Goal: Task Accomplishment & Management: Manage account settings

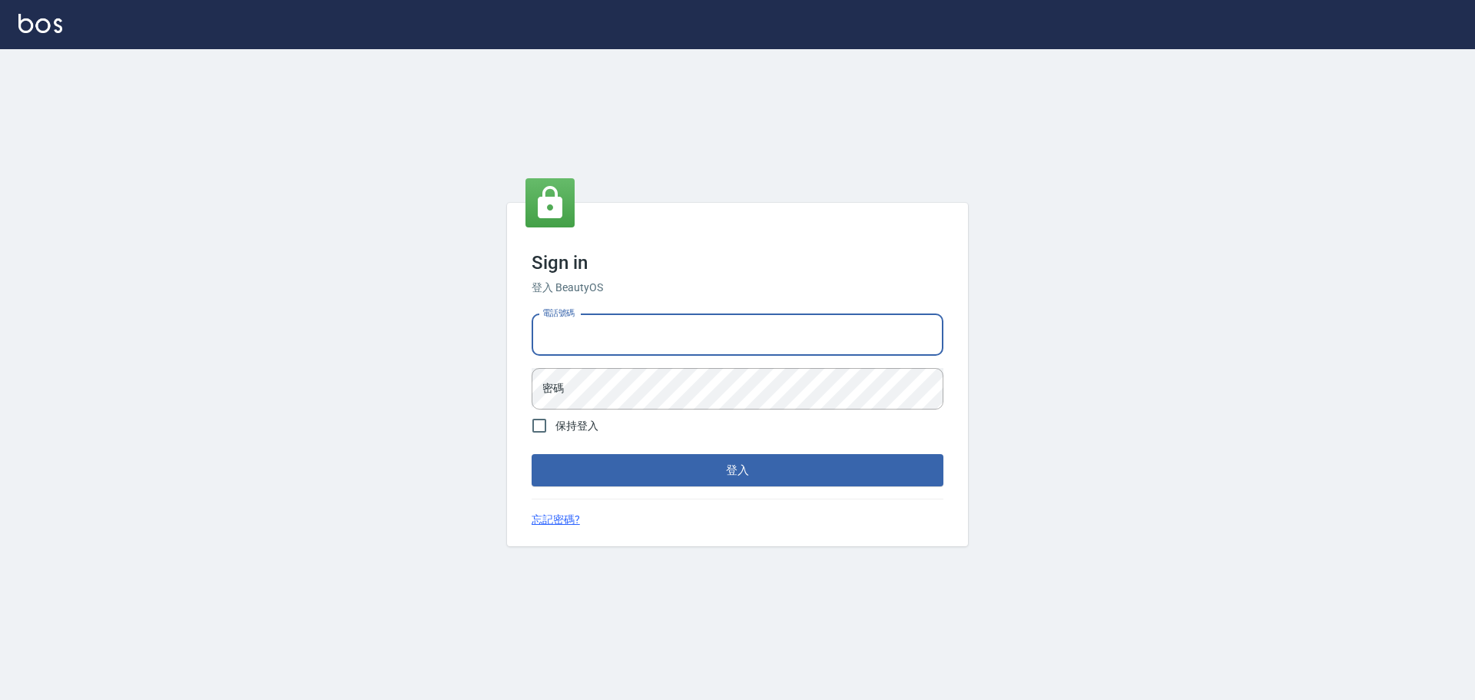
click at [661, 331] on input "電話號碼" at bounding box center [738, 334] width 412 height 41
type input "0916914211"
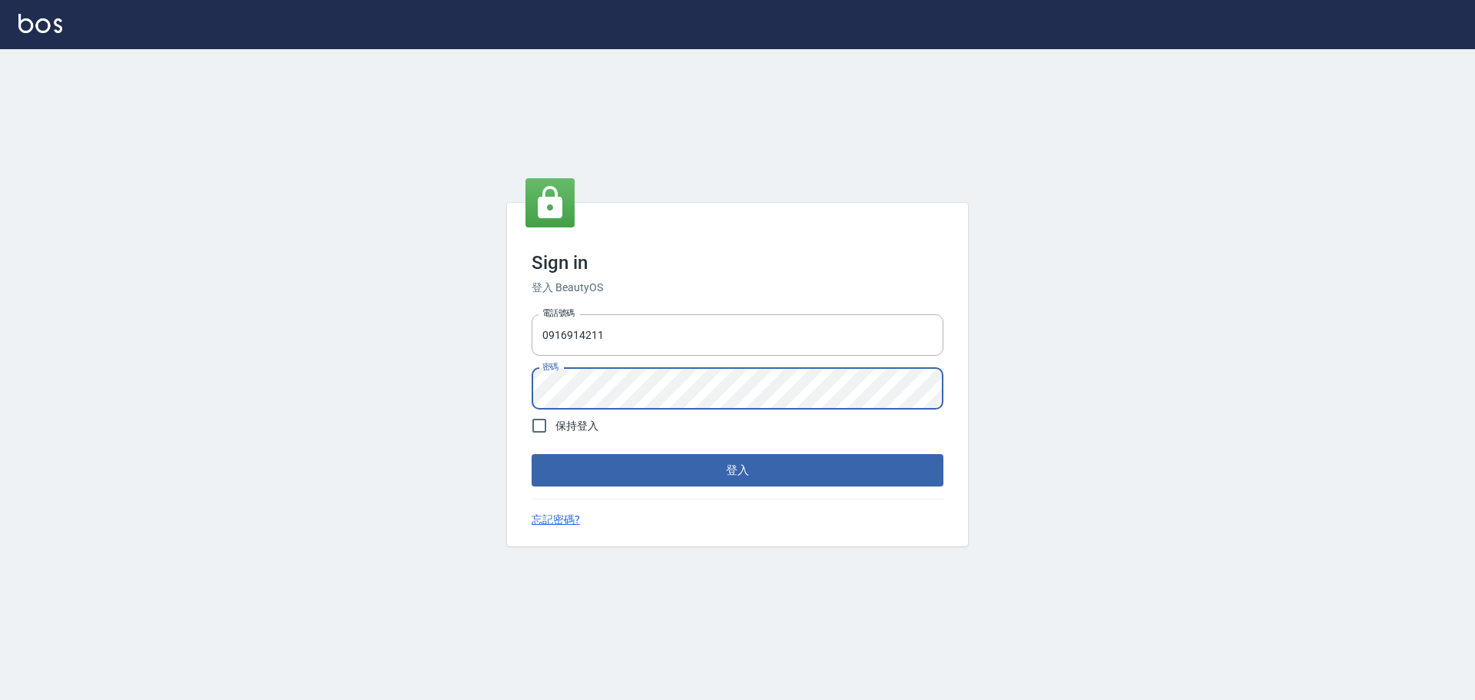
click at [532, 454] on button "登入" at bounding box center [738, 470] width 412 height 32
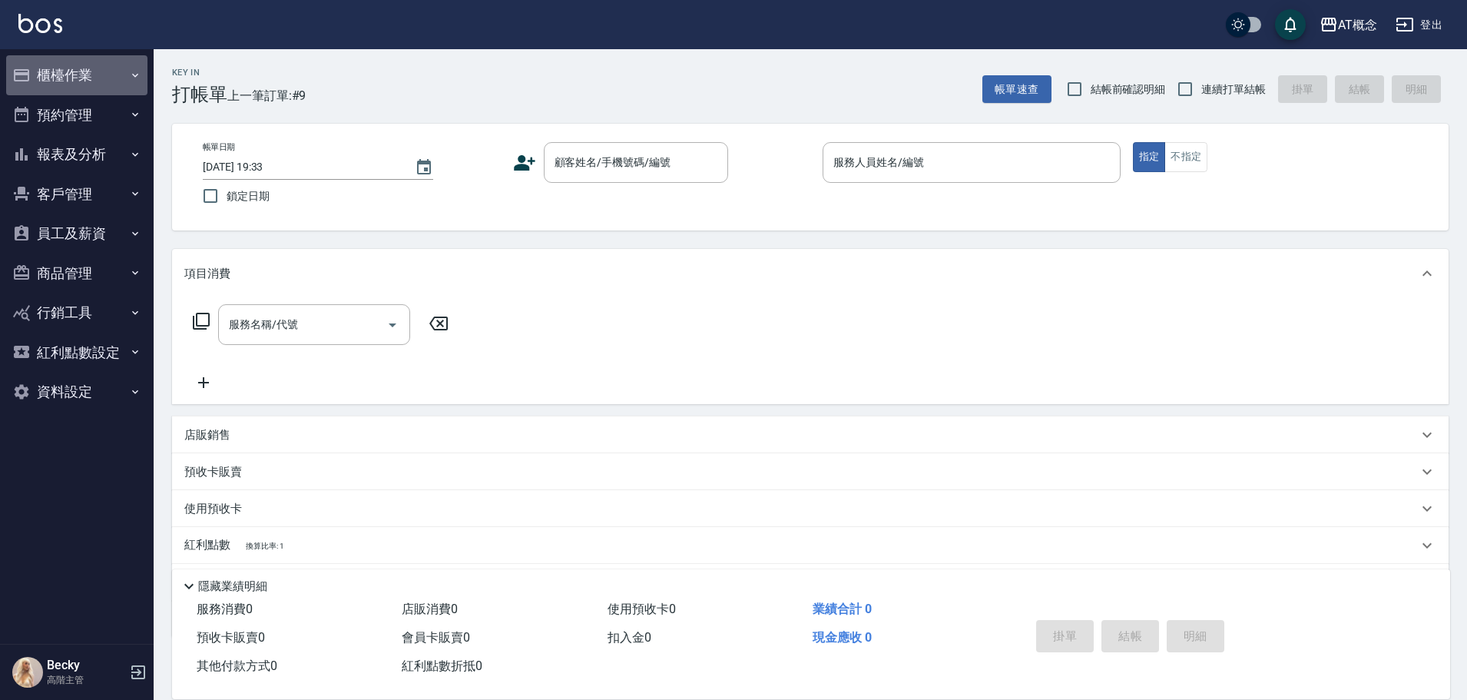
click at [85, 75] on button "櫃檯作業" at bounding box center [76, 75] width 141 height 40
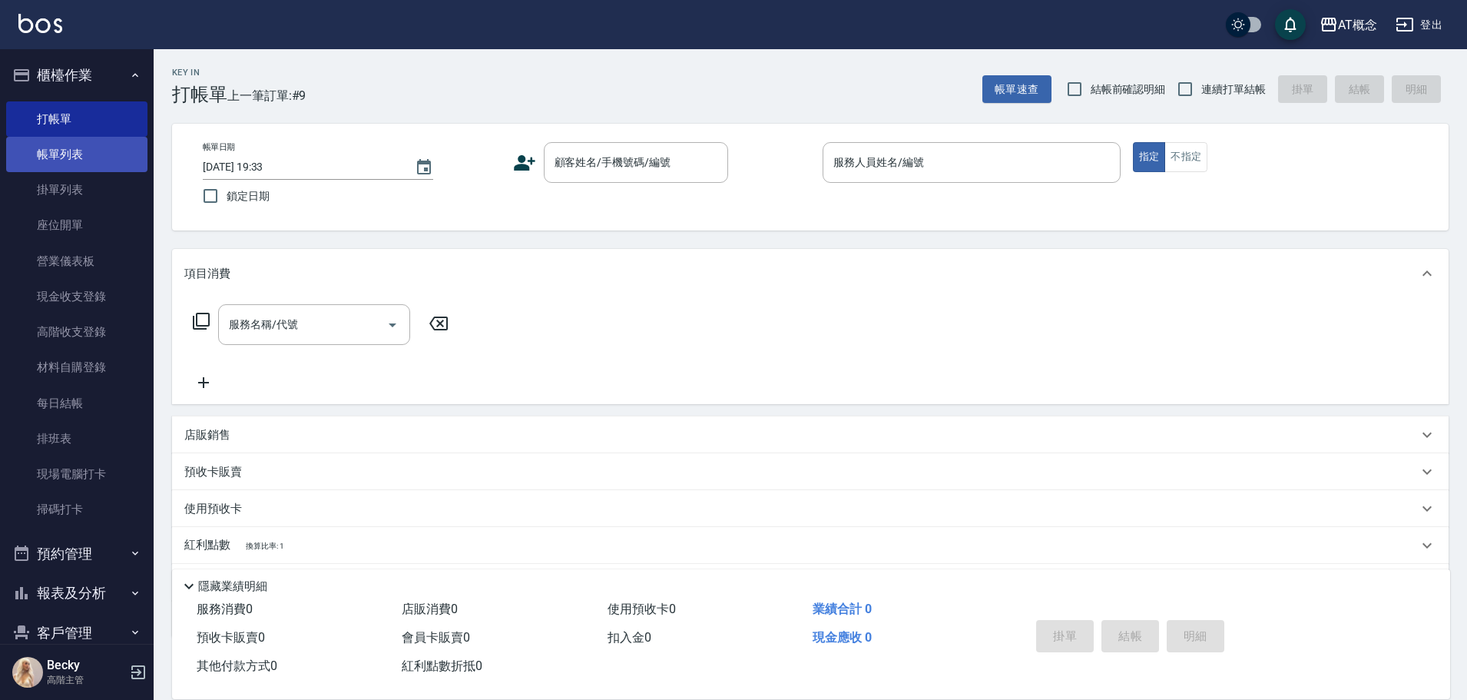
click at [66, 150] on link "帳單列表" at bounding box center [76, 154] width 141 height 35
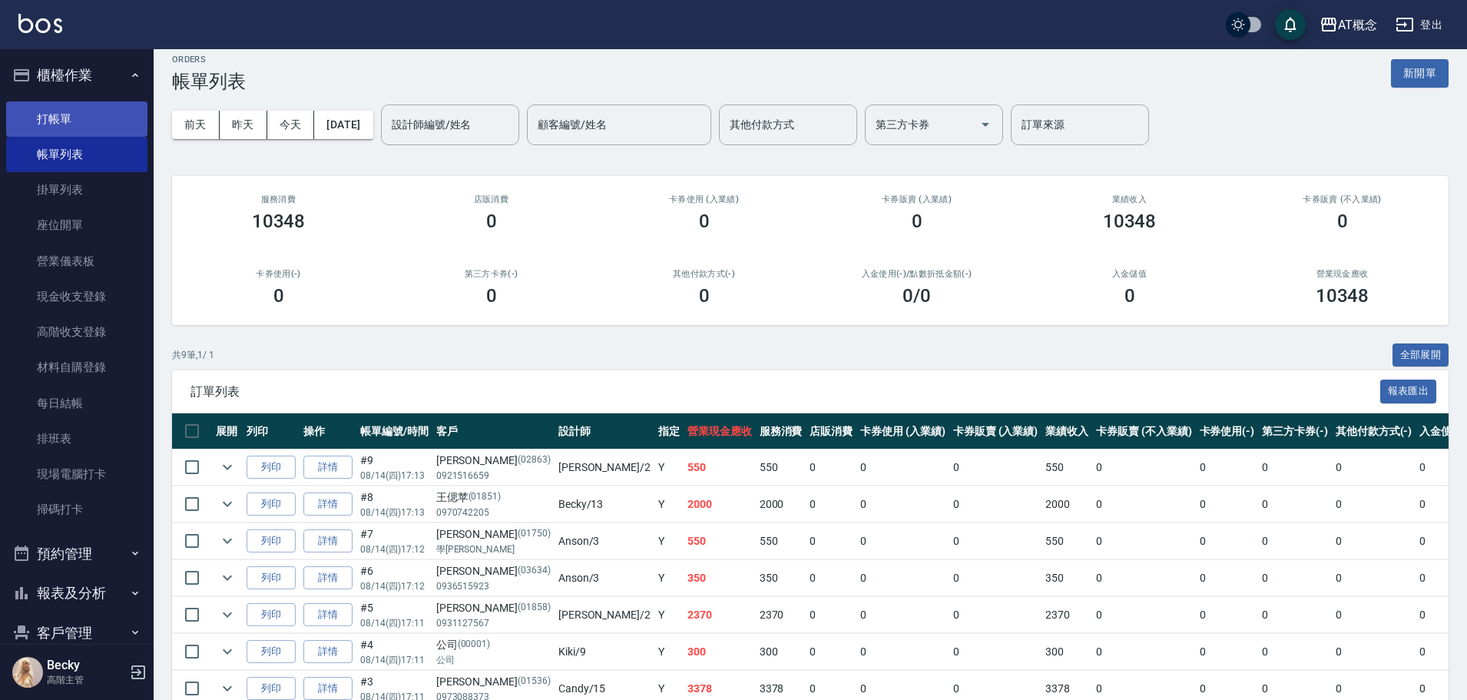
scroll to position [12, 0]
click at [66, 120] on link "打帳單" at bounding box center [76, 118] width 141 height 35
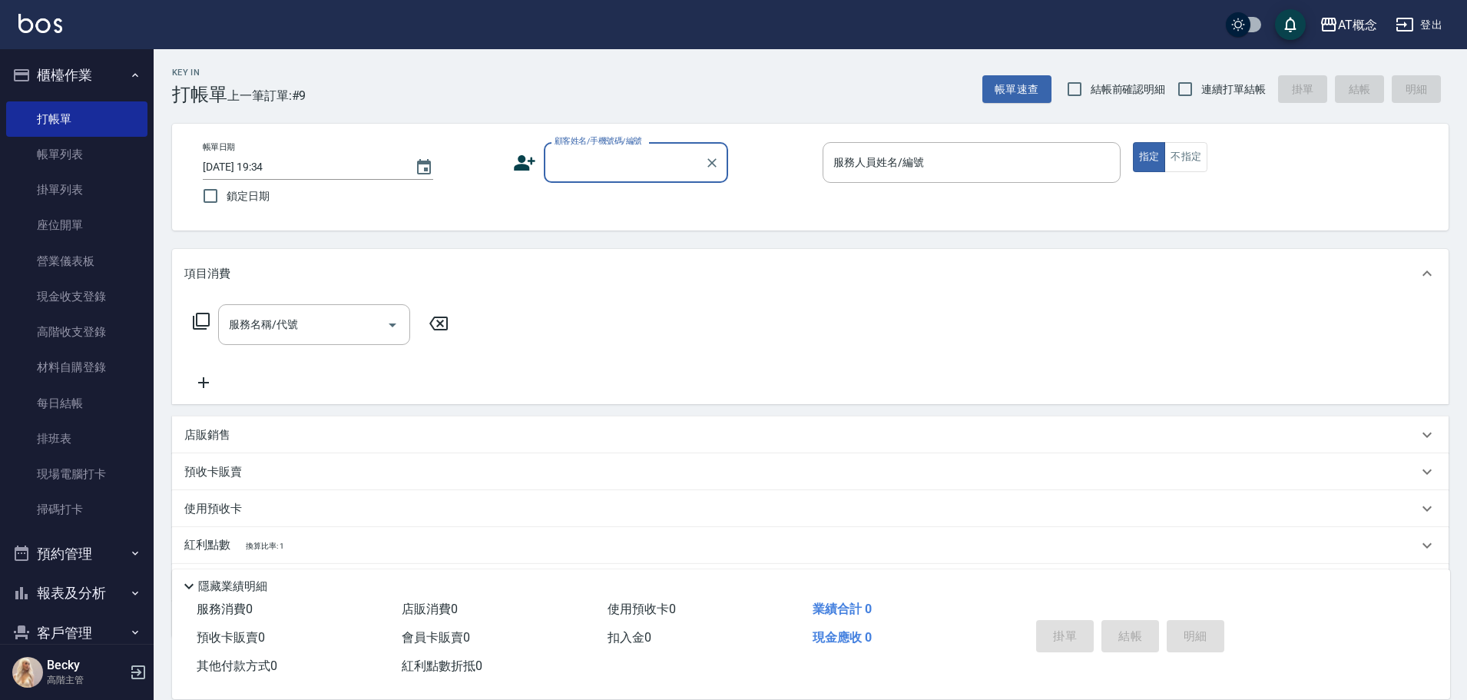
click at [575, 165] on input "顧客姓名/手機號碼/編號" at bounding box center [625, 162] width 148 height 27
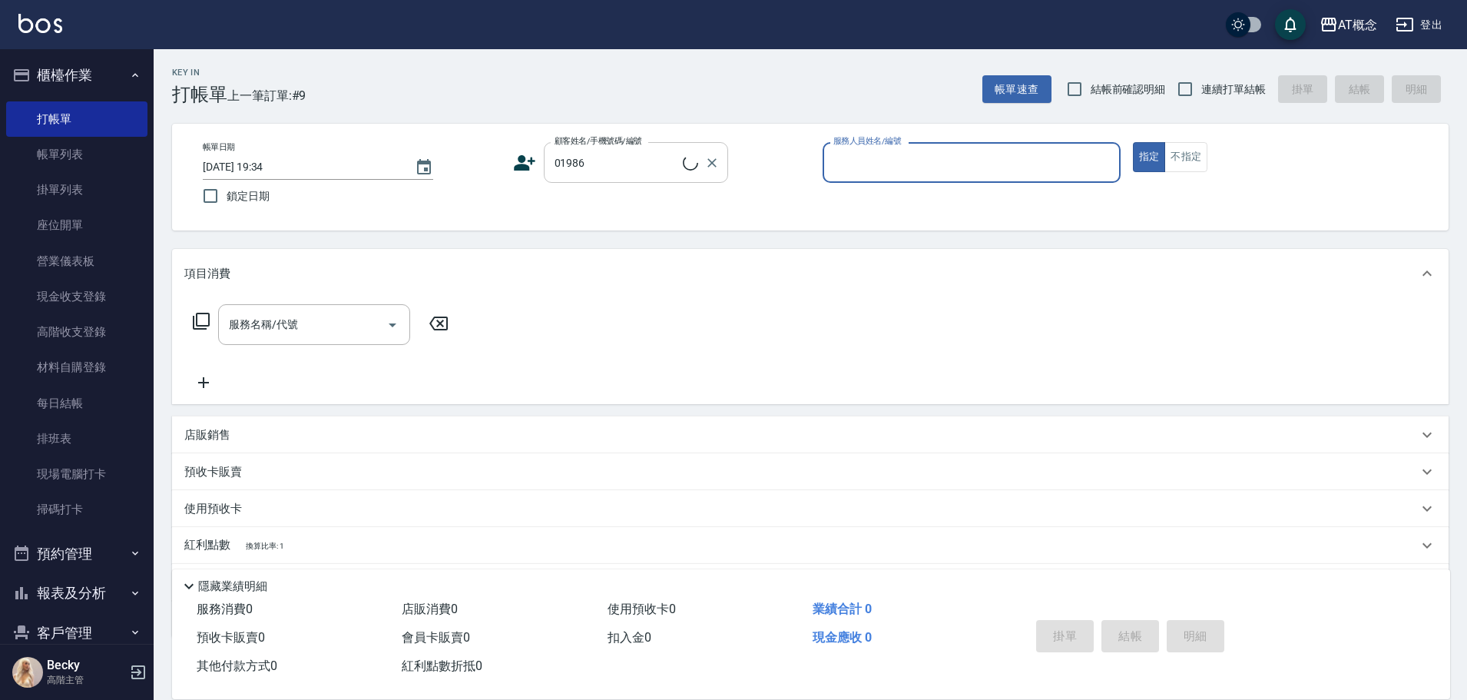
type input "[PERSON_NAME]/0919151738/01986"
click at [1133, 142] on button "指定" at bounding box center [1149, 157] width 33 height 30
type input "Kiki-9"
type button "true"
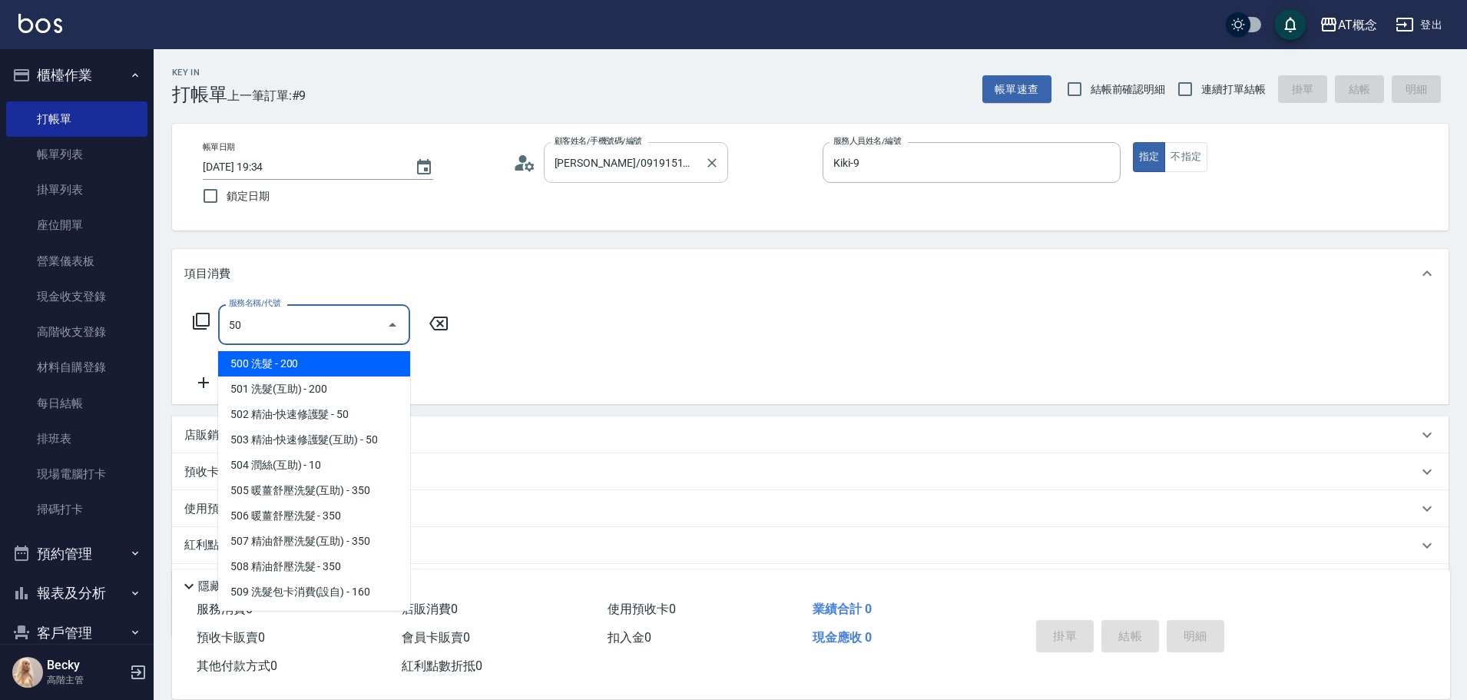
type input "500"
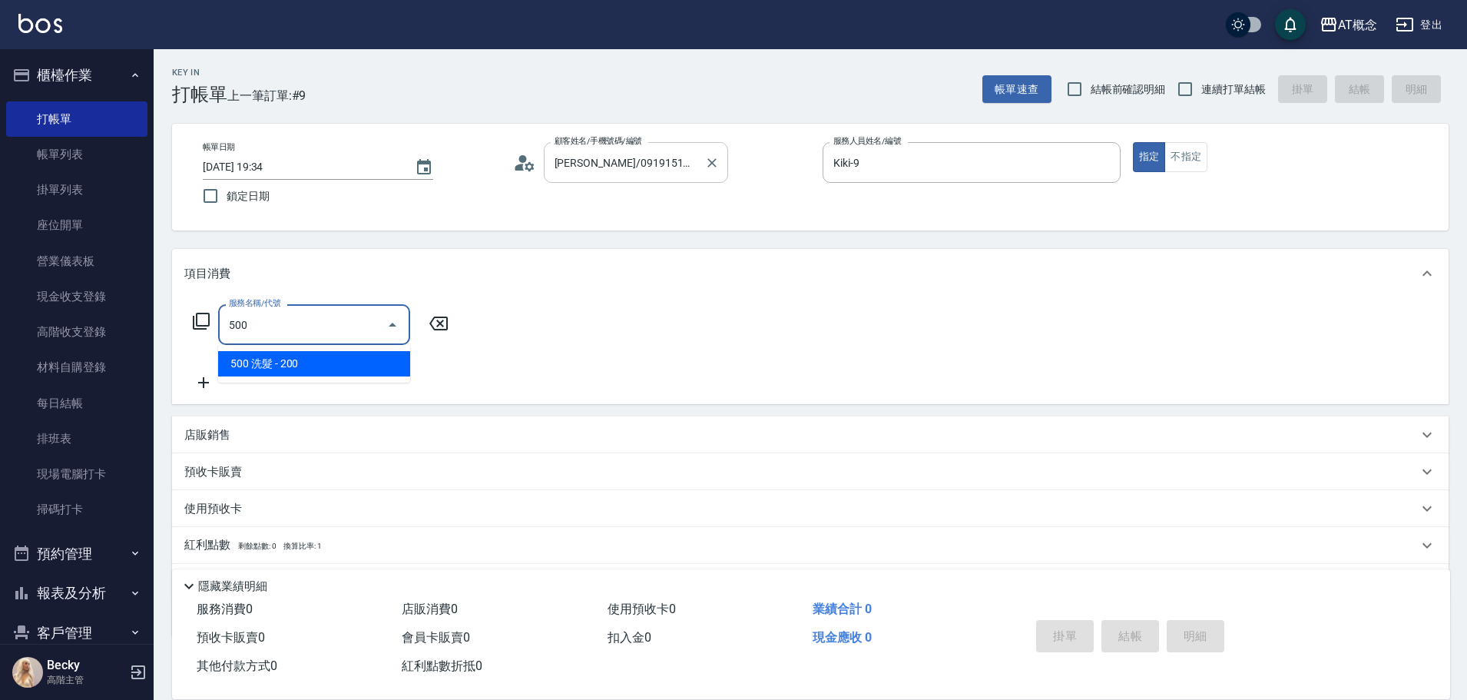
type input "20"
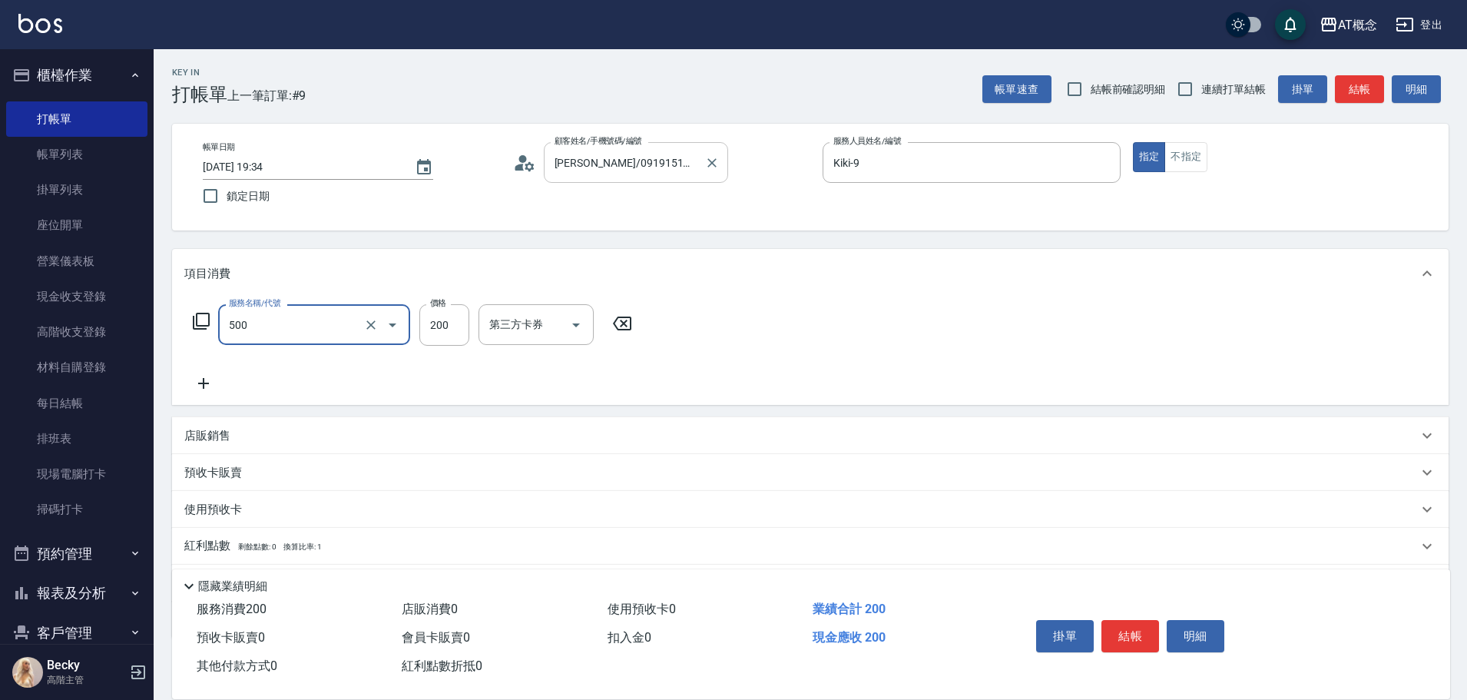
type input "500 洗髮(500)"
type input "0"
type input "25"
type input "20"
type input "250"
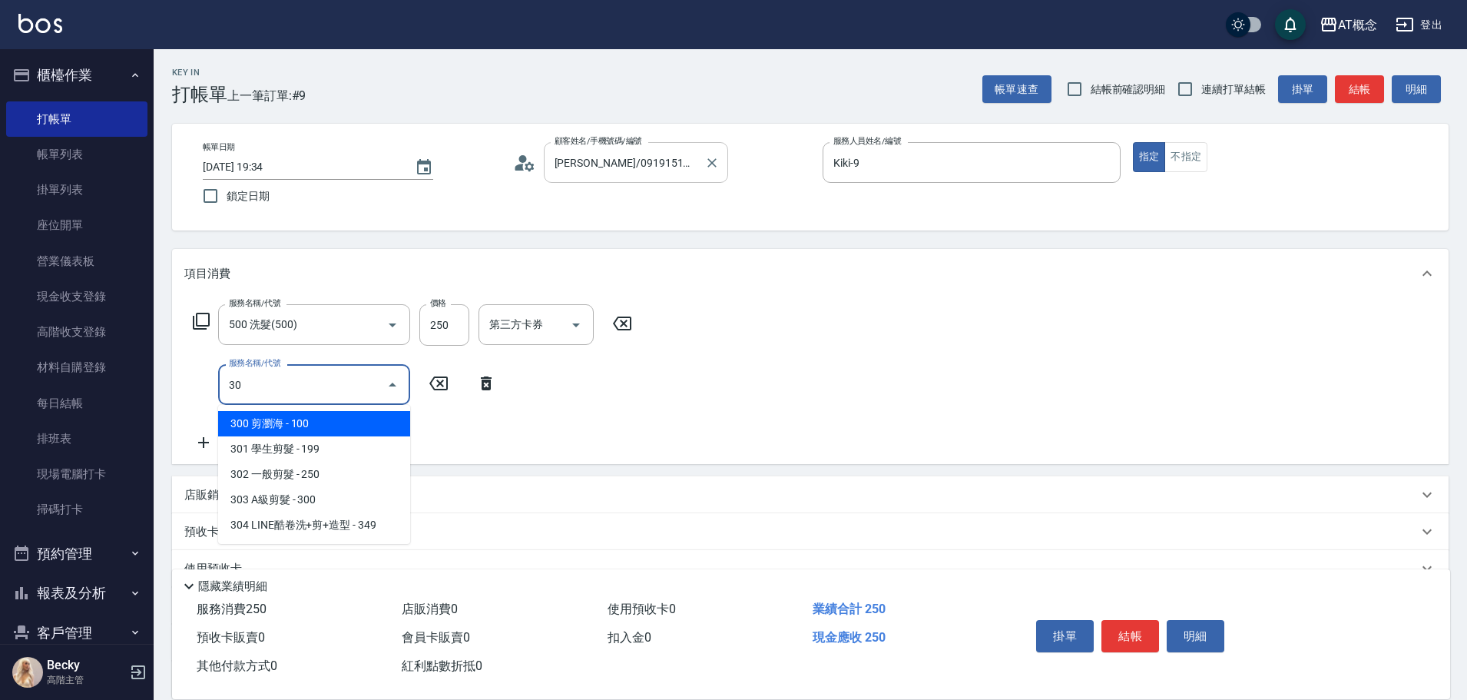
type input "303"
type input "50"
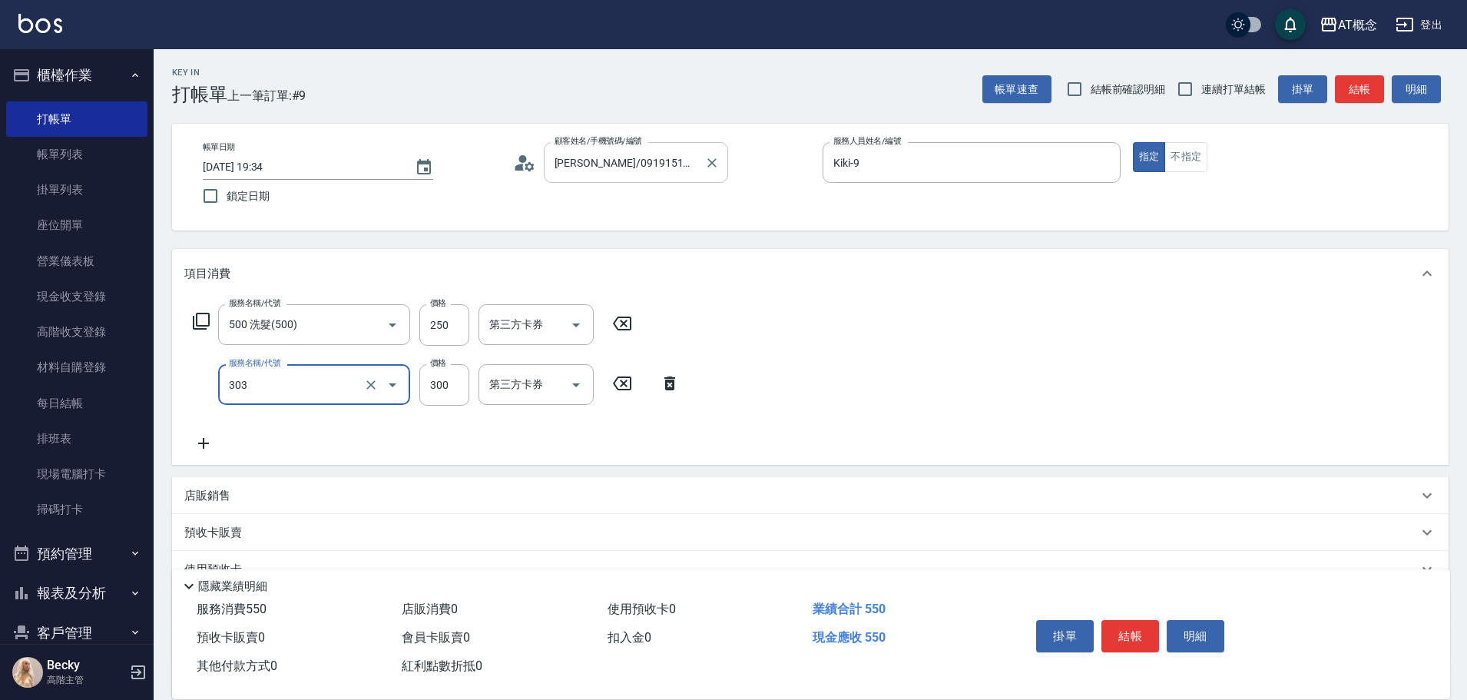
type input "303 A級剪髮(303)"
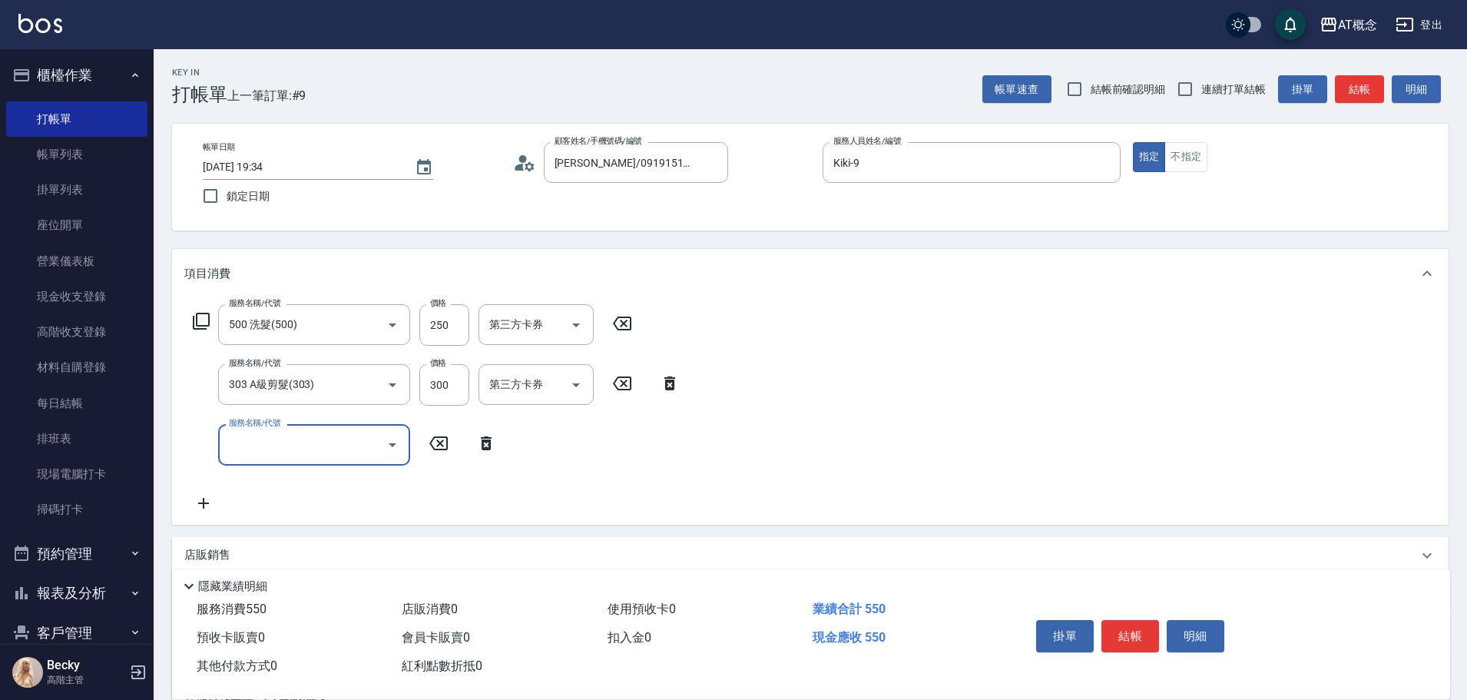
click at [197, 320] on icon at bounding box center [201, 321] width 17 height 17
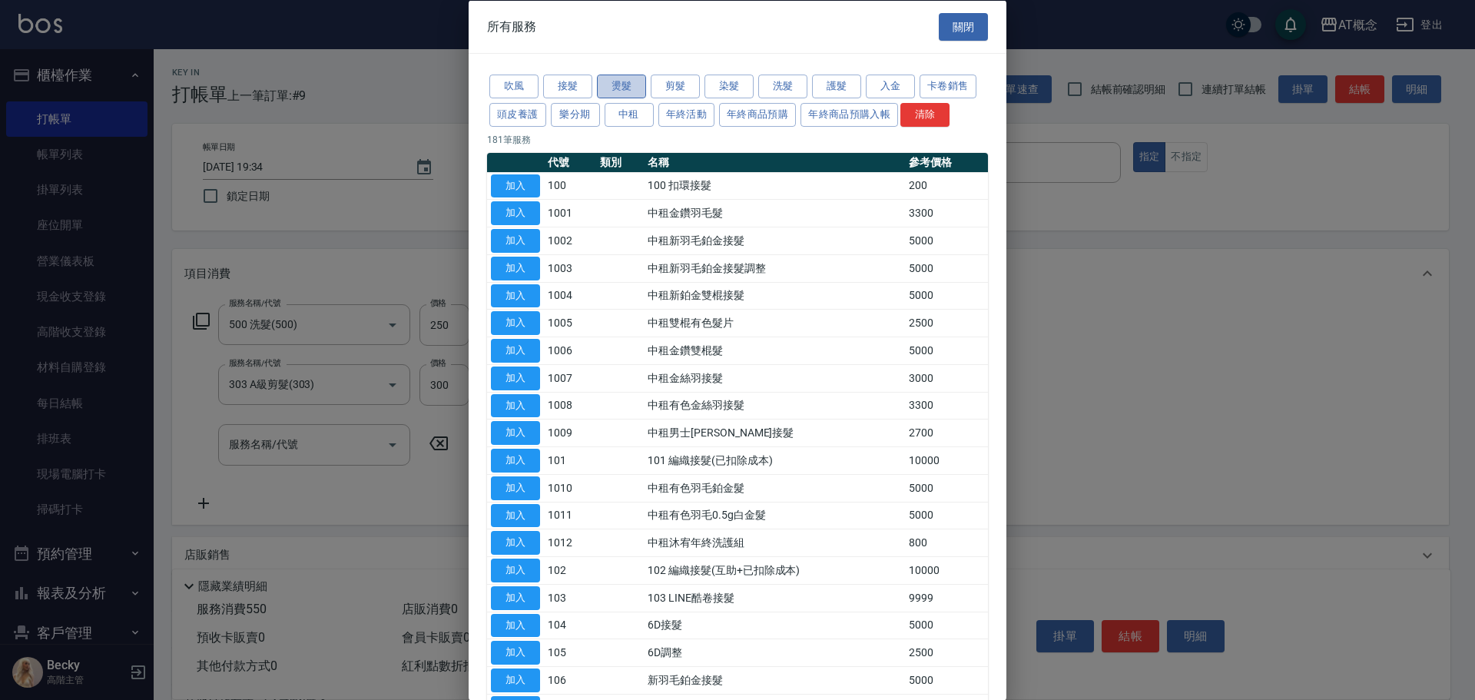
click at [618, 91] on button "燙髮" at bounding box center [621, 87] width 49 height 24
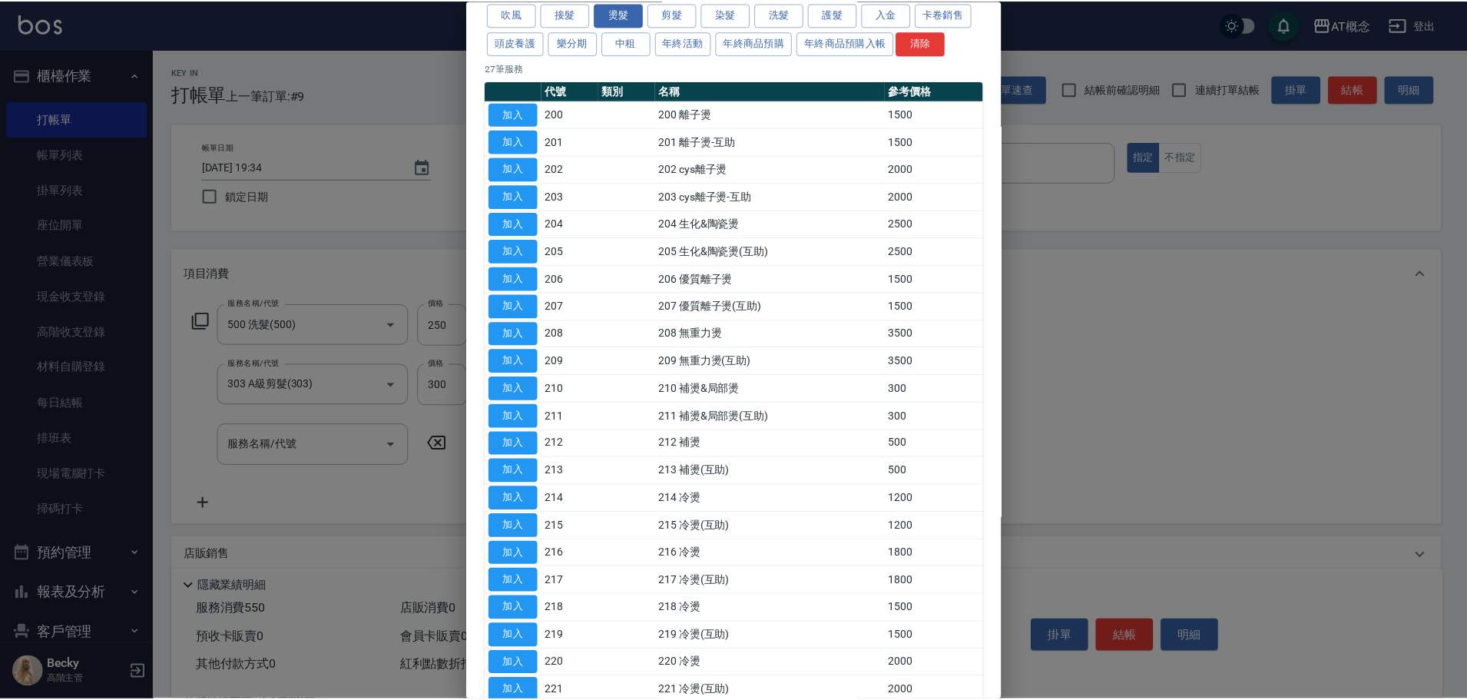
scroll to position [298, 0]
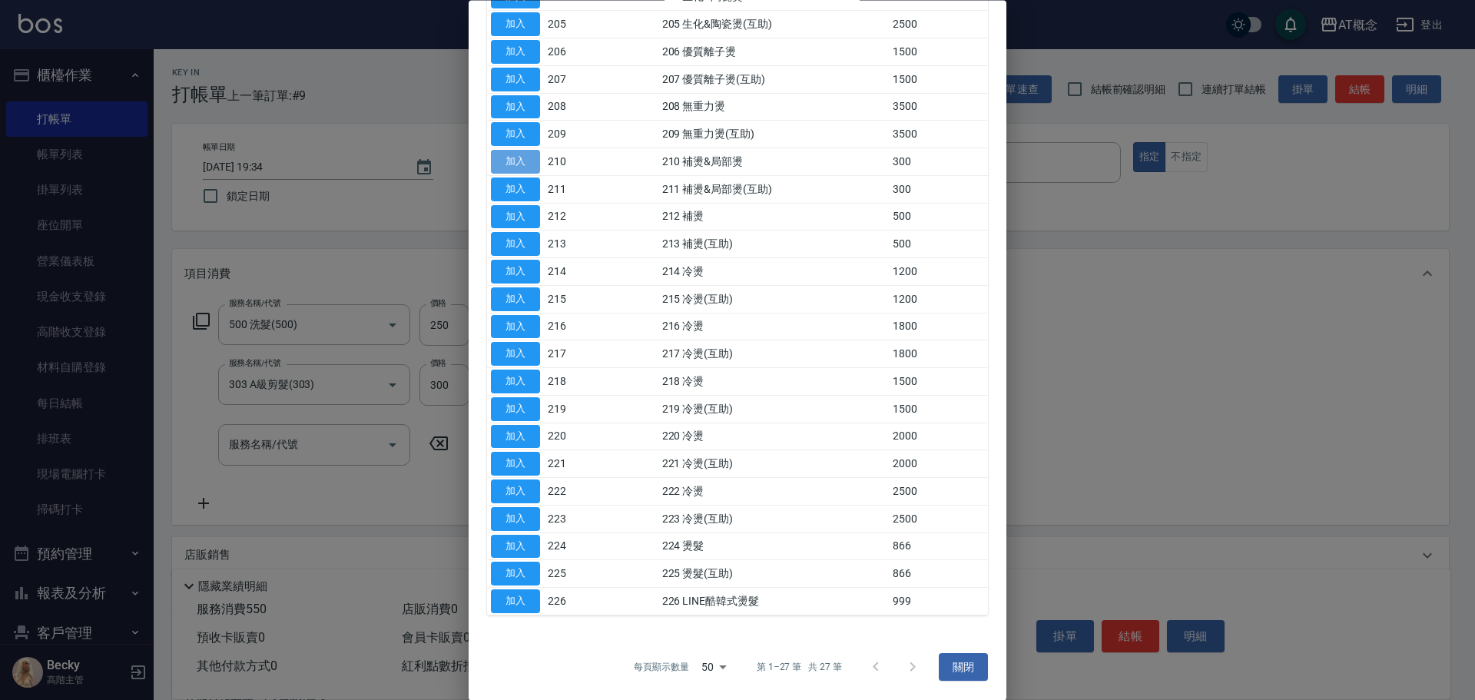
click at [521, 162] on button "加入" at bounding box center [515, 163] width 49 height 24
type input "80"
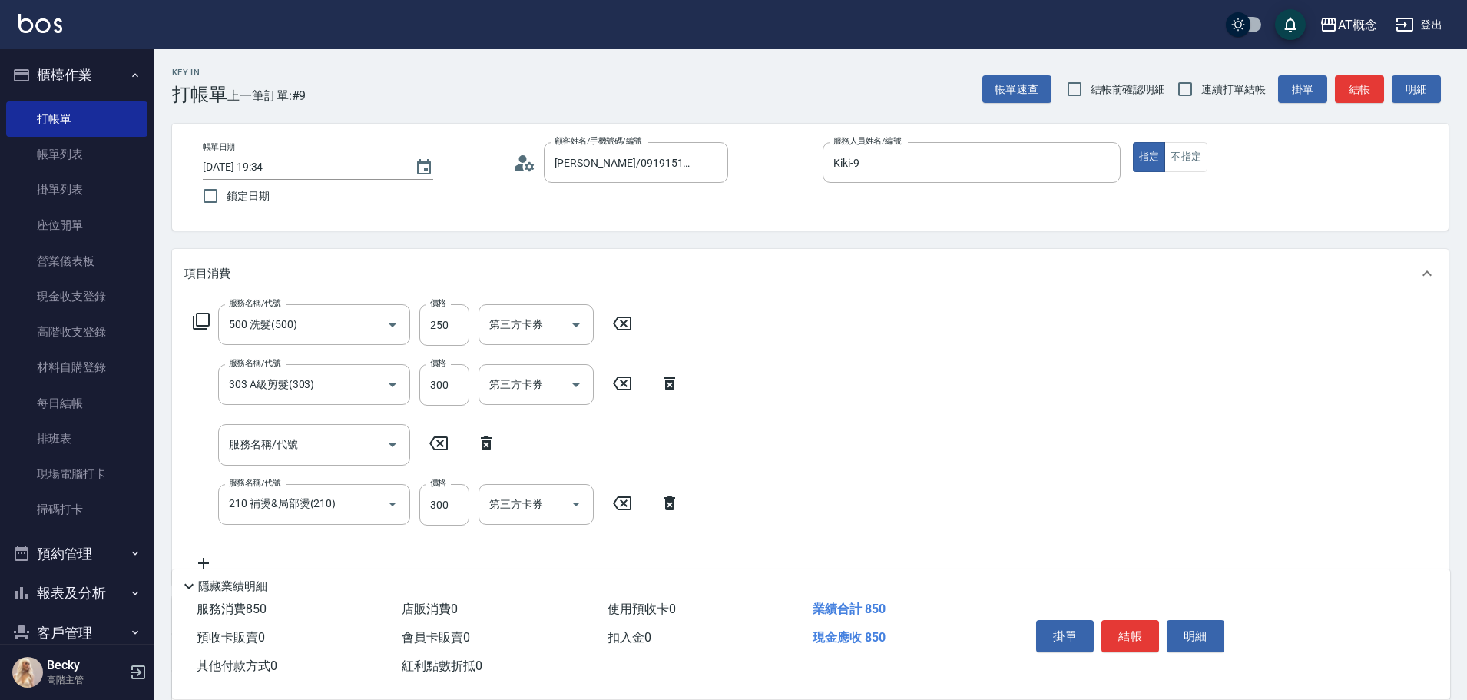
click at [492, 443] on icon at bounding box center [486, 443] width 38 height 18
type input "210 補燙&局部燙(210)"
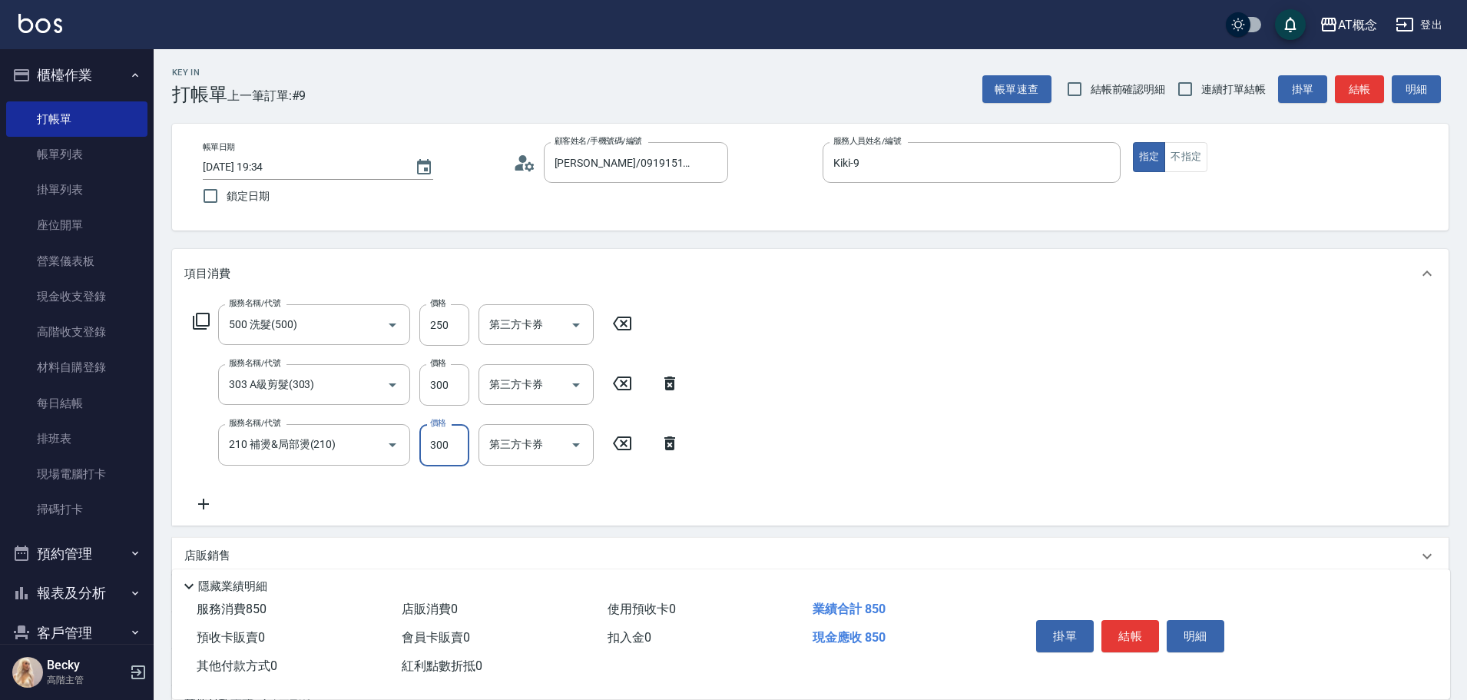
click at [453, 447] on input "300" at bounding box center [444, 444] width 50 height 41
type input "50"
type input "49"
type input "100"
type input "499"
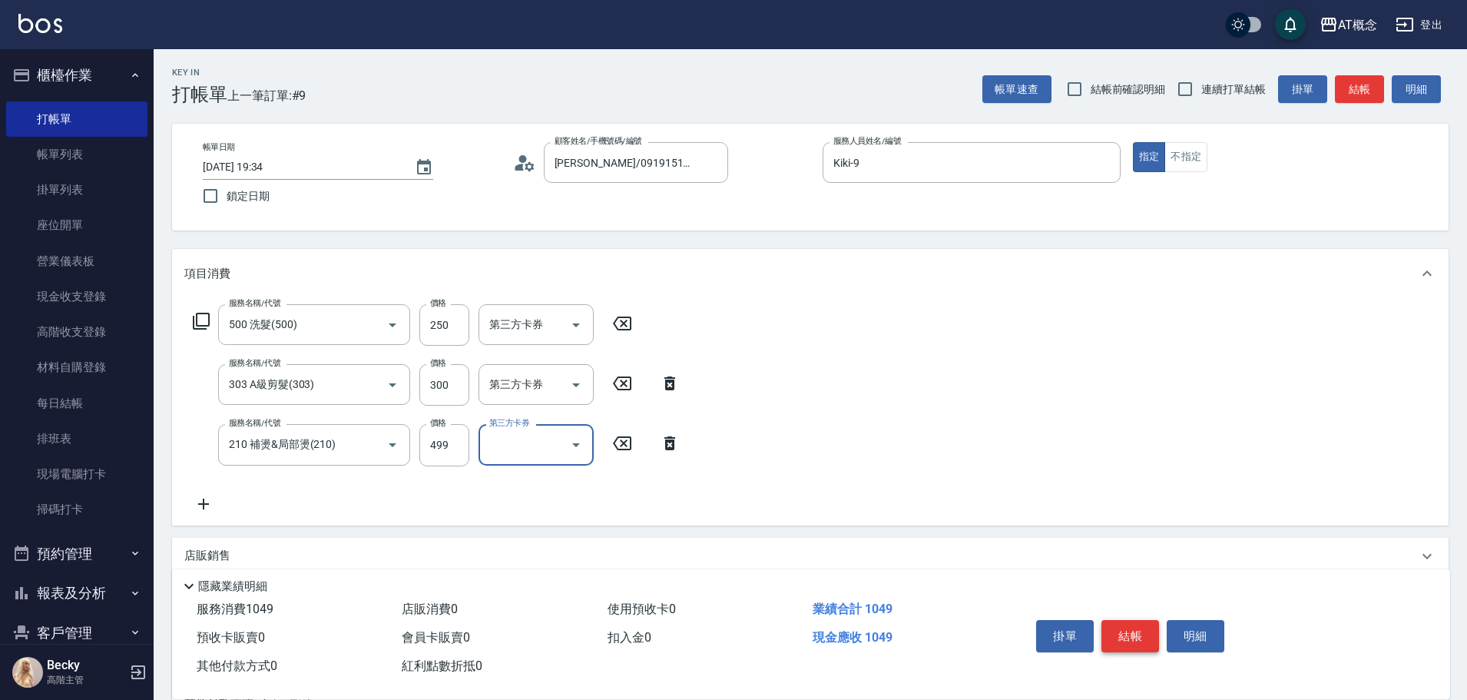
click at [1129, 631] on button "結帳" at bounding box center [1131, 636] width 58 height 32
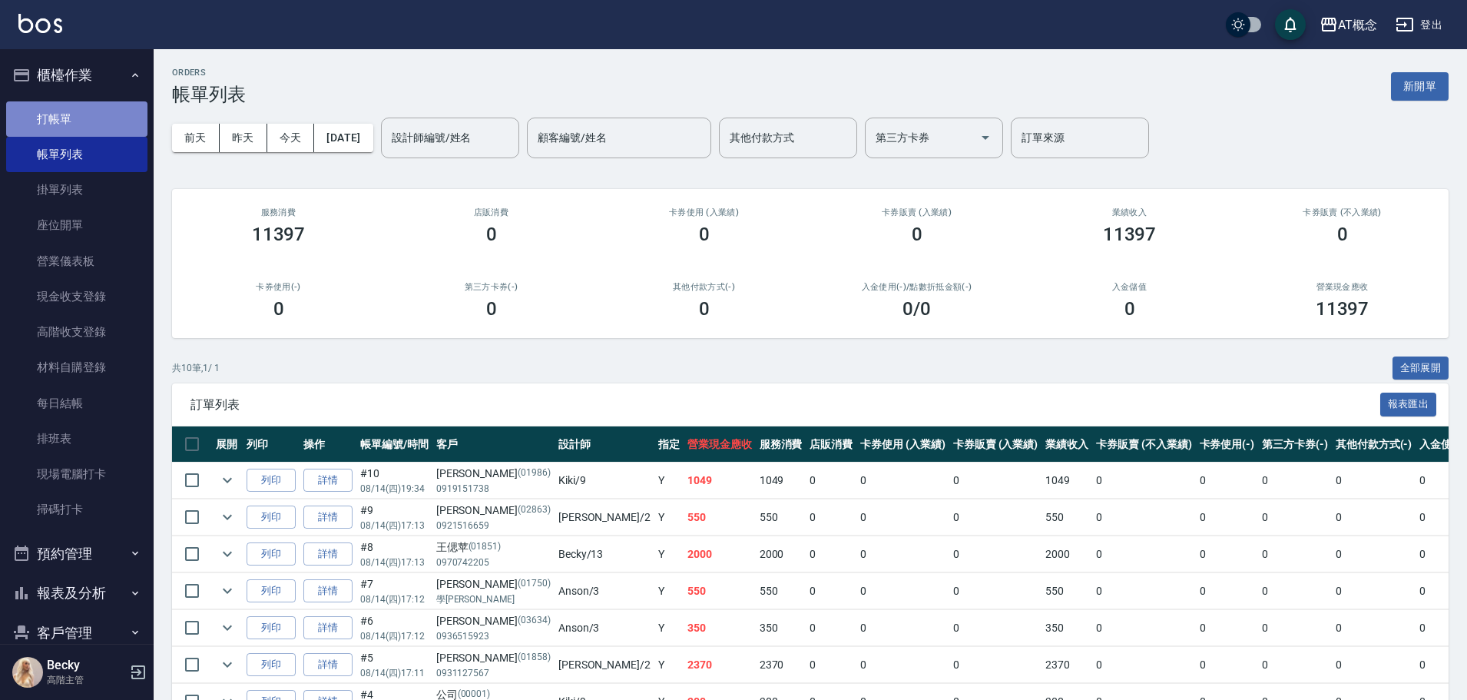
click at [94, 119] on link "打帳單" at bounding box center [76, 118] width 141 height 35
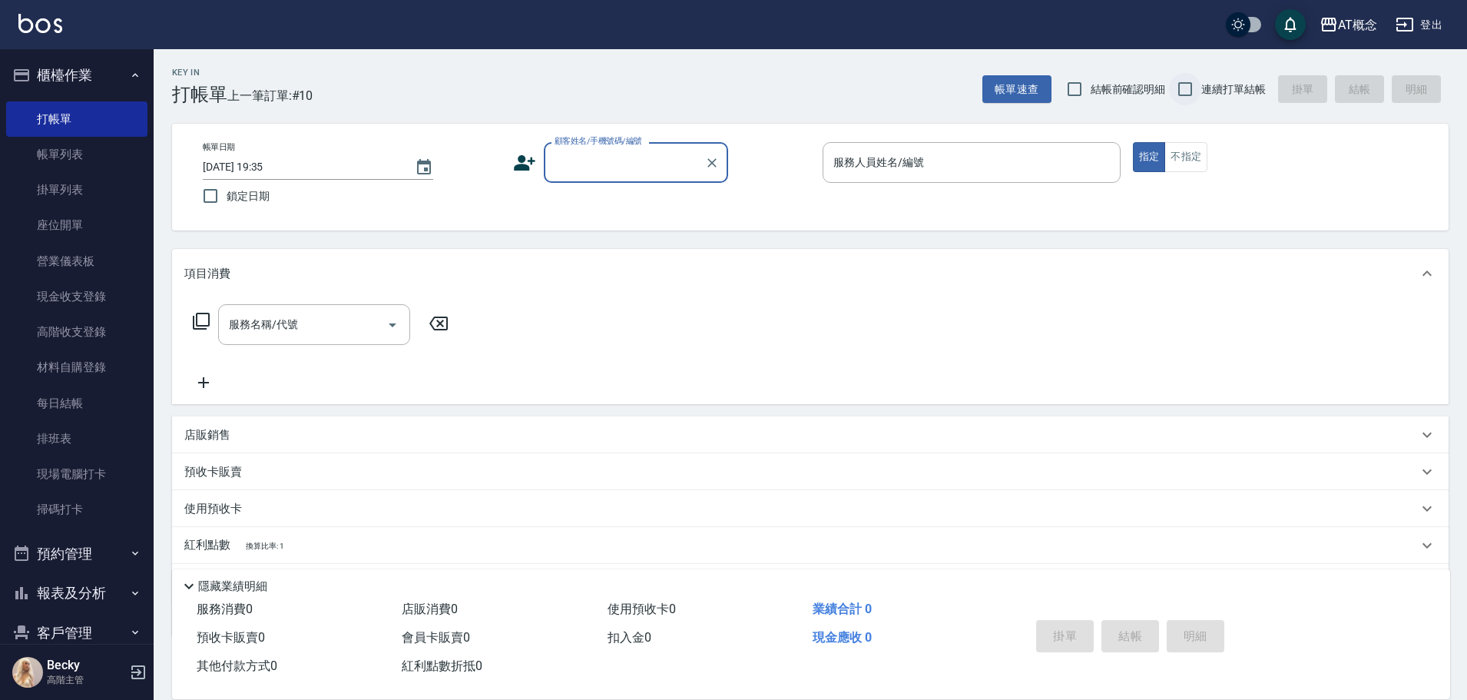
click at [1185, 85] on input "連續打單結帳" at bounding box center [1185, 89] width 32 height 32
checkbox input "true"
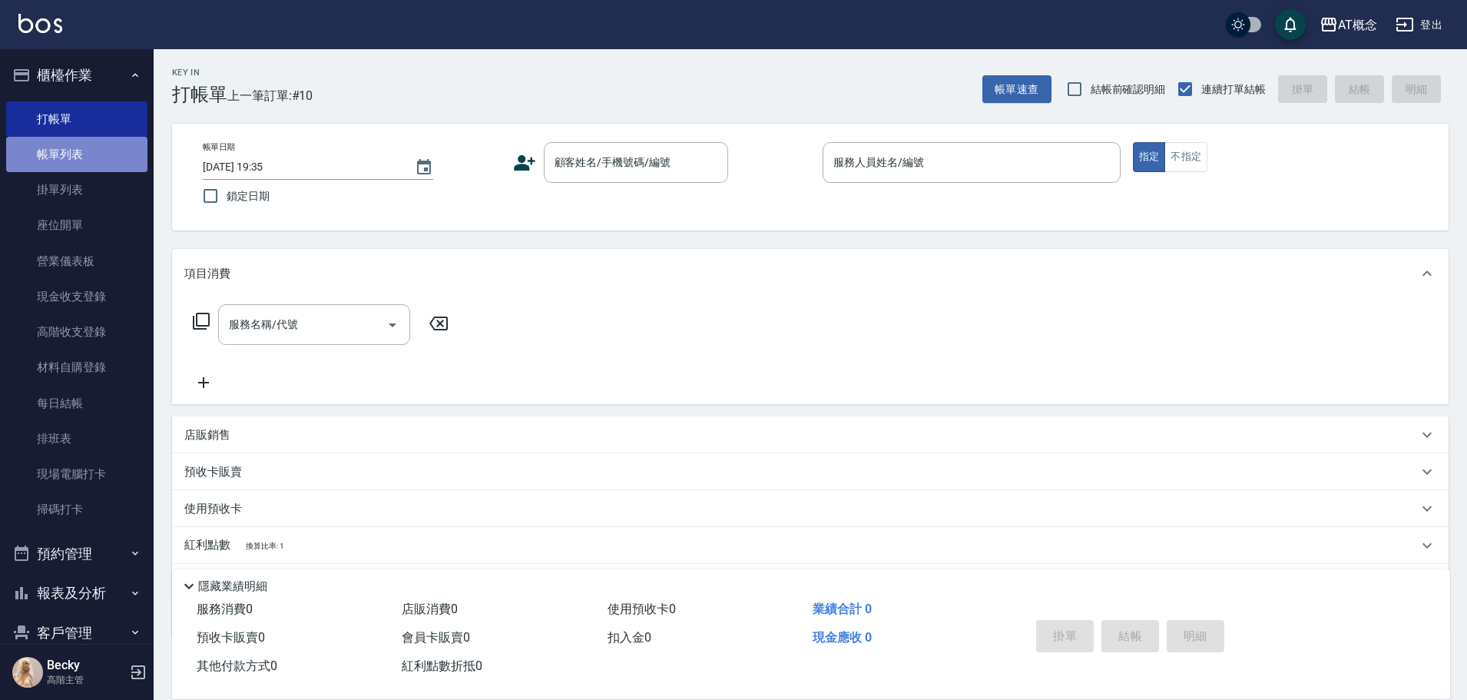
click at [85, 155] on link "帳單列表" at bounding box center [76, 154] width 141 height 35
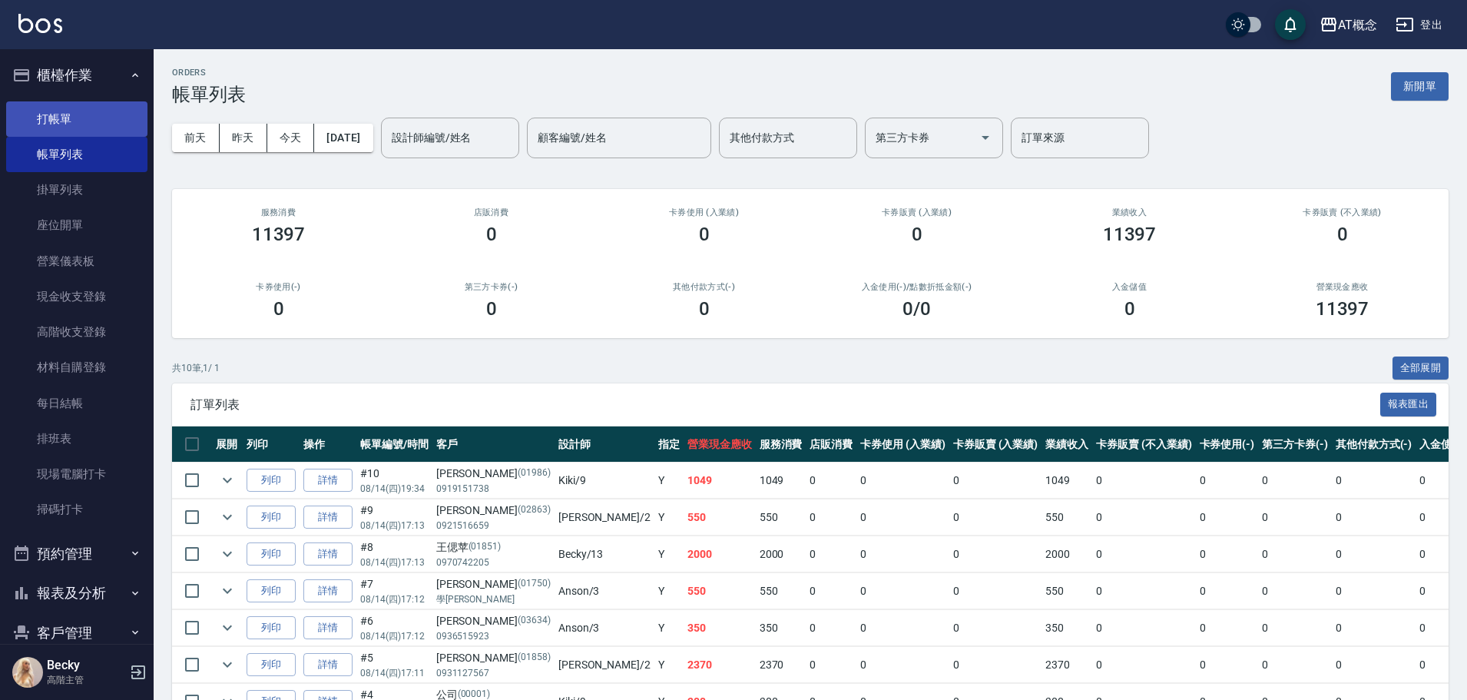
click at [97, 121] on link "打帳單" at bounding box center [76, 118] width 141 height 35
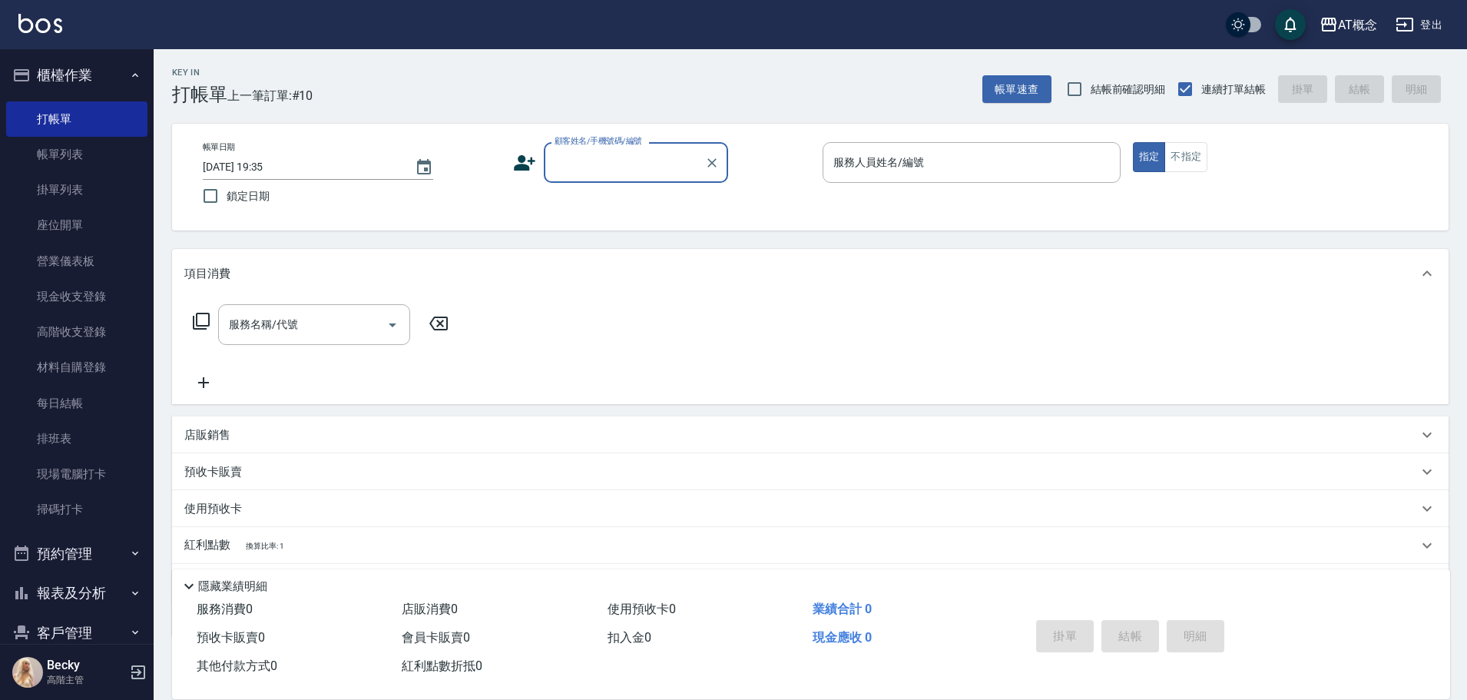
click at [605, 171] on input "顧客姓名/手機號碼/編號" at bounding box center [625, 162] width 148 height 27
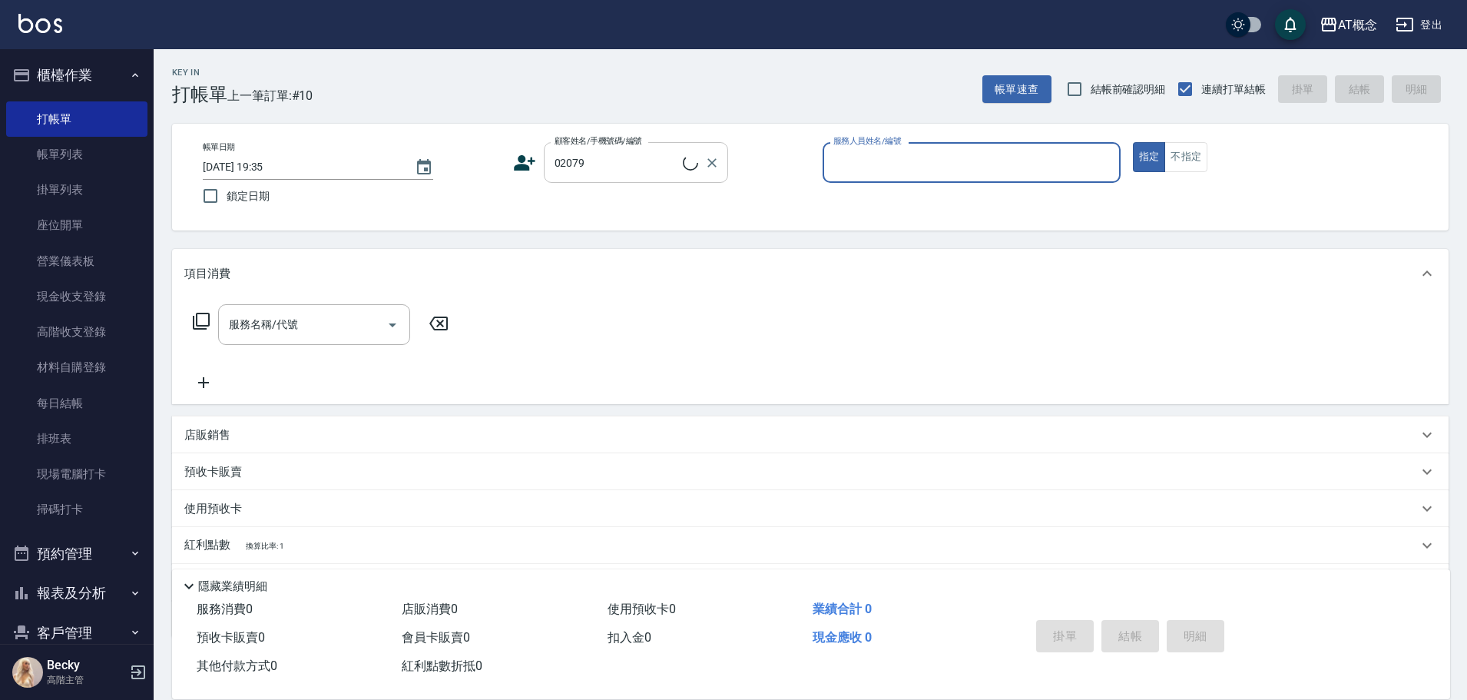
type input "[PERSON_NAME]/0975551073/02079"
click at [1133, 142] on button "指定" at bounding box center [1149, 157] width 33 height 30
type input "Becky-13"
type button "true"
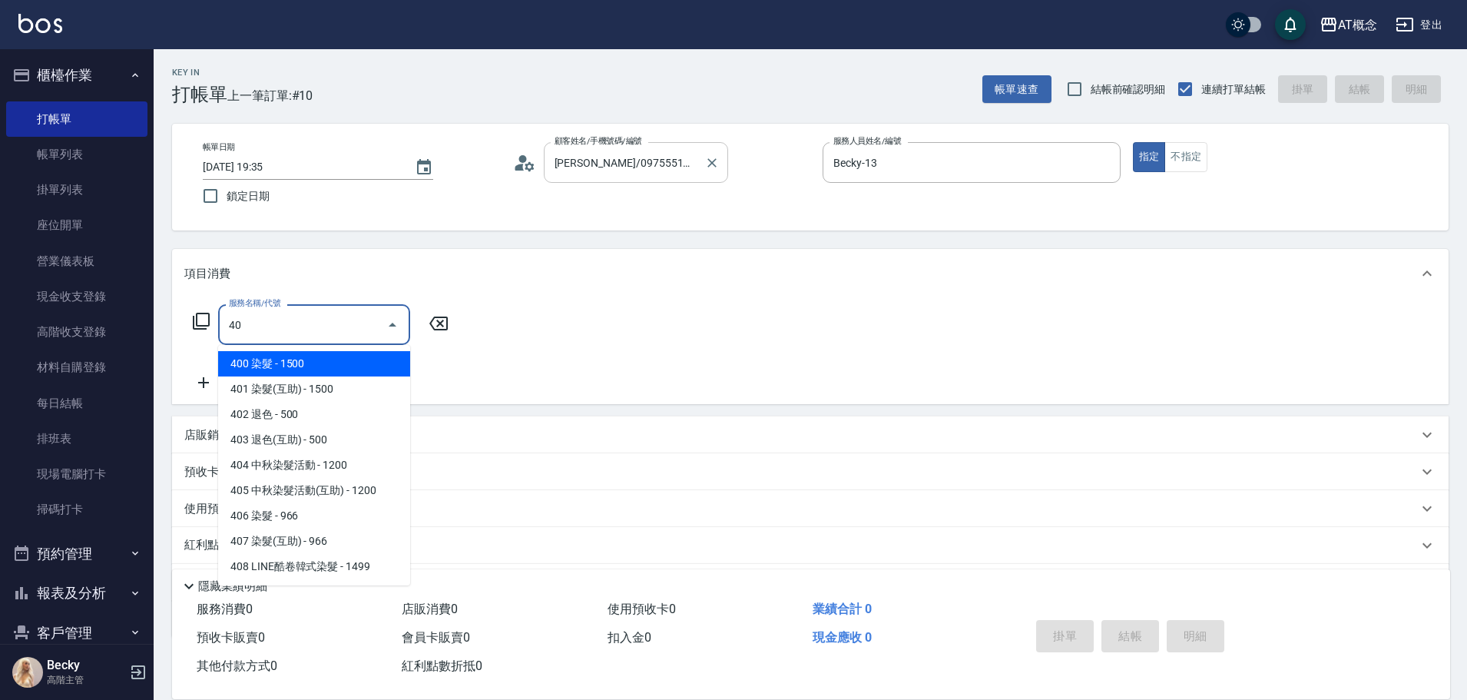
type input "400"
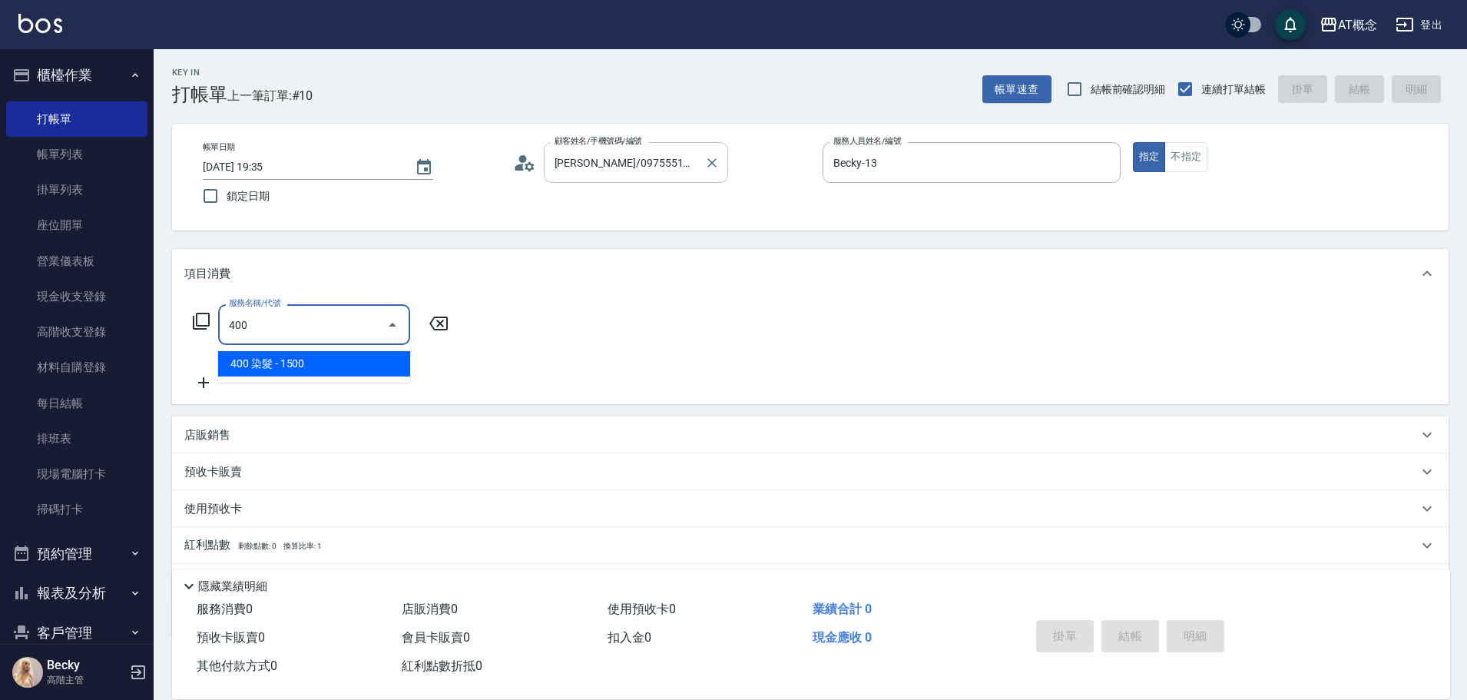
type input "150"
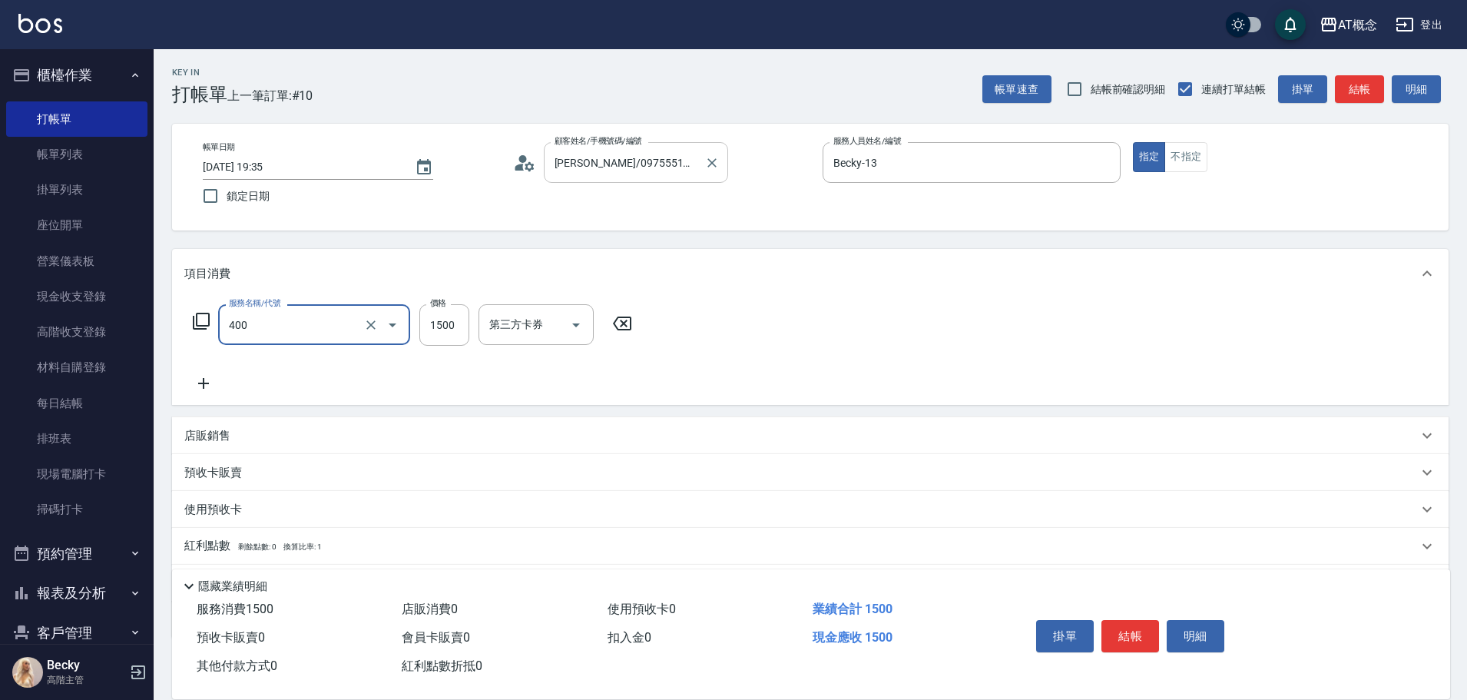
type input "400 染髮(400)"
type input "0"
type input "30"
type input "300"
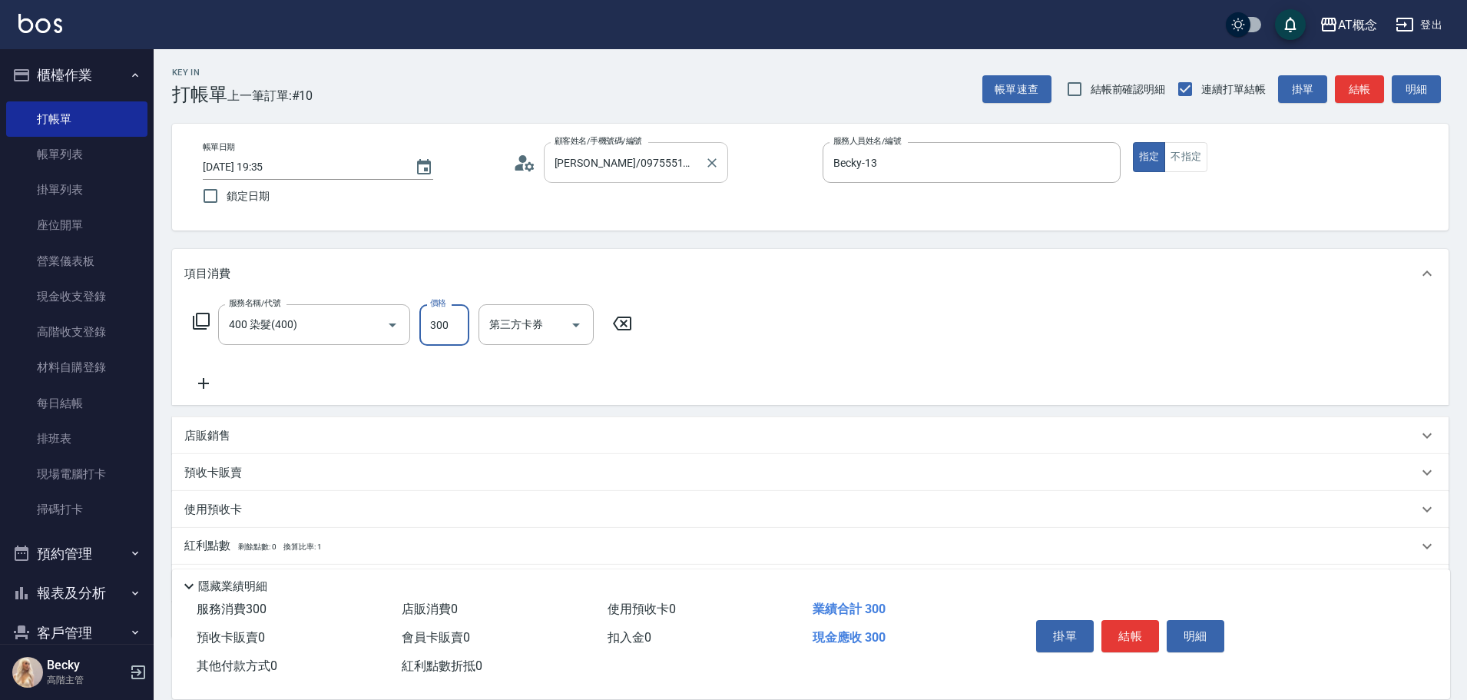
type input "300"
type input "3000"
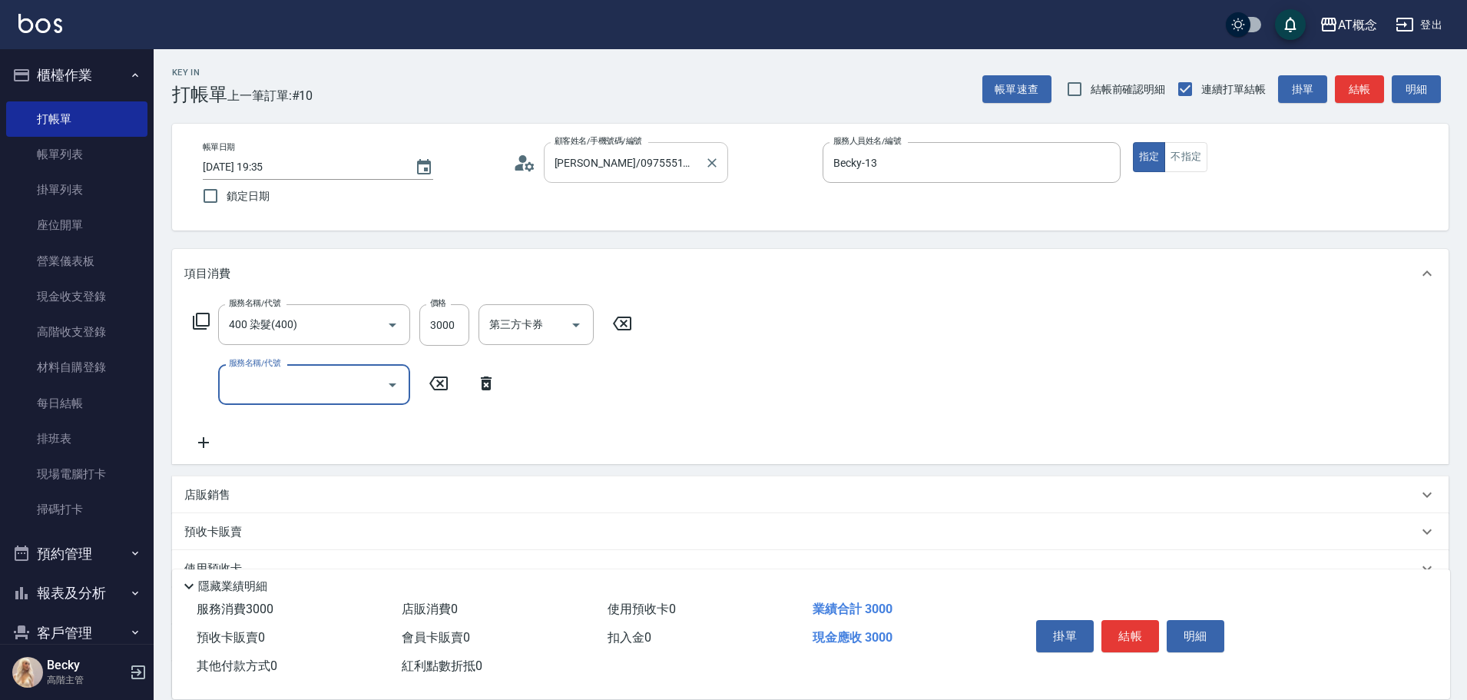
type input "6"
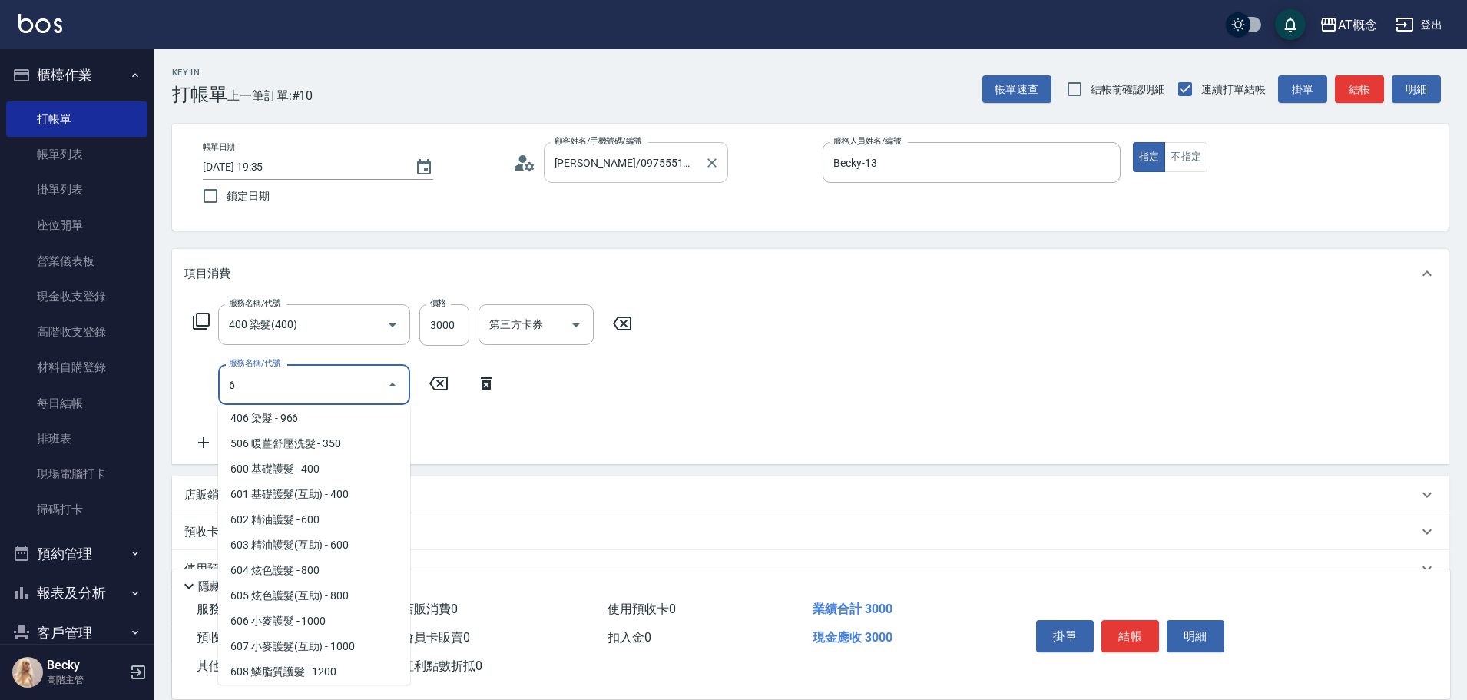
scroll to position [284, 0]
type input "420"
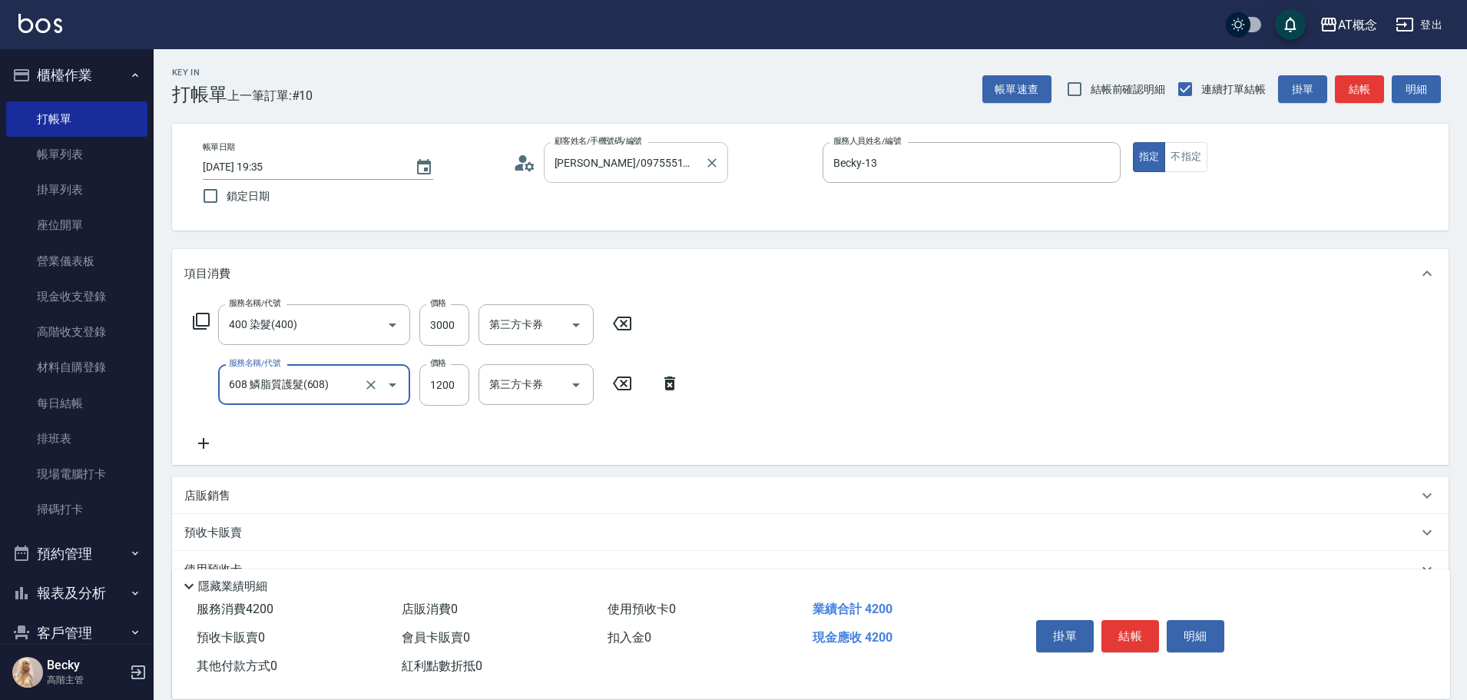
type input "608 鱗脂質護髮(608)"
type input "300"
type input "25"
type input "320"
type input "250"
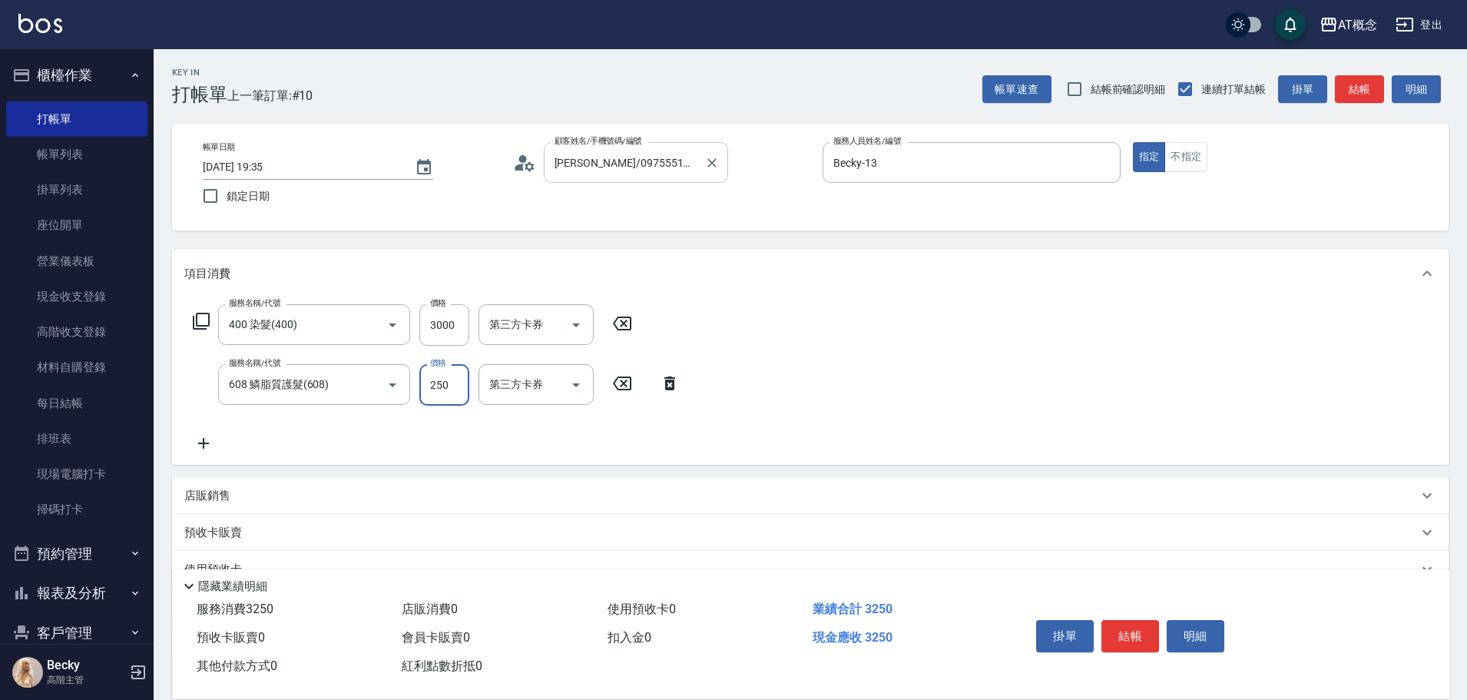
type input "550"
type input "2500"
type input "320"
type input "250"
type input "300"
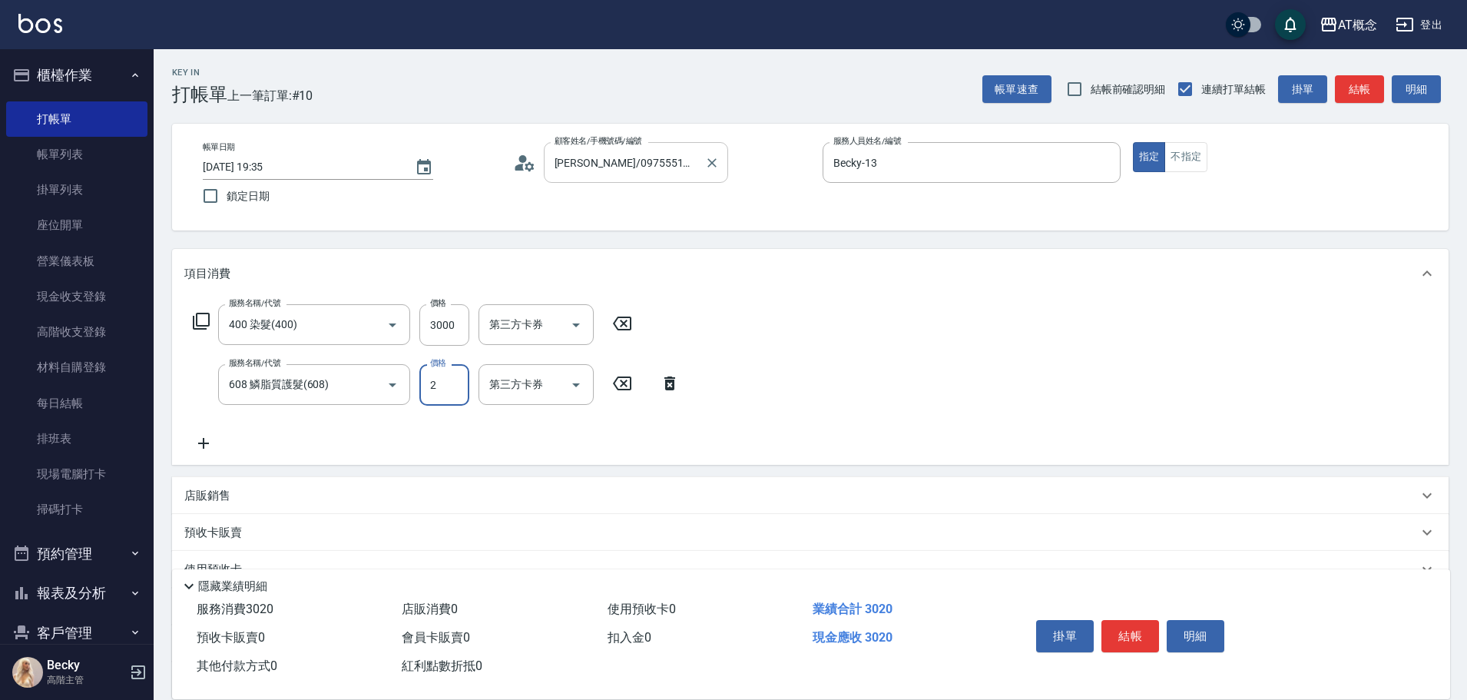
type input "20"
type input "320"
type input "200"
type input "500"
type input "2000"
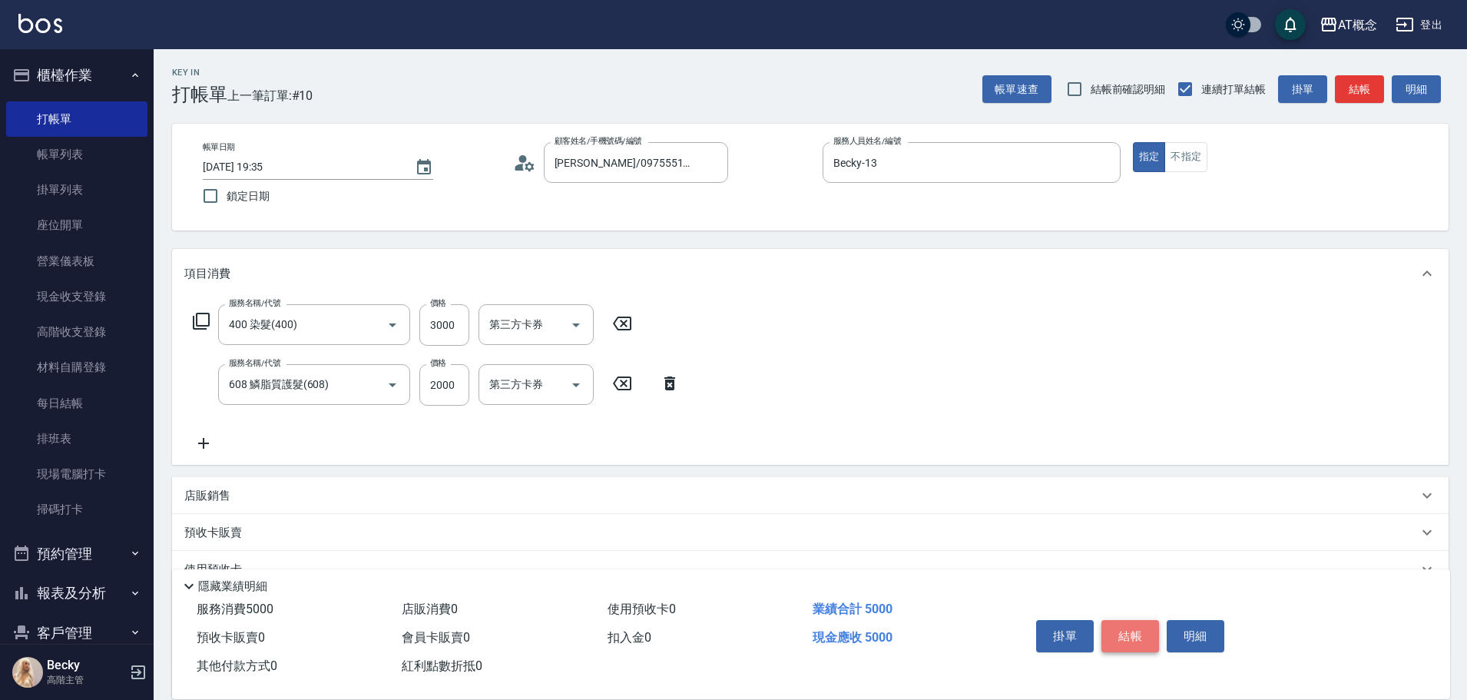
click at [1126, 623] on button "結帳" at bounding box center [1131, 636] width 58 height 32
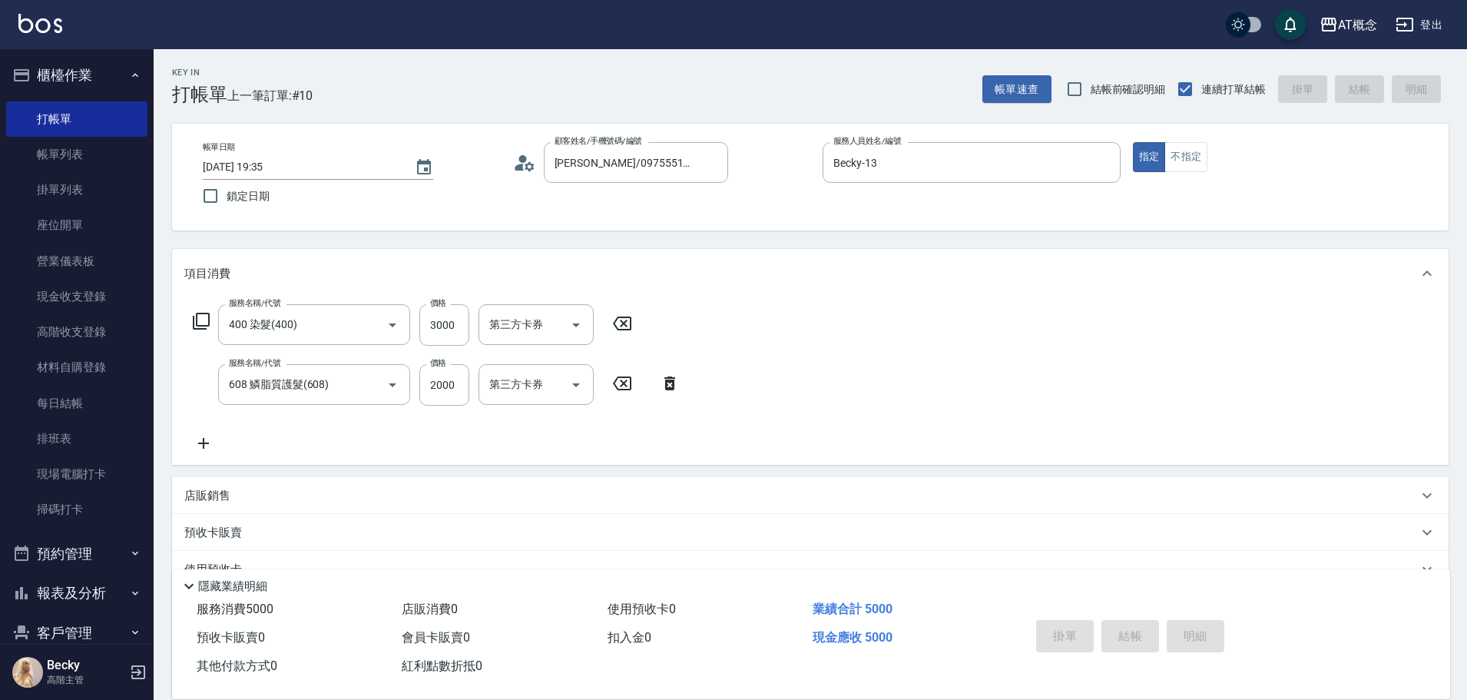
type input "[DATE] 19:36"
type input "0"
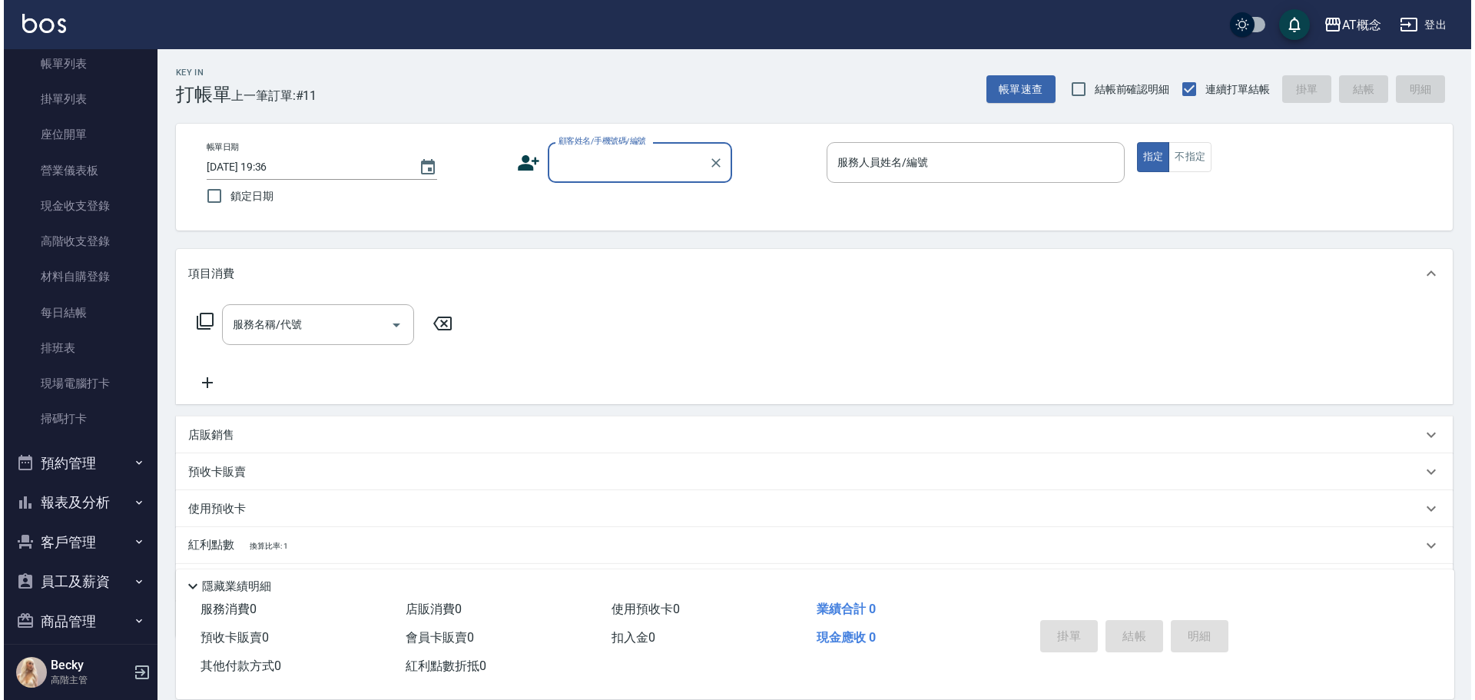
scroll to position [225, 0]
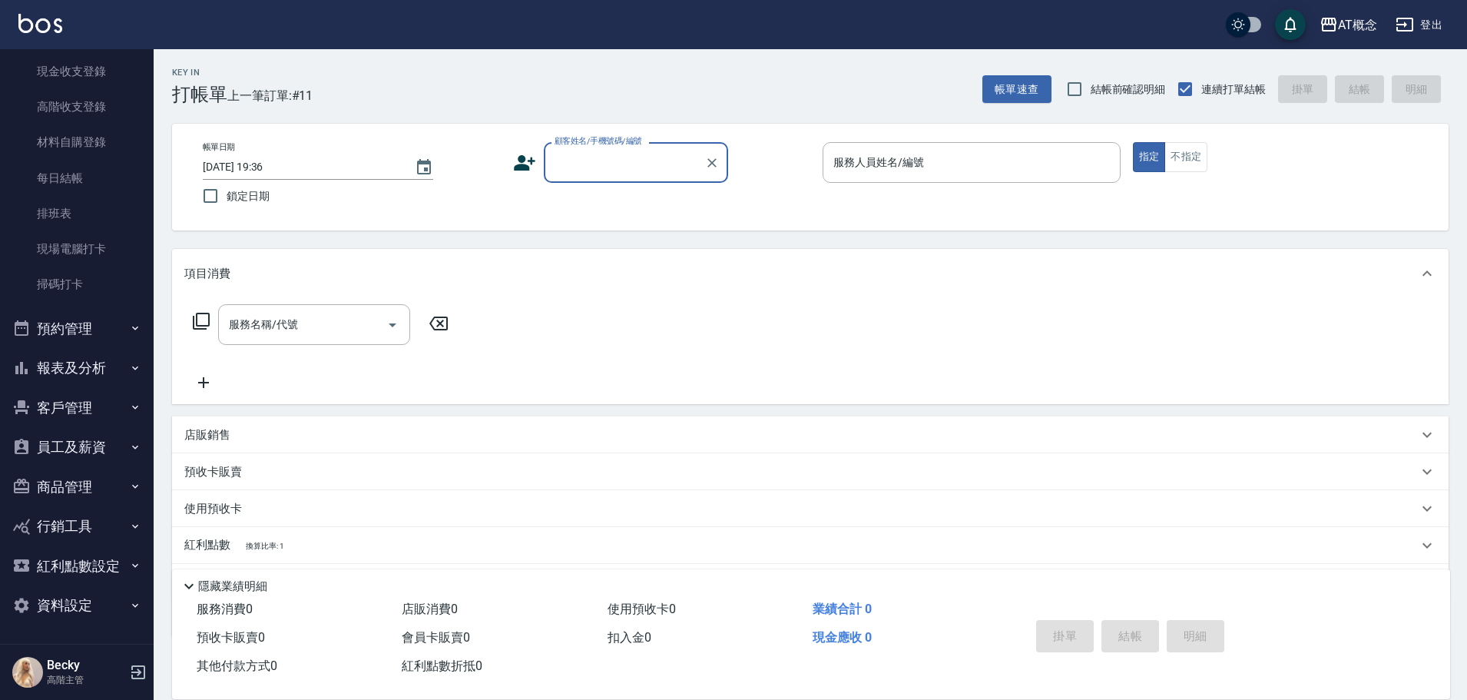
click at [66, 410] on button "客戶管理" at bounding box center [76, 408] width 141 height 40
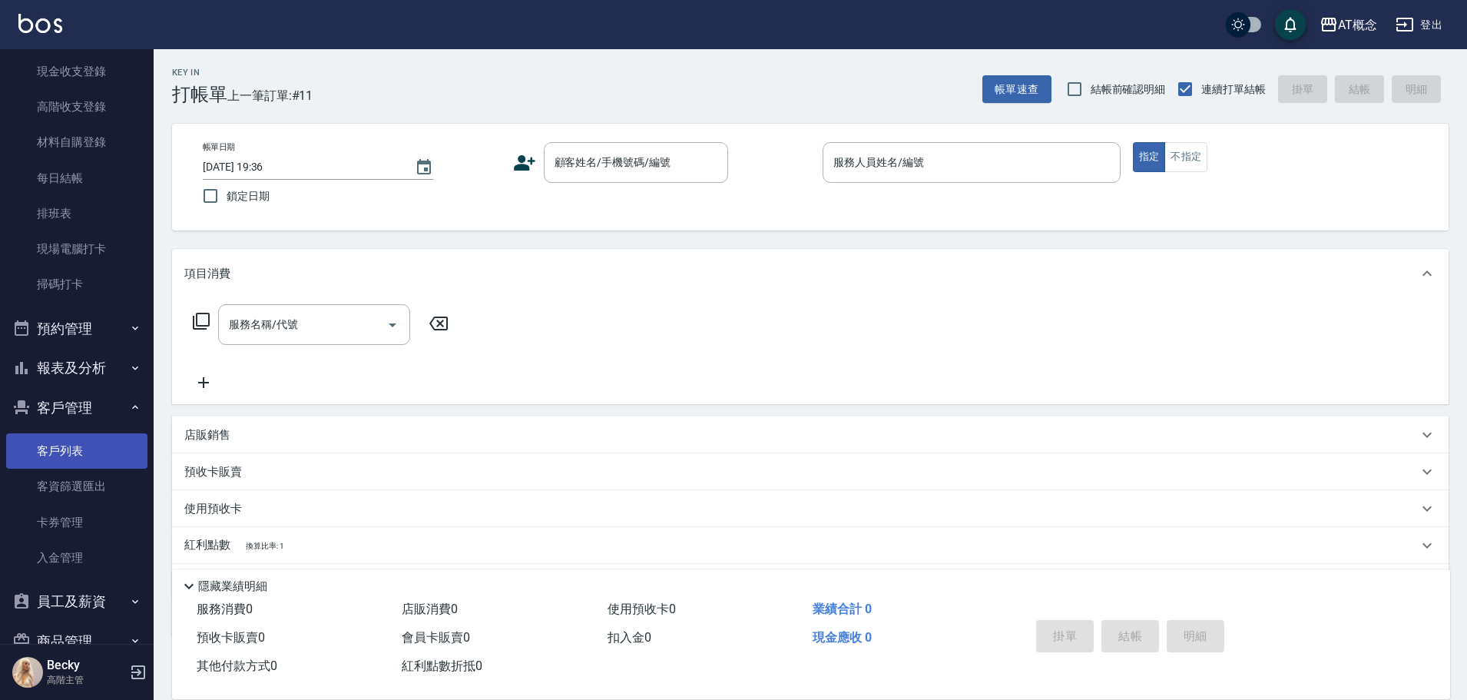
click at [71, 457] on link "客戶列表" at bounding box center [76, 450] width 141 height 35
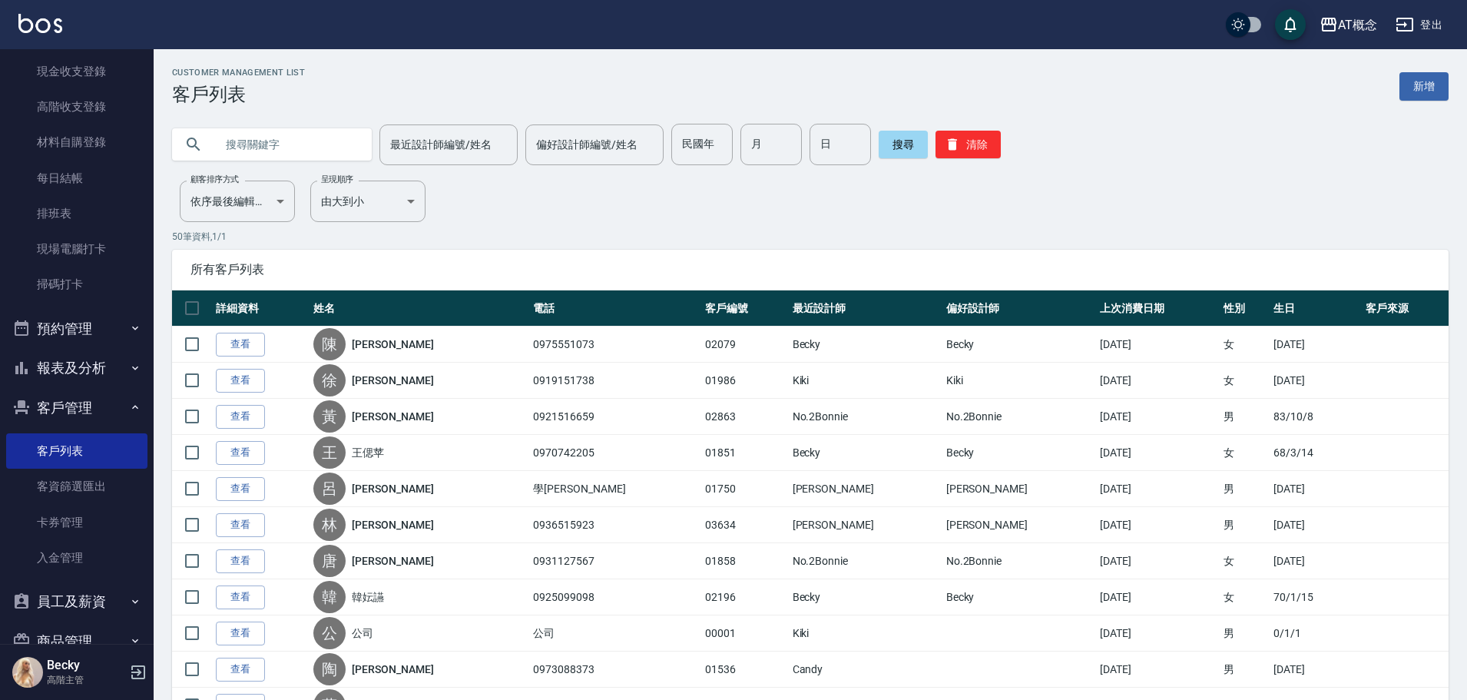
click at [310, 145] on input "text" at bounding box center [287, 144] width 144 height 41
type input "01607"
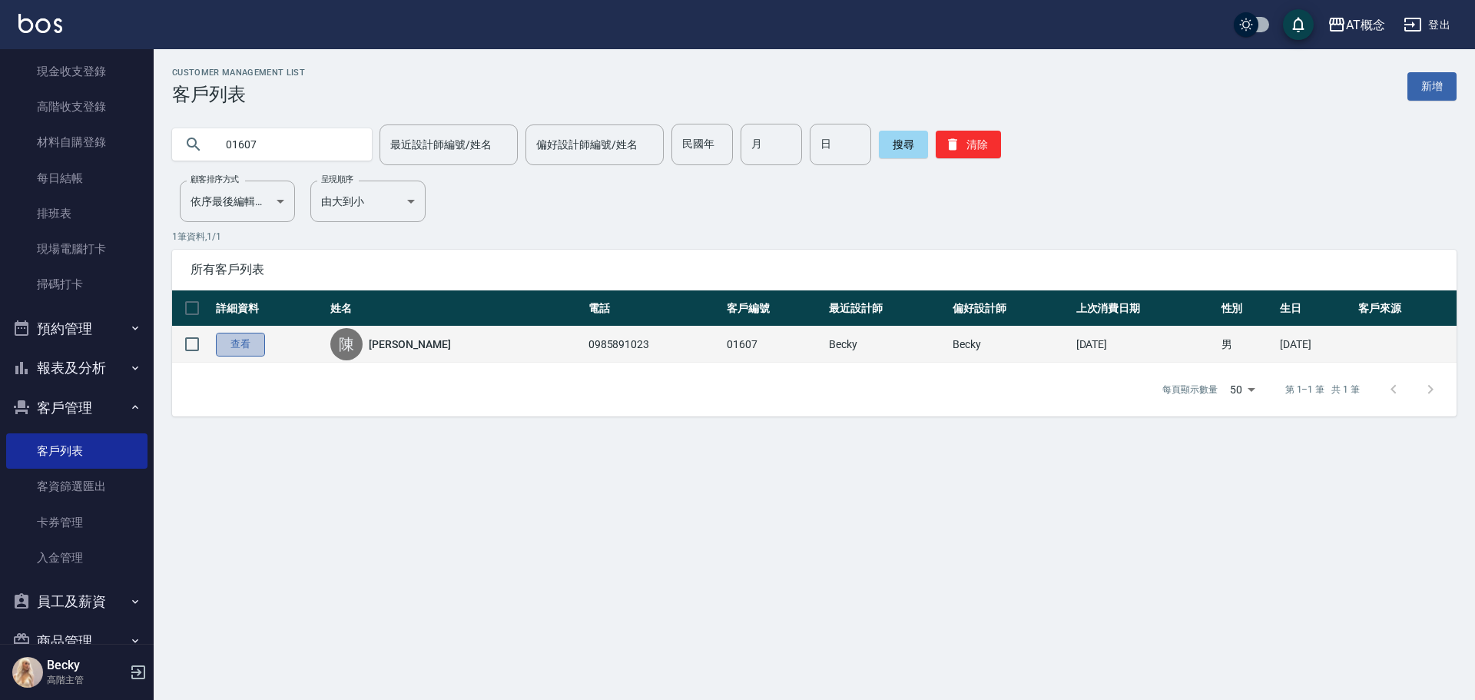
click at [240, 339] on link "查看" at bounding box center [240, 345] width 49 height 24
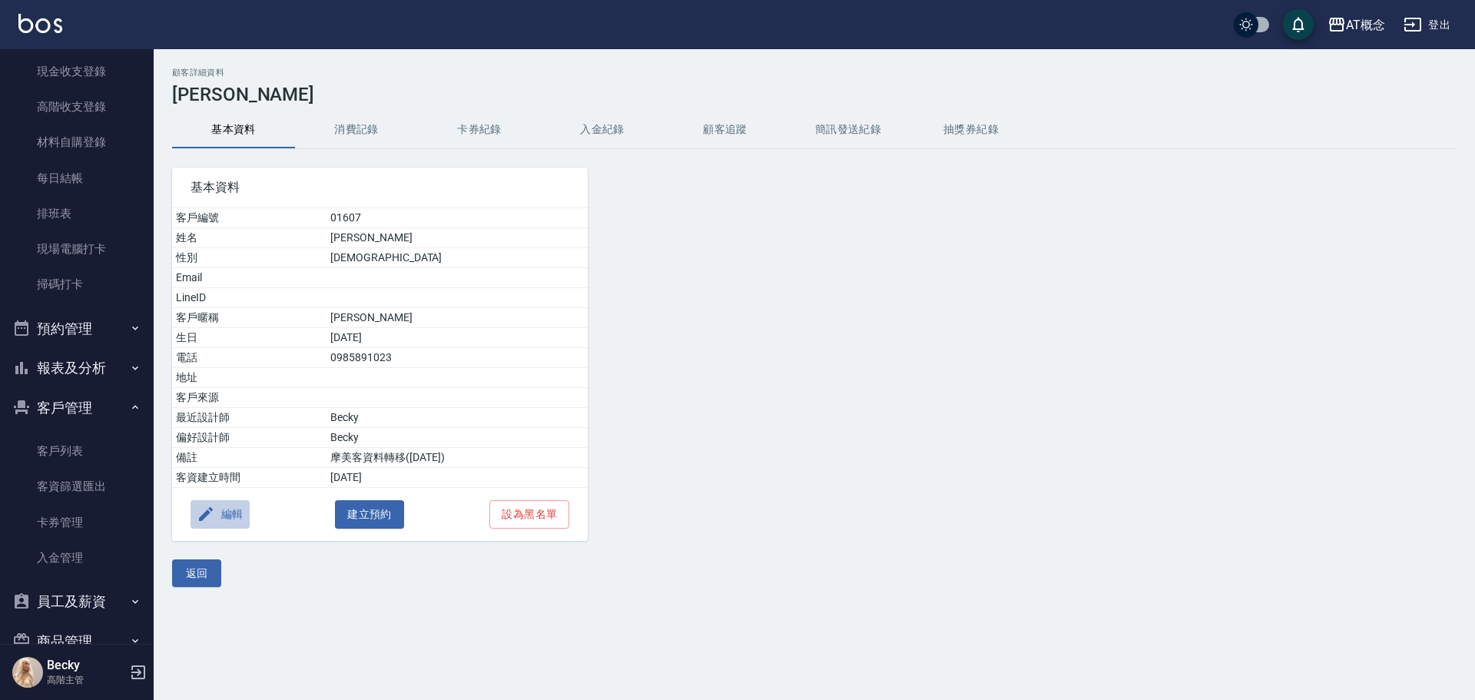
click at [237, 506] on button "編輯" at bounding box center [220, 514] width 59 height 28
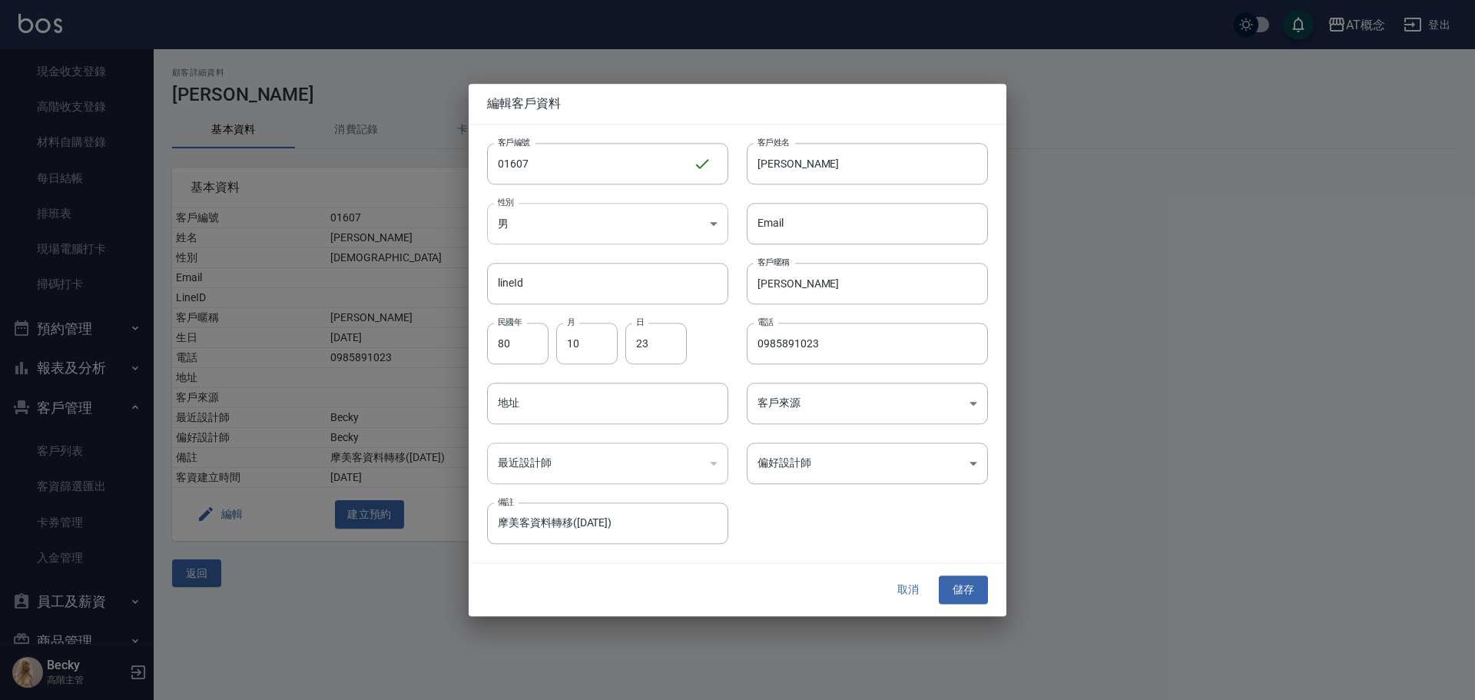
click at [655, 224] on body "AT概念 登出 櫃檯作業 打帳單 帳單列表 掛單列表 座位開單 營業儀表板 現金收支登錄 高階收支登錄 材料自購登錄 每日結帳 排班表 現場電腦打卡 掃碼打卡…" at bounding box center [737, 350] width 1475 height 700
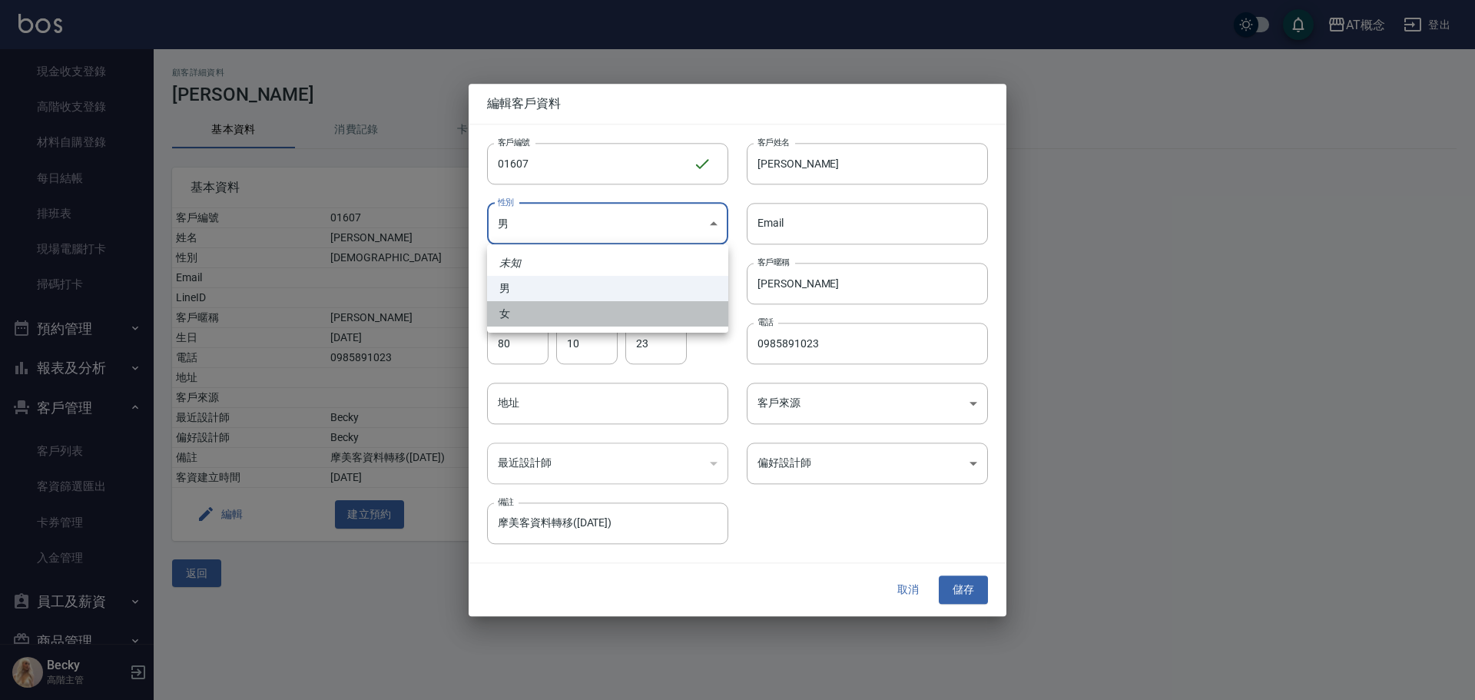
click at [609, 314] on li "女" at bounding box center [607, 313] width 241 height 25
type input "[DEMOGRAPHIC_DATA]"
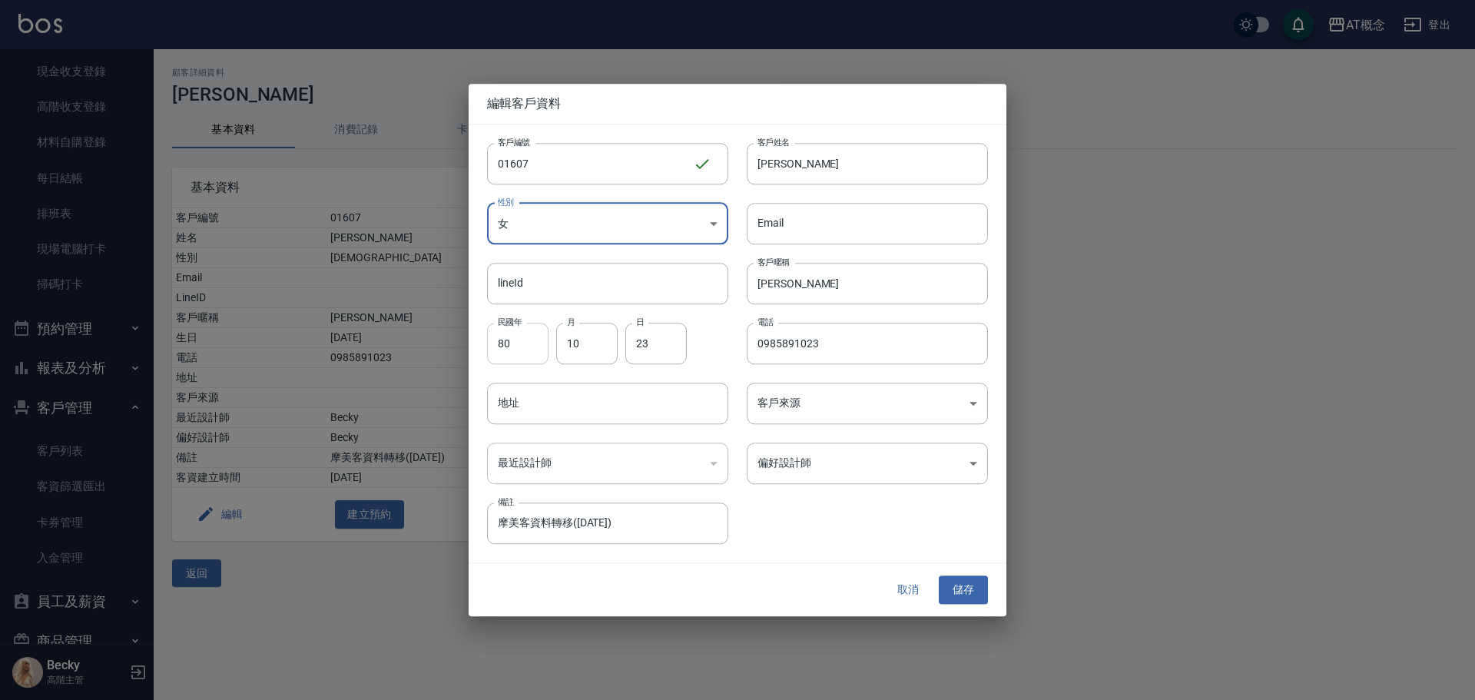
click at [531, 346] on input "80" at bounding box center [517, 343] width 61 height 41
type input "00"
type input "11"
type input "30"
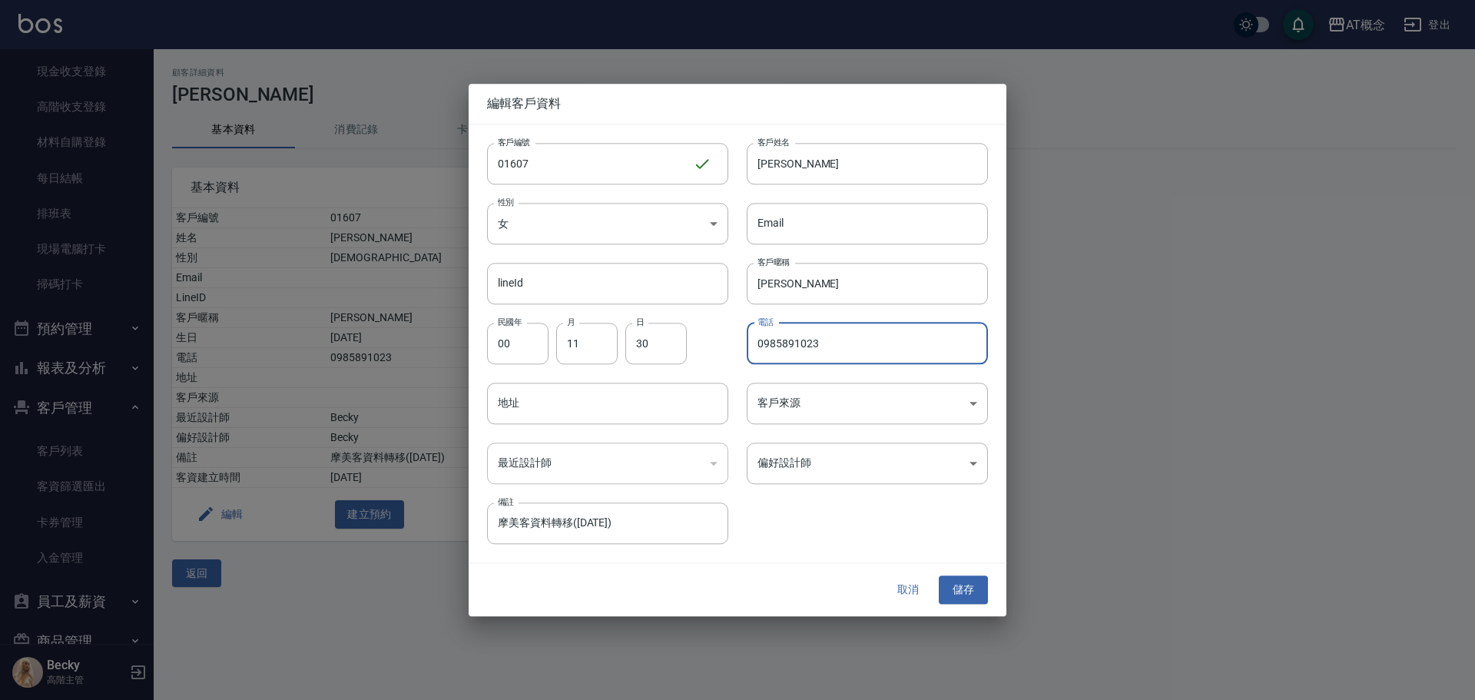
click at [827, 345] on input "0985891023" at bounding box center [867, 343] width 241 height 41
type input "0976199690"
click at [843, 158] on input "[PERSON_NAME]" at bounding box center [867, 163] width 241 height 41
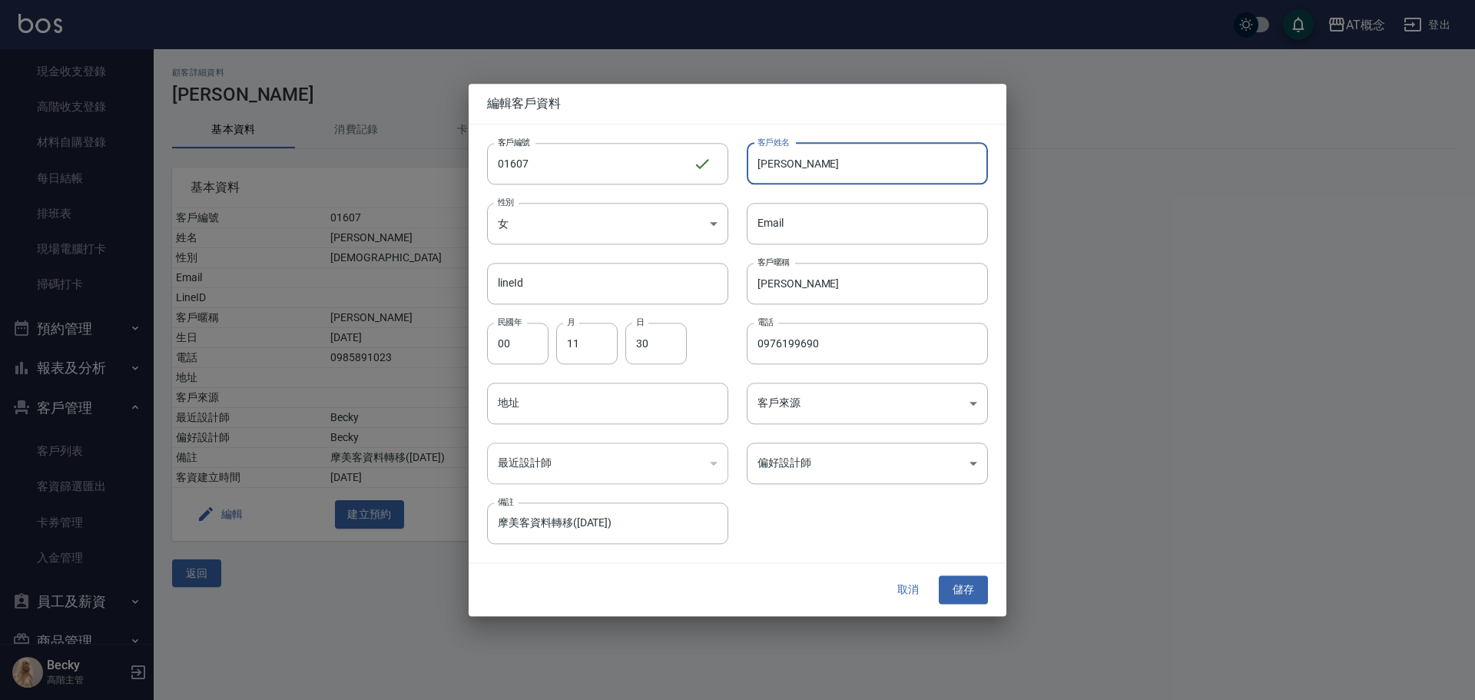
type input "陳"
type input "[PERSON_NAME]"
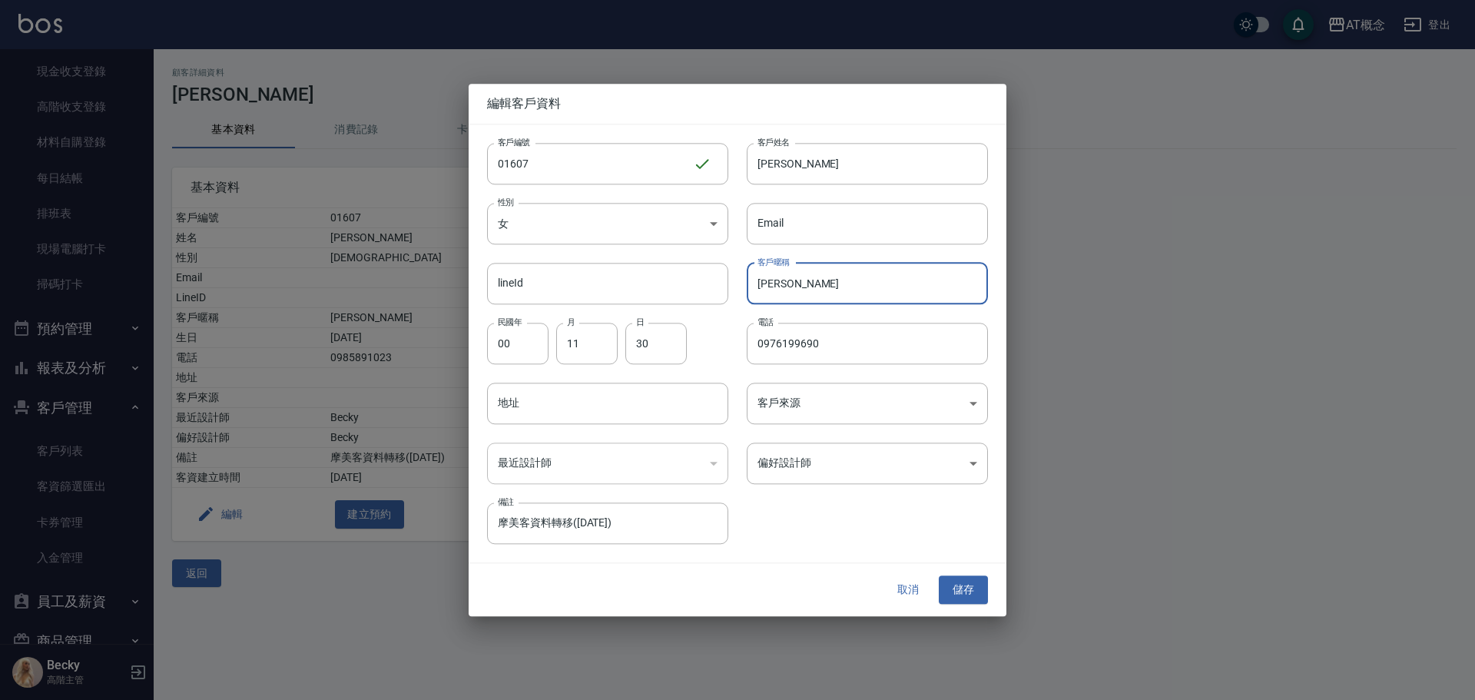
click at [817, 294] on input "[PERSON_NAME]" at bounding box center [867, 283] width 241 height 41
type input "凱"
type input "淑美"
click at [871, 465] on body "AT概念 登出 櫃檯作業 打帳單 帳單列表 掛單列表 座位開單 營業儀表板 現金收支登錄 高階收支登錄 材料自購登錄 每日結帳 排班表 現場電腦打卡 掃碼打卡…" at bounding box center [737, 350] width 1475 height 700
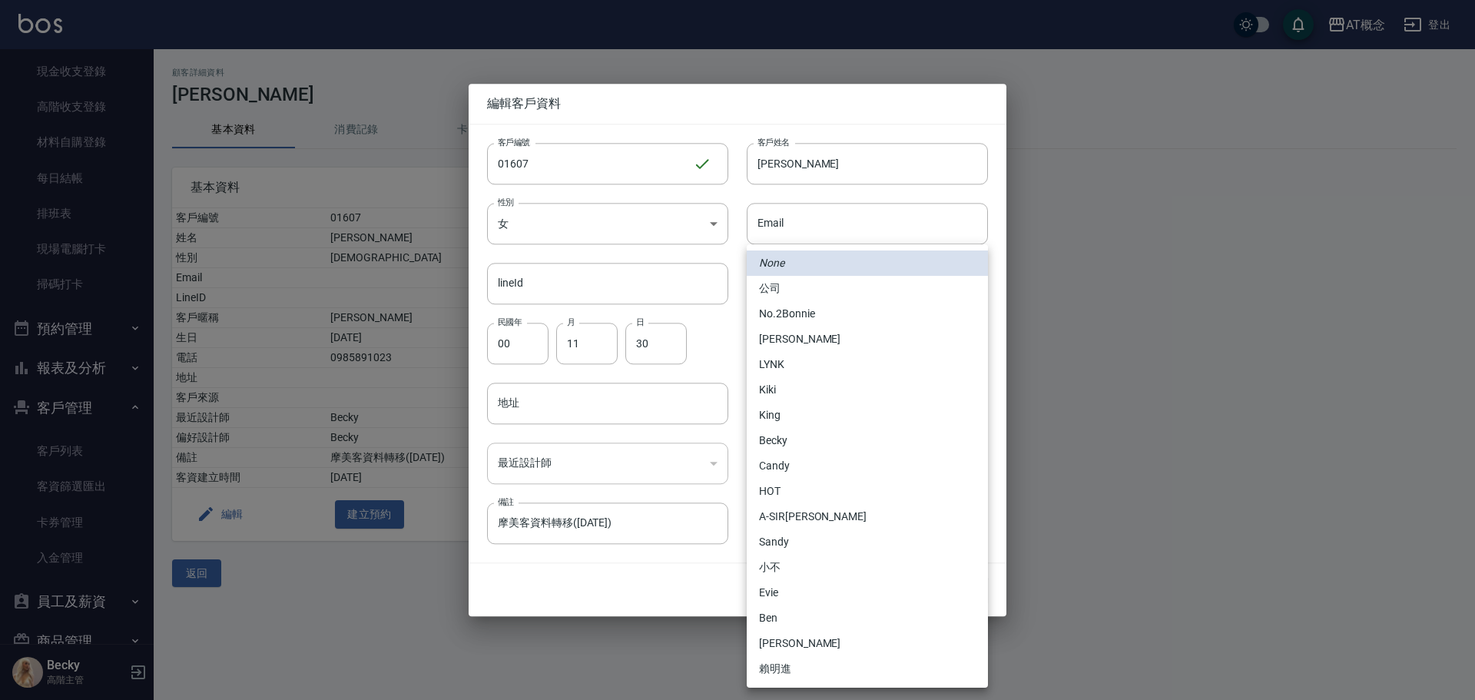
click at [802, 465] on li "Candy" at bounding box center [867, 465] width 241 height 25
type input "95c88325-489e-4505-91c2-94462fb1bea6"
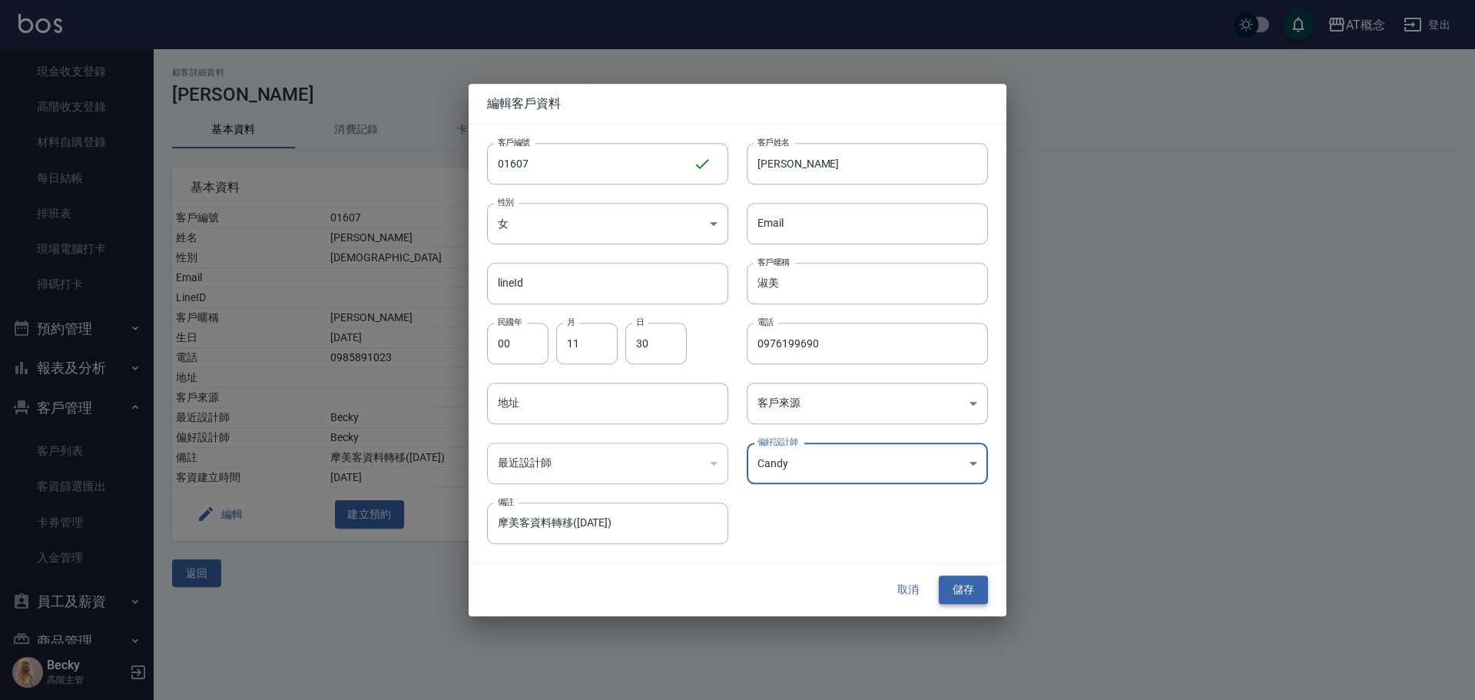
click at [952, 584] on button "儲存" at bounding box center [963, 590] width 49 height 28
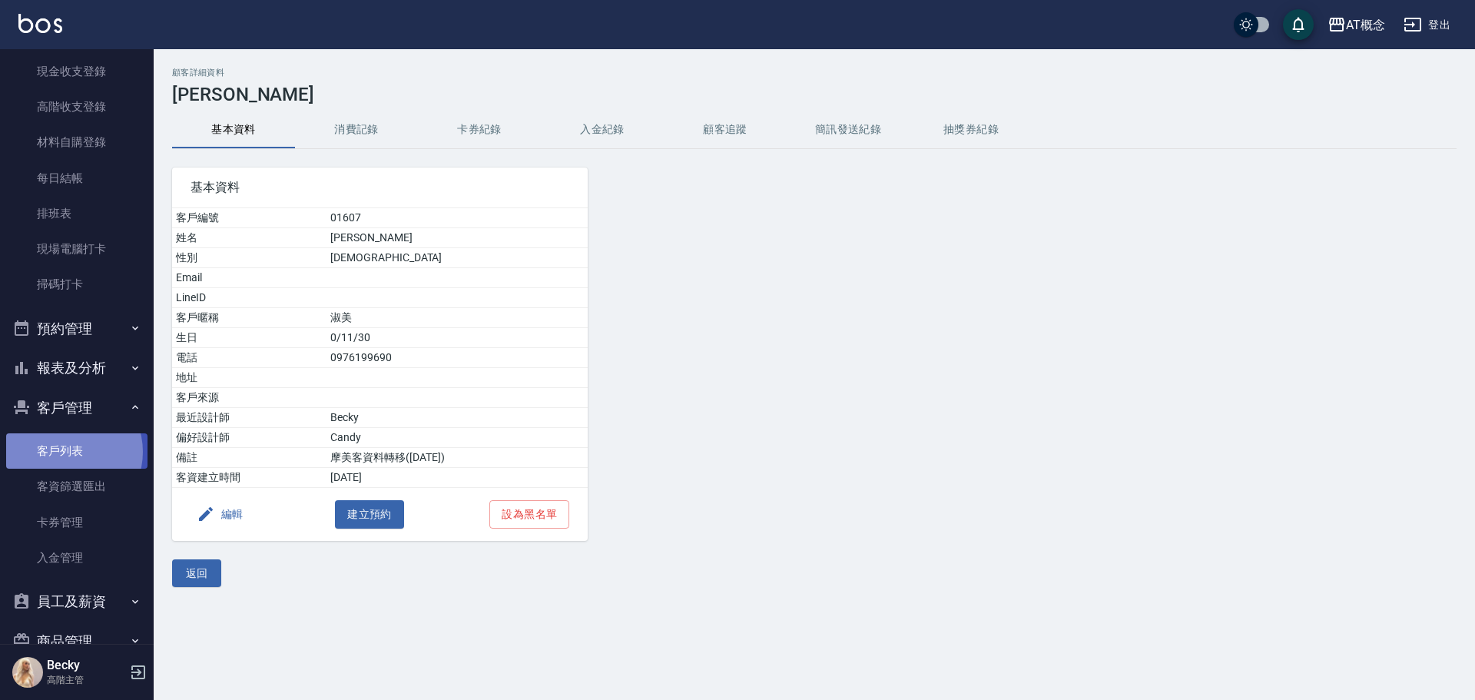
click at [65, 452] on link "客戶列表" at bounding box center [76, 450] width 141 height 35
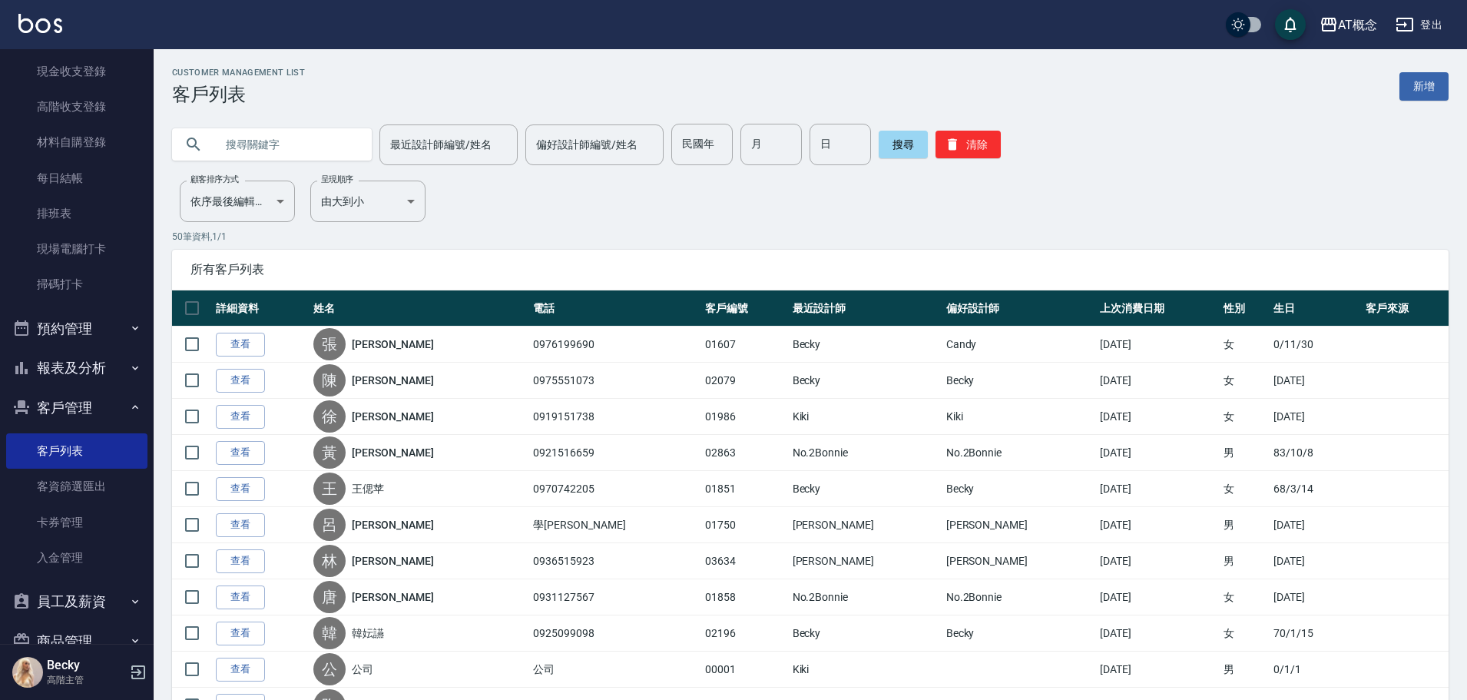
click at [280, 150] on input "text" at bounding box center [287, 144] width 144 height 41
type input "01558"
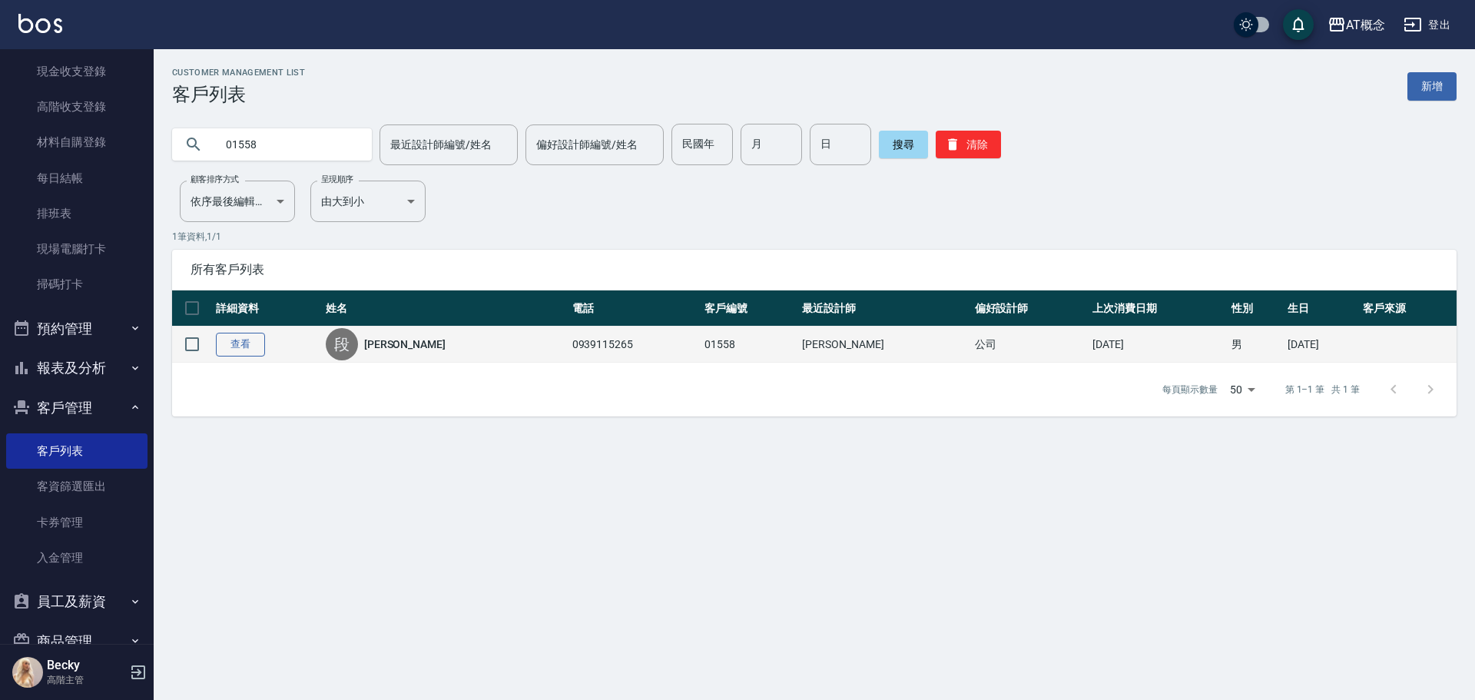
click at [231, 344] on link "查看" at bounding box center [240, 345] width 49 height 24
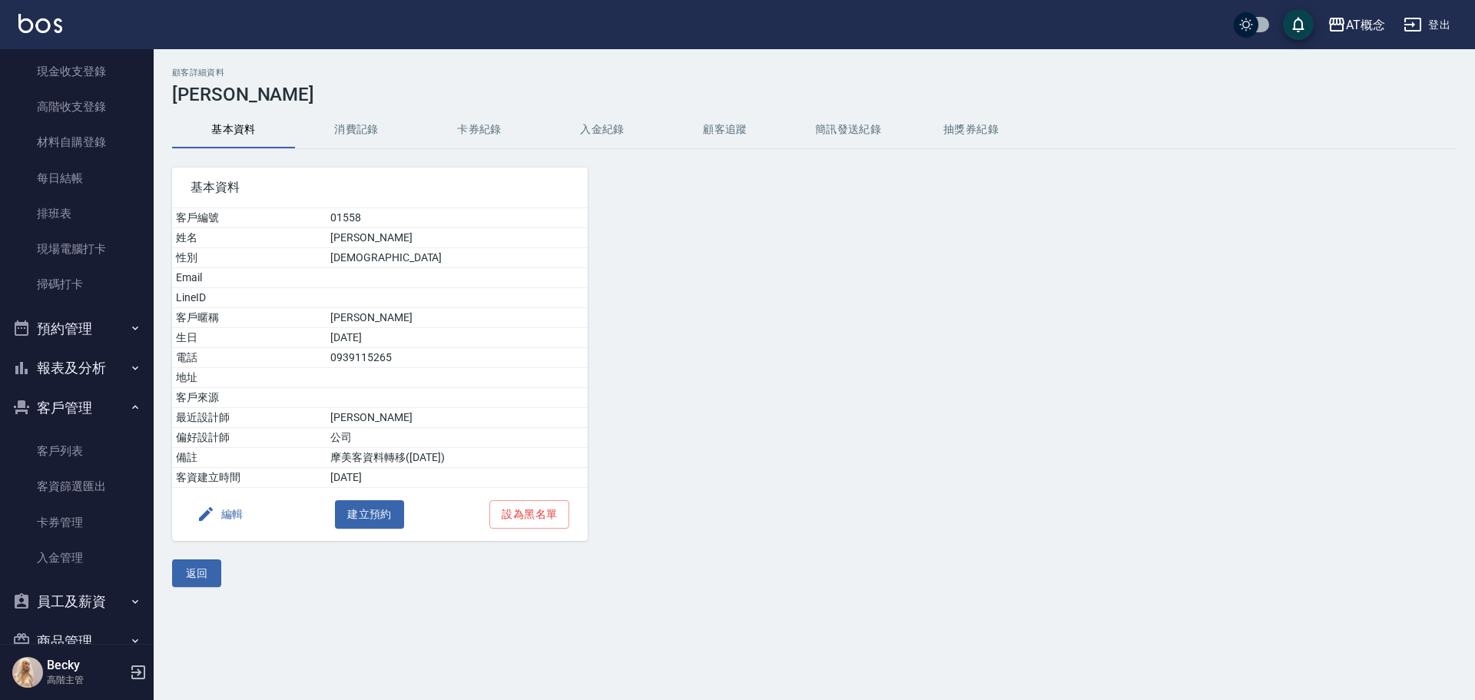
click at [221, 514] on button "編輯" at bounding box center [220, 514] width 59 height 28
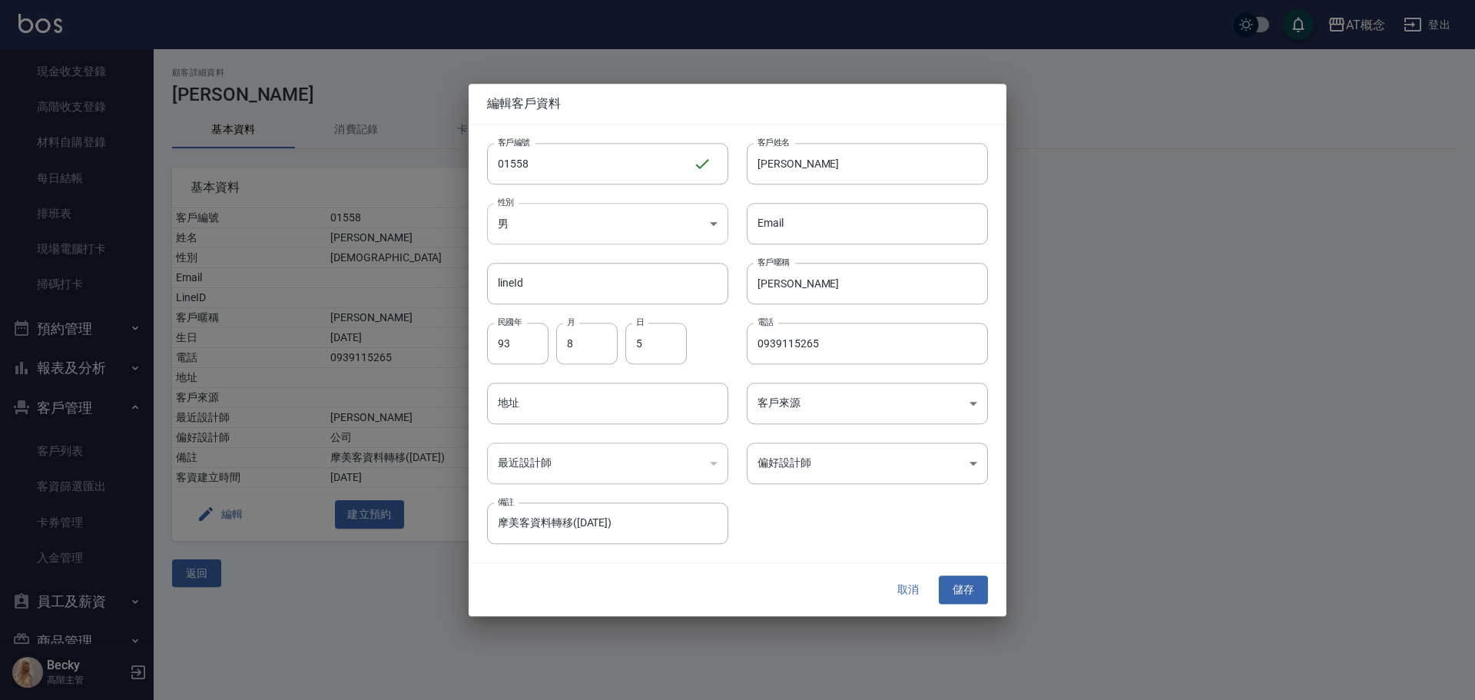
click at [579, 223] on body "AT概念 登出 櫃檯作業 打帳單 帳單列表 掛單列表 座位開單 營業儀表板 現金收支登錄 高階收支登錄 材料自購登錄 每日結帳 排班表 現場電腦打卡 掃碼打卡…" at bounding box center [737, 350] width 1475 height 700
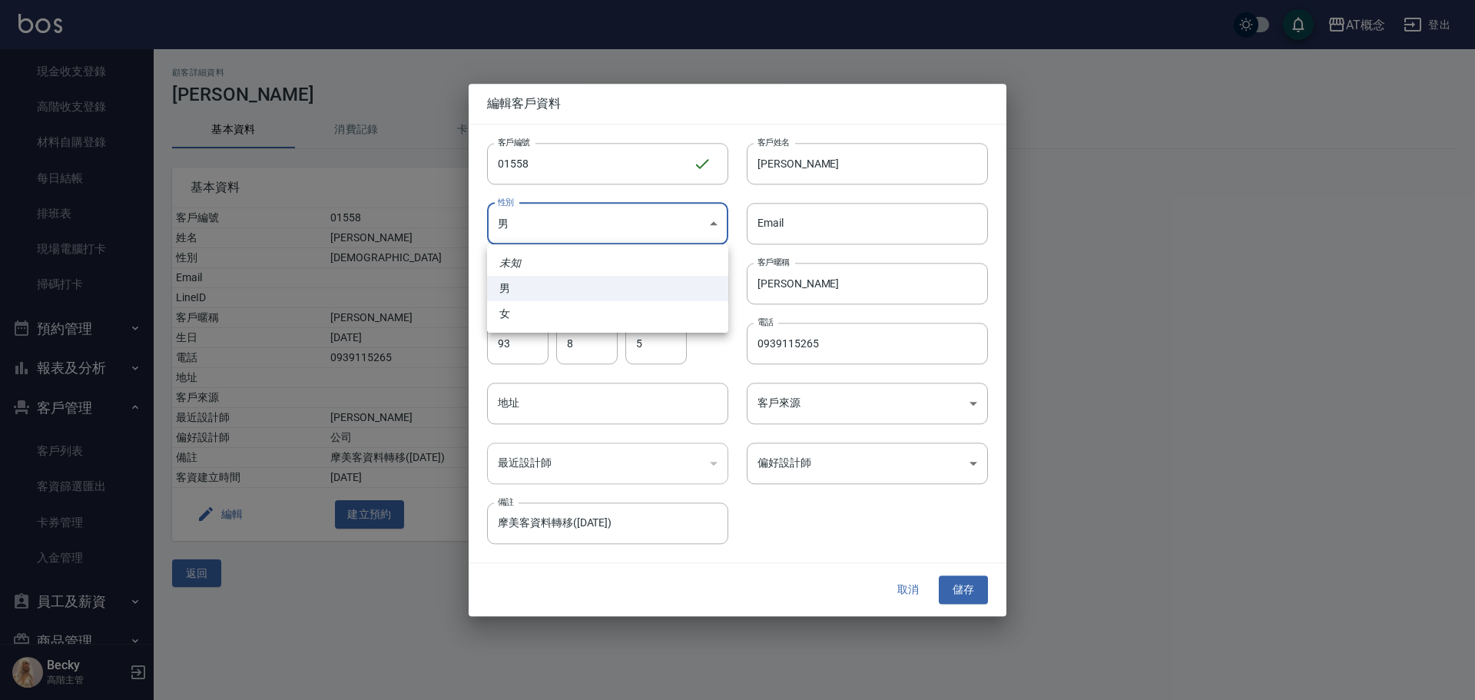
click at [577, 307] on li "女" at bounding box center [607, 313] width 241 height 25
type input "[DEMOGRAPHIC_DATA]"
click at [523, 347] on input "93" at bounding box center [517, 343] width 61 height 41
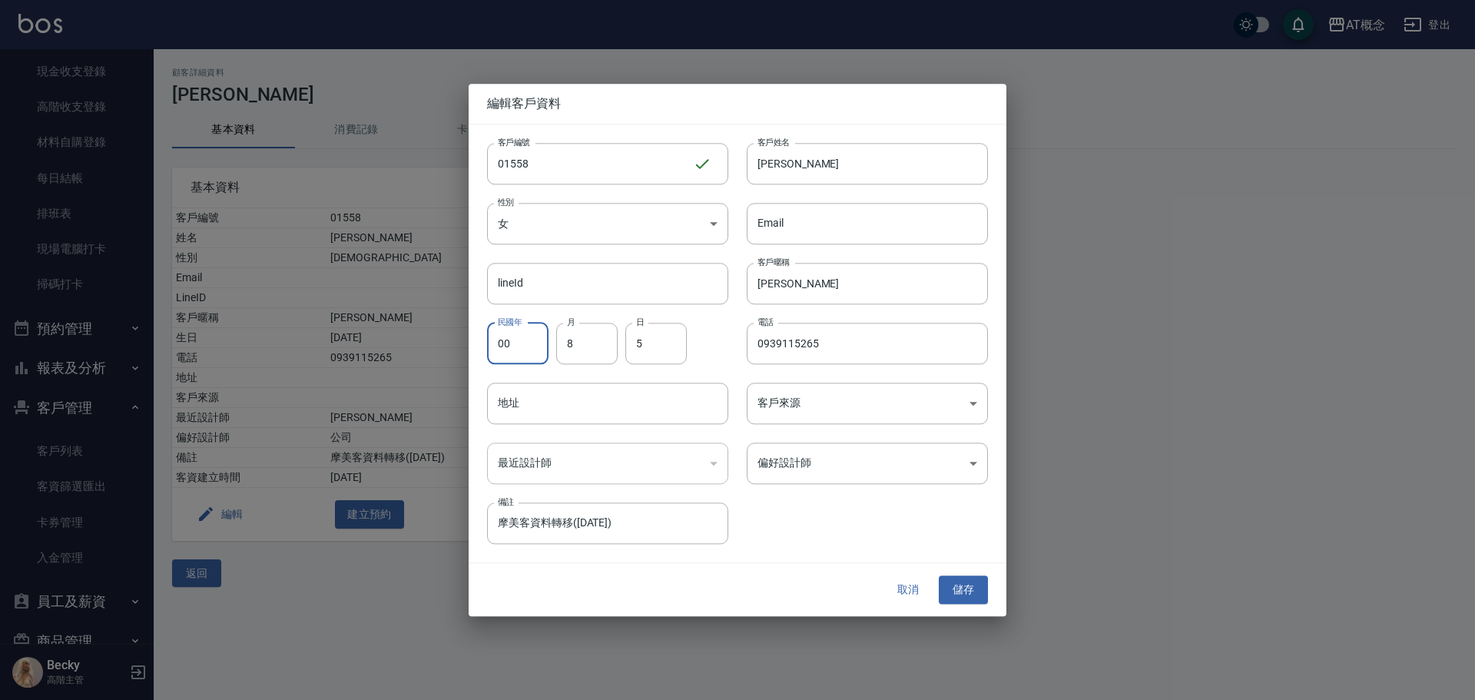
type input "00"
type input "6"
type input "3"
type input "0932321651"
click at [811, 164] on input "[PERSON_NAME]" at bounding box center [867, 163] width 241 height 41
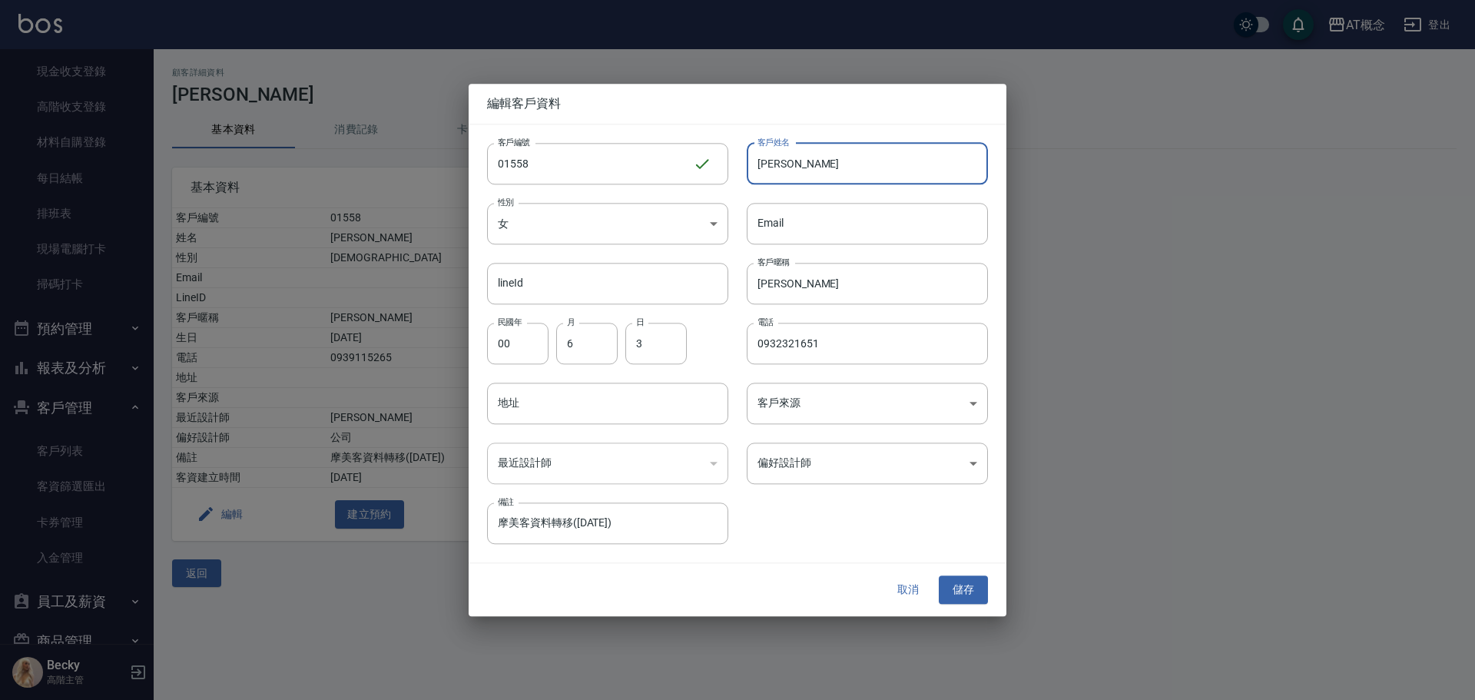
type input "段"
click at [881, 148] on input "[PERSON_NAME]" at bounding box center [867, 163] width 241 height 41
type input "[PERSON_NAME]"
click at [824, 295] on input "[PERSON_NAME]" at bounding box center [867, 283] width 241 height 41
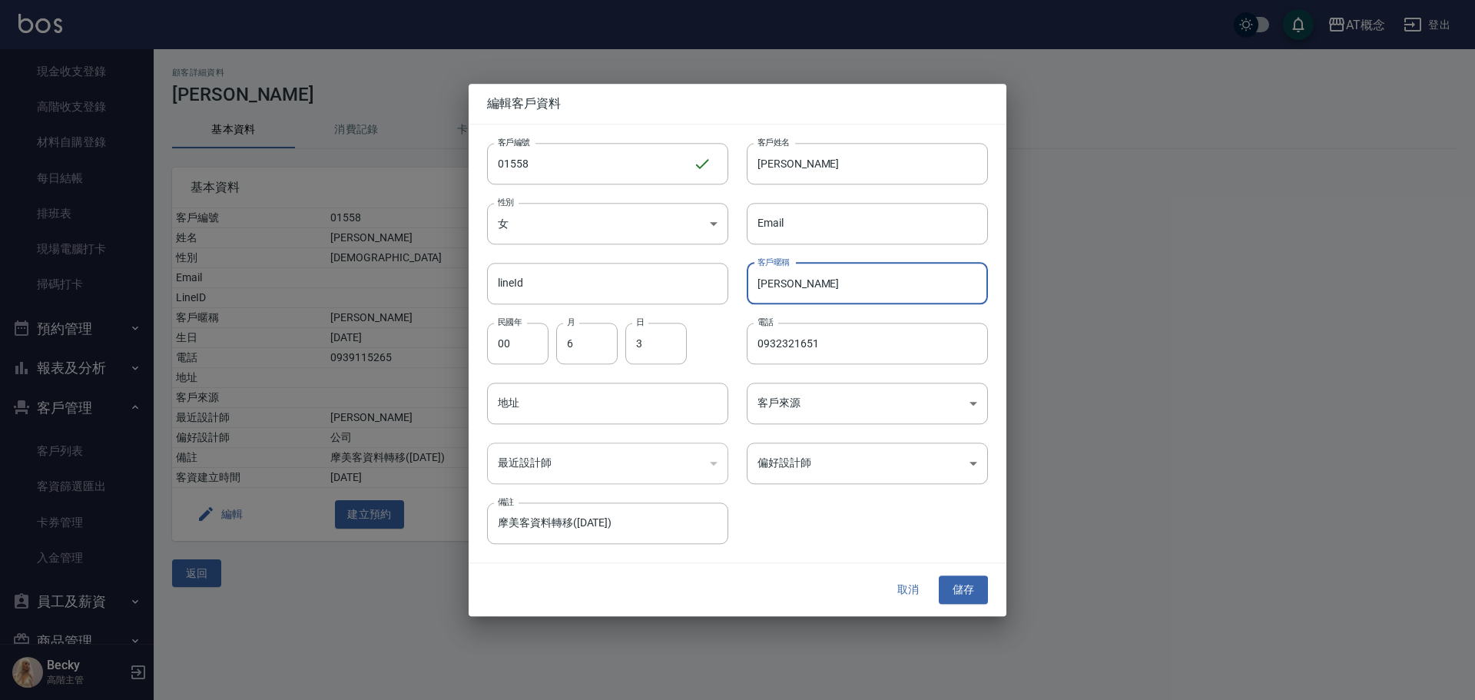
type input "逸"
type input "進"
type input "[PERSON_NAME]"
click at [811, 466] on body "AT概念 登出 櫃檯作業 打帳單 帳單列表 掛單列表 座位開單 營業儀表板 現金收支登錄 高階收支登錄 材料自購登錄 每日結帳 排班表 現場電腦打卡 掃碼打卡…" at bounding box center [737, 350] width 1475 height 700
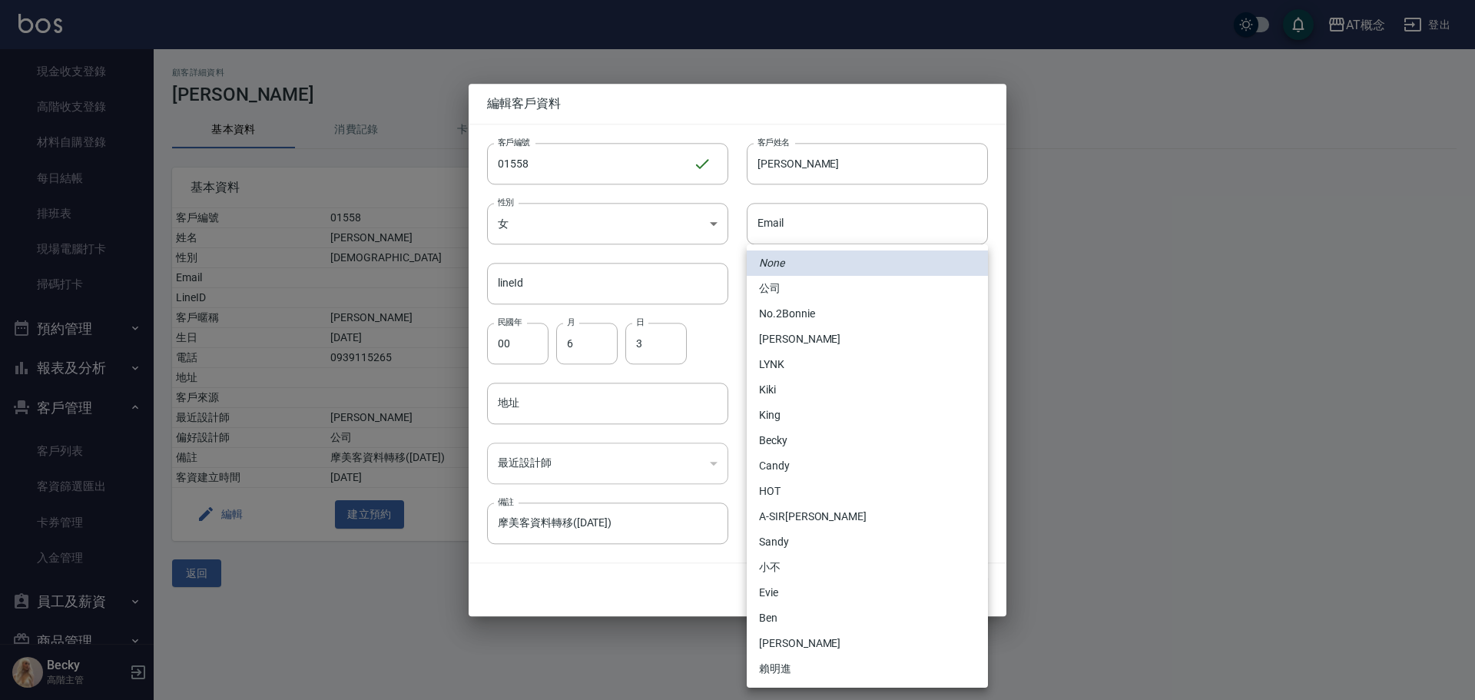
click at [800, 463] on li "Candy" at bounding box center [867, 465] width 241 height 25
type input "95c88325-489e-4505-91c2-94462fb1bea6"
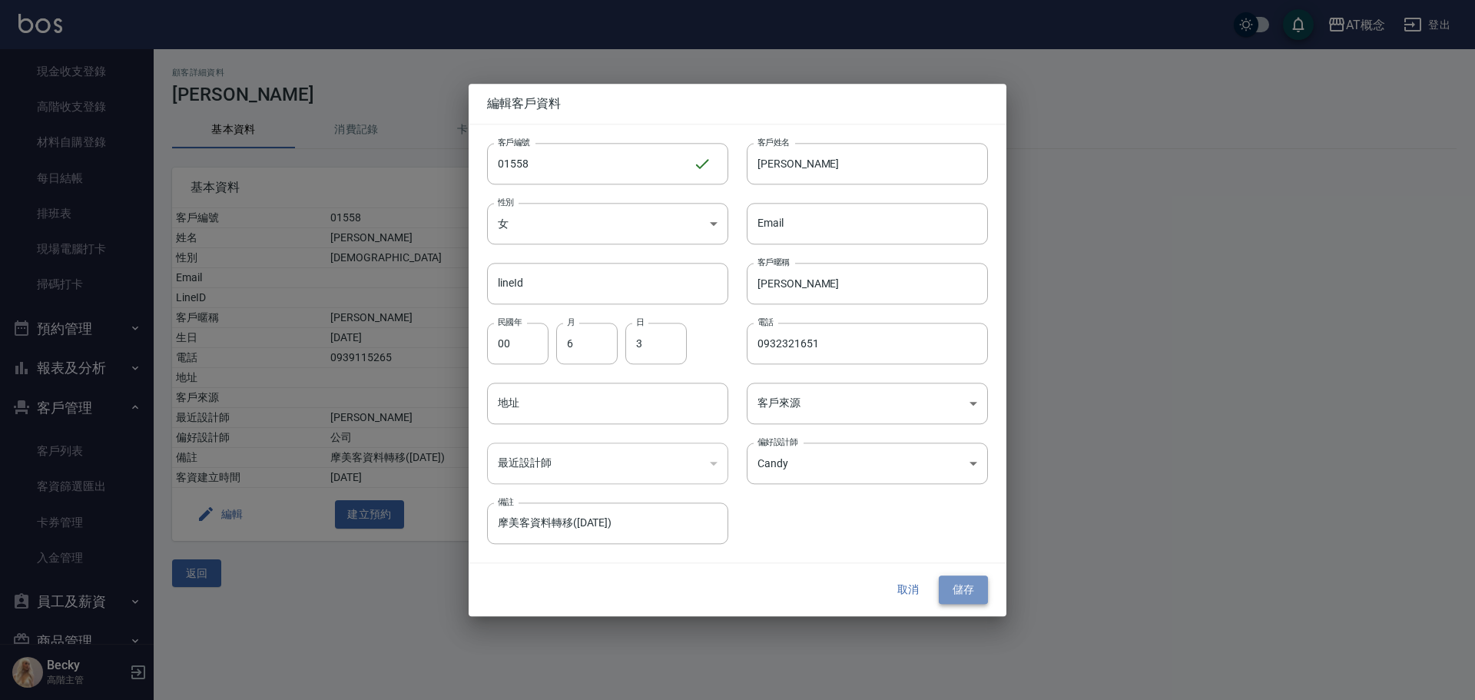
click at [958, 586] on button "儲存" at bounding box center [963, 590] width 49 height 28
click at [917, 592] on button "取消" at bounding box center [908, 590] width 49 height 28
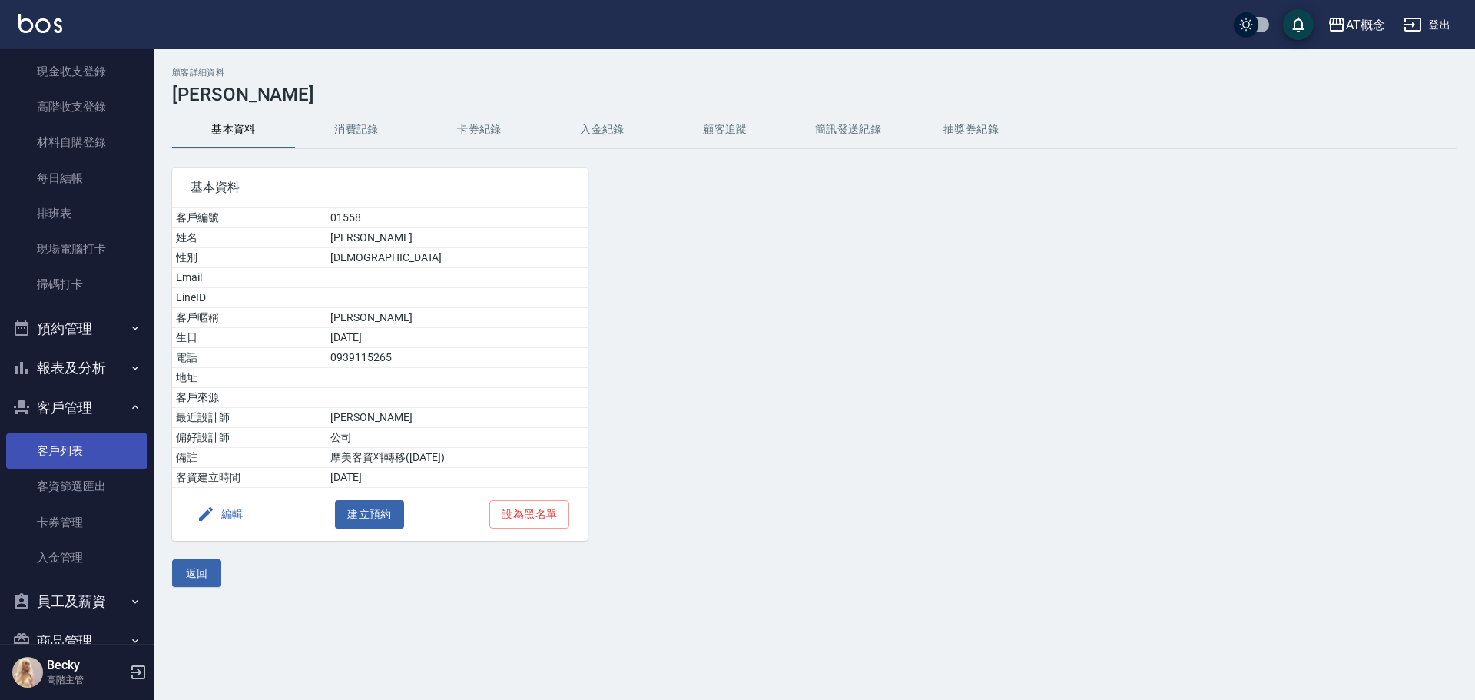
click at [94, 455] on link "客戶列表" at bounding box center [76, 450] width 141 height 35
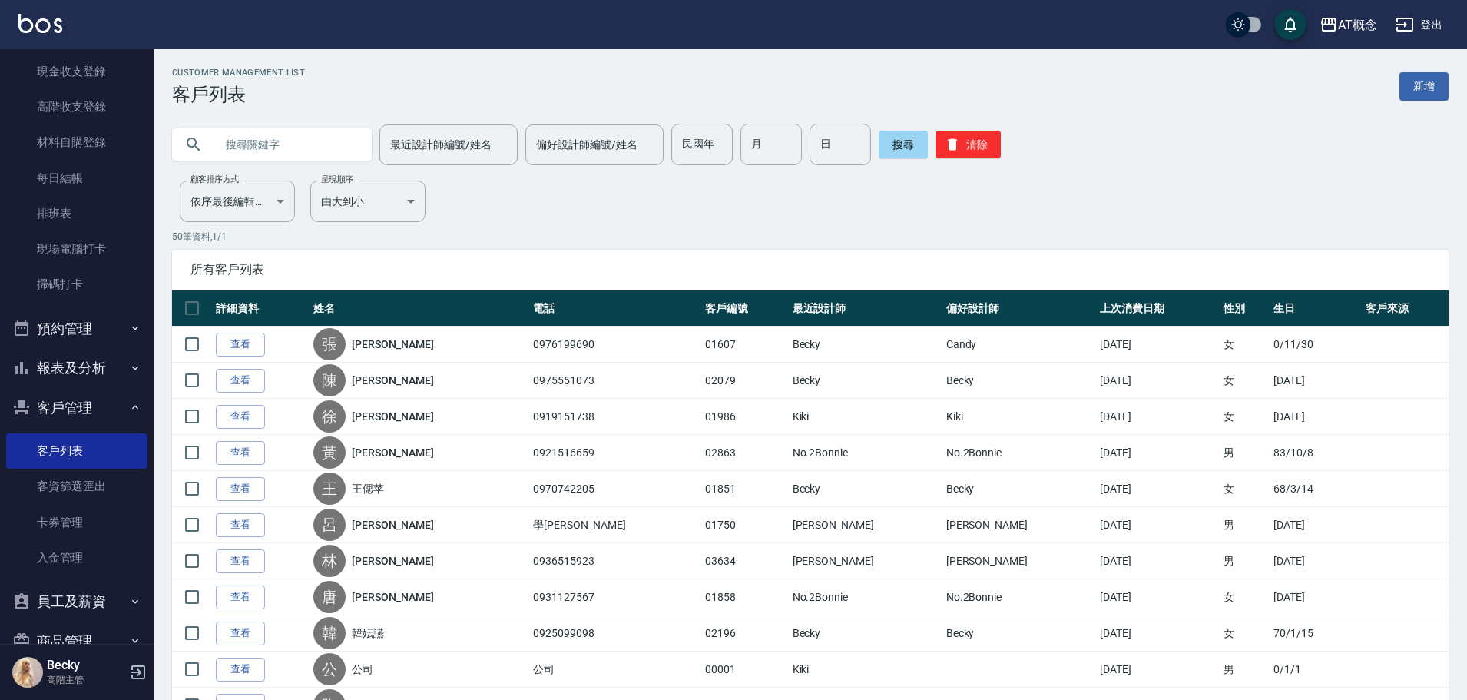
click at [343, 144] on input "text" at bounding box center [287, 144] width 144 height 41
type input "0932321651"
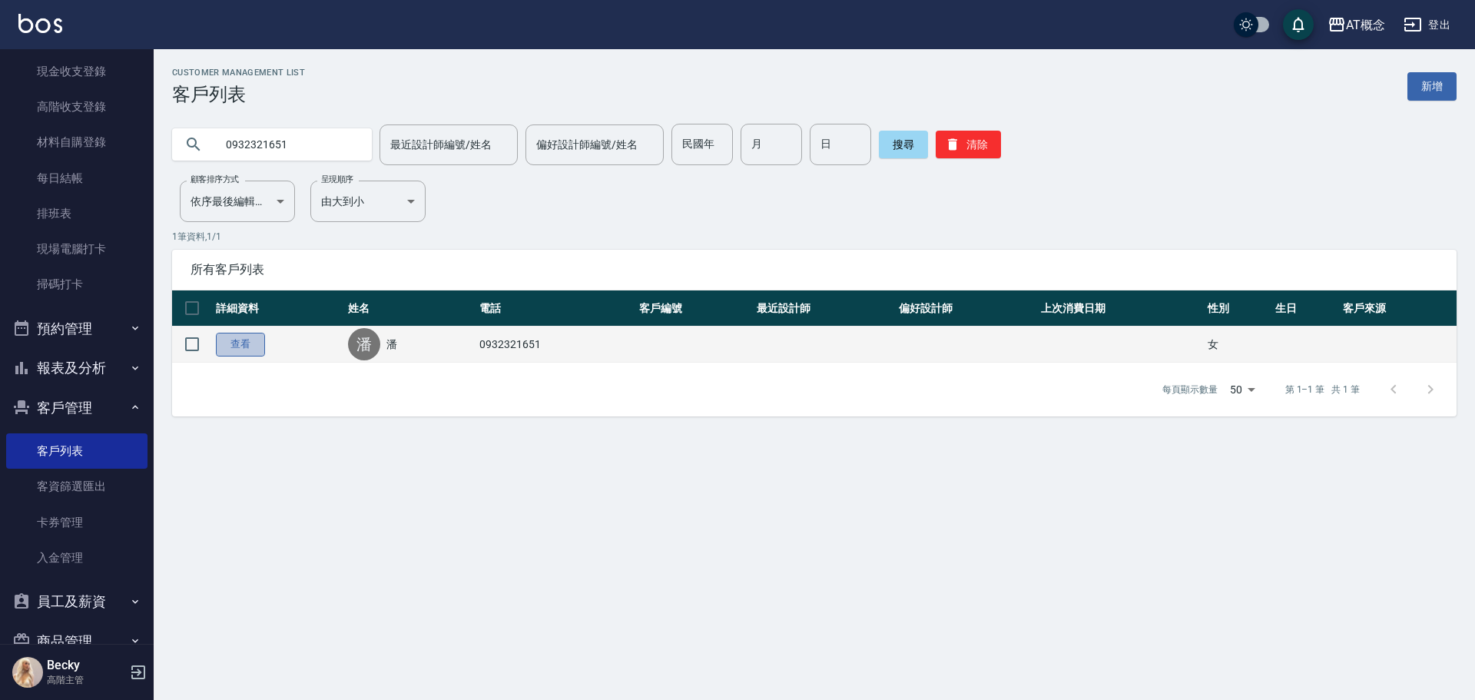
click at [230, 344] on link "查看" at bounding box center [240, 345] width 49 height 24
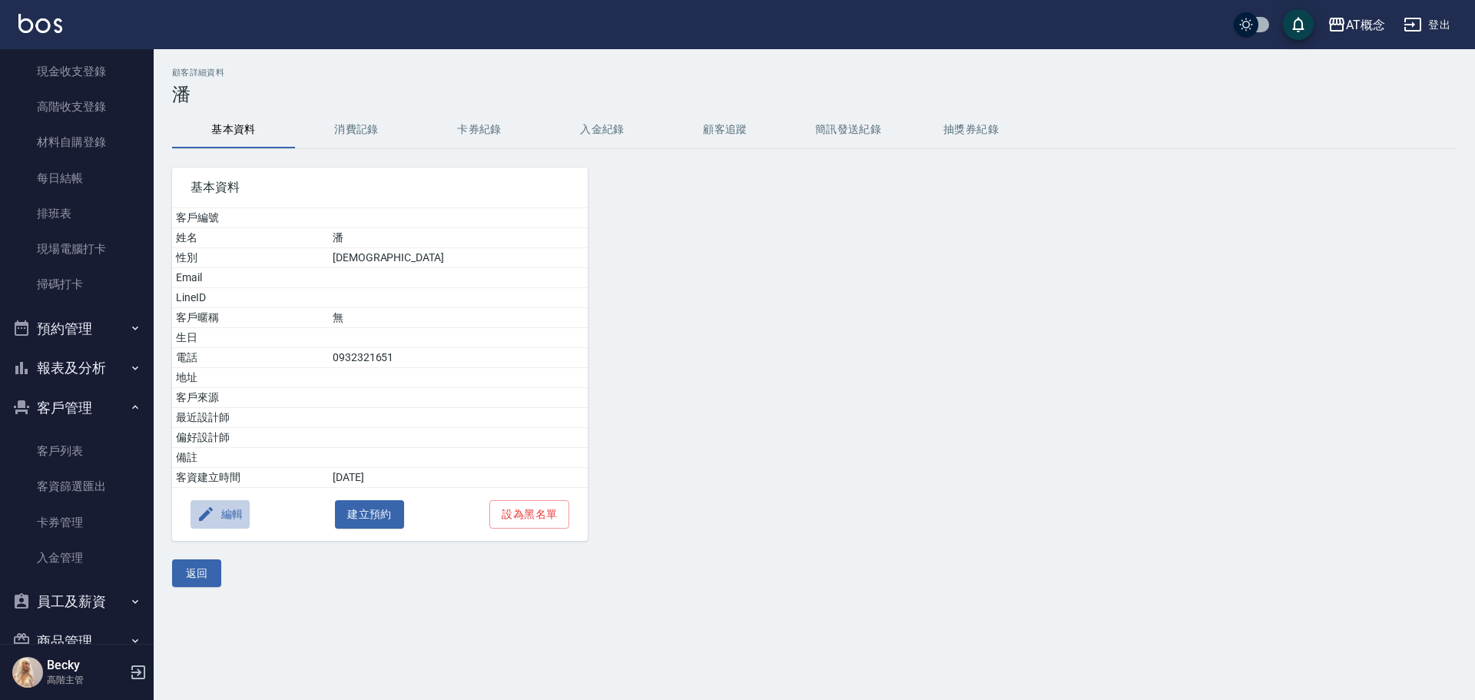
click at [231, 506] on button "編輯" at bounding box center [220, 514] width 59 height 28
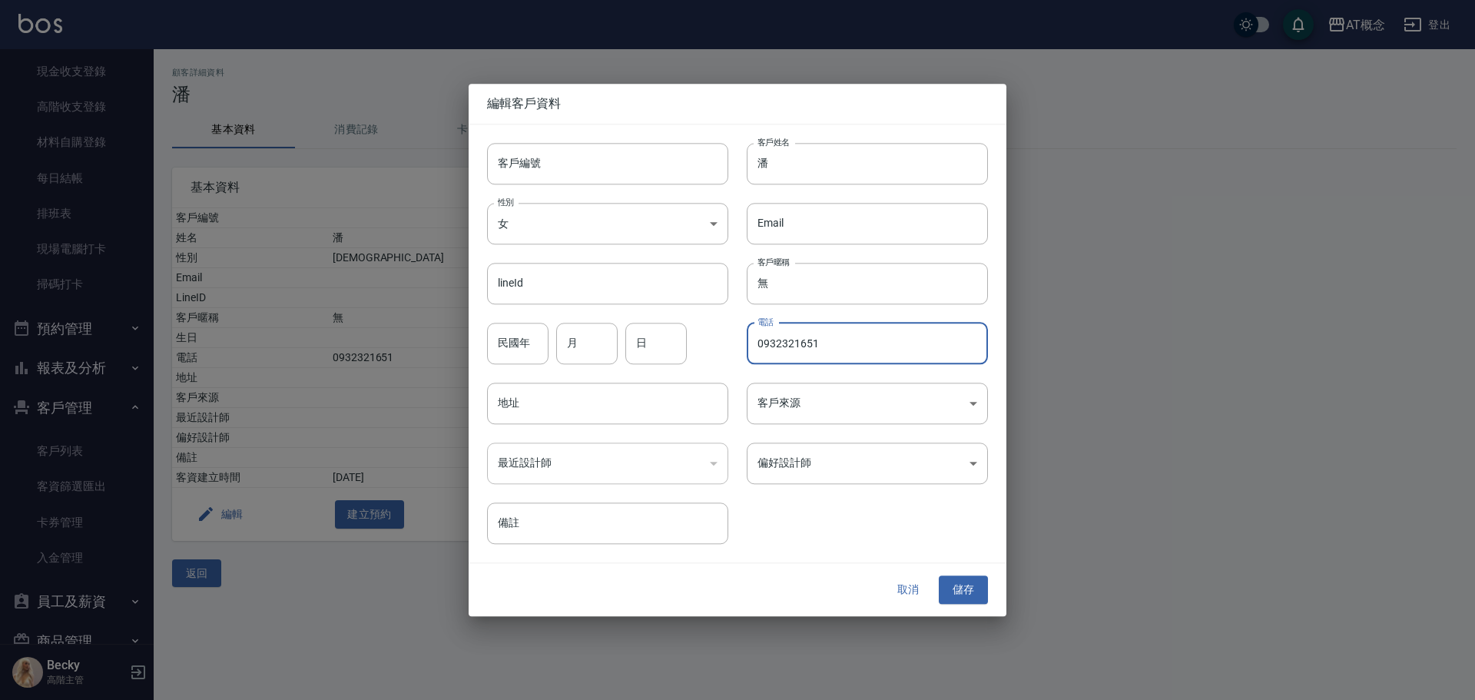
click at [842, 345] on input "0932321651" at bounding box center [867, 343] width 241 height 41
type input "0"
click at [960, 586] on button "儲存" at bounding box center [963, 590] width 49 height 28
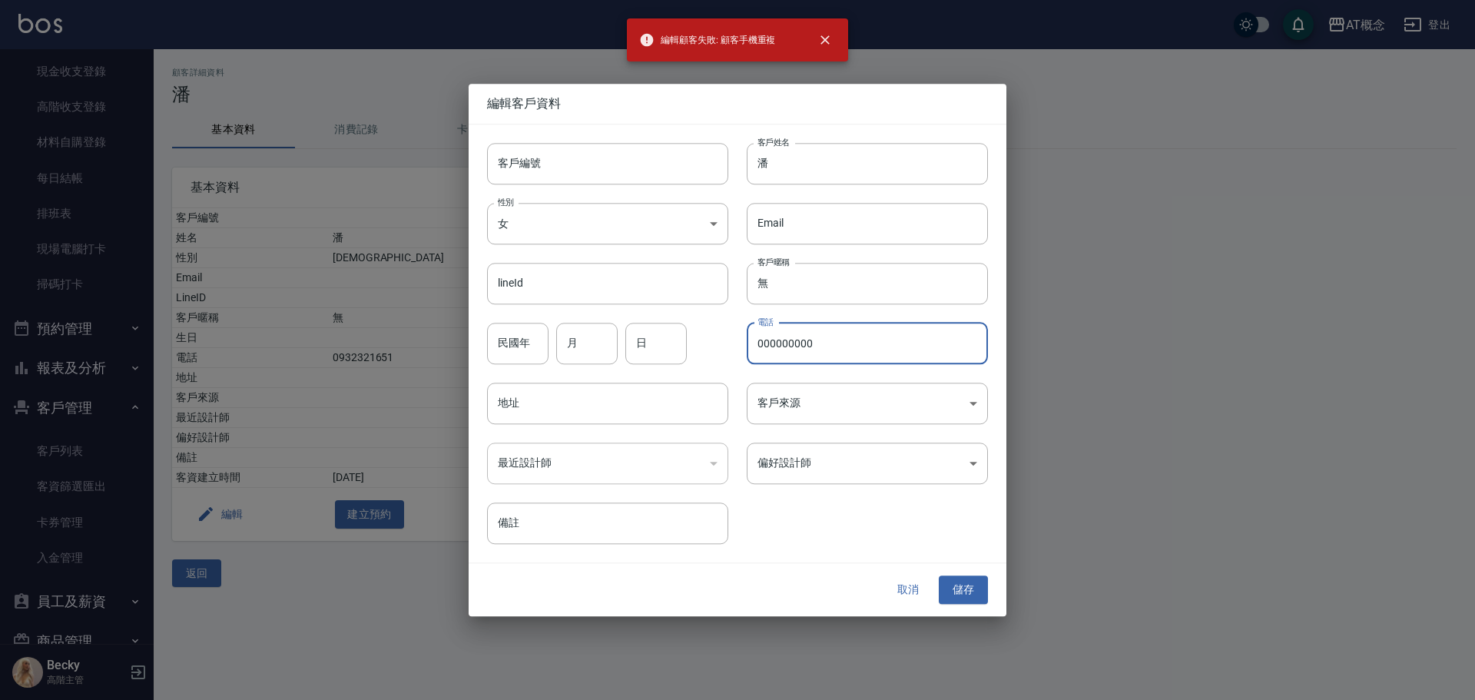
click at [835, 349] on input "000000000" at bounding box center [867, 343] width 241 height 41
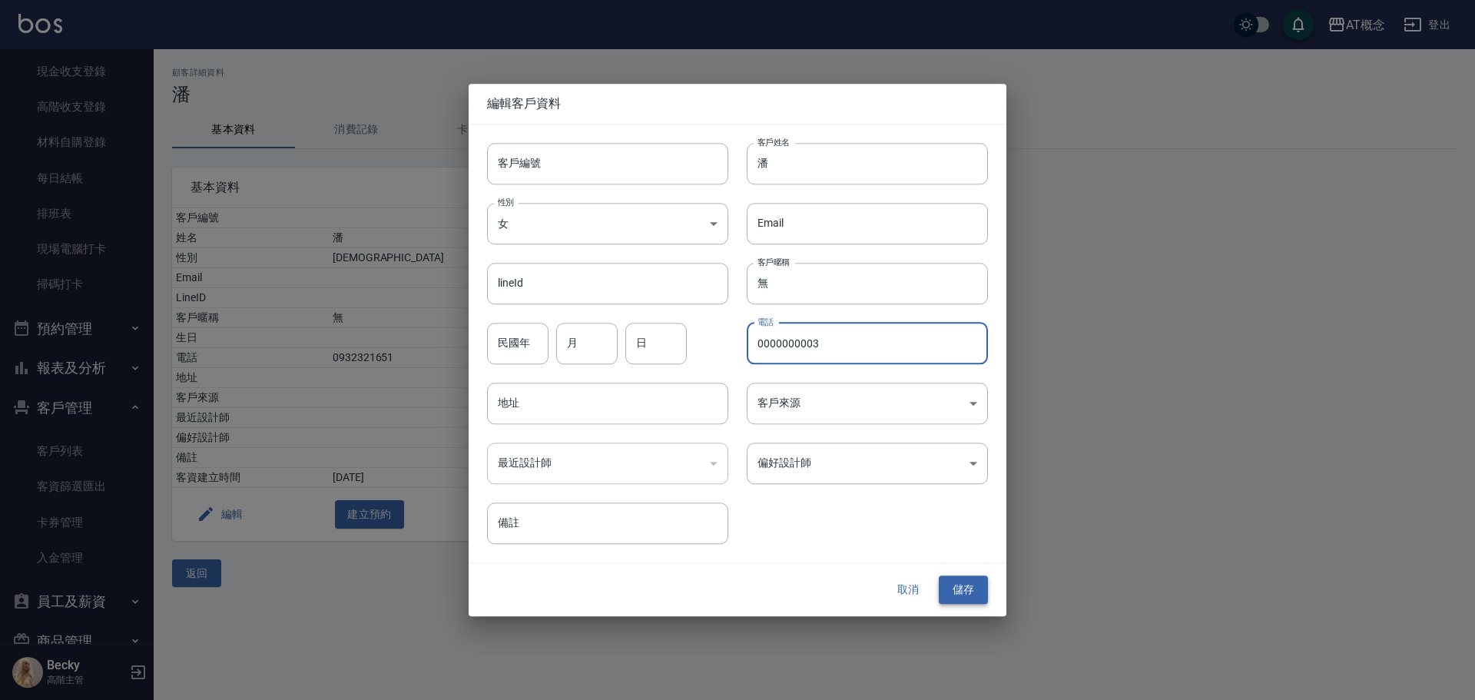
type input "0000000003"
click at [959, 595] on button "儲存" at bounding box center [963, 590] width 49 height 28
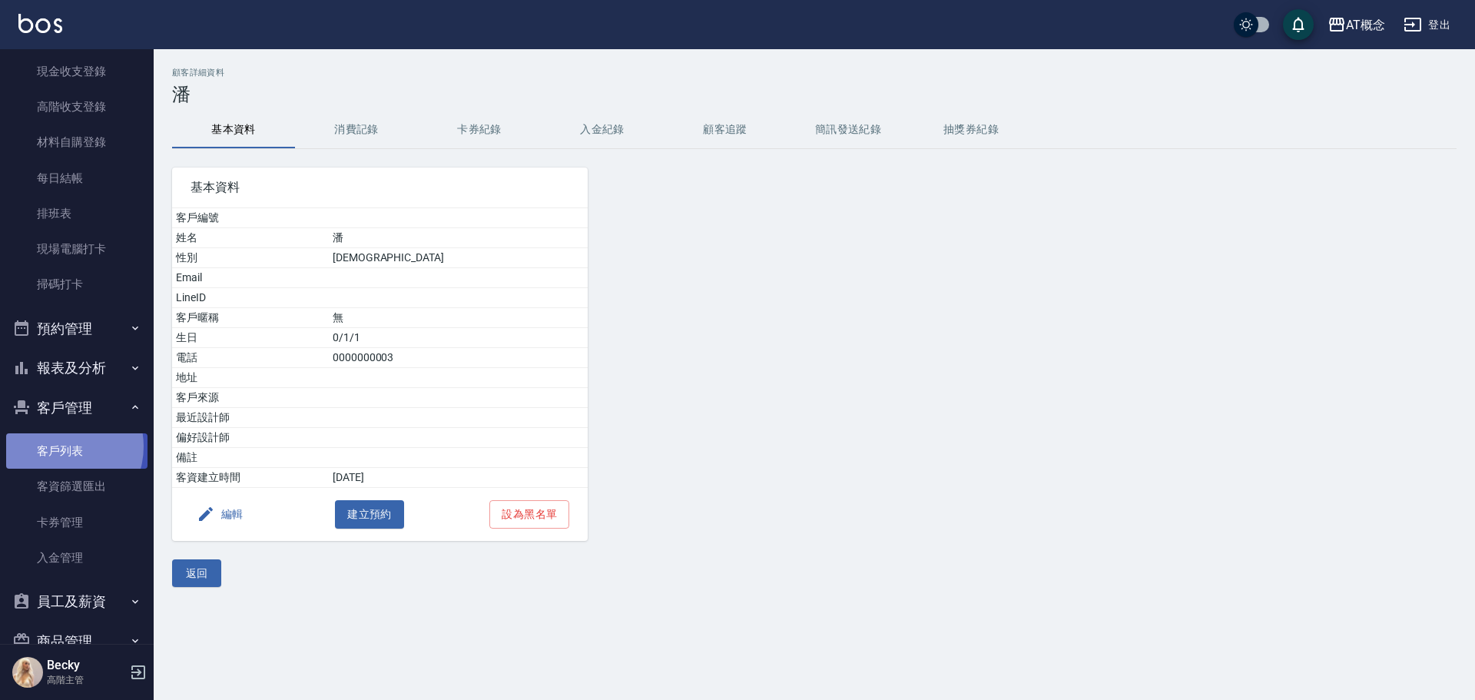
click at [58, 446] on link "客戶列表" at bounding box center [76, 450] width 141 height 35
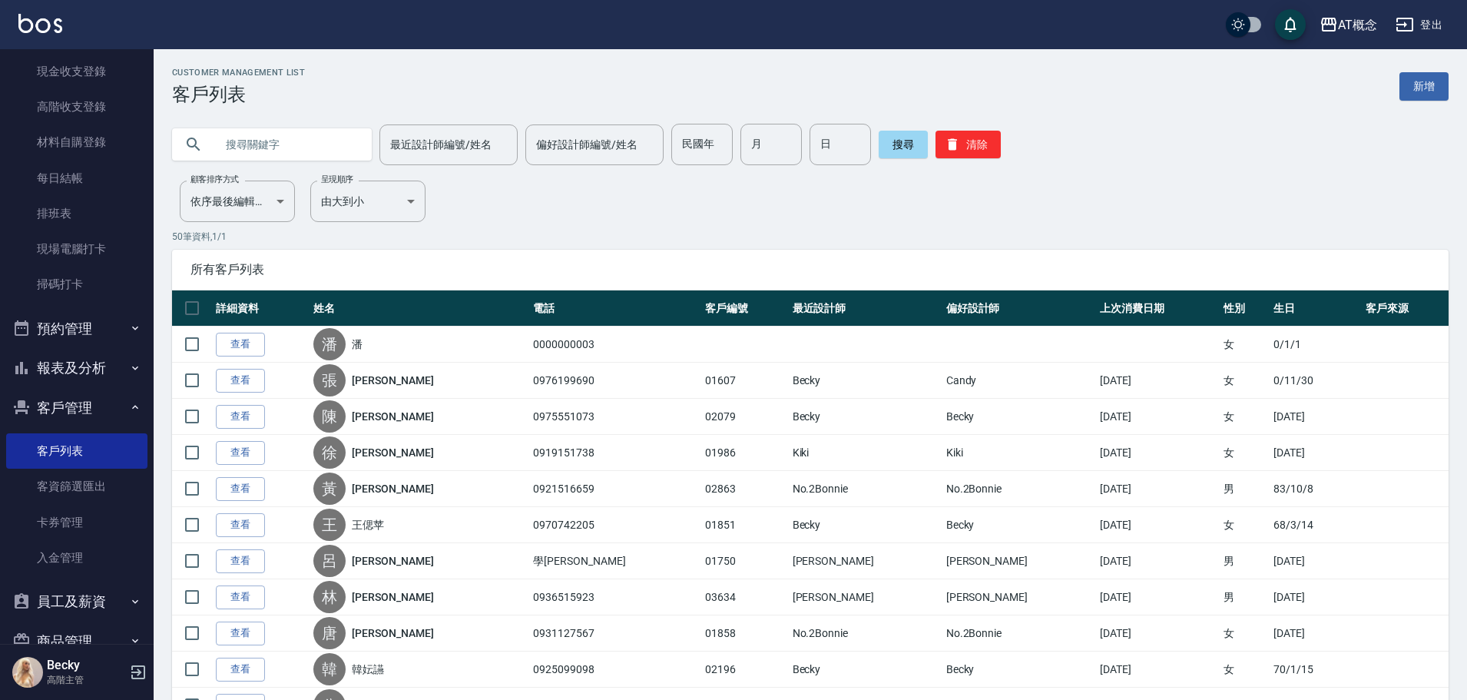
click at [252, 133] on input "text" at bounding box center [287, 144] width 144 height 41
type input "01558"
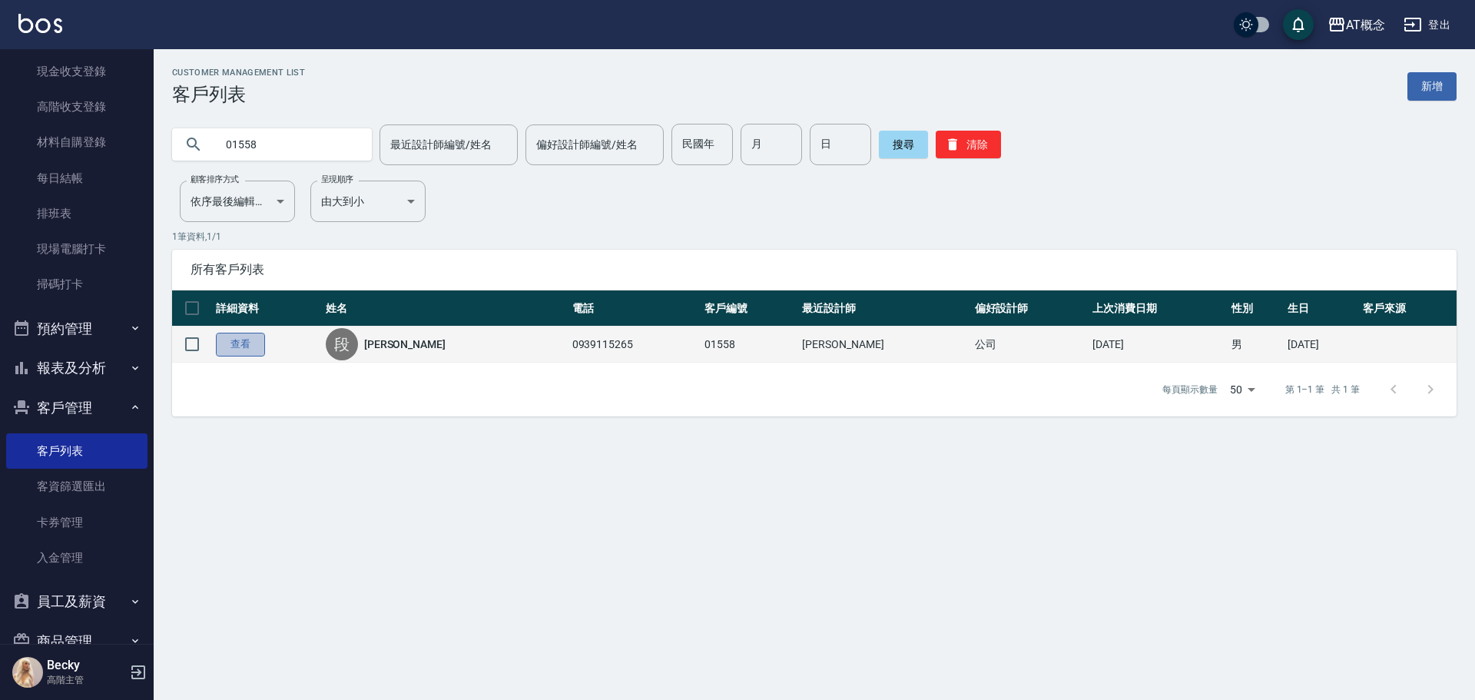
click at [221, 343] on link "查看" at bounding box center [240, 345] width 49 height 24
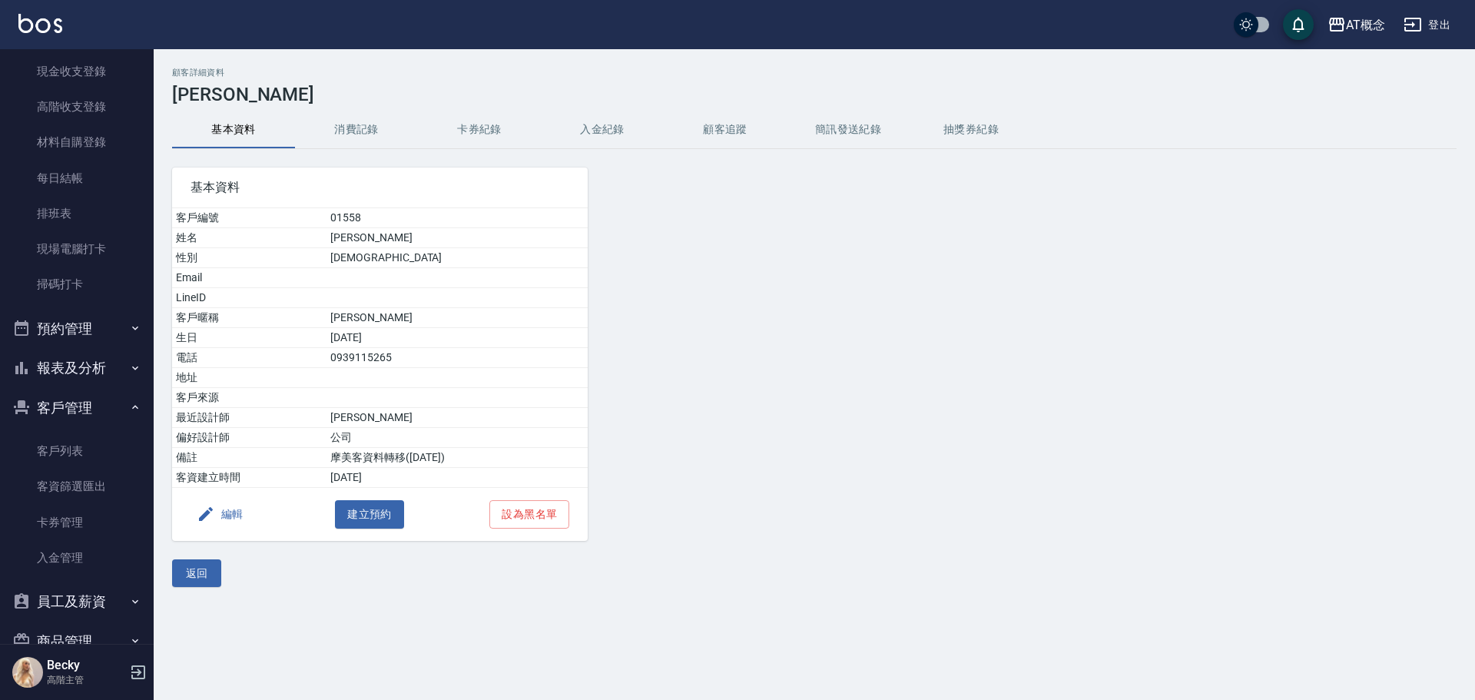
click at [203, 508] on icon "button" at bounding box center [206, 514] width 18 height 18
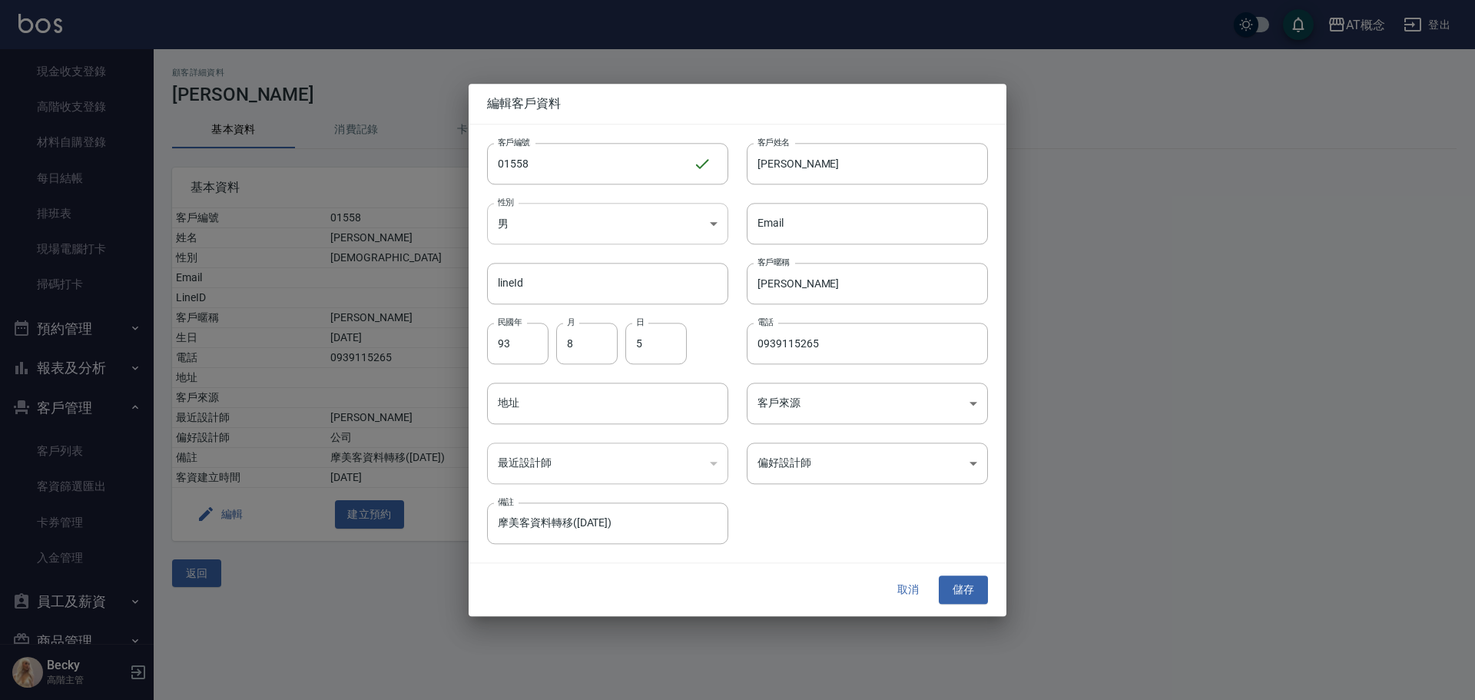
click at [585, 224] on body "AT概念 登出 櫃檯作業 打帳單 帳單列表 掛單列表 座位開單 營業儀表板 現金收支登錄 高階收支登錄 材料自購登錄 每日結帳 排班表 現場電腦打卡 掃碼打卡…" at bounding box center [737, 350] width 1475 height 700
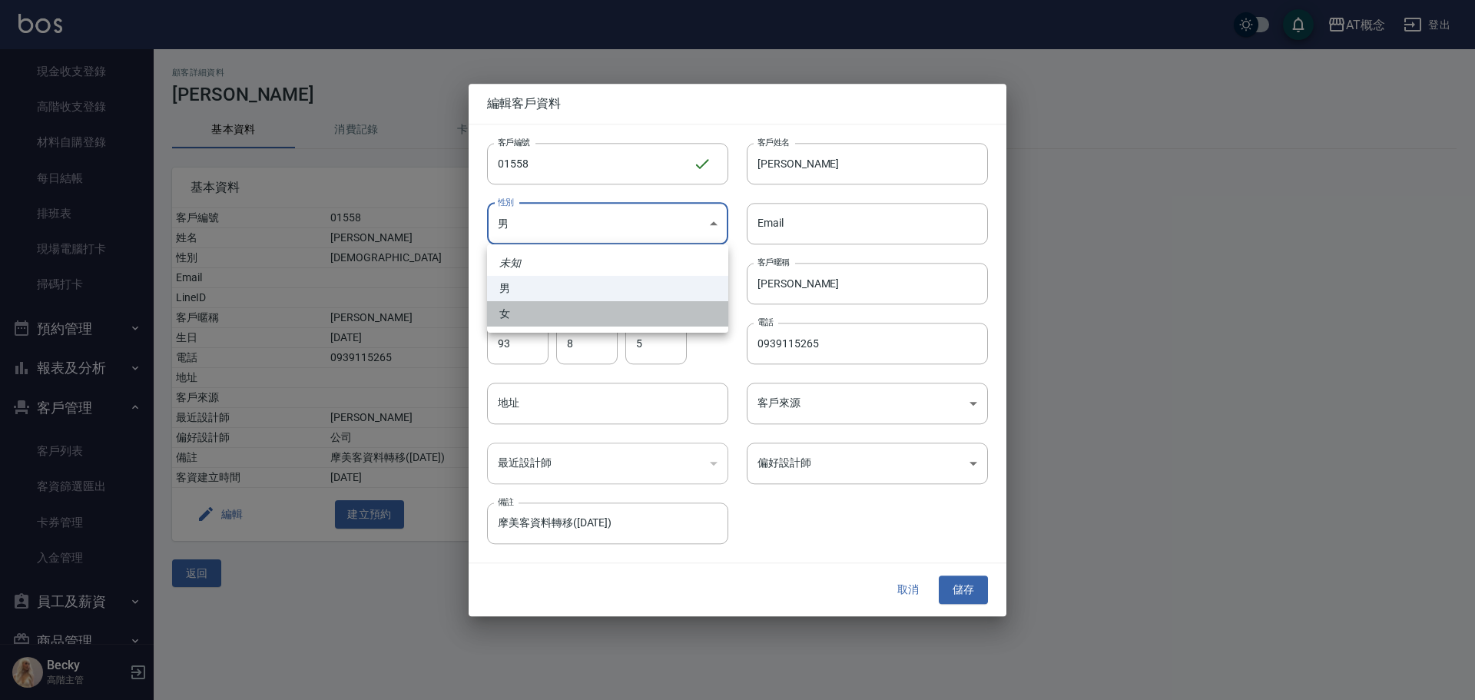
click at [565, 311] on li "女" at bounding box center [607, 313] width 241 height 25
type input "[DEMOGRAPHIC_DATA]"
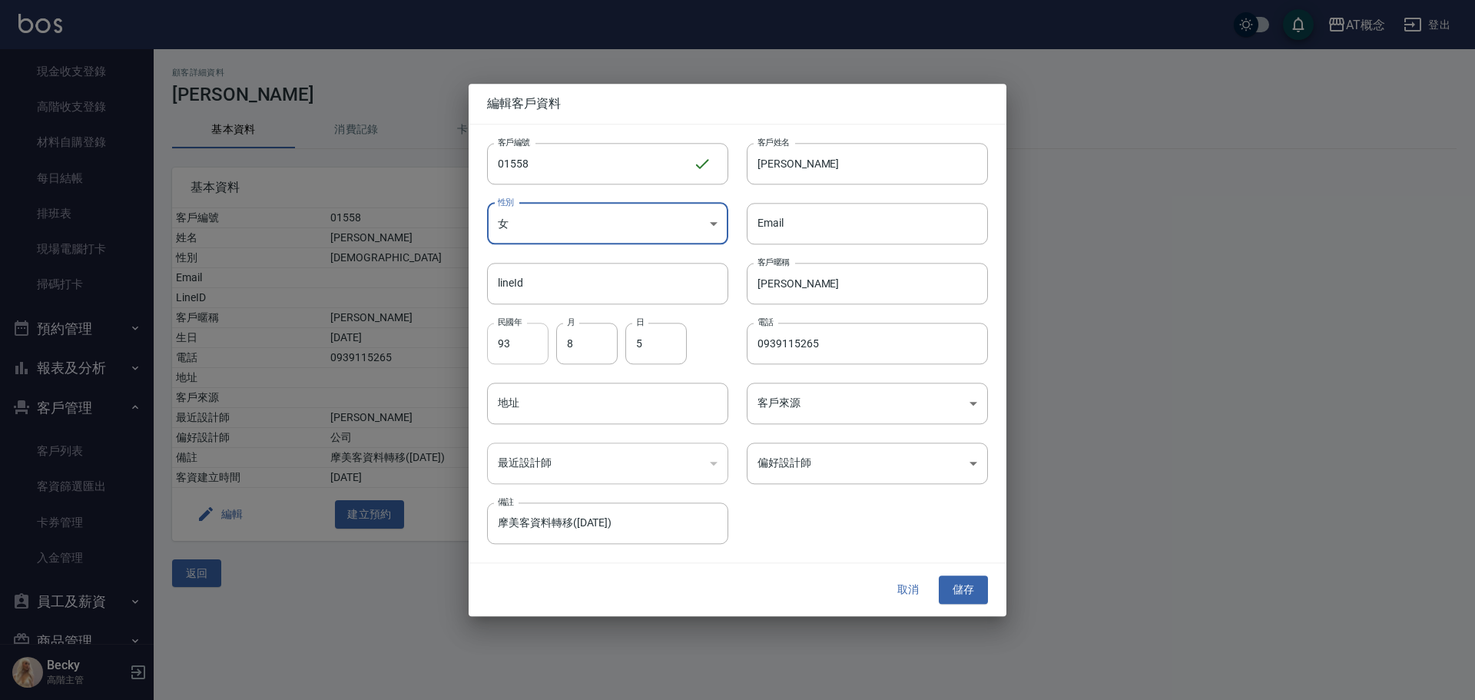
click at [499, 333] on input "93" at bounding box center [517, 343] width 61 height 41
type input "00"
type input "6"
type input "3"
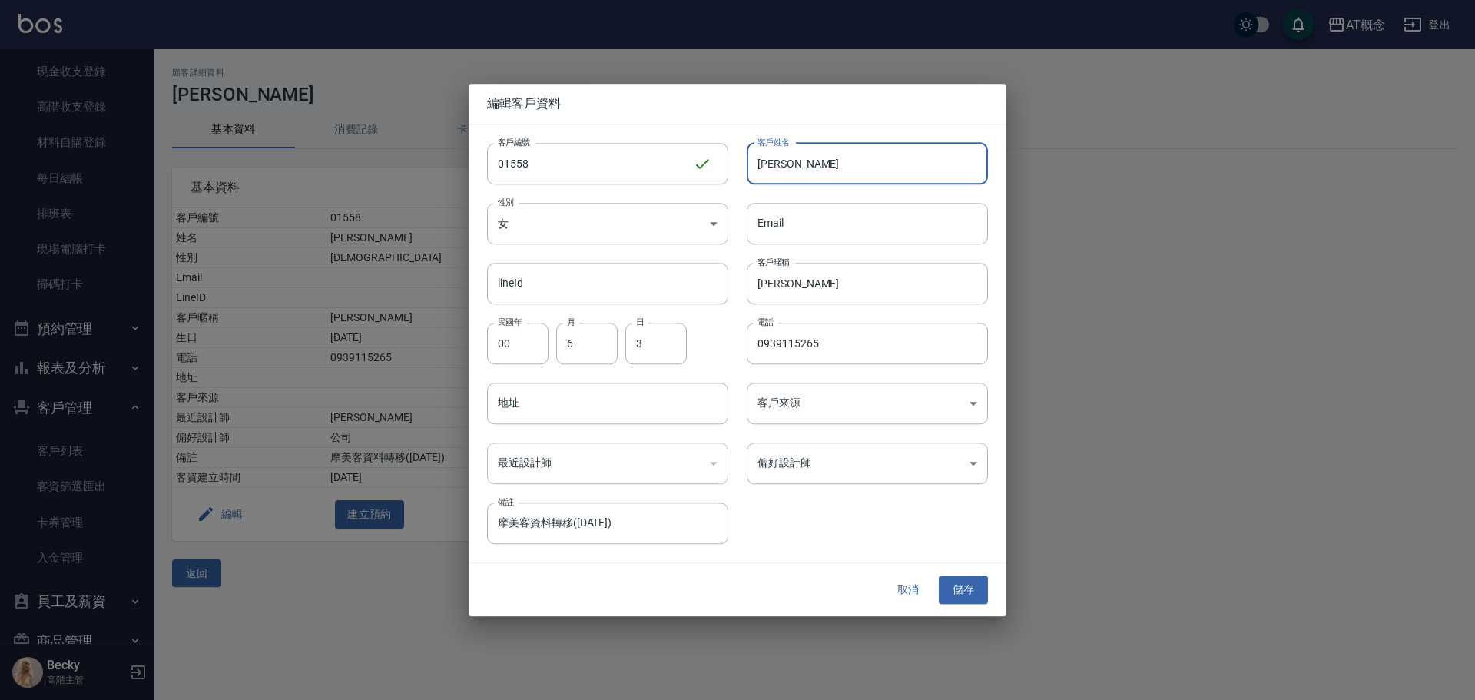
click at [834, 167] on input "[PERSON_NAME]" at bounding box center [867, 163] width 241 height 41
type input "段"
type input "[PERSON_NAME]"
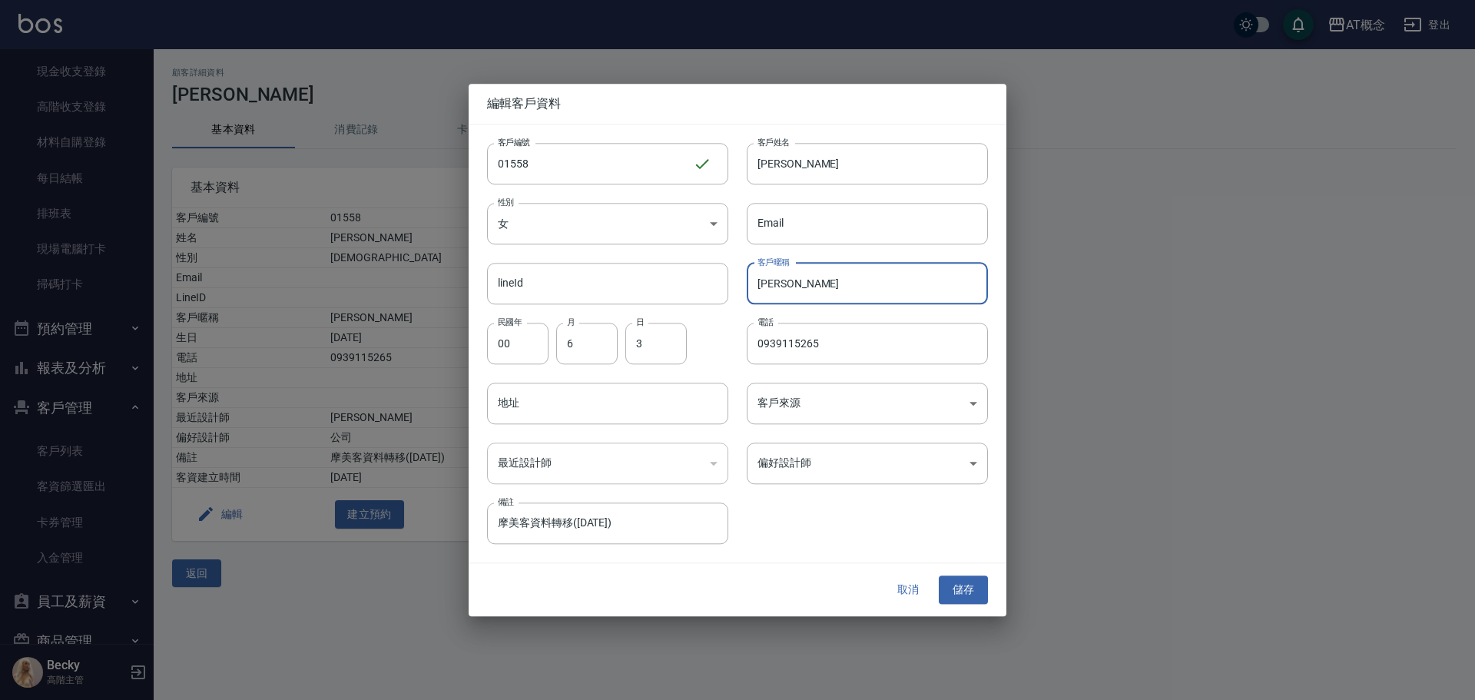
click at [812, 292] on input "[PERSON_NAME]" at bounding box center [867, 283] width 241 height 41
type input "逸"
drag, startPoint x: 804, startPoint y: 286, endPoint x: 875, endPoint y: 280, distance: 70.9
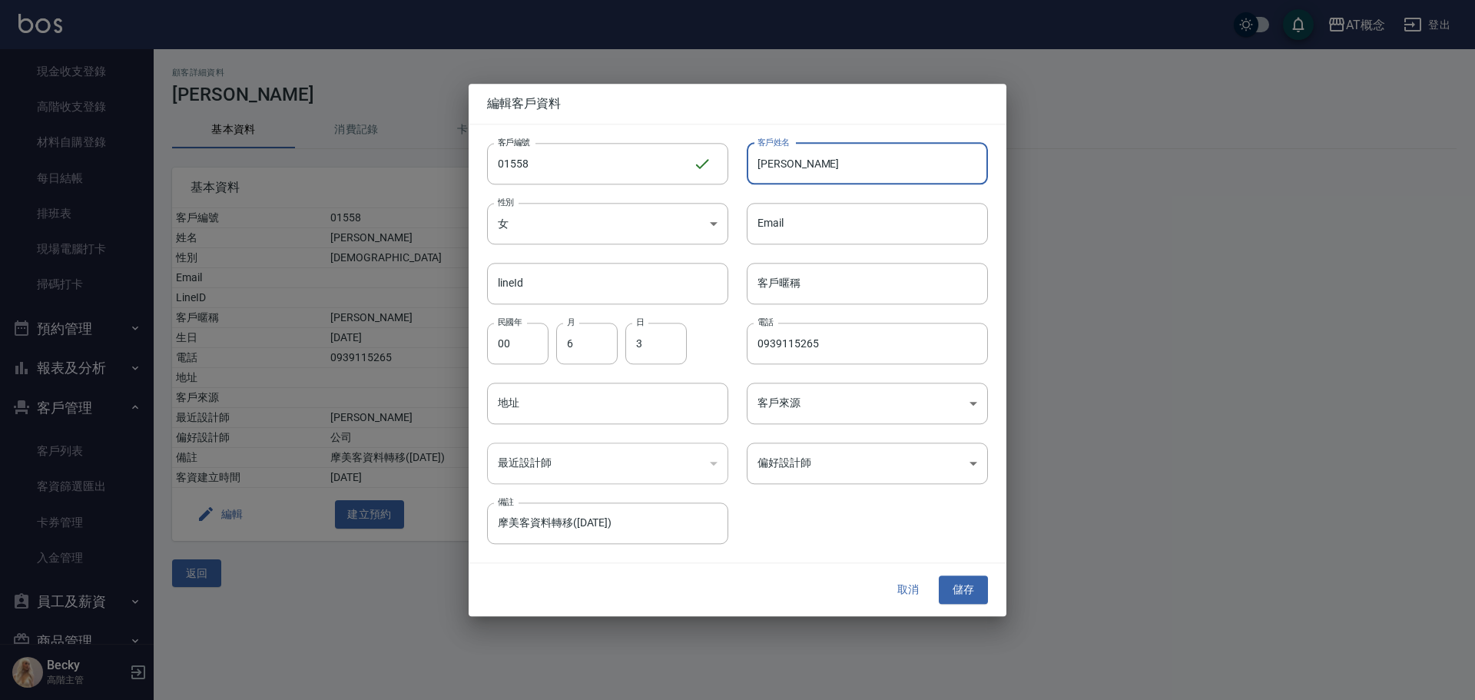
click at [836, 164] on input "[PERSON_NAME]" at bounding box center [867, 163] width 241 height 41
type input "[PERSON_NAME]"
click at [778, 285] on input "客戶暱稱" at bounding box center [867, 283] width 241 height 41
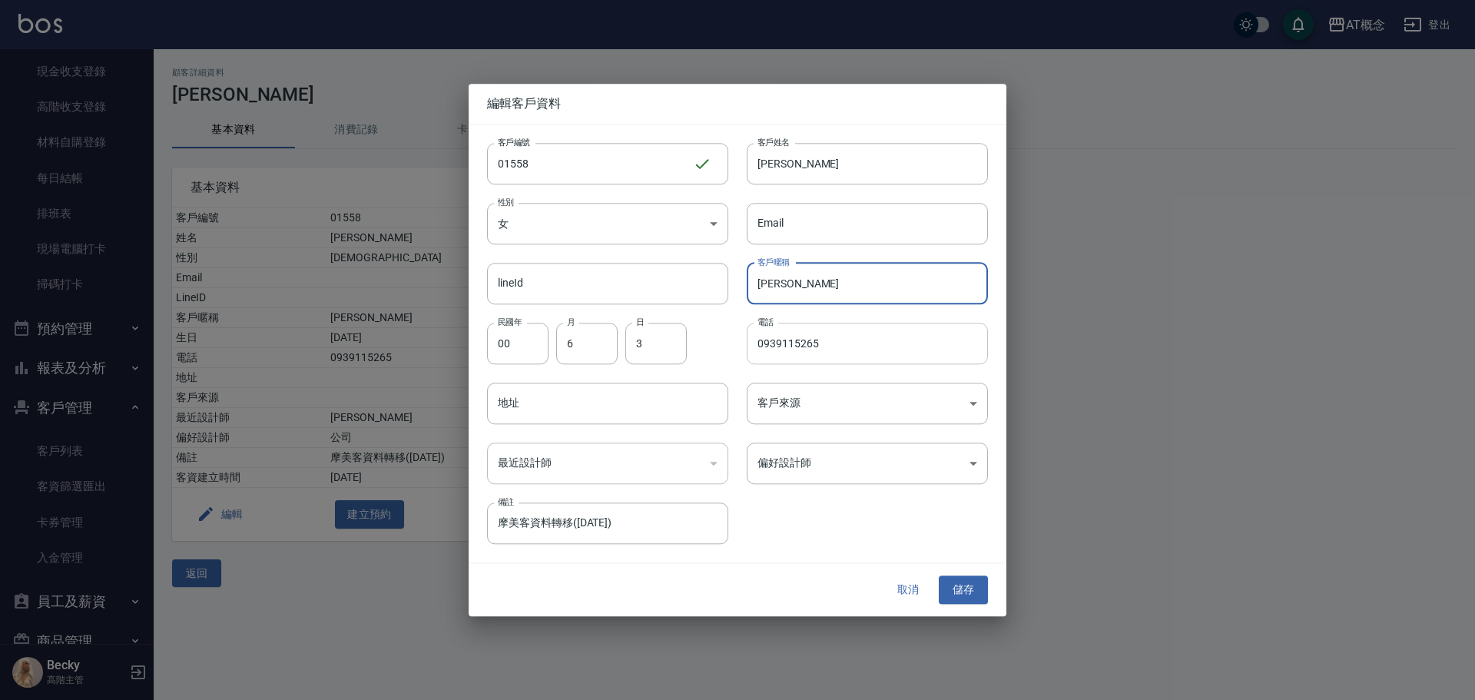
click at [848, 349] on input "0939115265" at bounding box center [867, 343] width 241 height 41
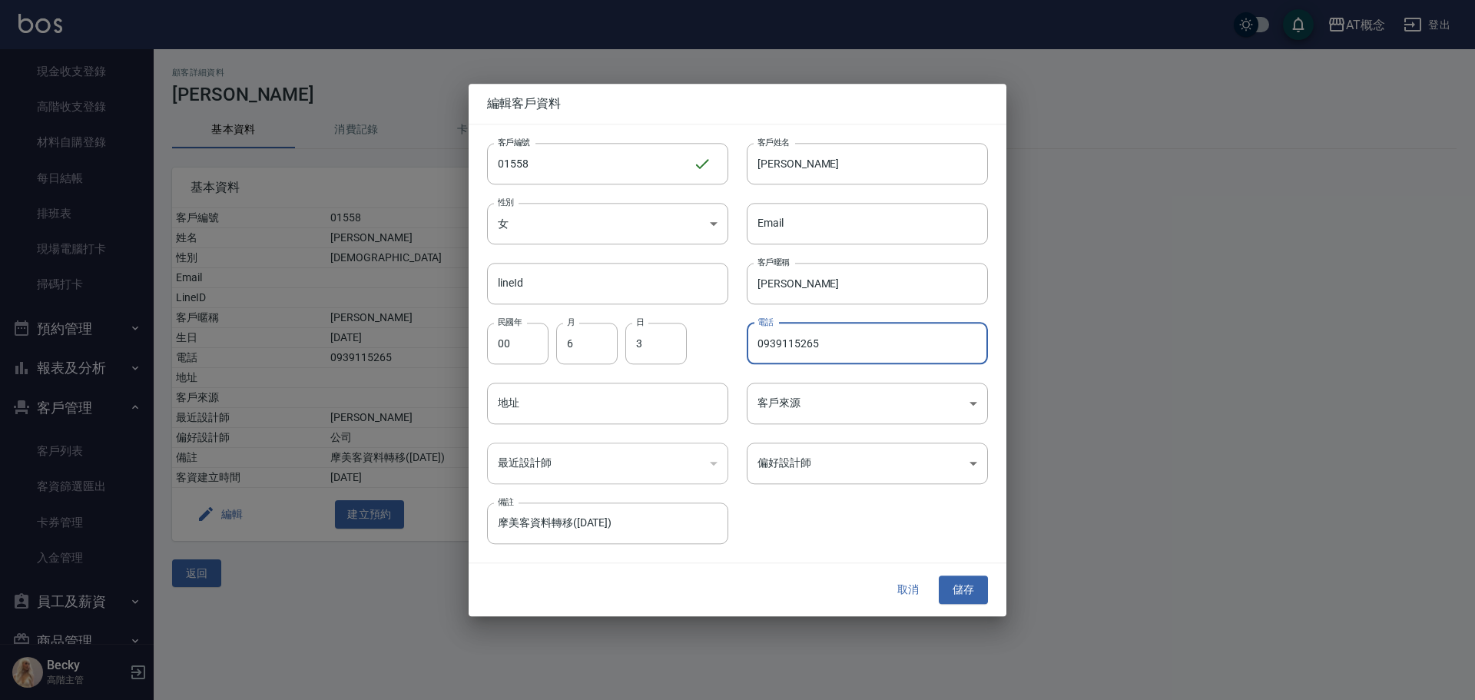
type input "[PERSON_NAME]"
click at [814, 287] on input "[PERSON_NAME]" at bounding box center [867, 283] width 241 height 41
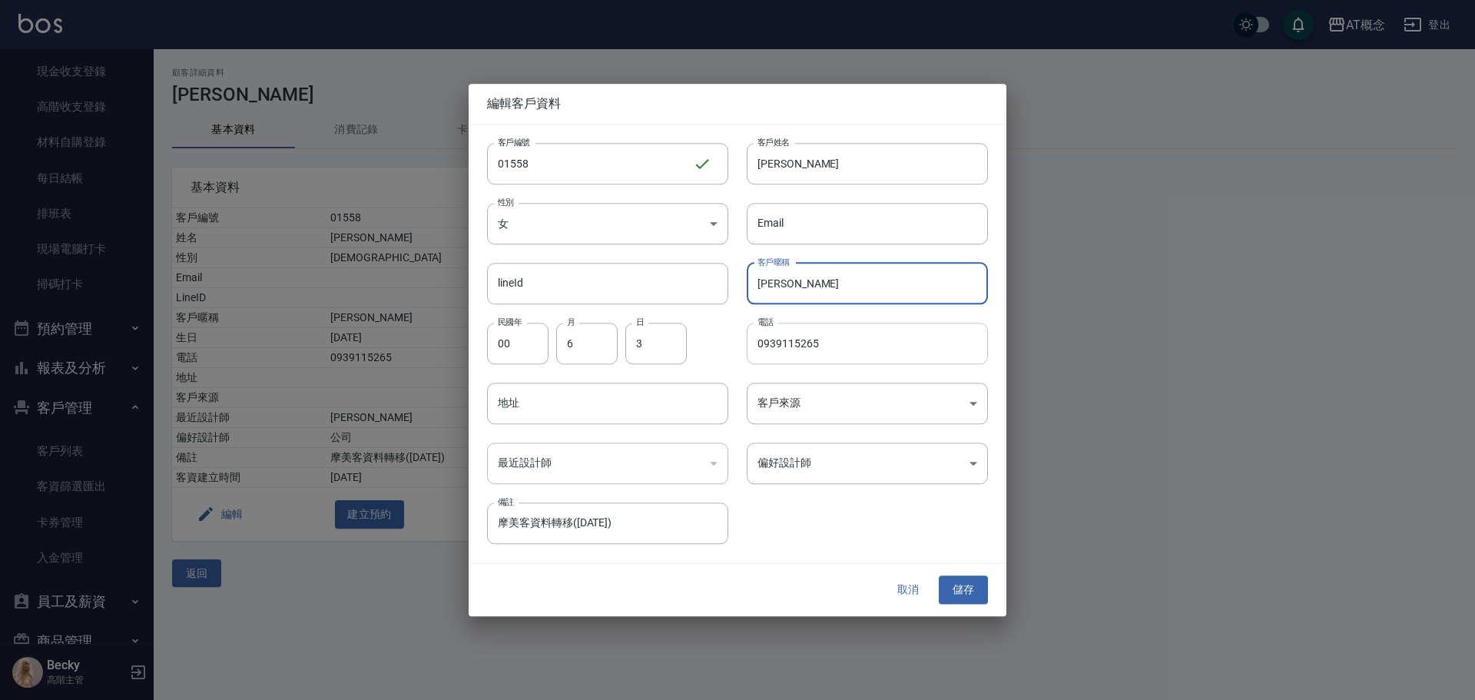
click at [821, 347] on input "0939115265" at bounding box center [867, 343] width 241 height 41
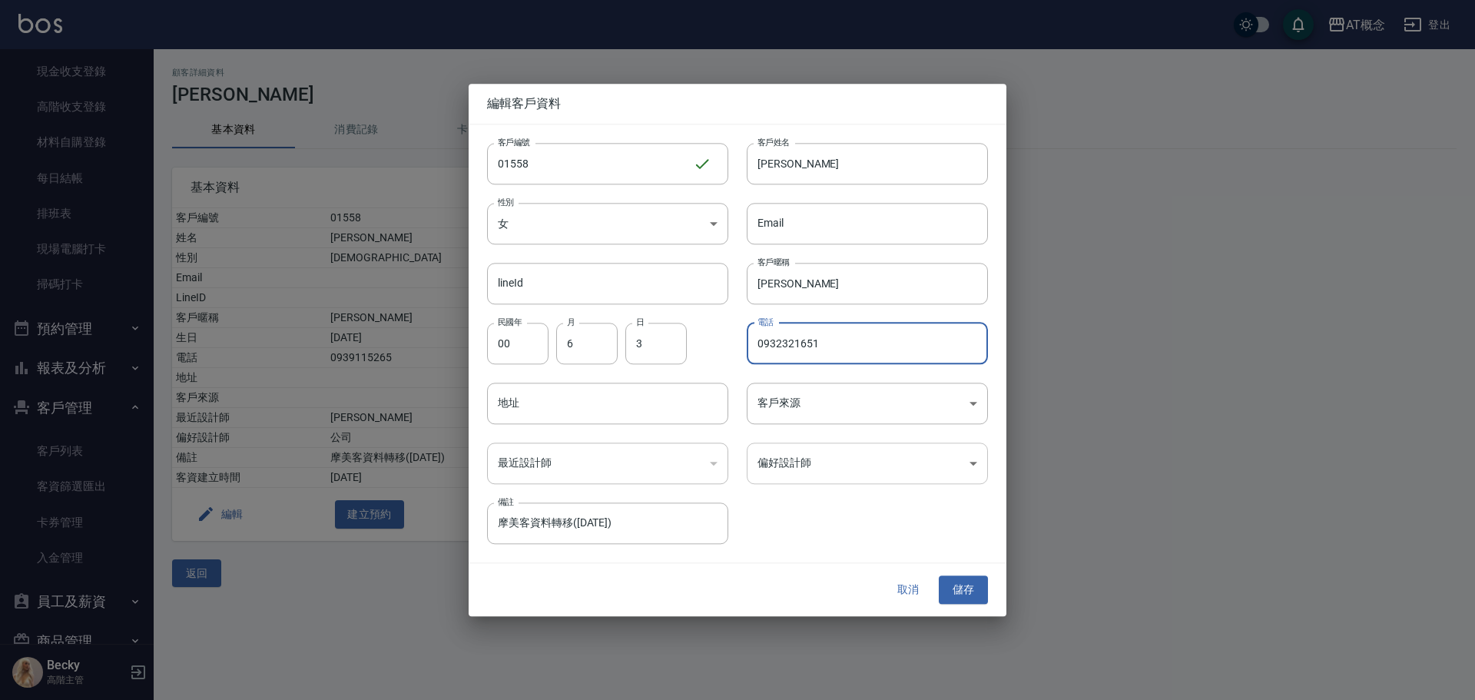
type input "0932321651"
click at [820, 451] on body "AT概念 登出 櫃檯作業 打帳單 帳單列表 掛單列表 座位開單 營業儀表板 現金收支登錄 高階收支登錄 材料自購登錄 每日結帳 排班表 現場電腦打卡 掃碼打卡…" at bounding box center [737, 350] width 1475 height 700
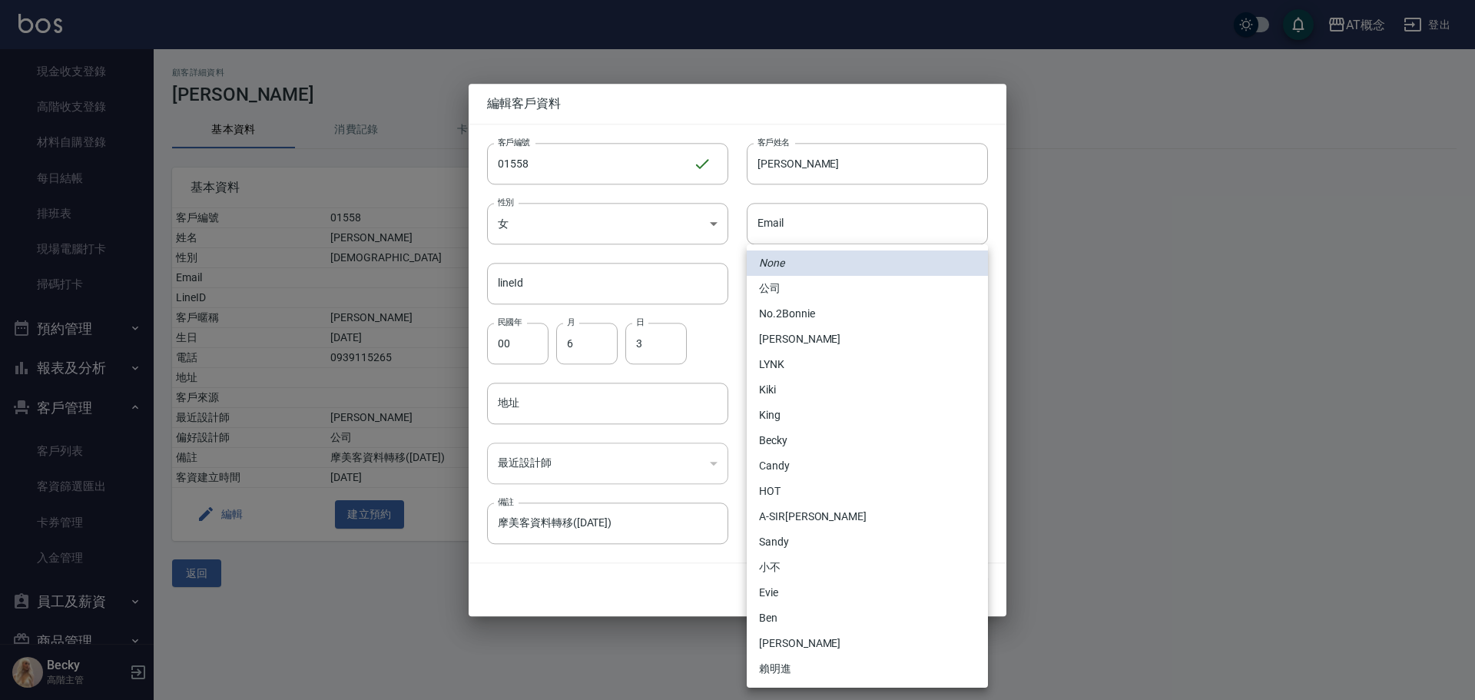
click at [803, 462] on li "Candy" at bounding box center [867, 465] width 241 height 25
type input "95c88325-489e-4505-91c2-94462fb1bea6"
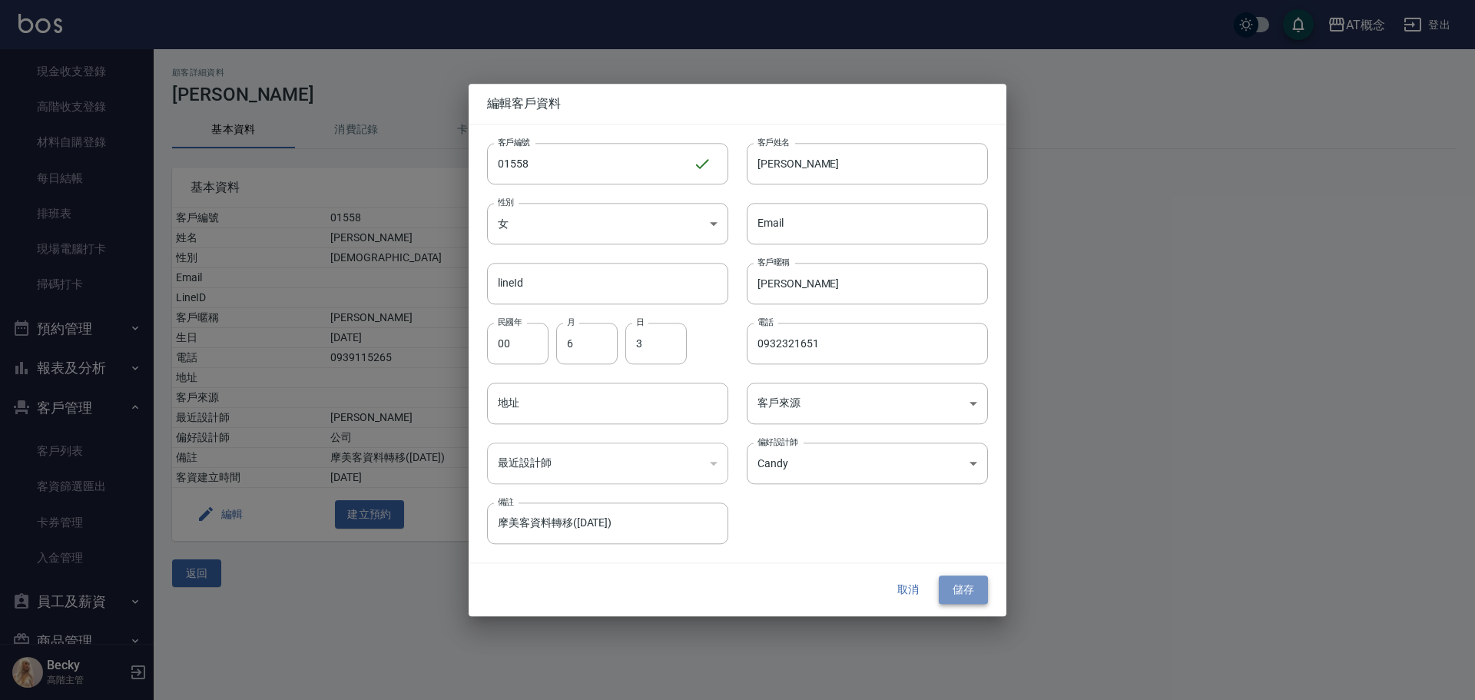
click at [950, 592] on button "儲存" at bounding box center [963, 590] width 49 height 28
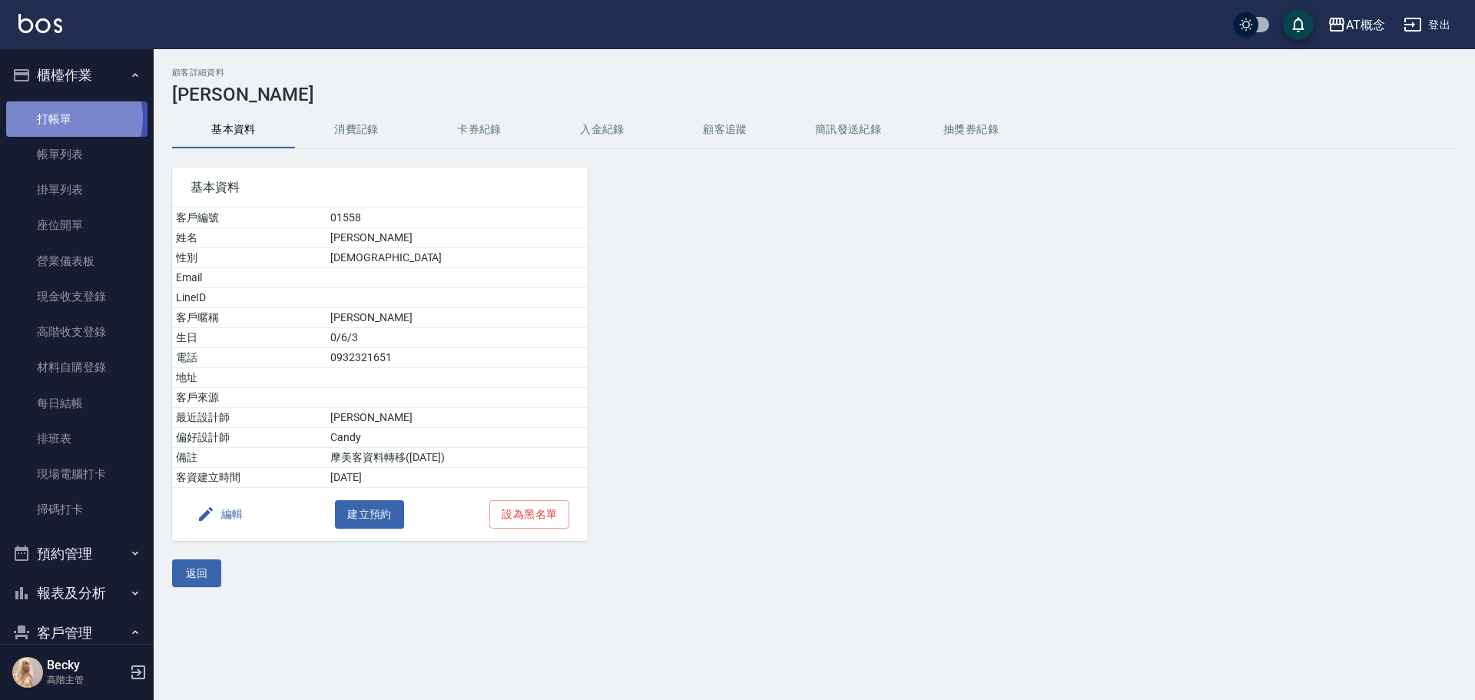
click at [62, 118] on link "打帳單" at bounding box center [76, 118] width 141 height 35
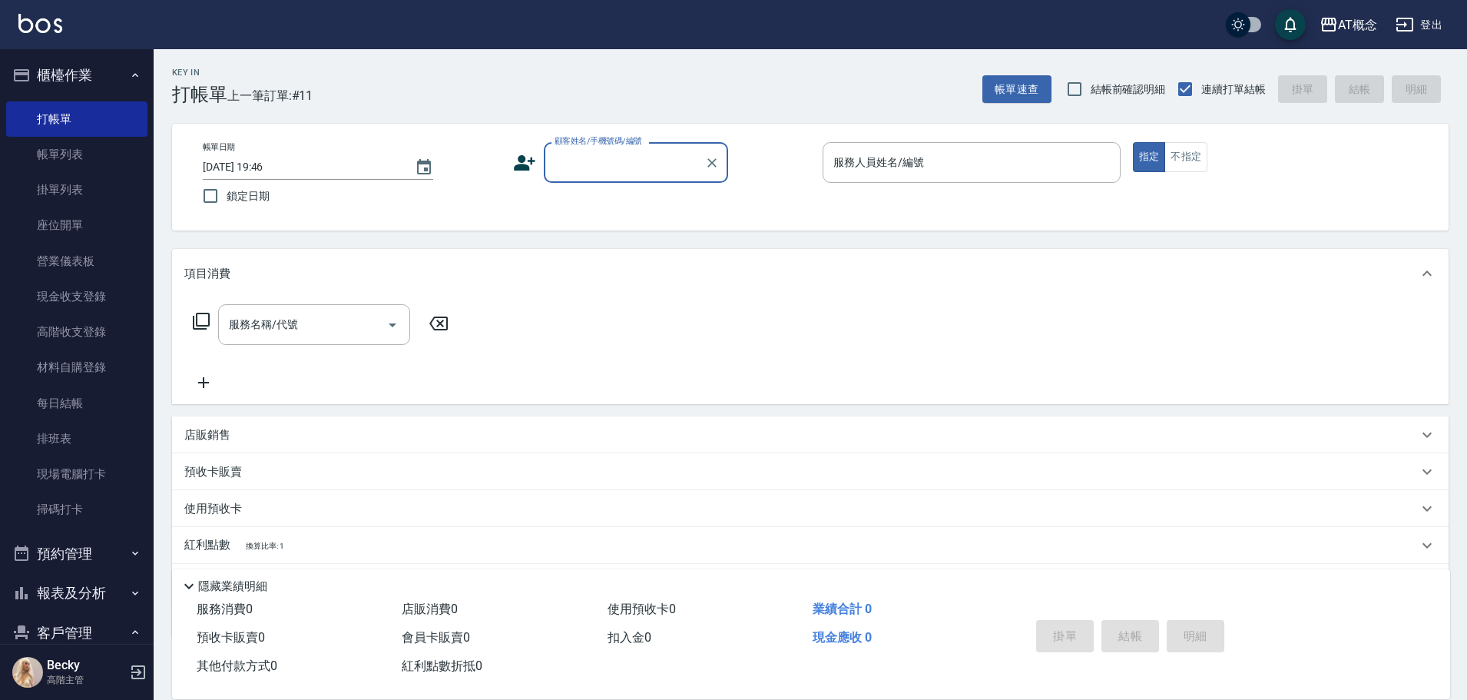
click at [589, 142] on label "顧客姓名/手機號碼/編號" at bounding box center [599, 141] width 88 height 12
click at [589, 149] on input "顧客姓名/手機號碼/編號" at bounding box center [625, 162] width 148 height 27
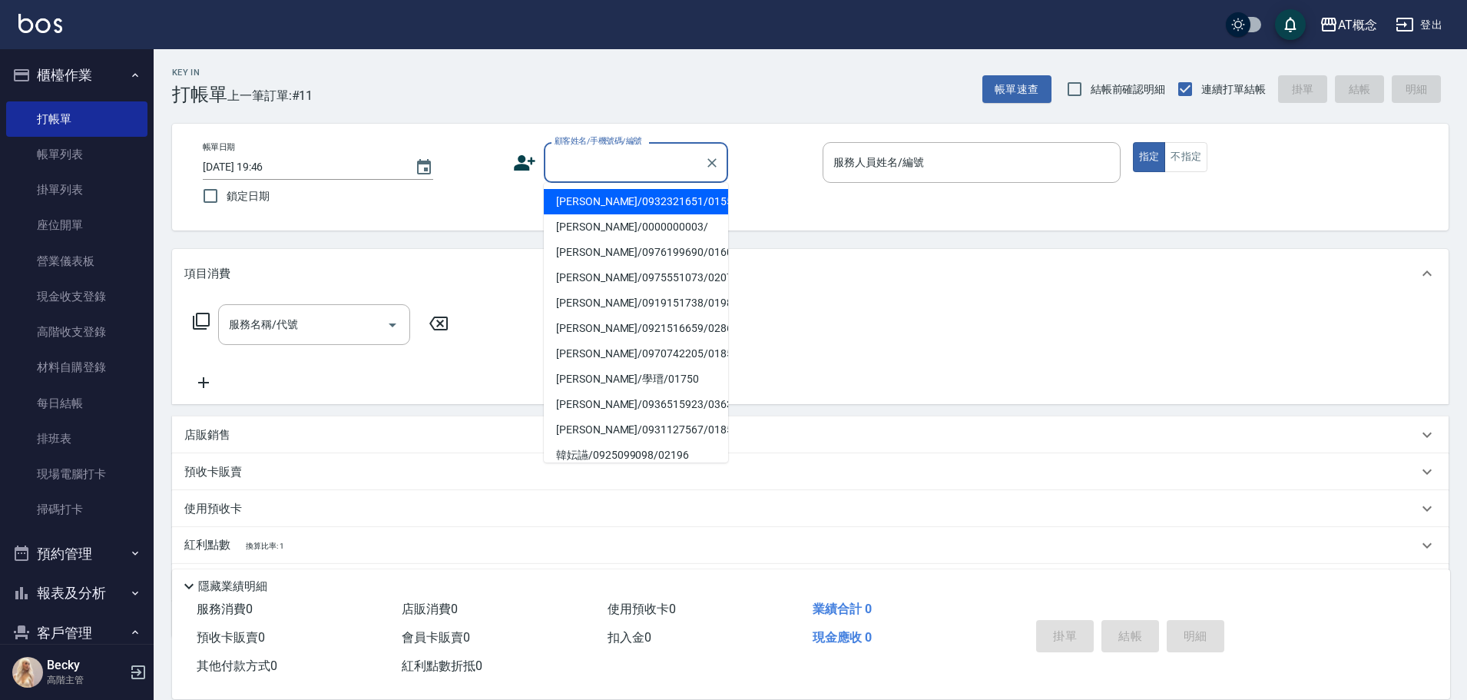
click at [586, 154] on input "顧客姓名/手機號碼/編號" at bounding box center [625, 162] width 148 height 27
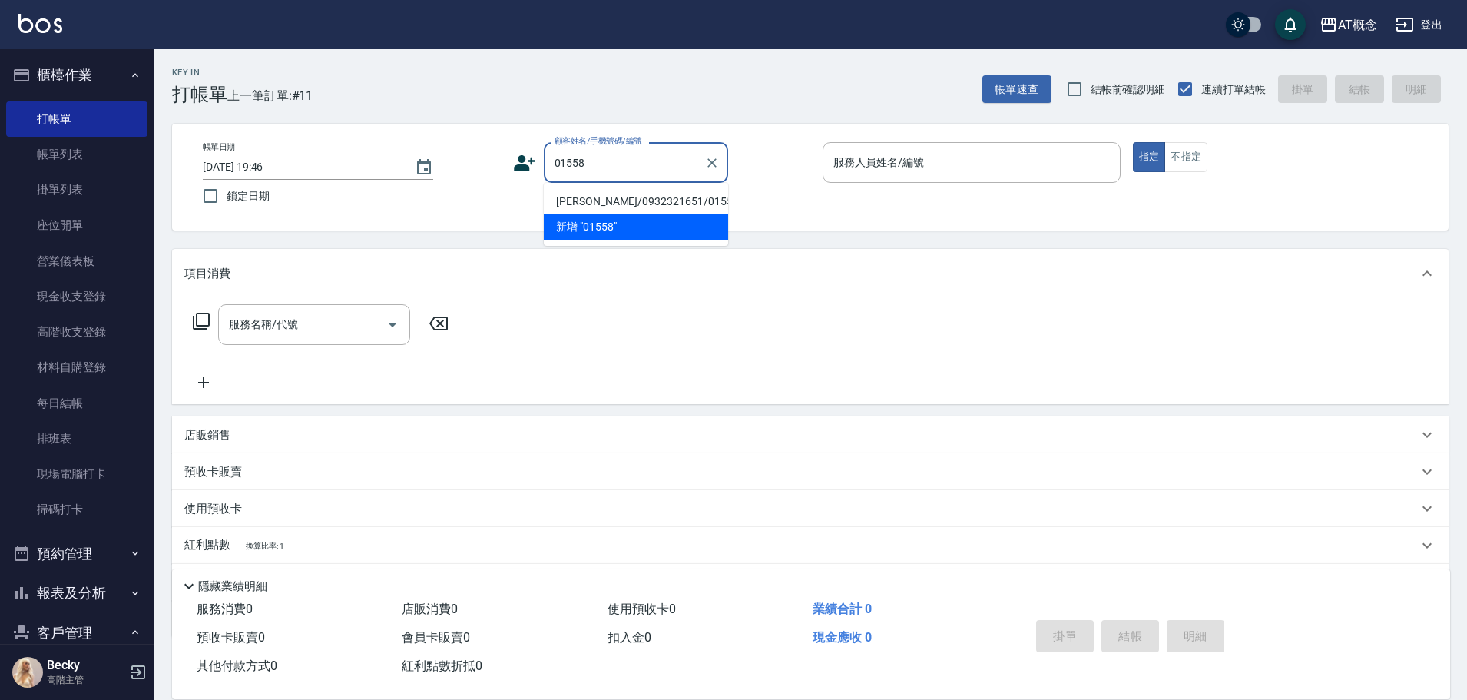
type input "[PERSON_NAME]/0932321651/01558"
type input "Candy-15"
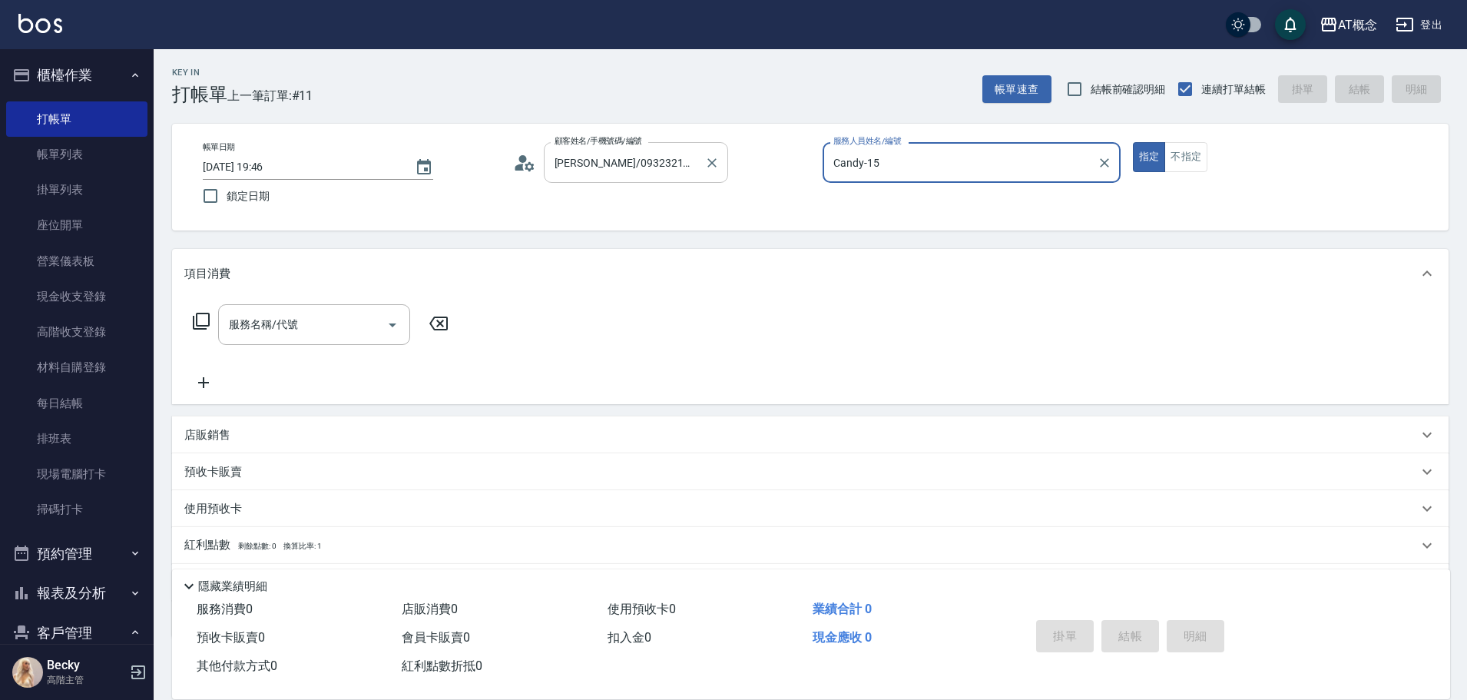
click at [1133, 142] on button "指定" at bounding box center [1149, 157] width 33 height 30
type button "true"
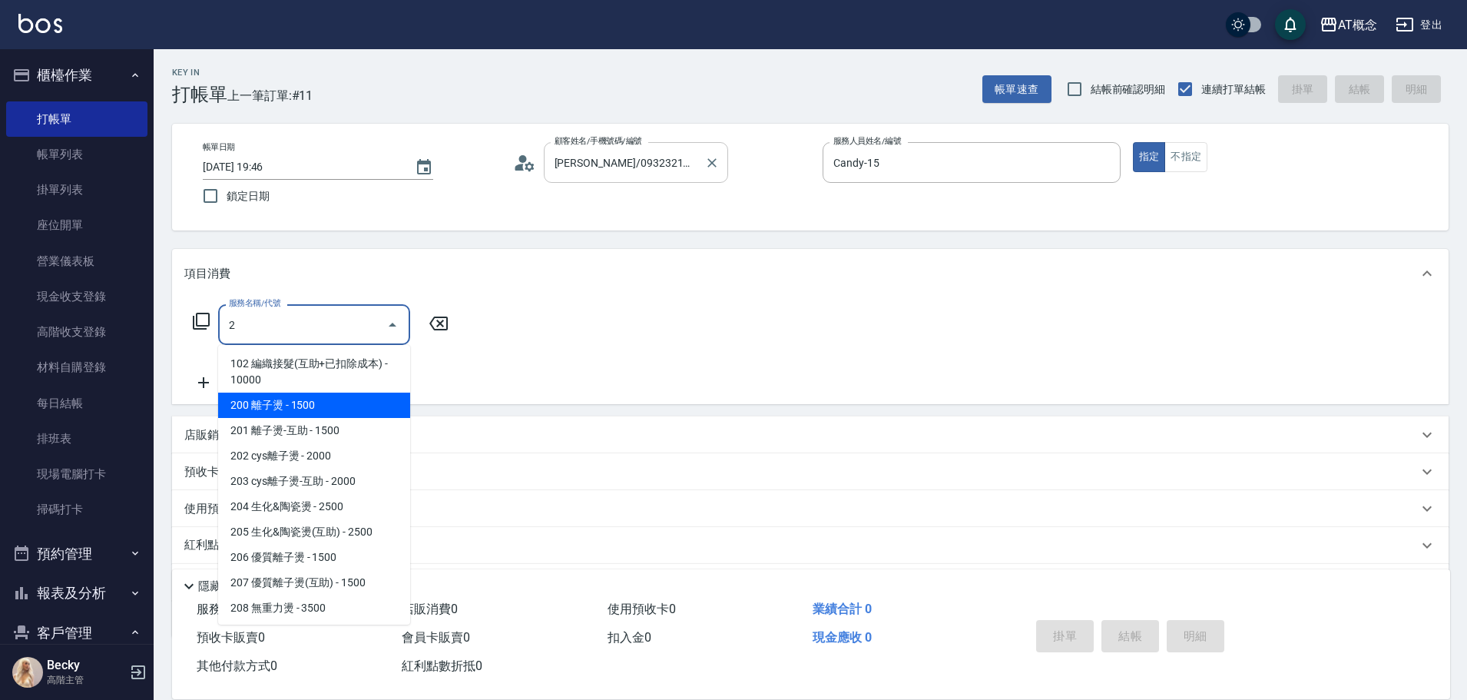
type input "200 離子燙(200)"
type input "150"
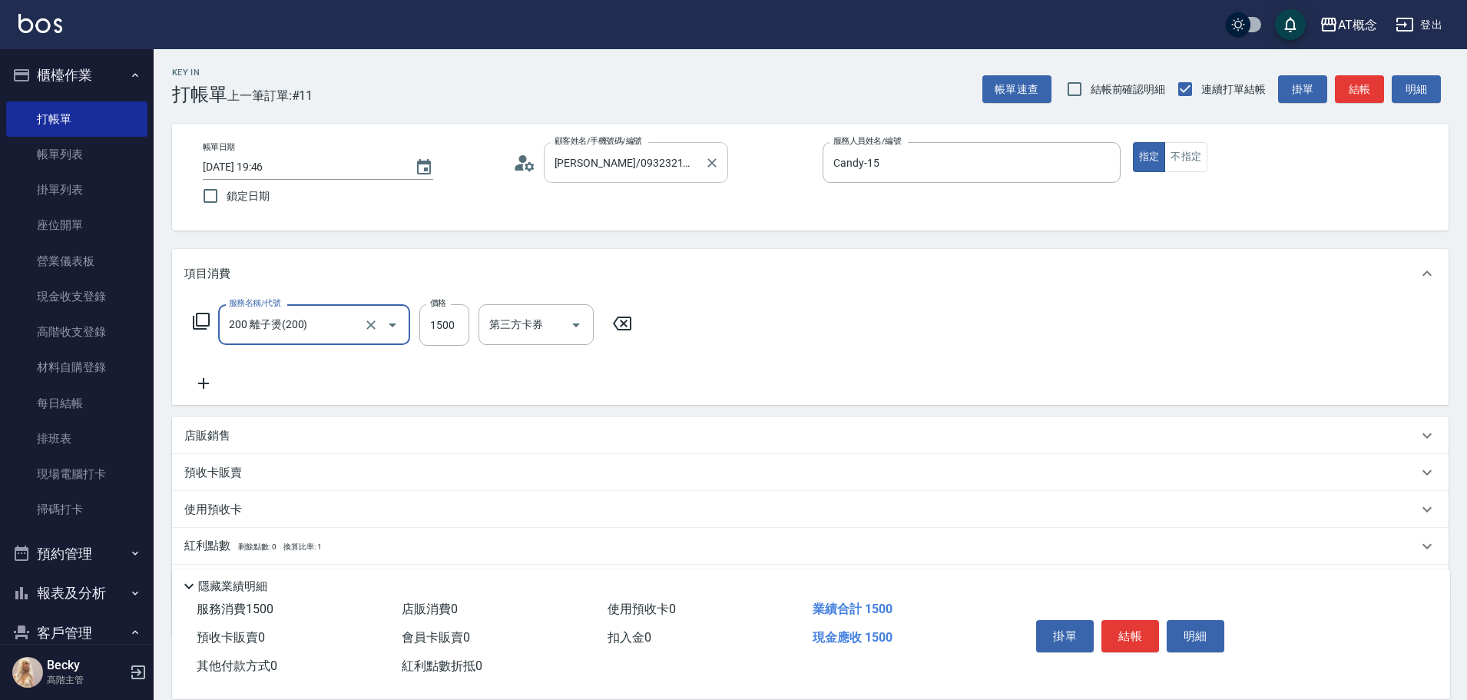
type input "200 離子燙(200)"
type input "0"
type input "13"
type input "10"
type input "139"
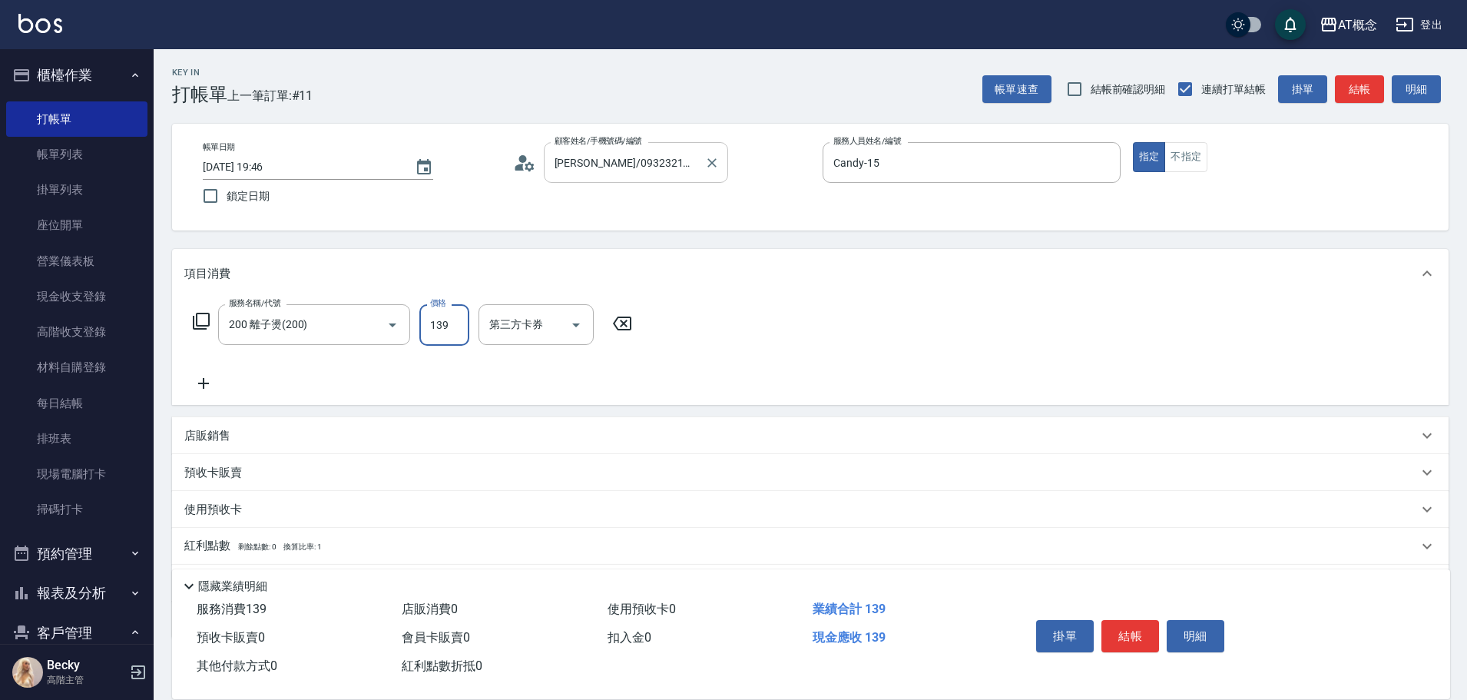
type input "130"
type input "1399"
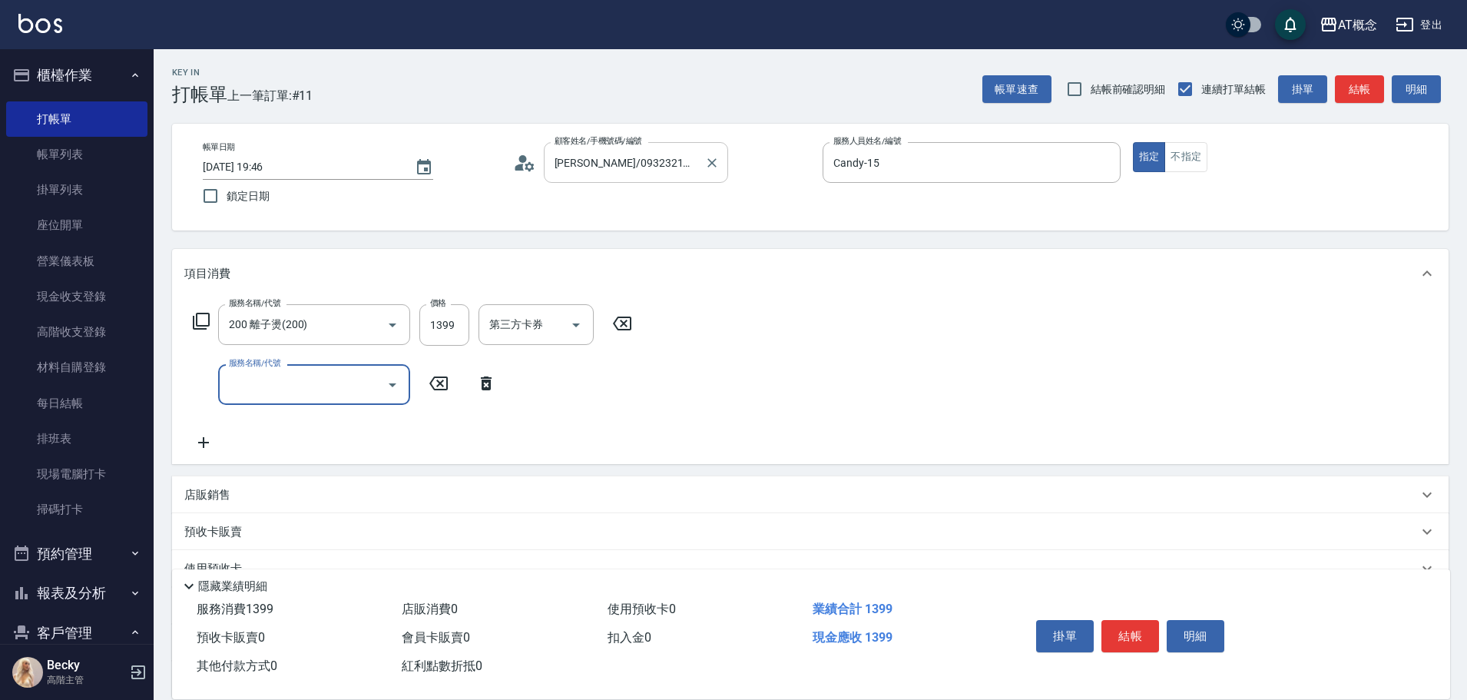
type input "6"
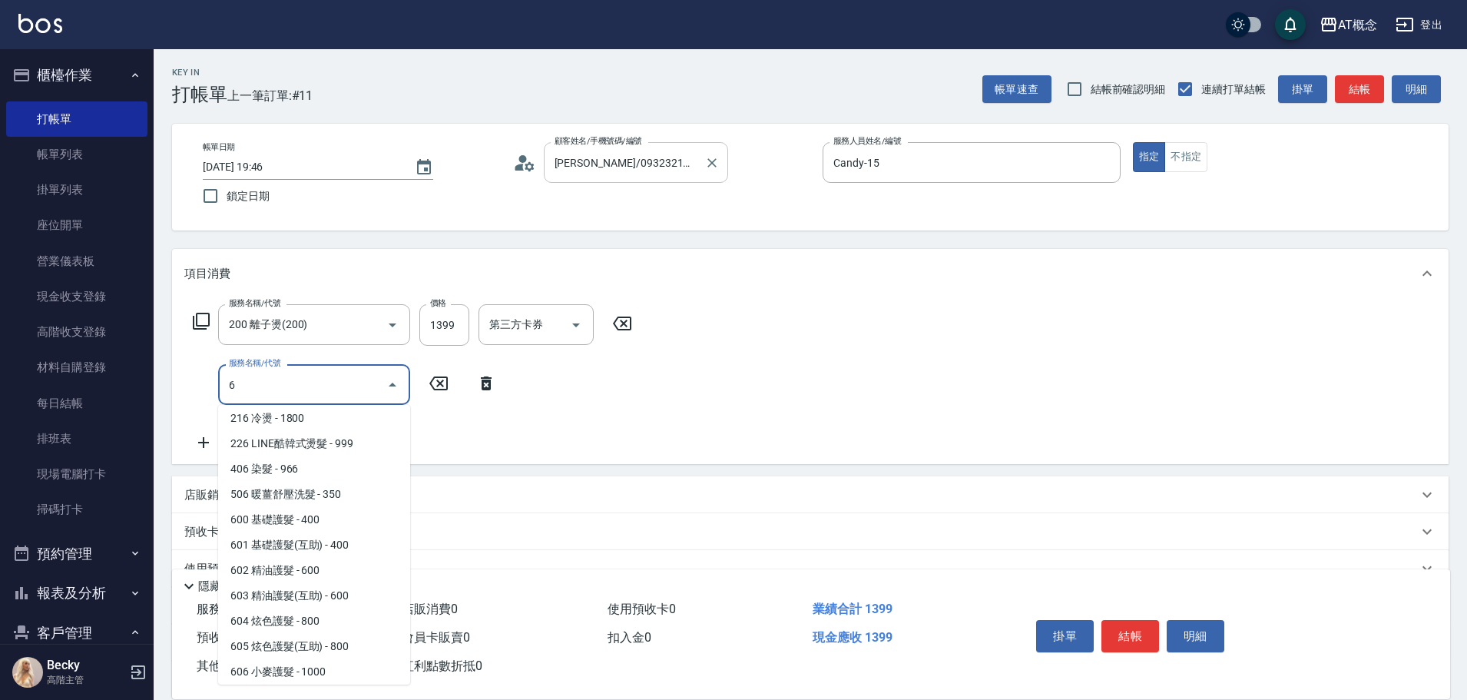
scroll to position [107, 0]
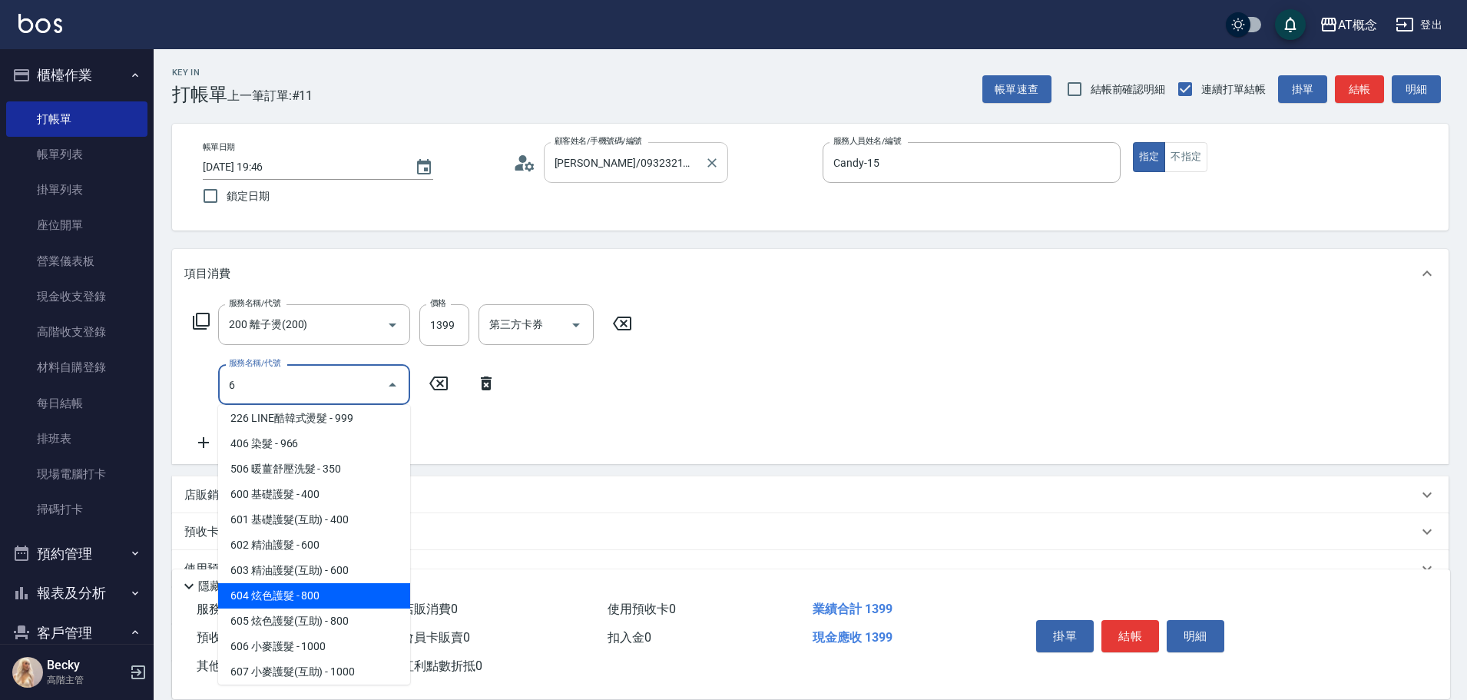
type input "210"
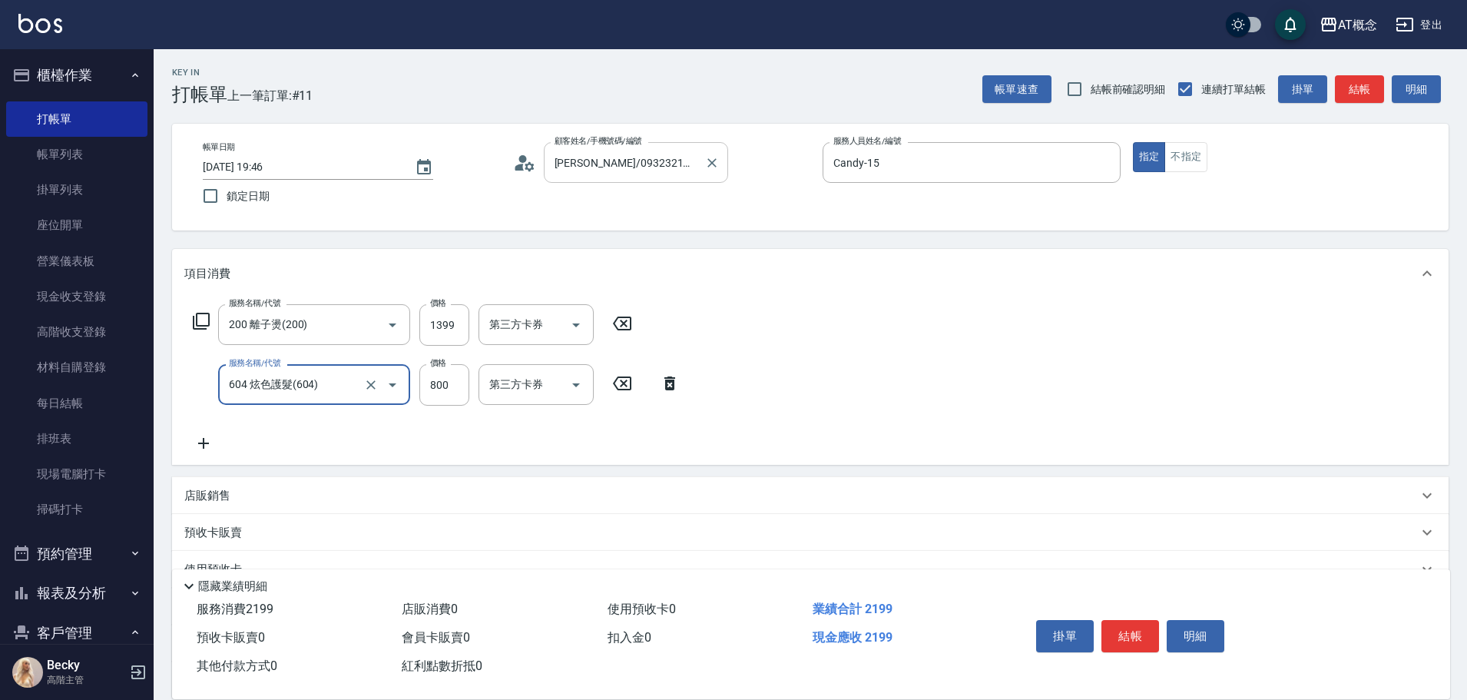
type input "604 炫色護髮(604)"
type input "140"
type input "3"
type input "130"
type input "0"
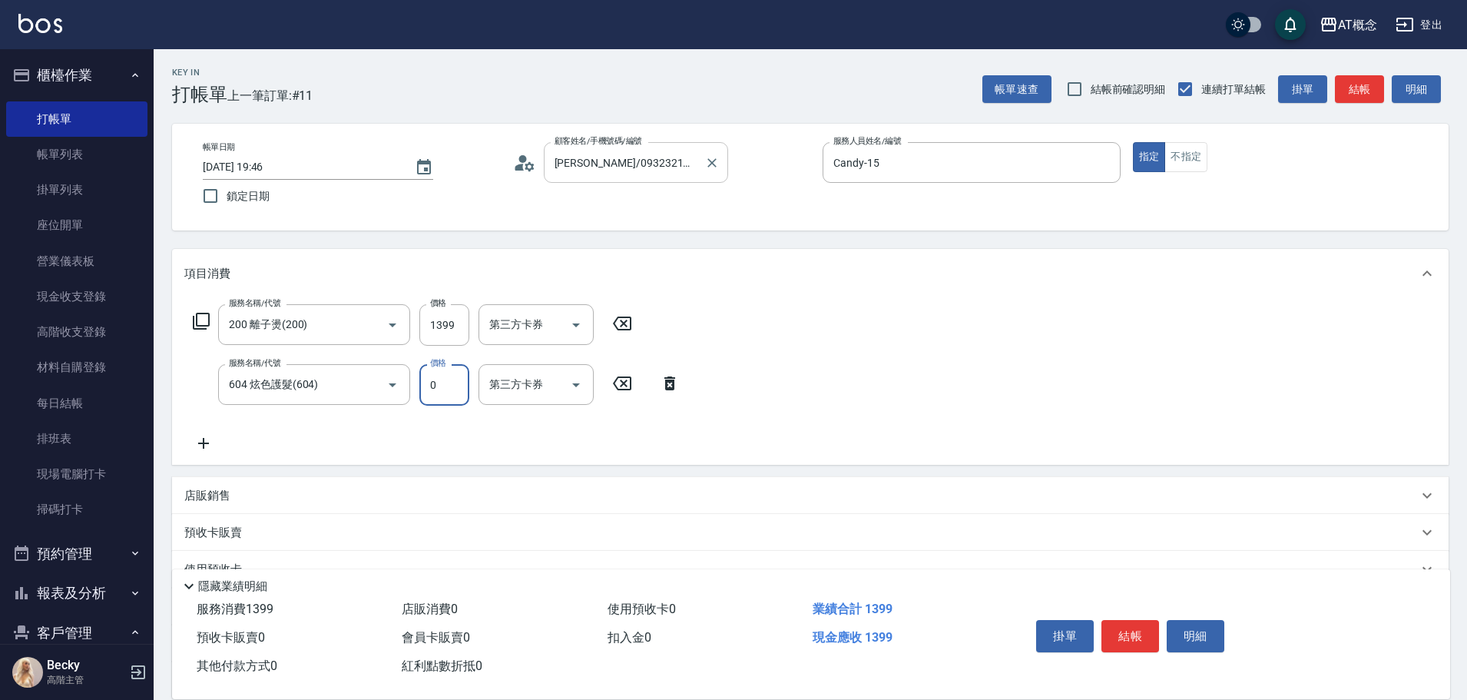
type input "140"
type input "69"
type input "200"
type input "699"
click at [1128, 625] on button "結帳" at bounding box center [1131, 636] width 58 height 32
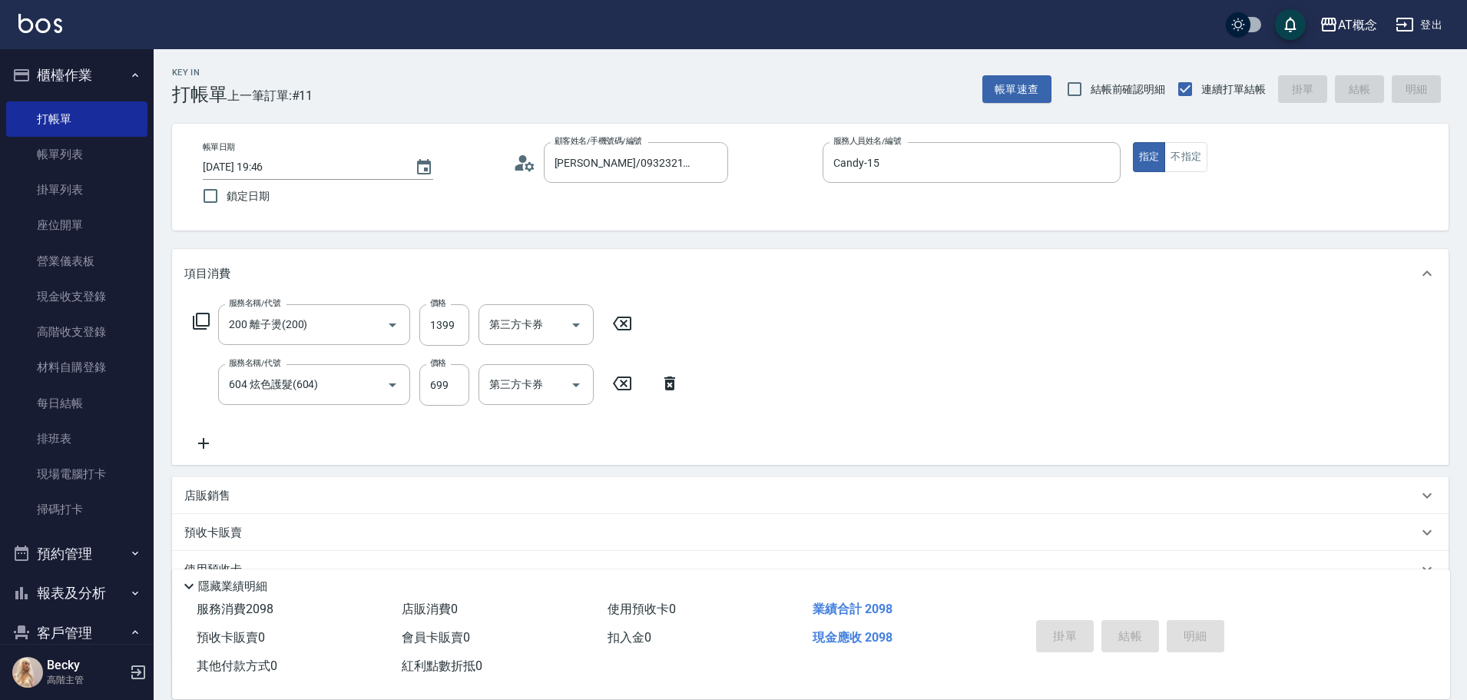
type input "[DATE] 19:48"
type input "0"
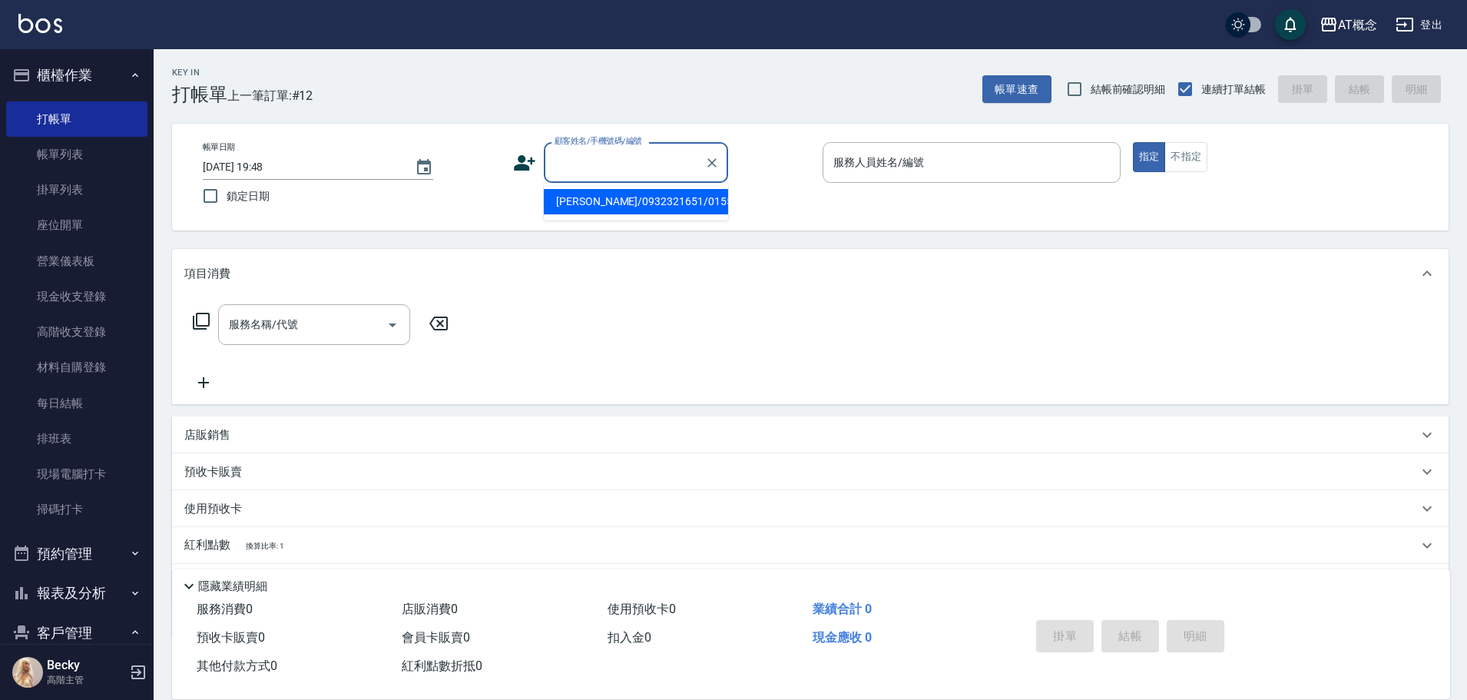
click at [568, 157] on input "顧客姓名/手機號碼/編號" at bounding box center [625, 162] width 148 height 27
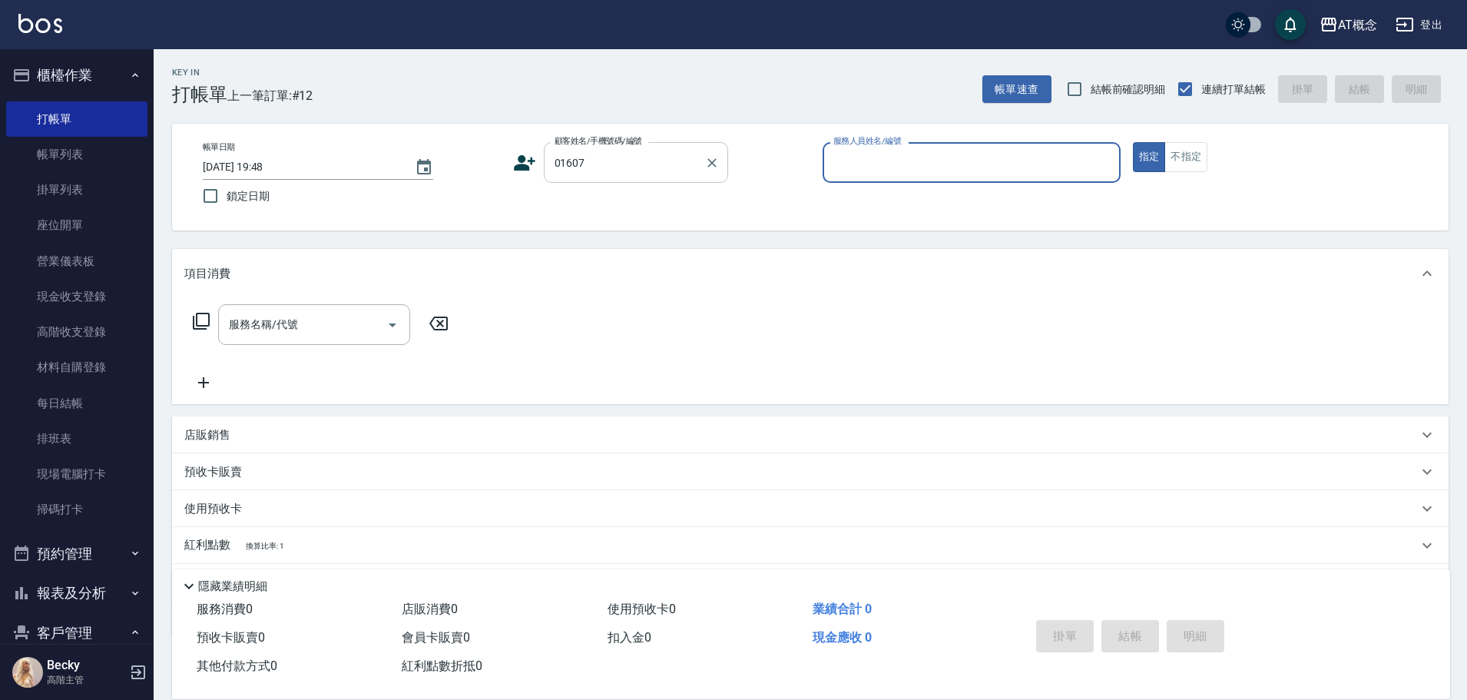
type input "[PERSON_NAME]/0976199690/01607"
type input "Candy-15"
click at [1133, 142] on button "指定" at bounding box center [1149, 157] width 33 height 30
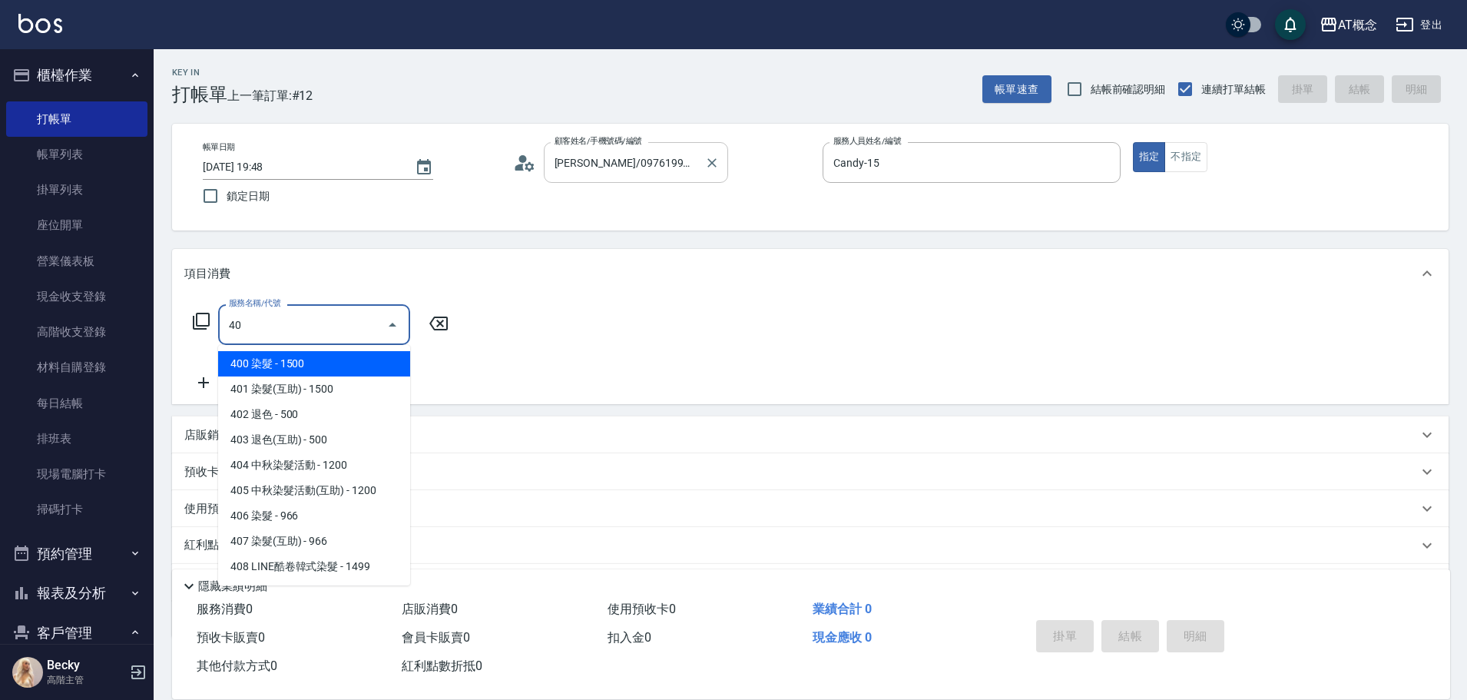
type input "400"
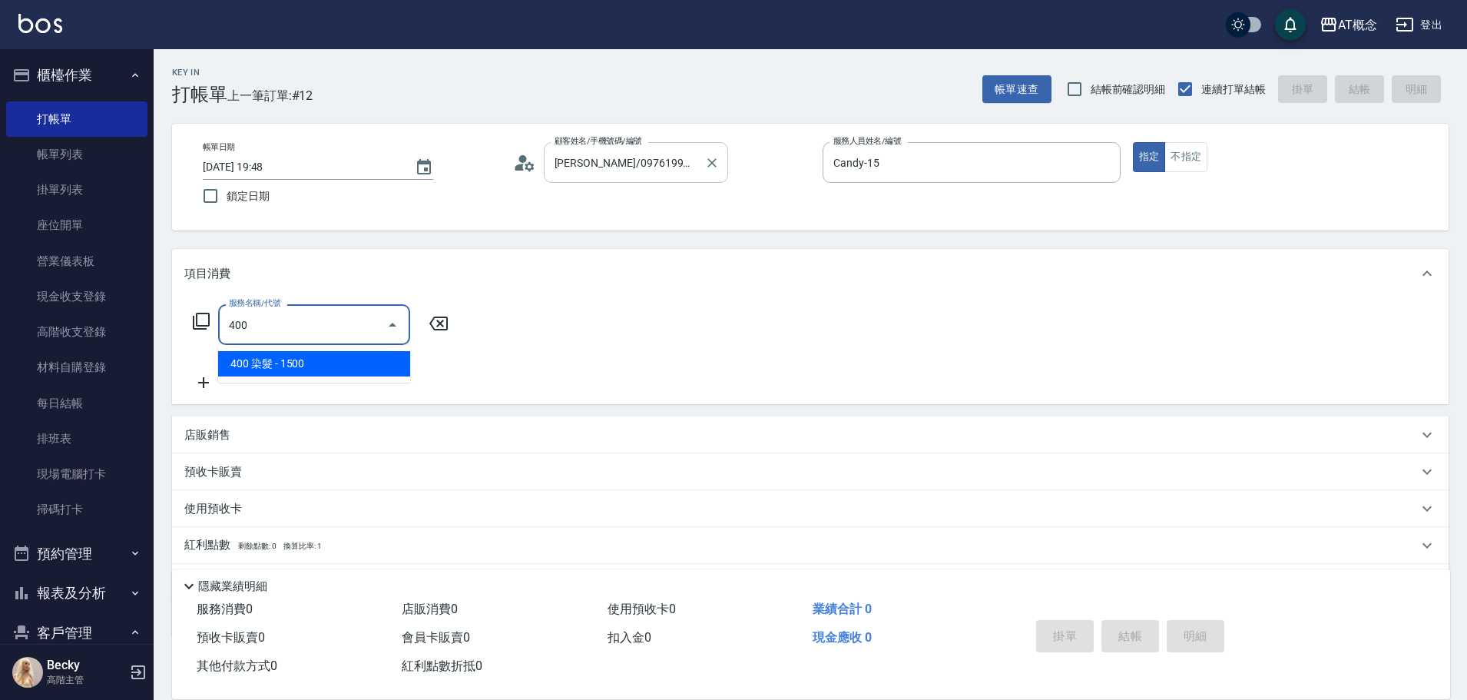
type input "150"
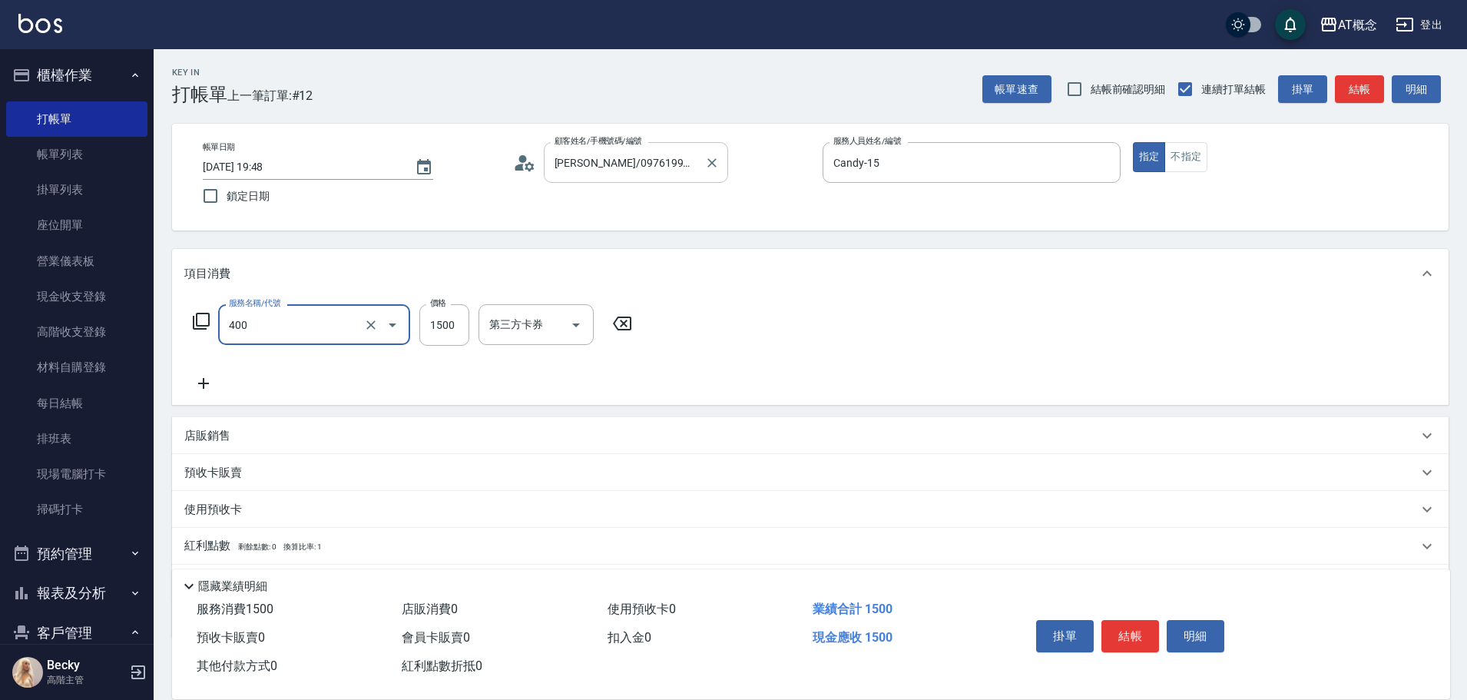
type input "400 染髮(400)"
type input "0"
type input "13"
type input "10"
type input "133"
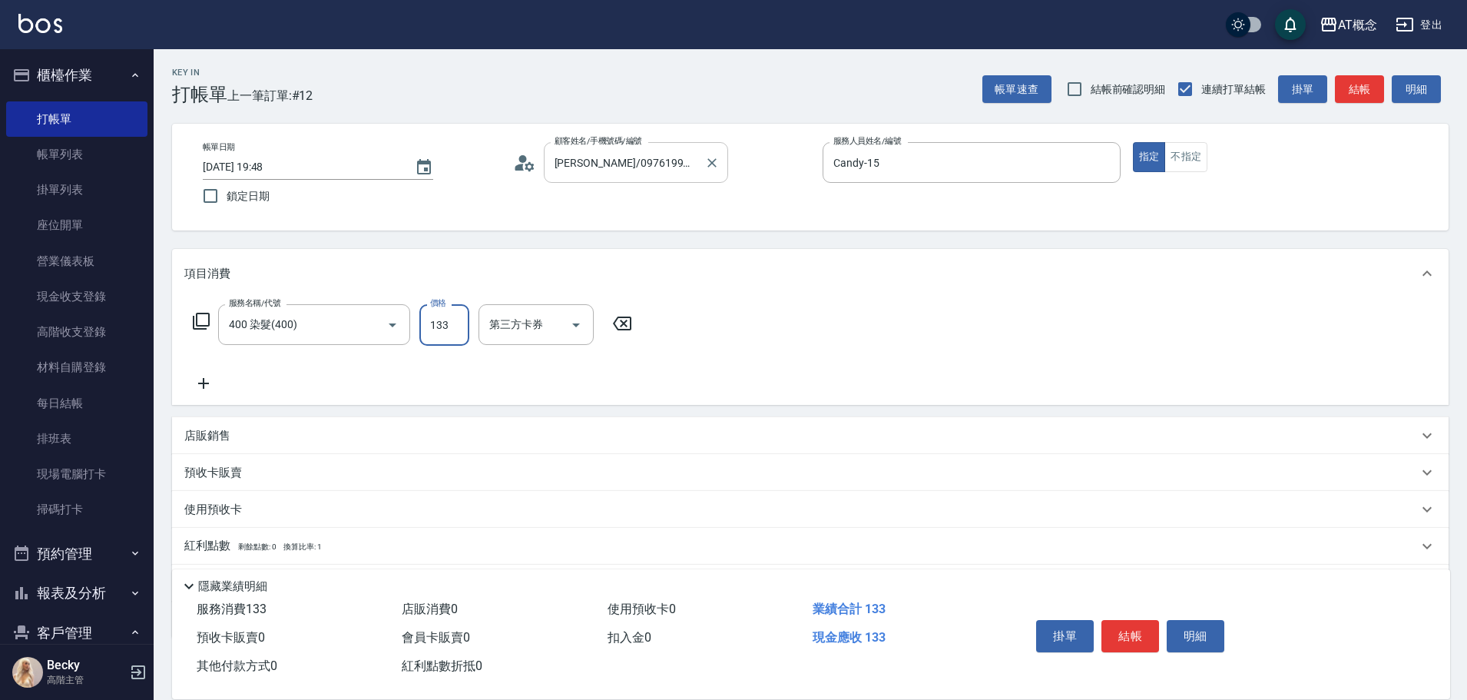
type input "130"
type input "1330"
click at [1136, 630] on button "結帳" at bounding box center [1131, 636] width 58 height 32
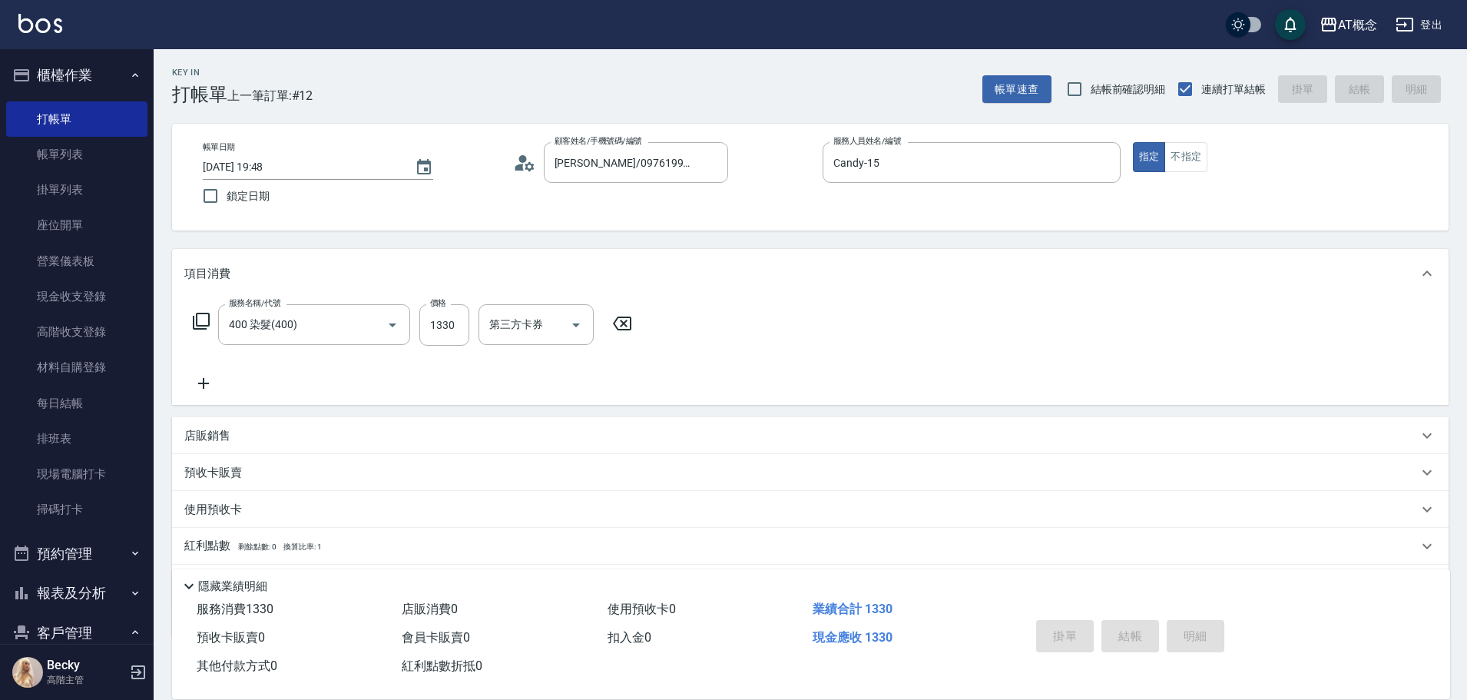
type input "0"
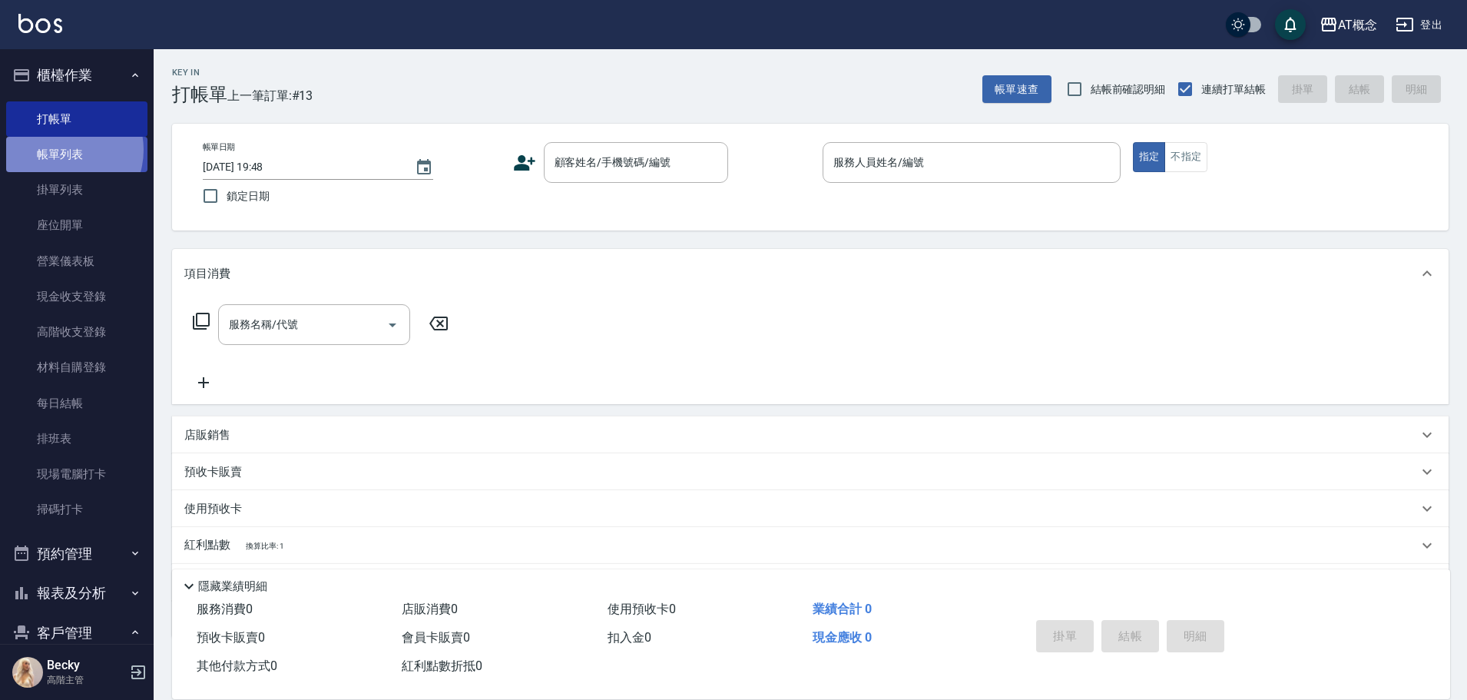
click at [61, 150] on link "帳單列表" at bounding box center [76, 154] width 141 height 35
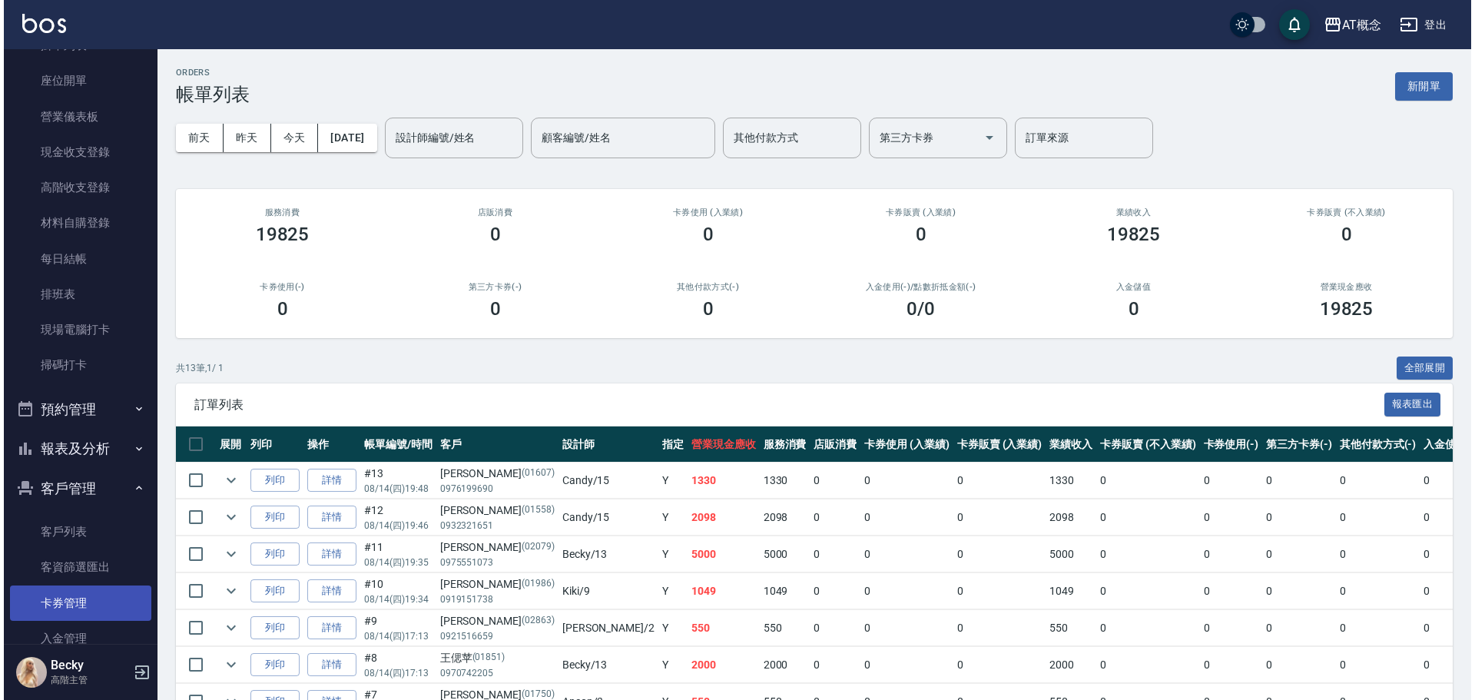
scroll to position [154, 0]
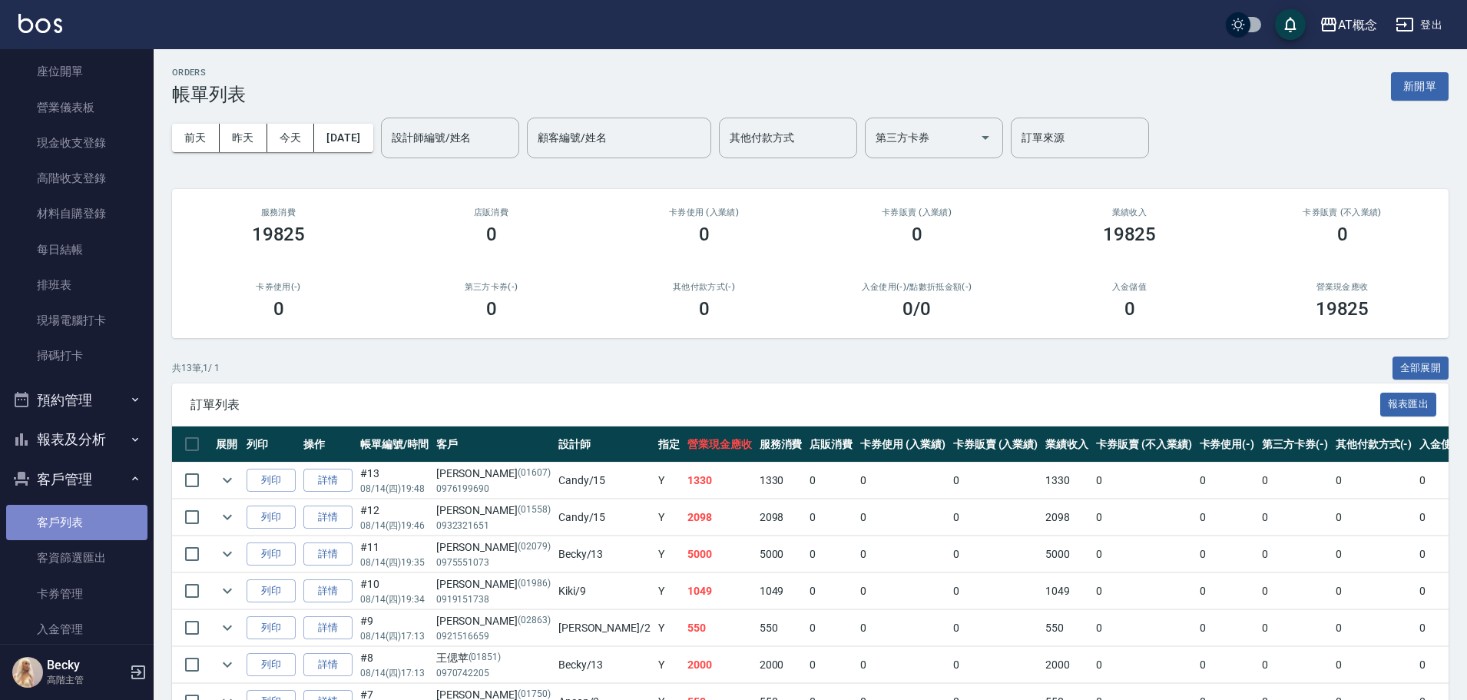
click at [89, 517] on link "客戶列表" at bounding box center [76, 522] width 141 height 35
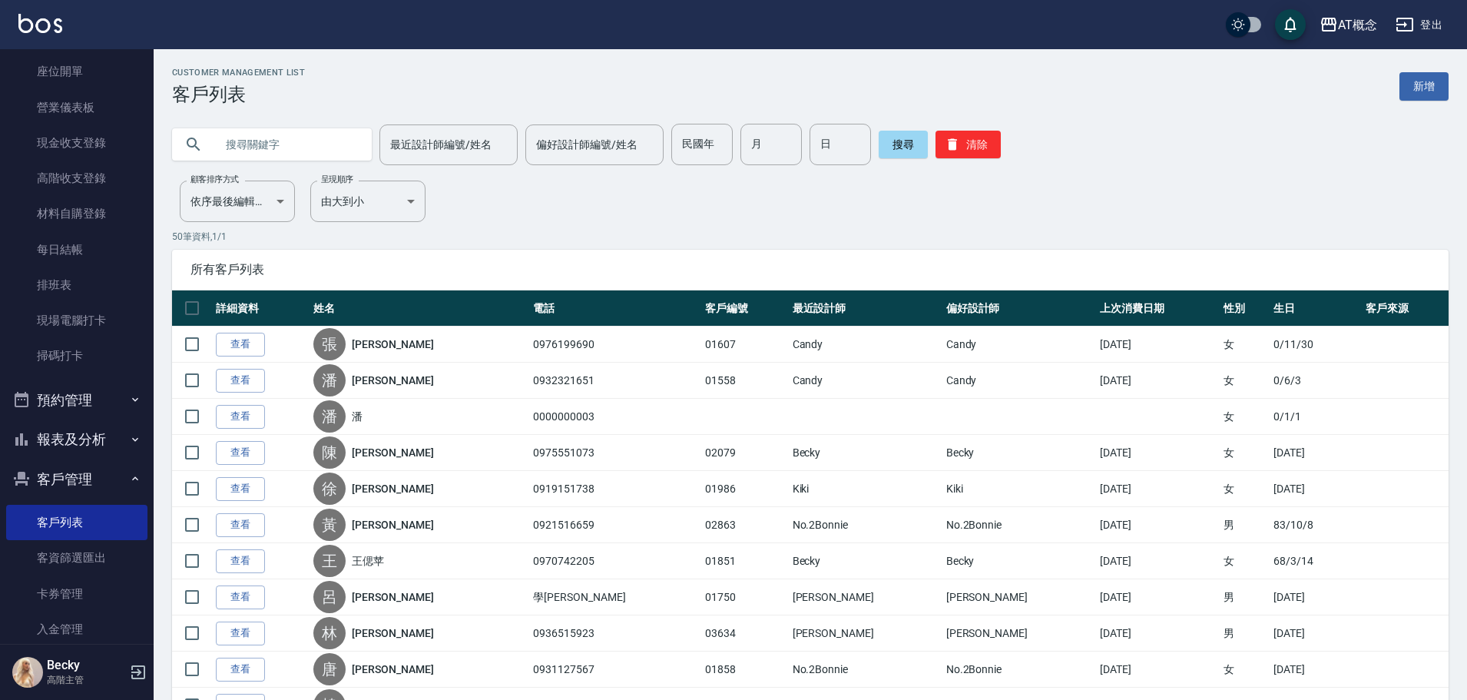
click at [270, 144] on input "text" at bounding box center [287, 144] width 144 height 41
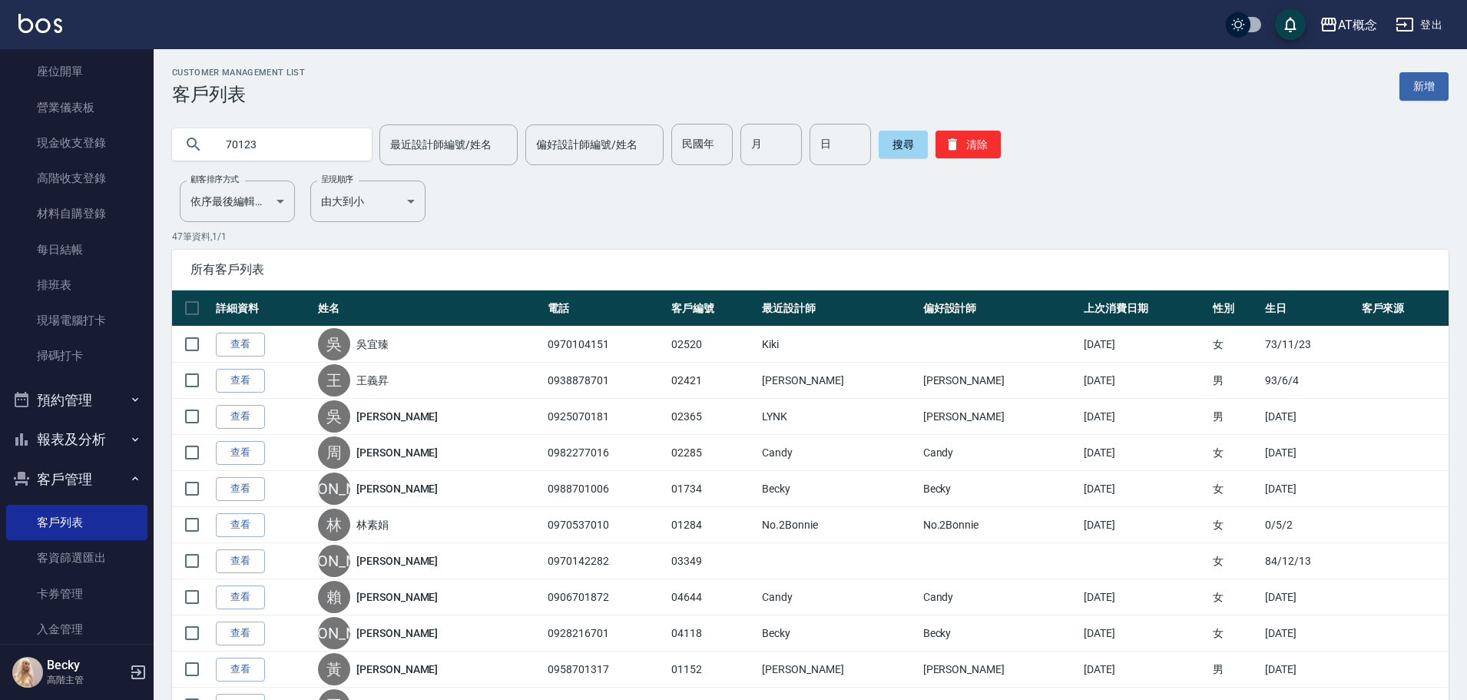
type input "70123"
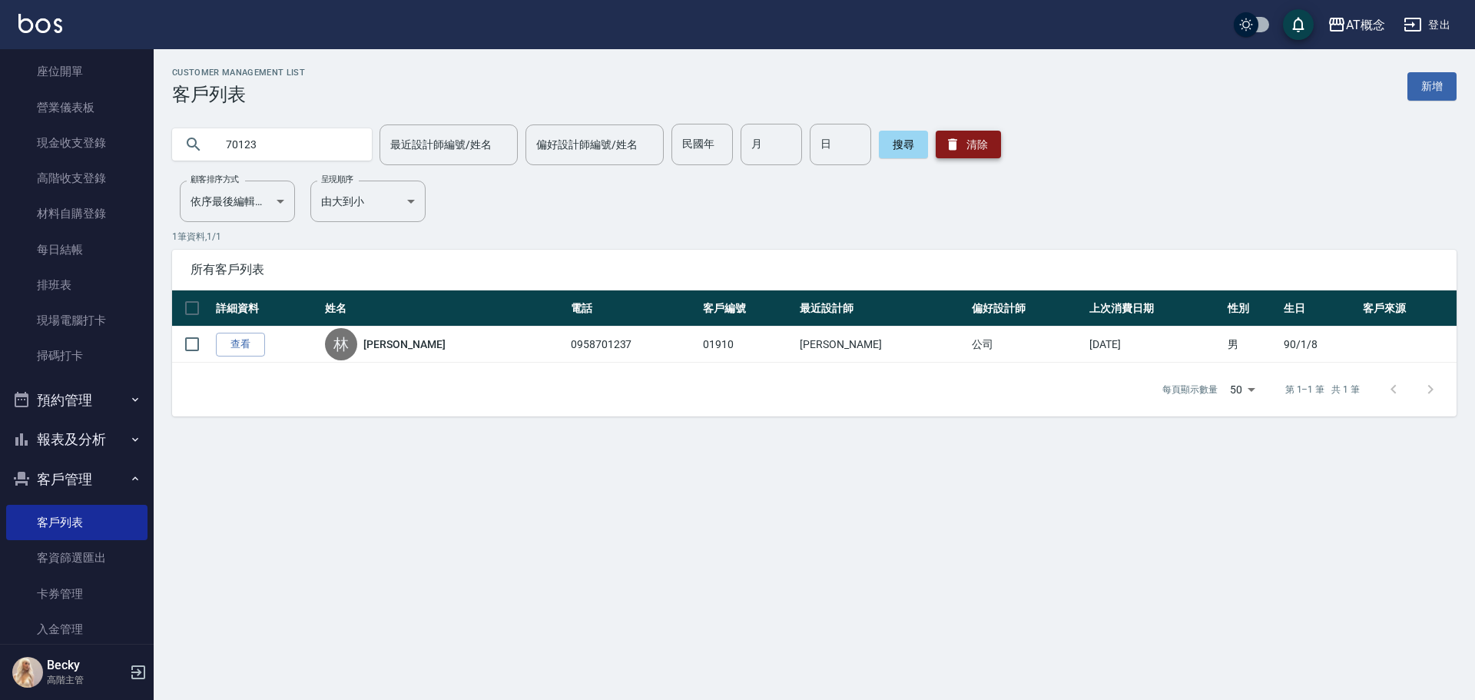
click at [951, 143] on icon "button" at bounding box center [952, 145] width 9 height 12
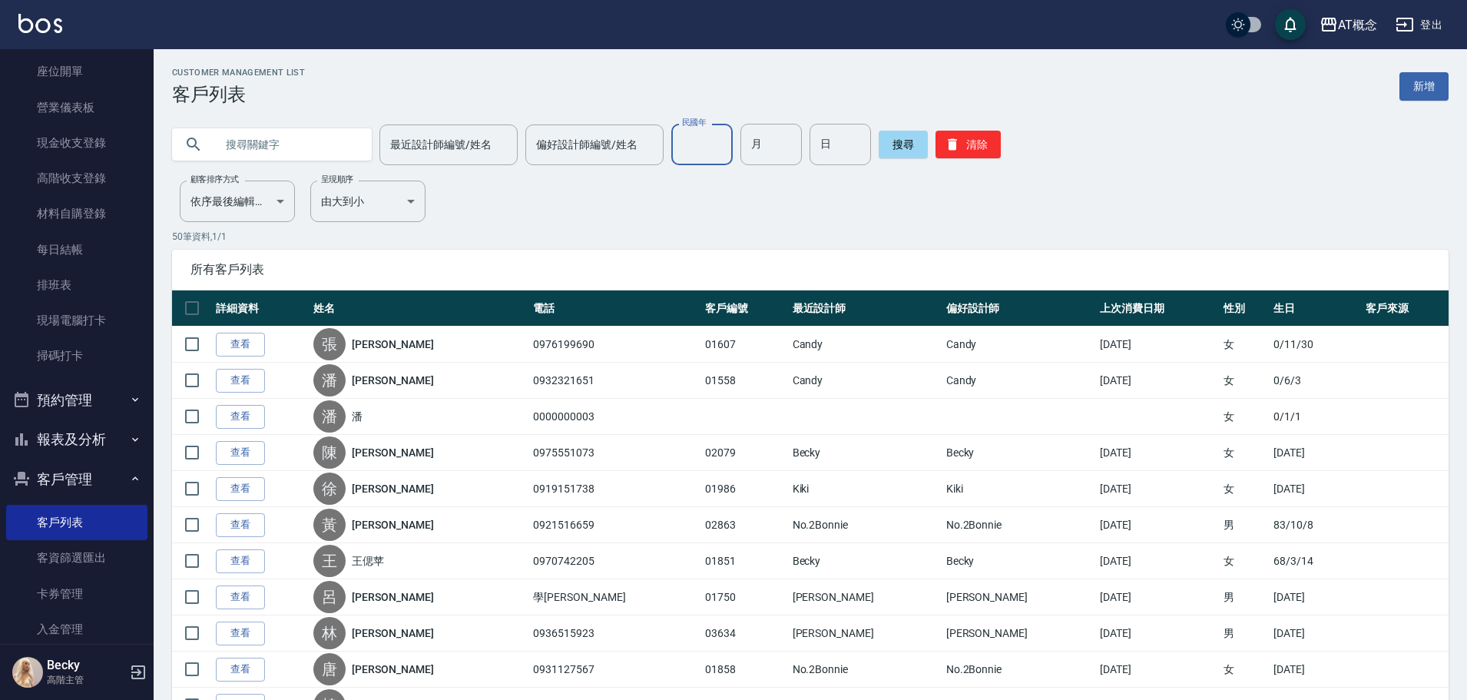
click at [678, 150] on input "民國年" at bounding box center [701, 144] width 61 height 41
type input "70"
type input "1"
type input "23"
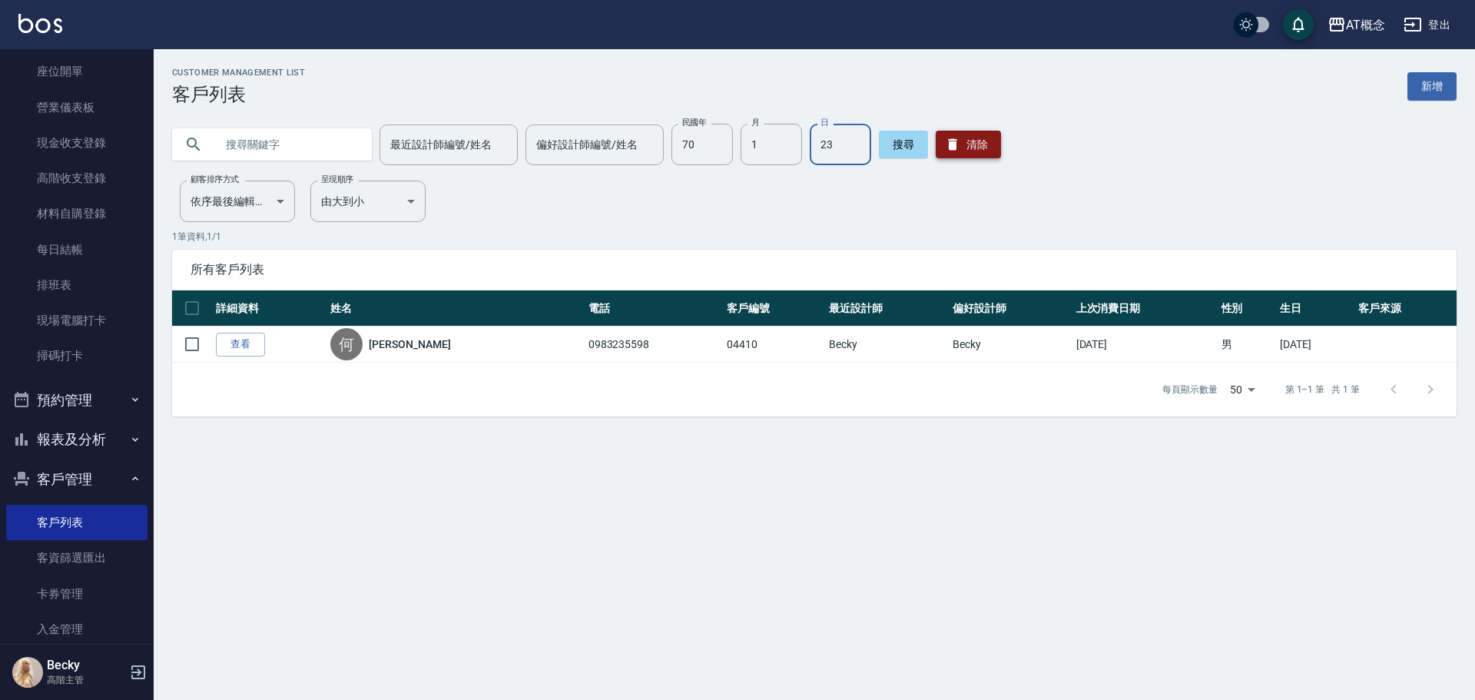
click at [978, 144] on button "清除" at bounding box center [968, 145] width 65 height 28
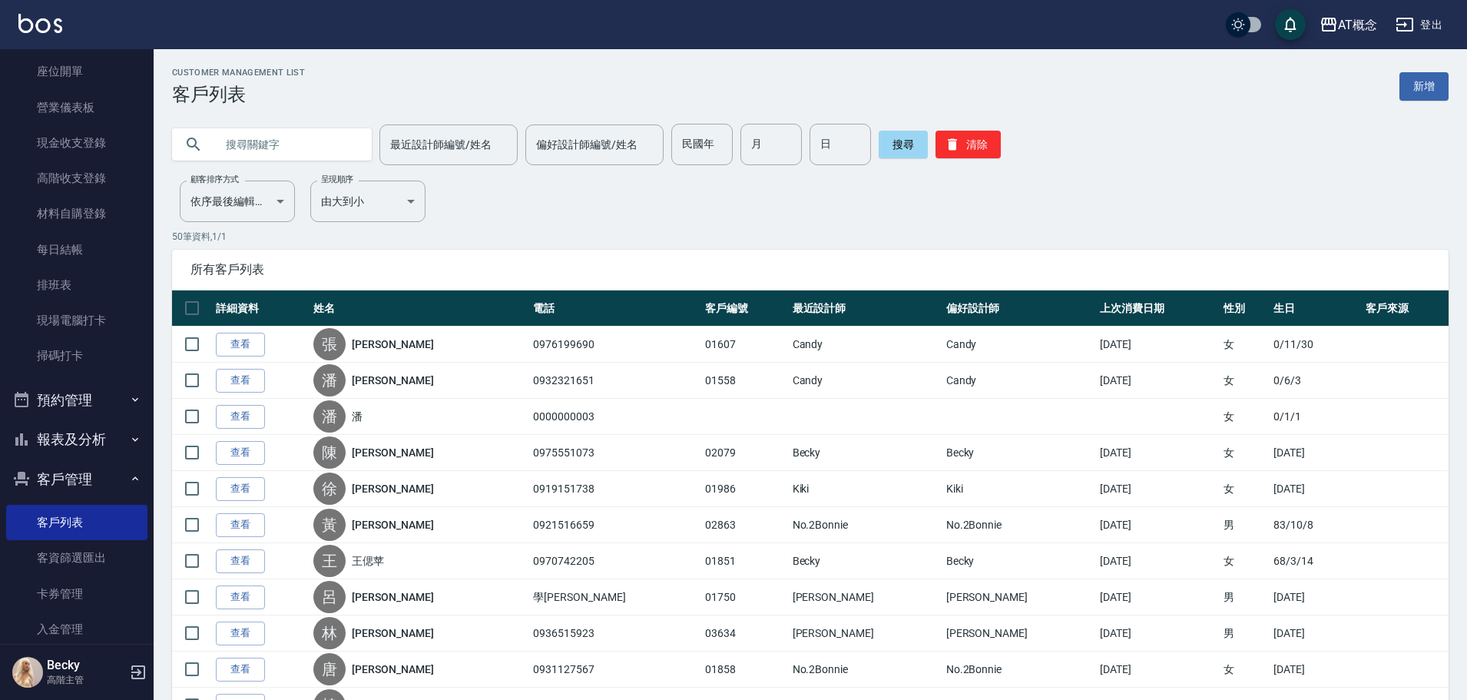
click at [276, 148] on input "text" at bounding box center [287, 144] width 144 height 41
click at [260, 144] on input "text" at bounding box center [287, 144] width 144 height 41
type input "[PERSON_NAME]"
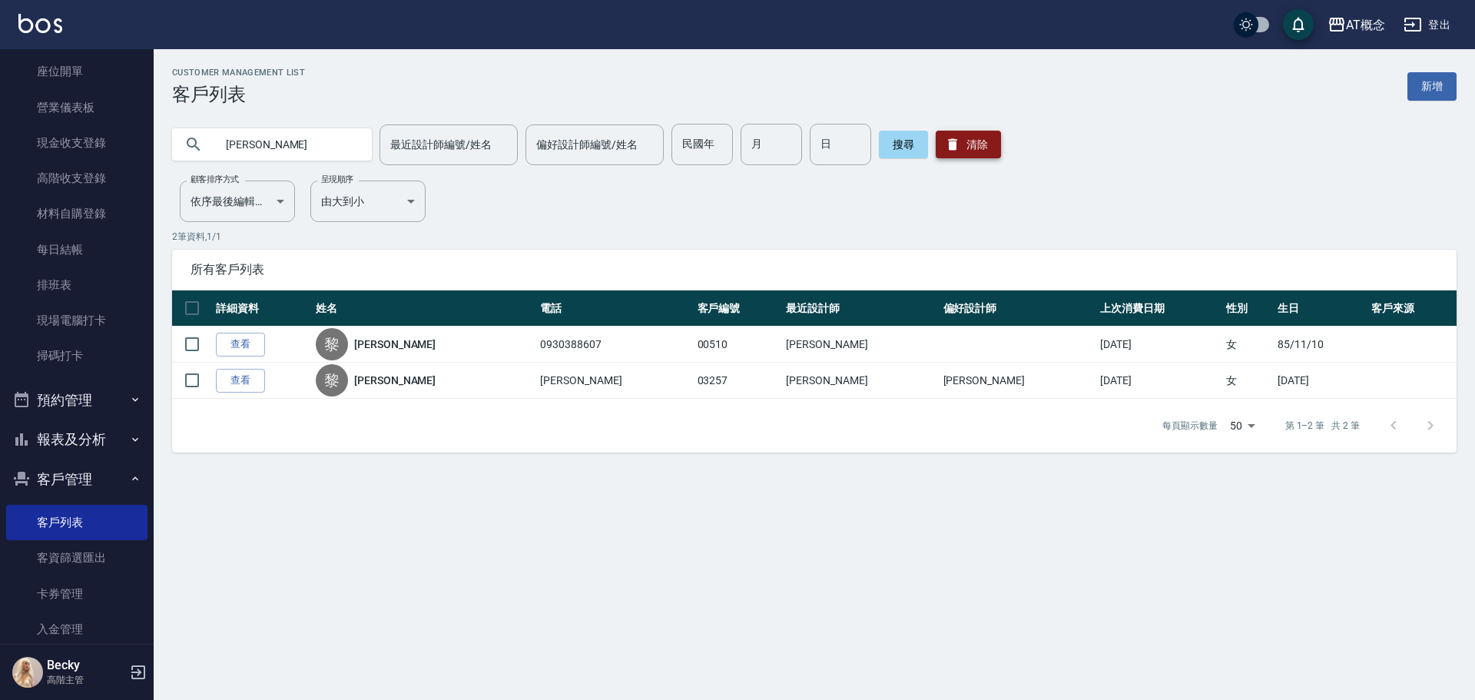
click at [978, 146] on button "清除" at bounding box center [968, 145] width 65 height 28
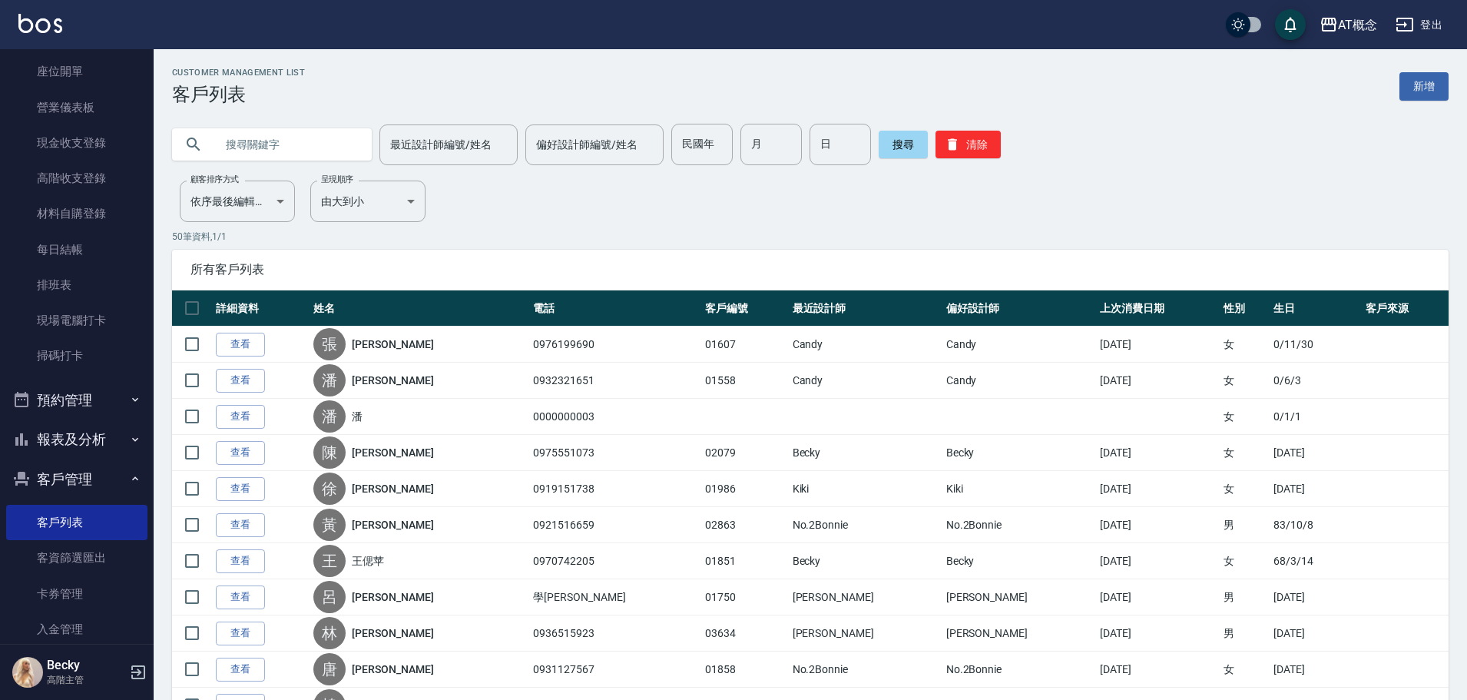
click at [287, 154] on input "text" at bounding box center [287, 144] width 144 height 41
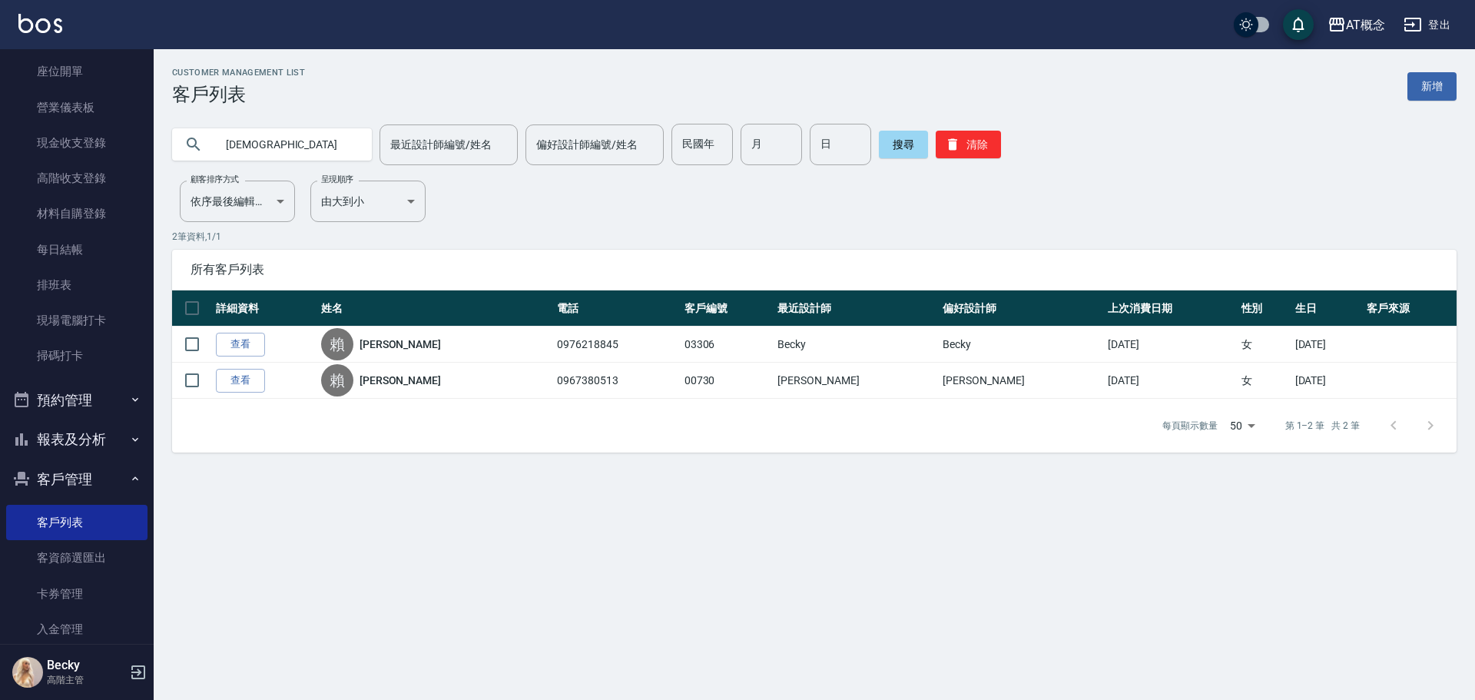
click at [267, 141] on input "[DEMOGRAPHIC_DATA]" at bounding box center [287, 144] width 144 height 41
type input "賴"
type input "[PERSON_NAME]"
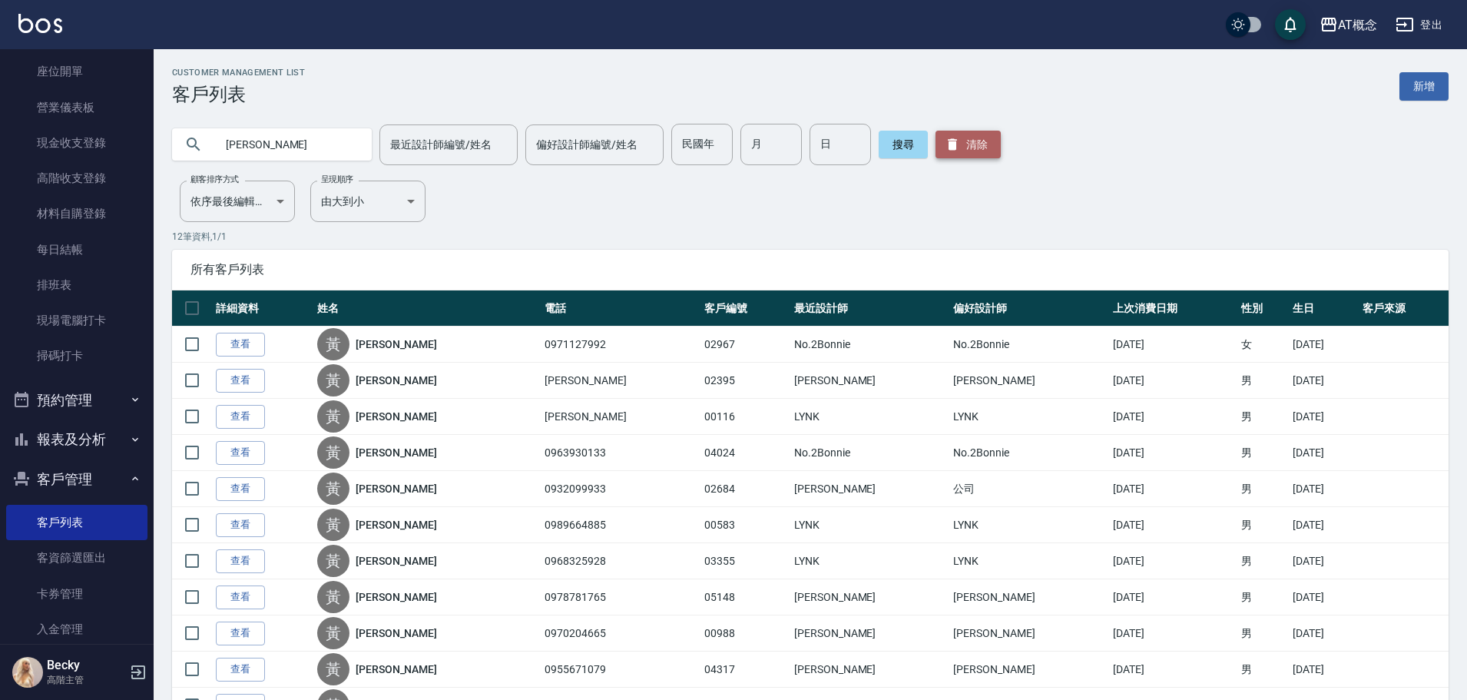
click at [970, 151] on button "清除" at bounding box center [968, 145] width 65 height 28
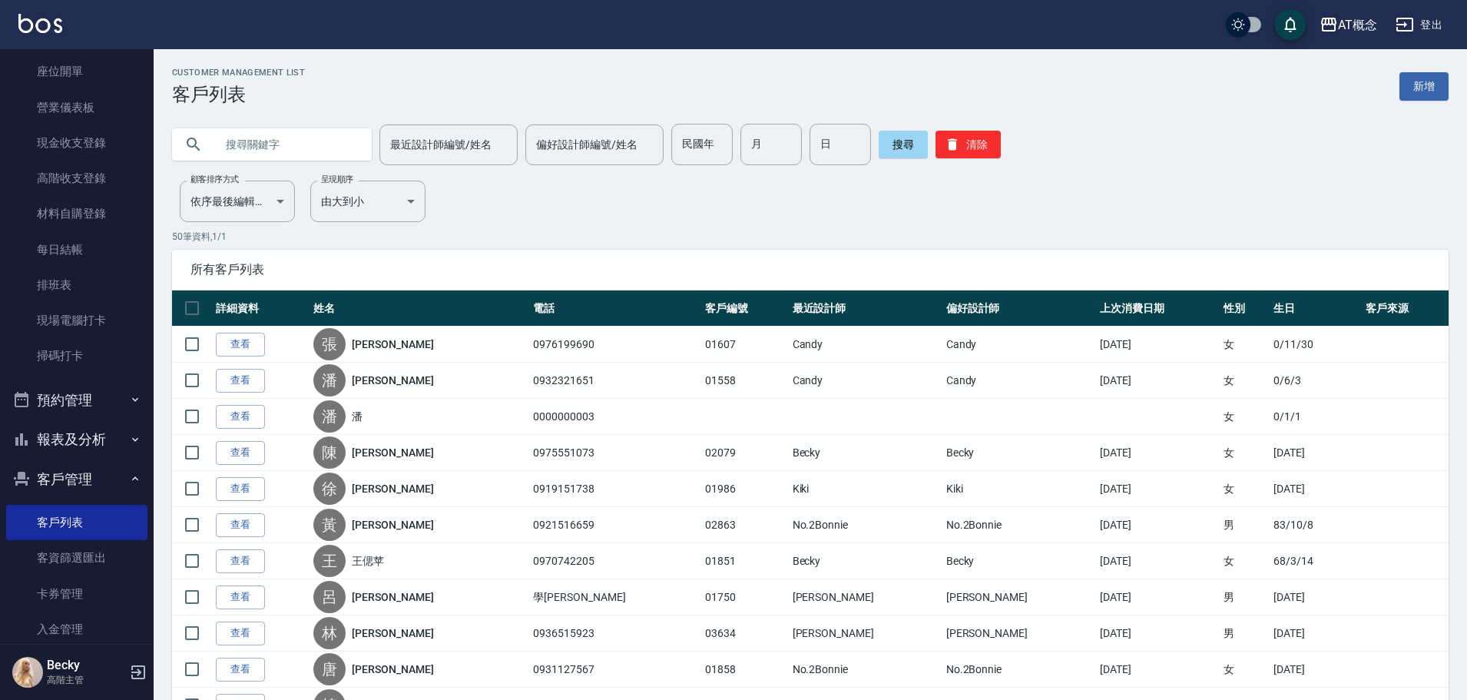
click at [282, 141] on input "text" at bounding box center [287, 144] width 144 height 41
type input "[DEMOGRAPHIC_DATA]"
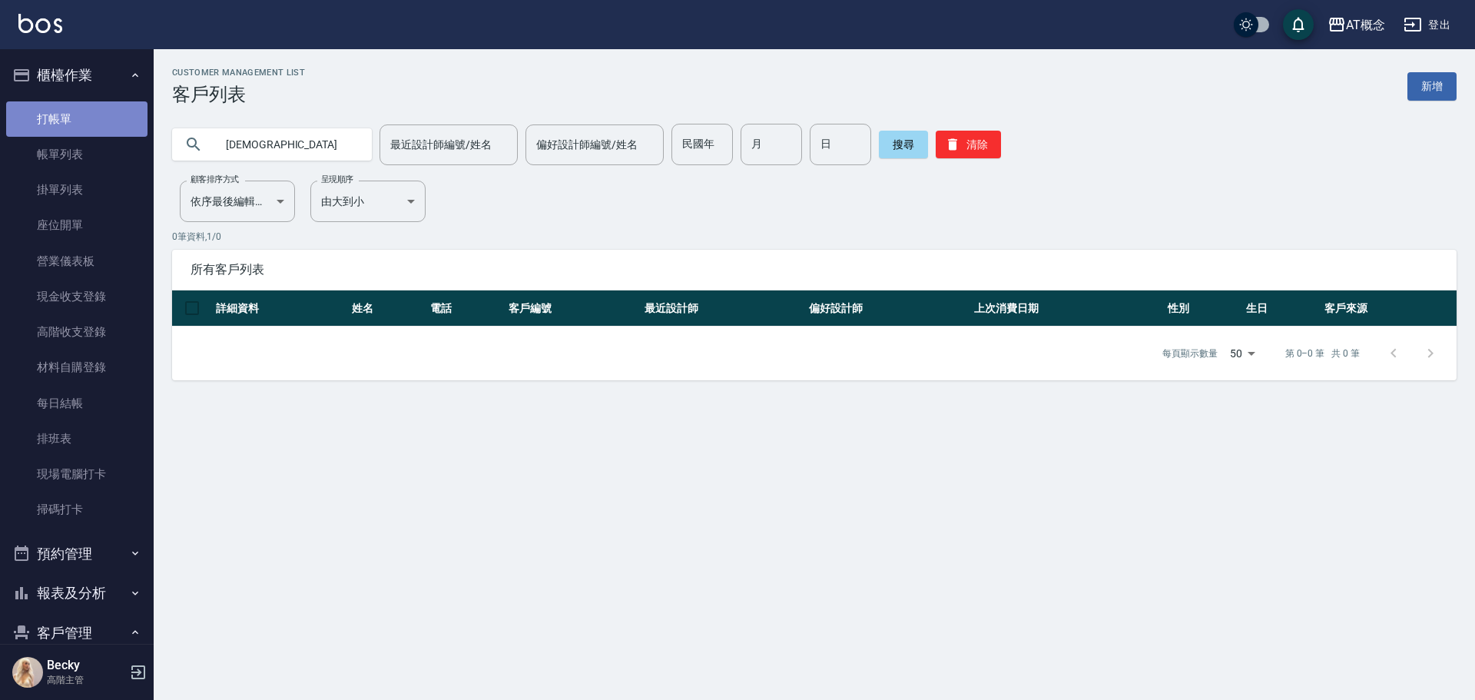
click at [96, 108] on link "打帳單" at bounding box center [76, 118] width 141 height 35
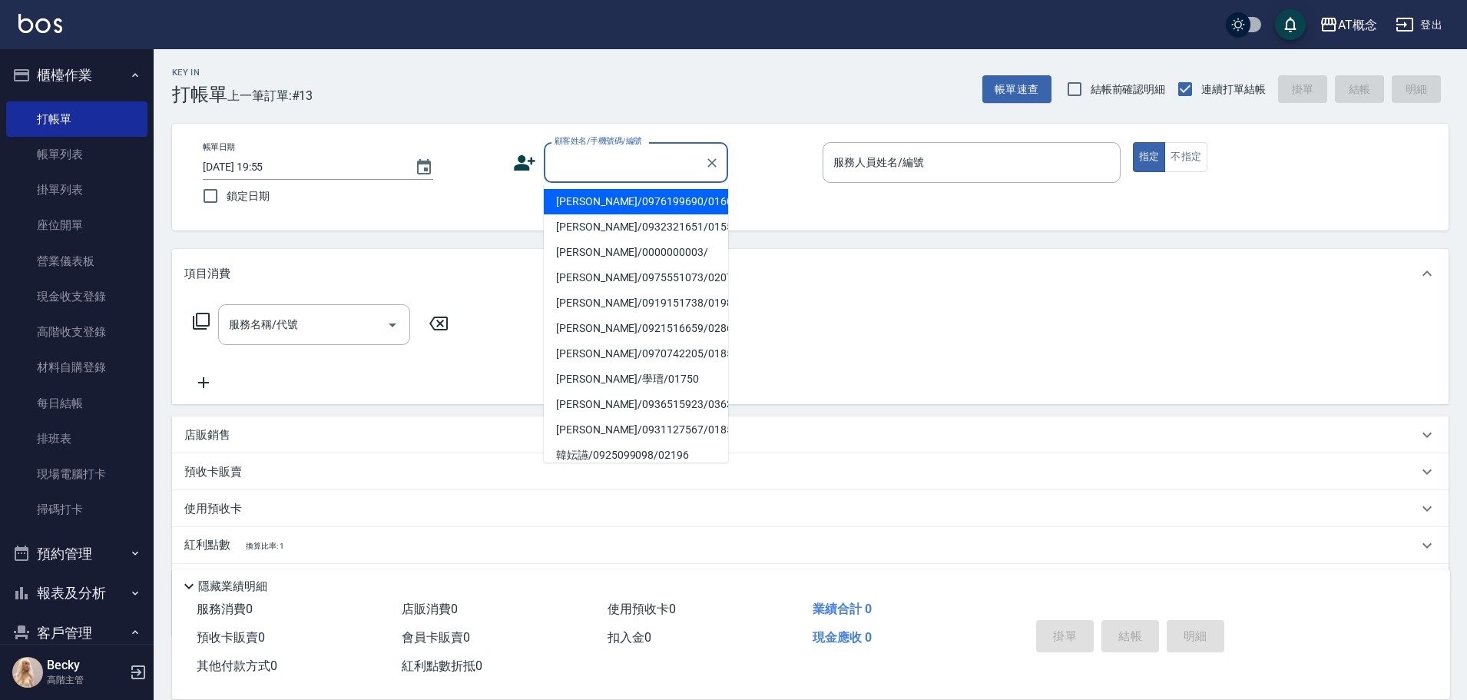
click at [611, 152] on input "顧客姓名/手機號碼/編號" at bounding box center [625, 162] width 148 height 27
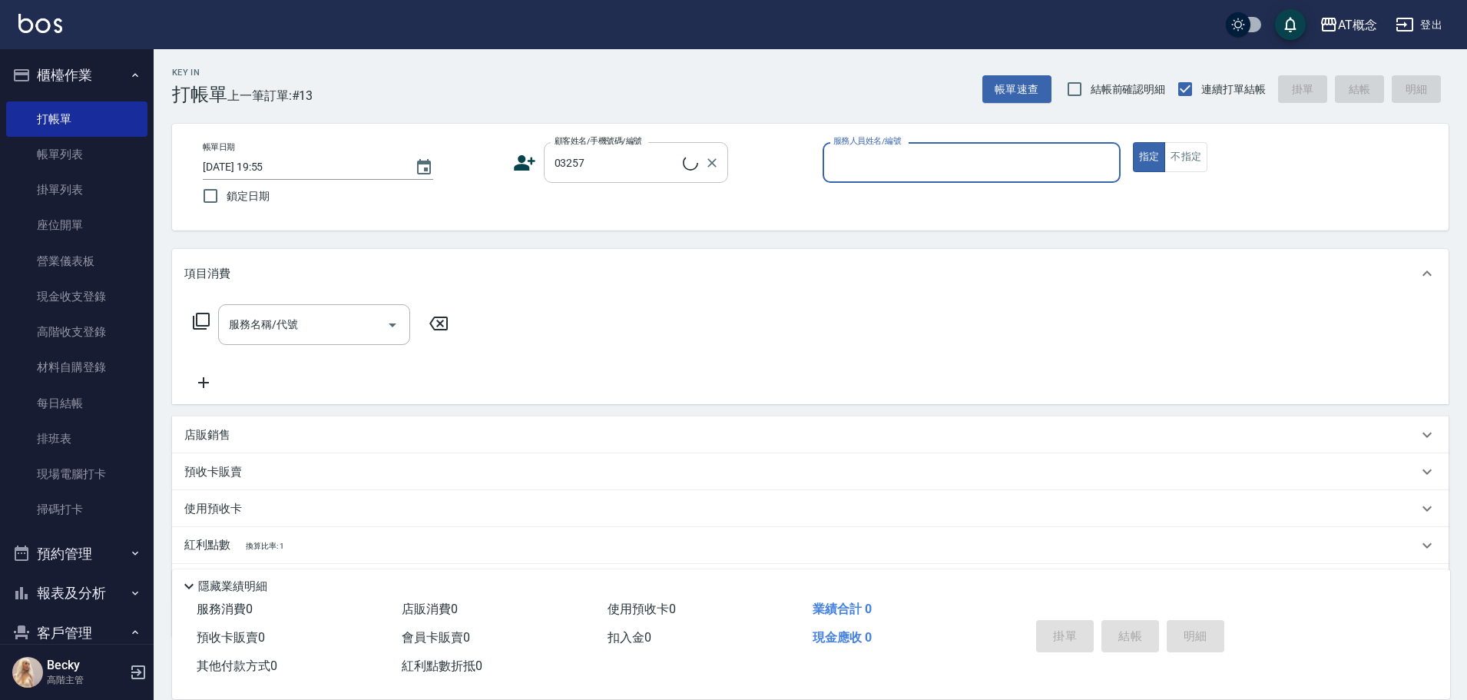
type input "[PERSON_NAME]/[PERSON_NAME]/03257"
type input "Anson-3"
click at [1133, 142] on button "指定" at bounding box center [1149, 157] width 33 height 30
type button "true"
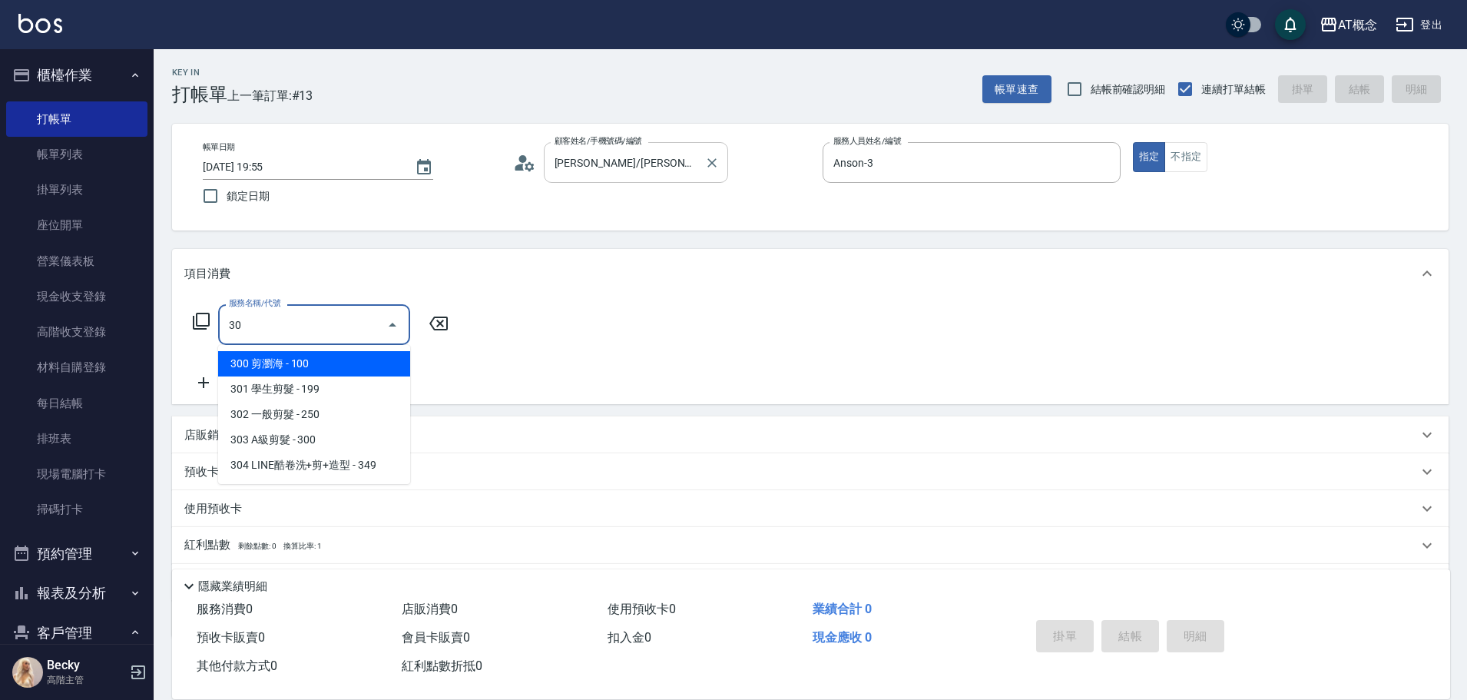
type input "303"
type input "30"
type input "303 A級剪髮(303)"
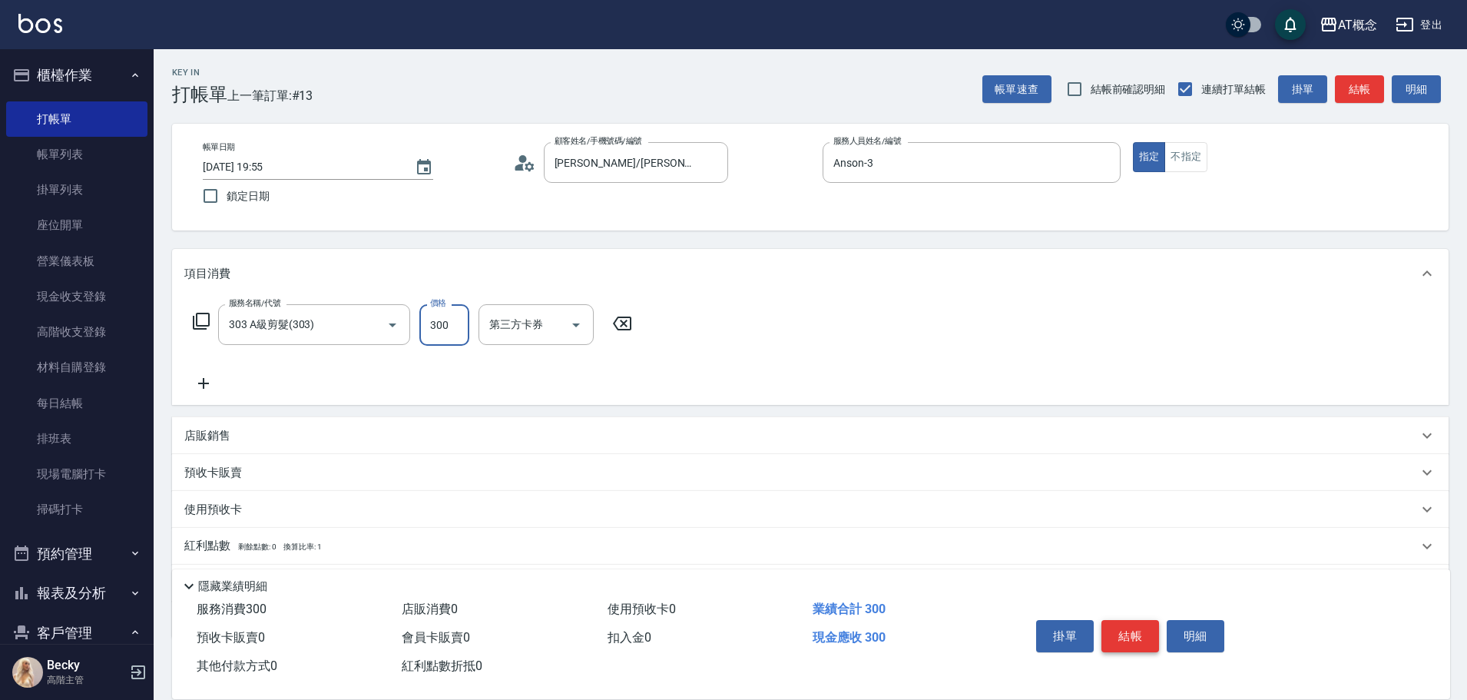
click at [1138, 620] on button "結帳" at bounding box center [1131, 636] width 58 height 32
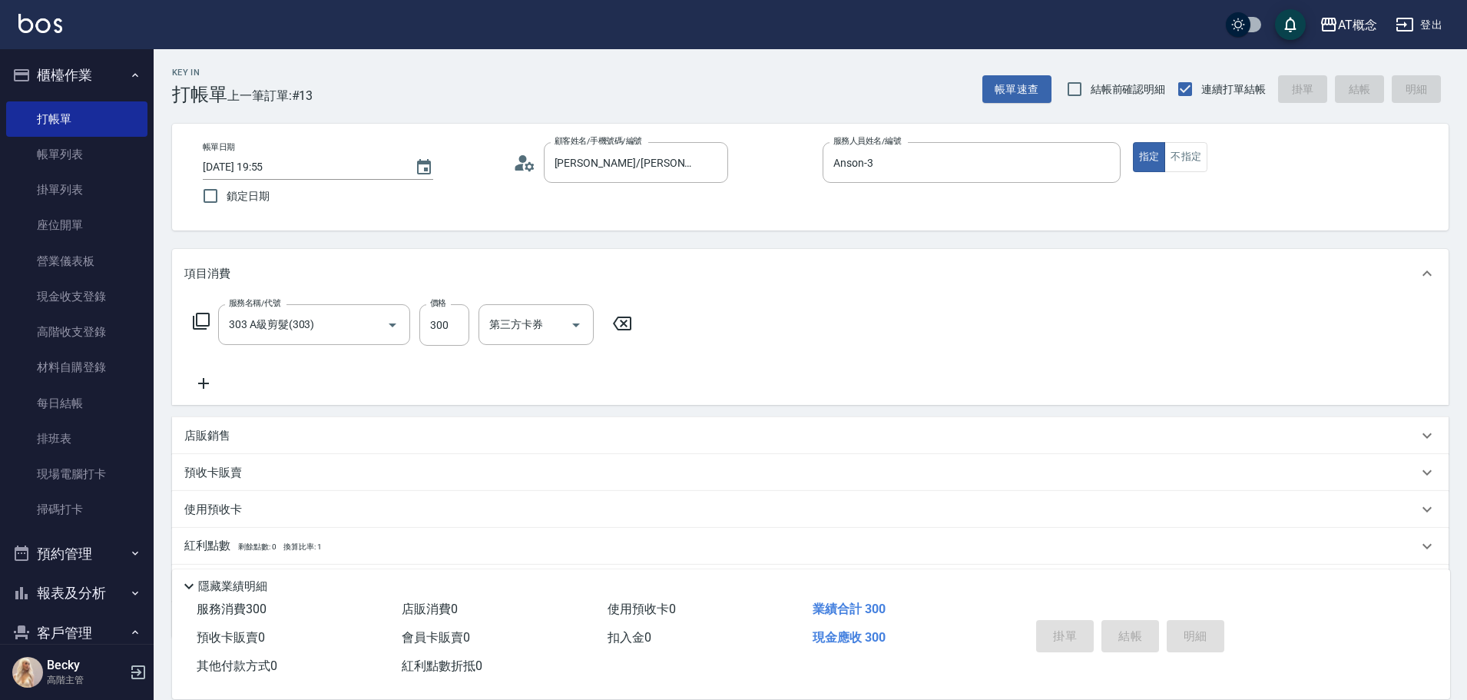
type input "0"
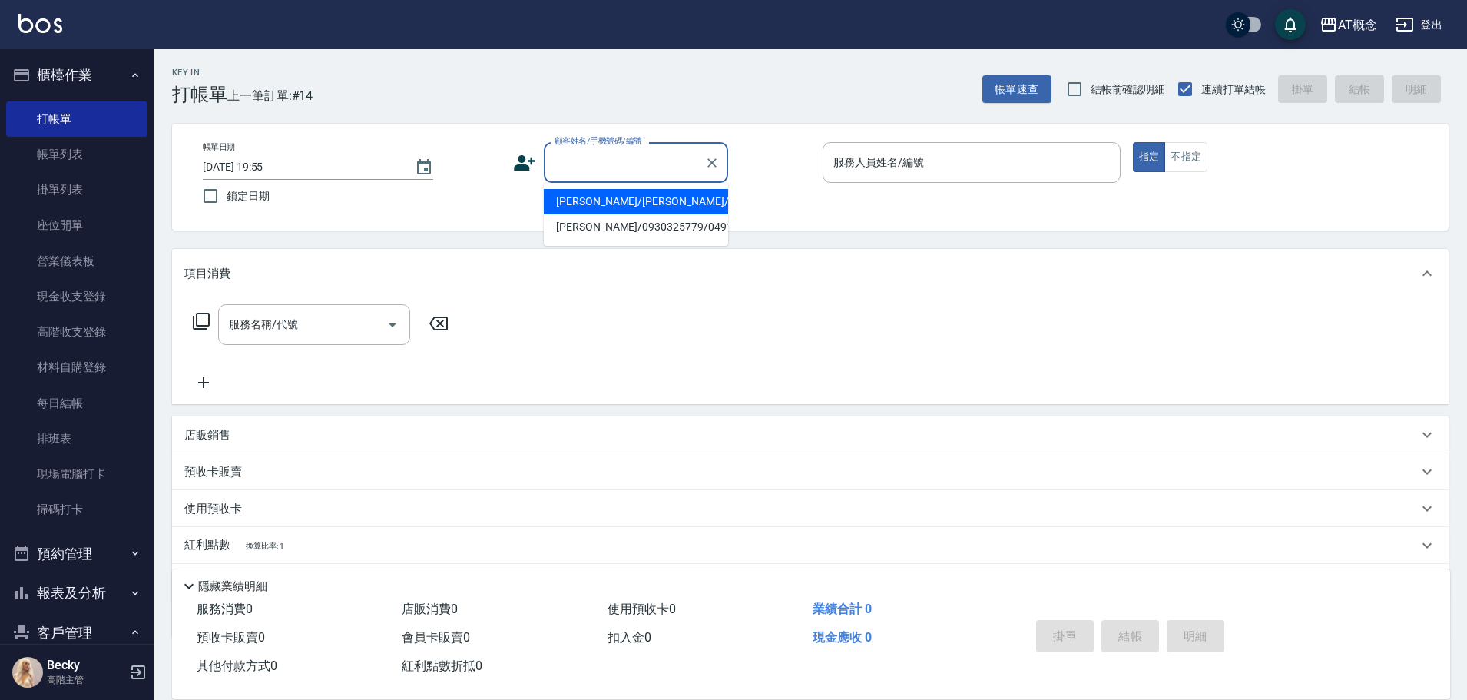
click at [607, 156] on input "顧客姓名/手機號碼/編號" at bounding box center [625, 162] width 148 height 27
type input "[PERSON_NAME]/0971127992/02967"
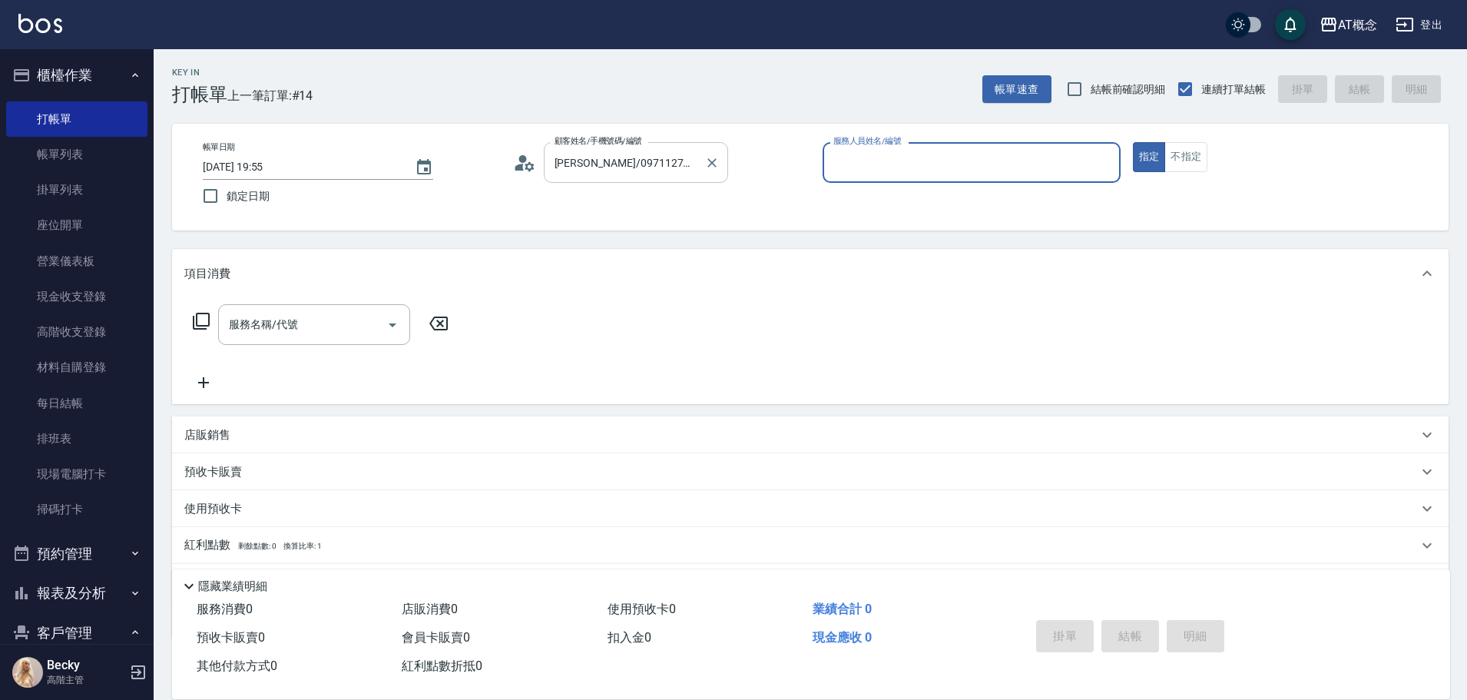
type input "[PERSON_NAME]-2"
click at [1133, 142] on button "指定" at bounding box center [1149, 157] width 33 height 30
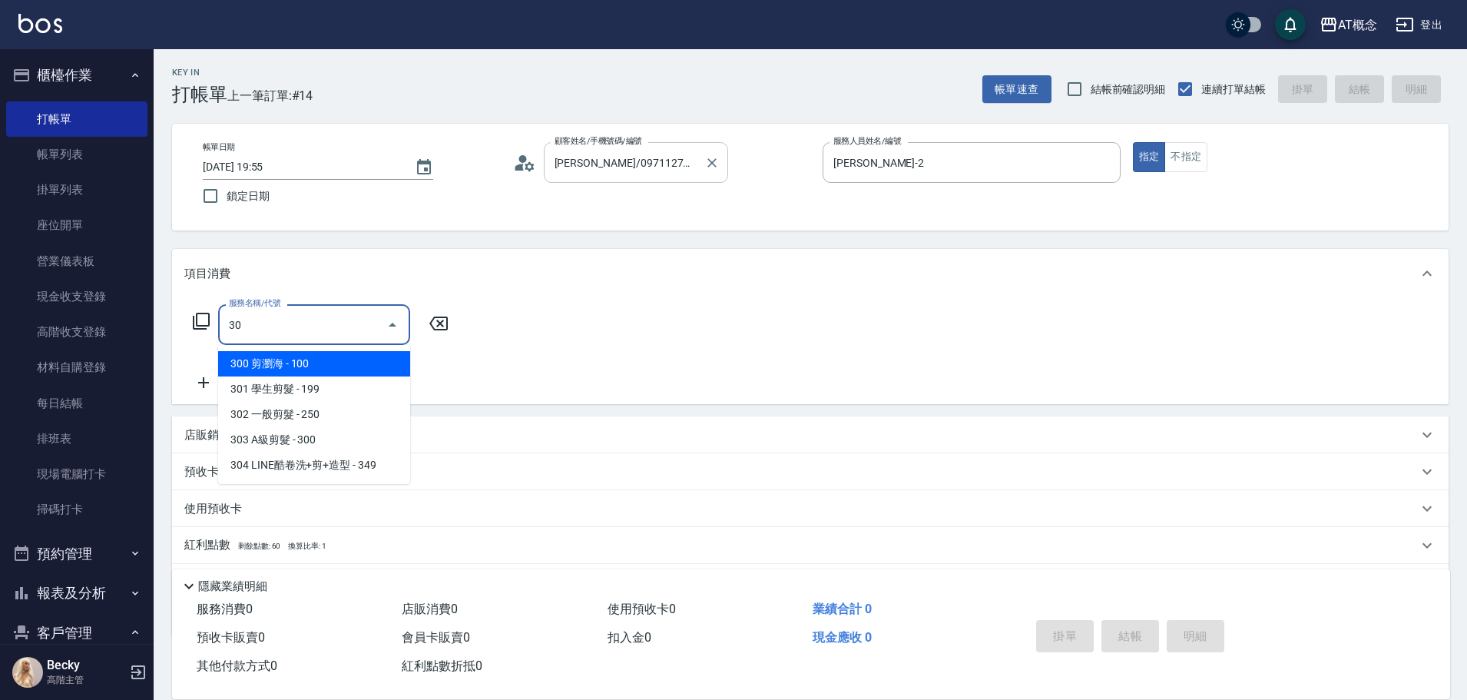
type input "303"
type input "30"
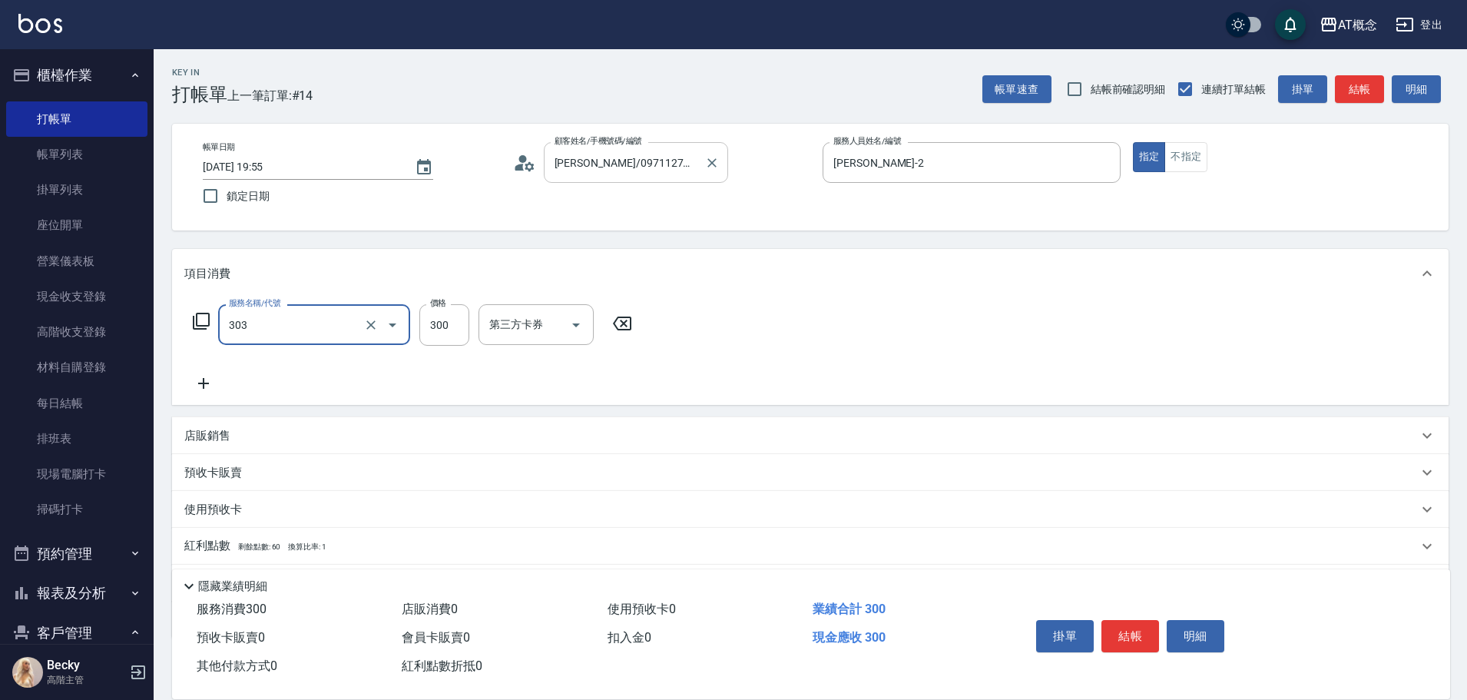
type input "303 A級剪髮(303)"
click at [1117, 634] on button "結帳" at bounding box center [1131, 636] width 58 height 32
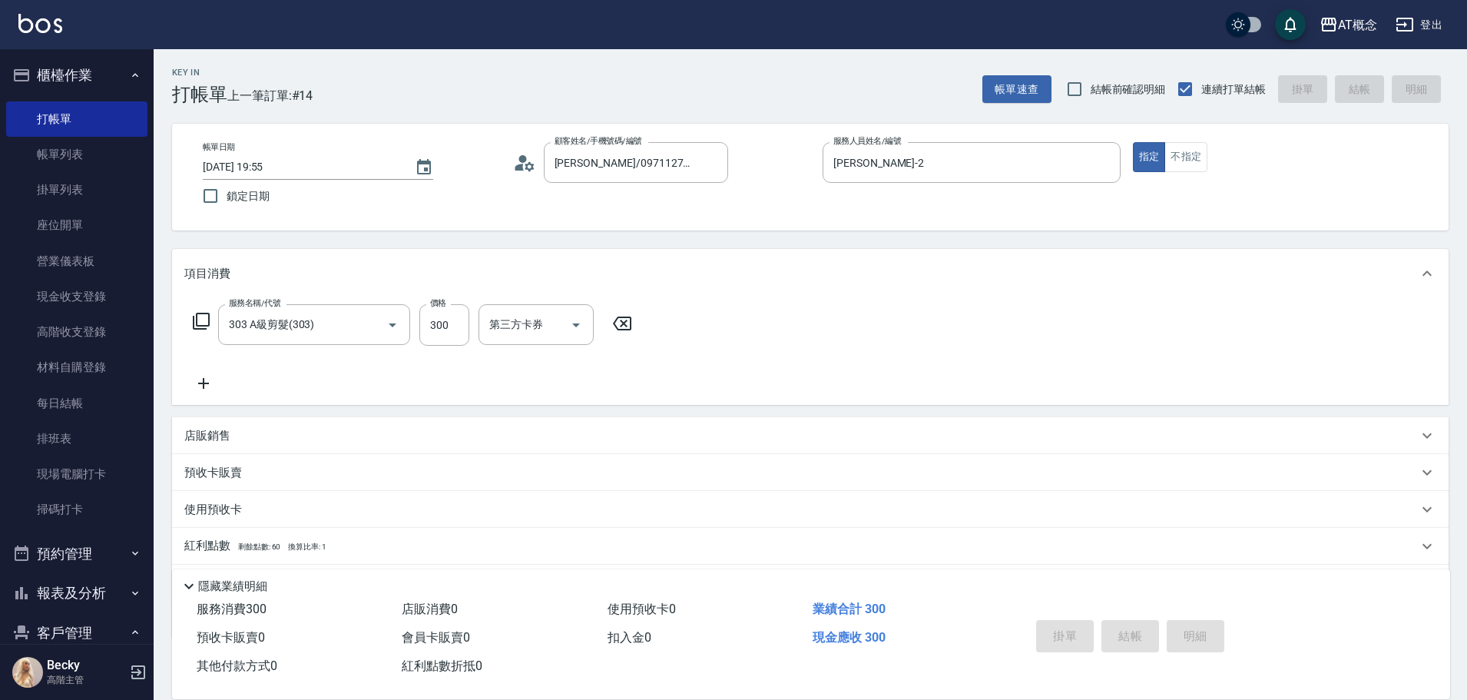
type input "0"
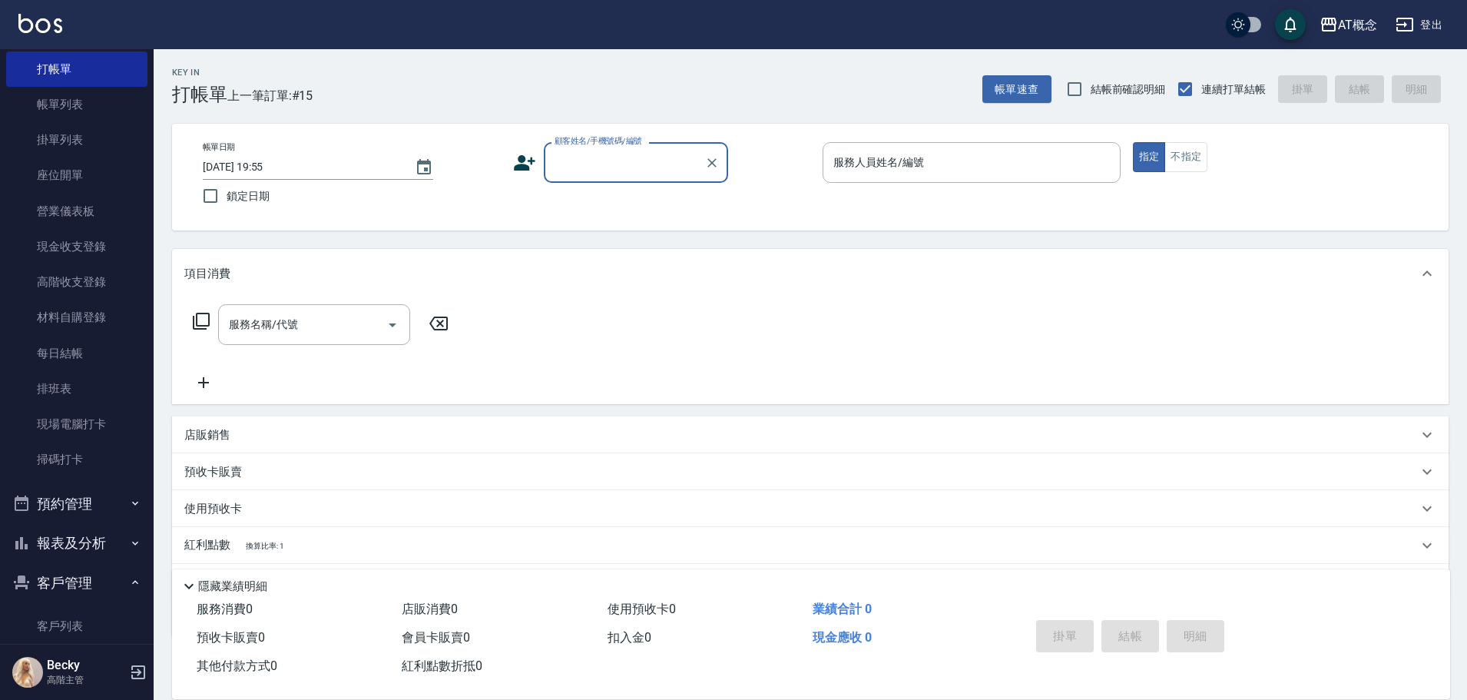
scroll to position [77, 0]
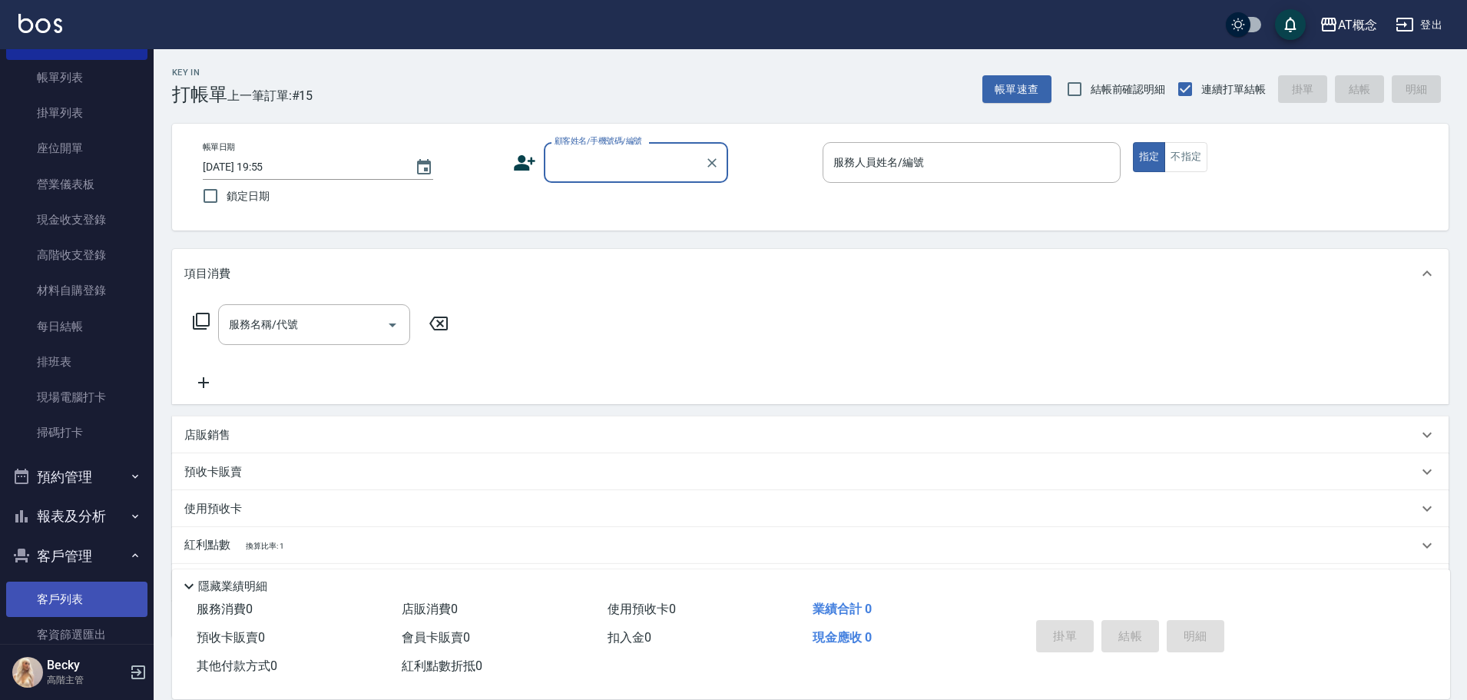
click at [91, 594] on link "客戶列表" at bounding box center [76, 599] width 141 height 35
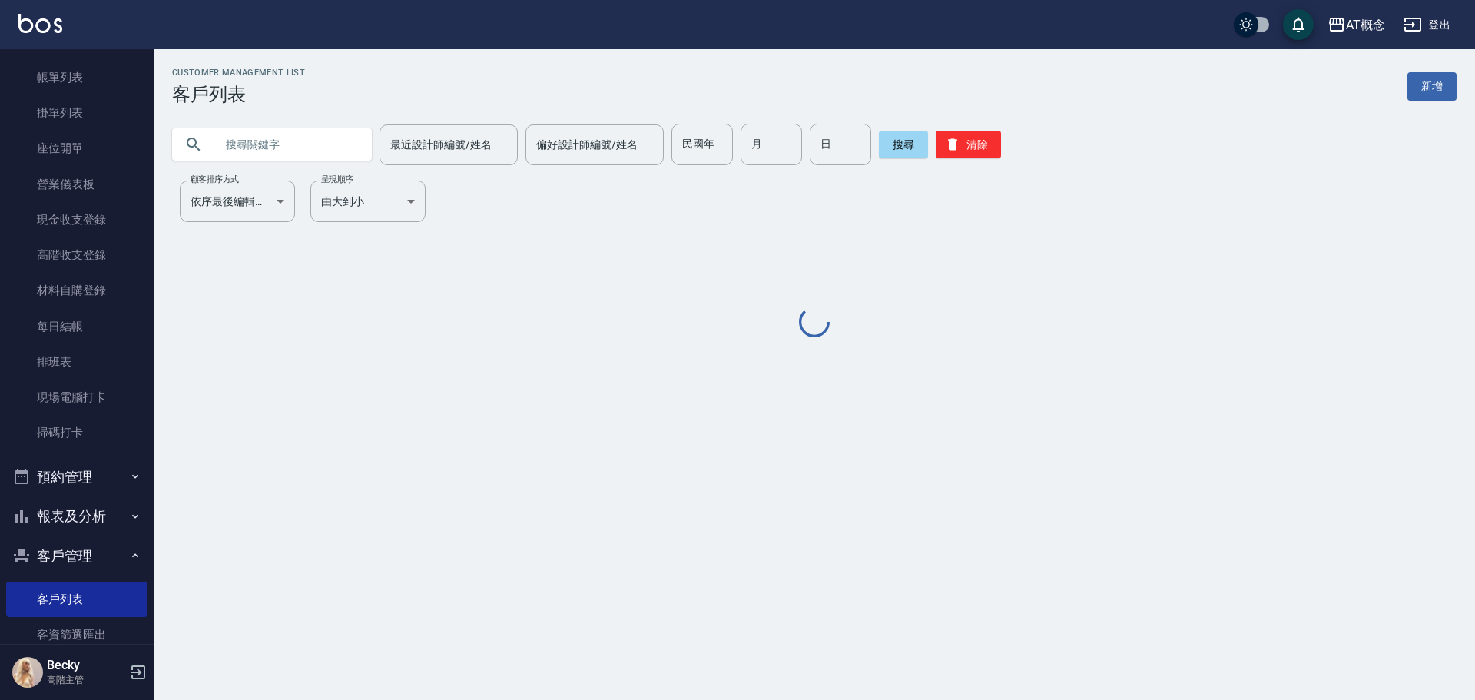
click at [287, 134] on input "text" at bounding box center [287, 144] width 144 height 41
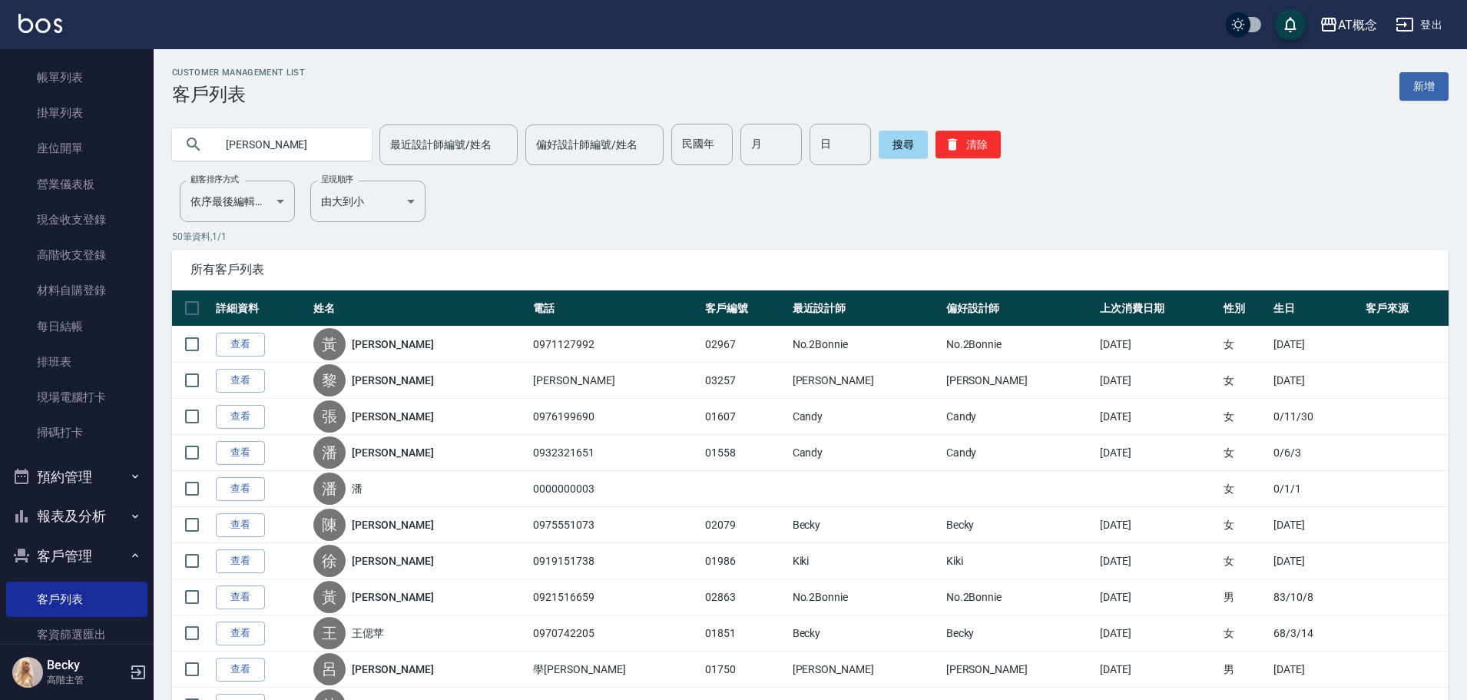
type input "[PERSON_NAME]"
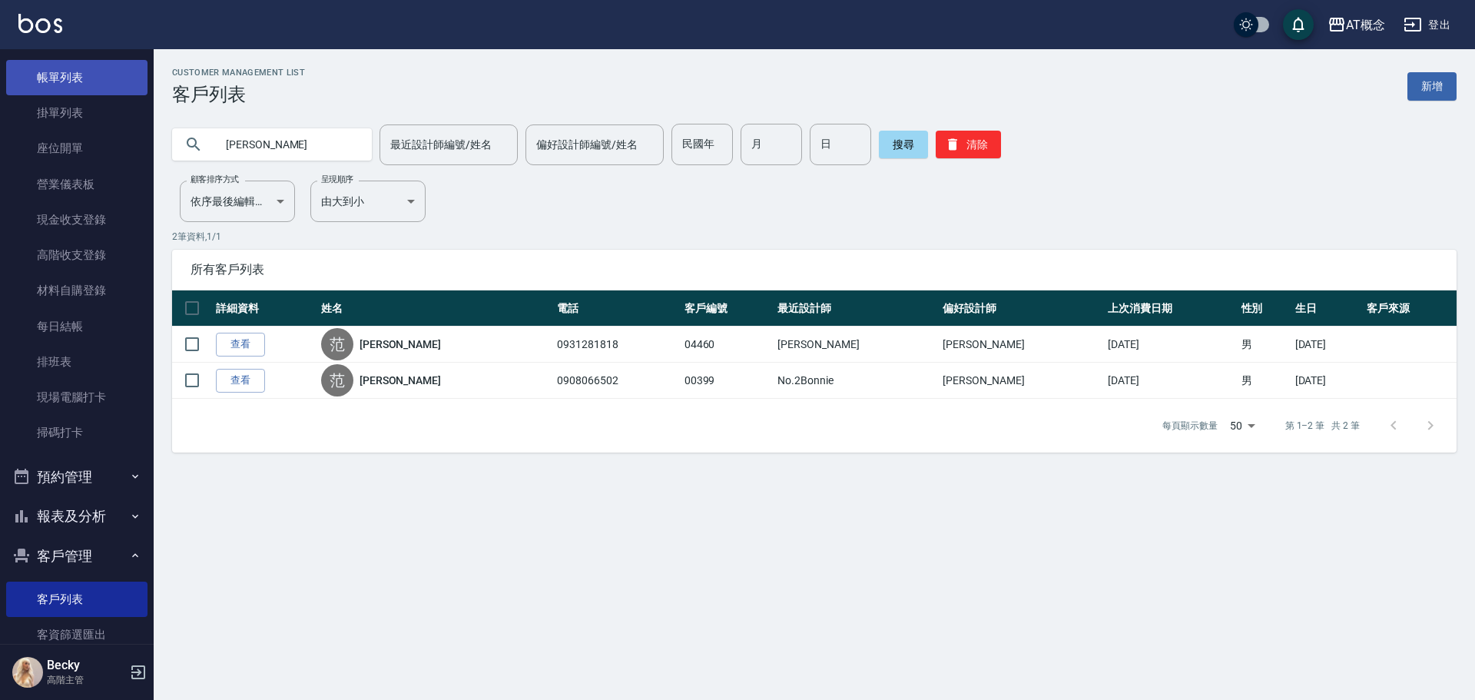
click at [65, 78] on link "帳單列表" at bounding box center [76, 77] width 141 height 35
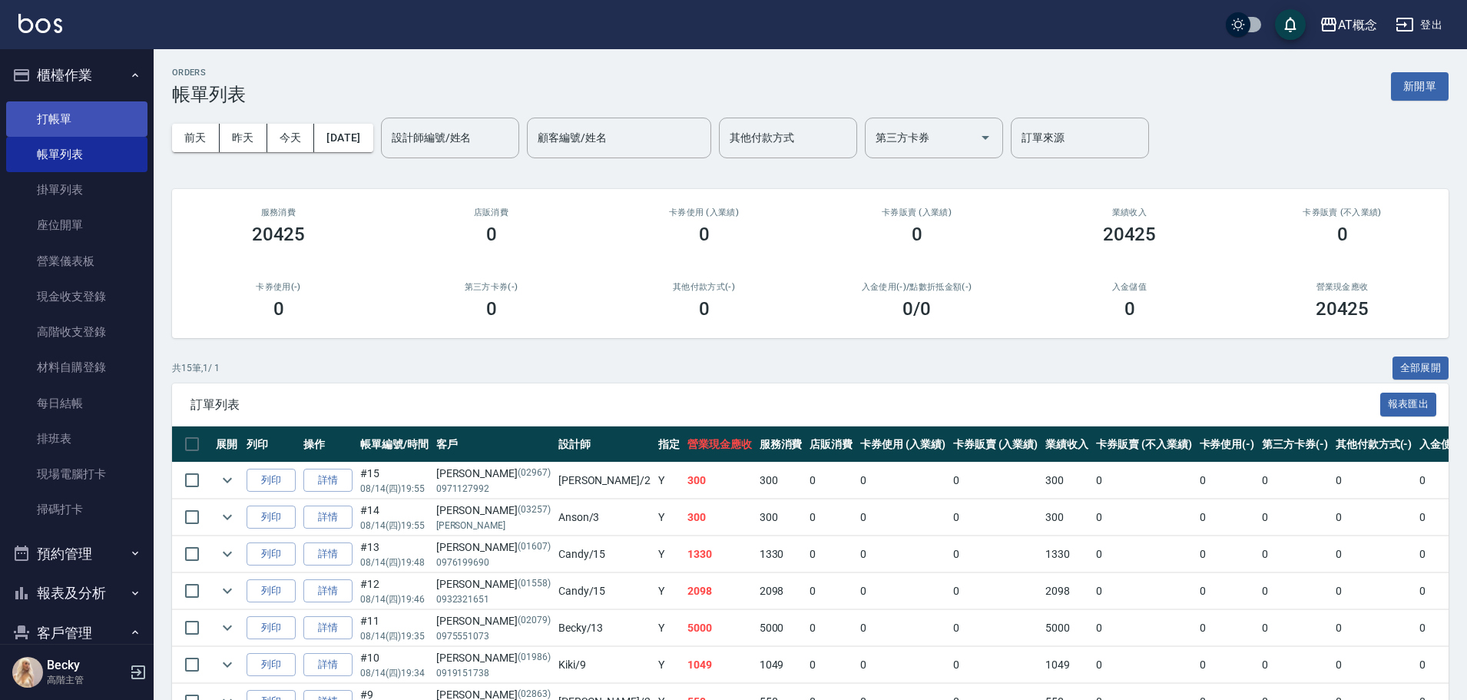
click at [104, 115] on link "打帳單" at bounding box center [76, 118] width 141 height 35
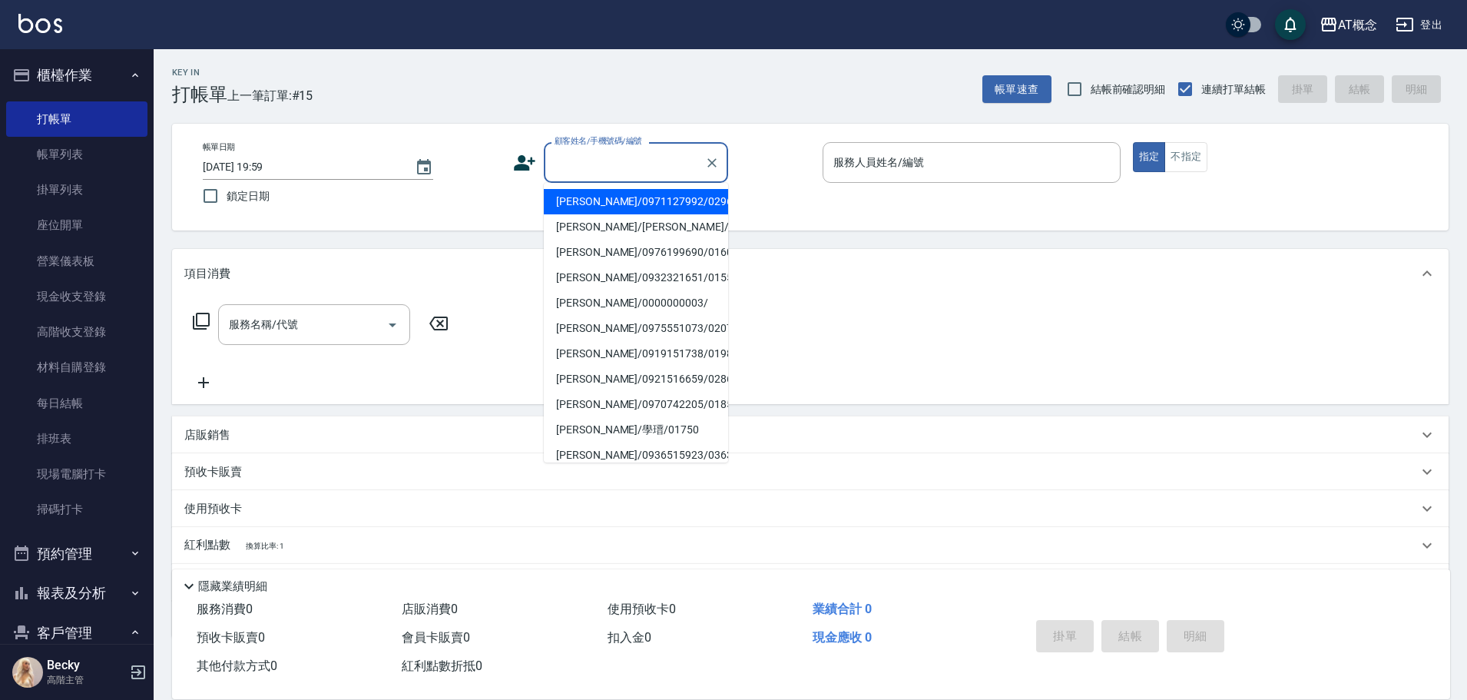
click at [582, 163] on input "顧客姓名/手機號碼/編號" at bounding box center [625, 162] width 148 height 27
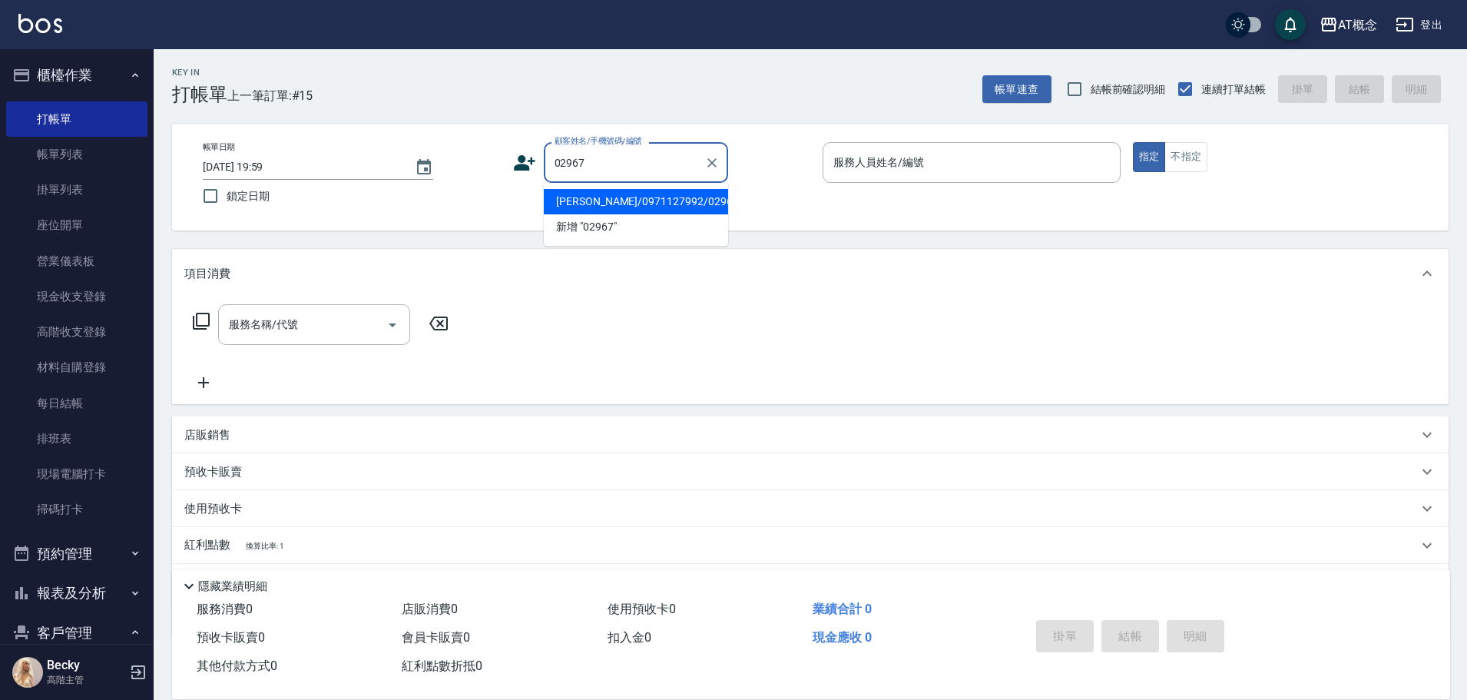
type input "[PERSON_NAME]/0971127992/02967"
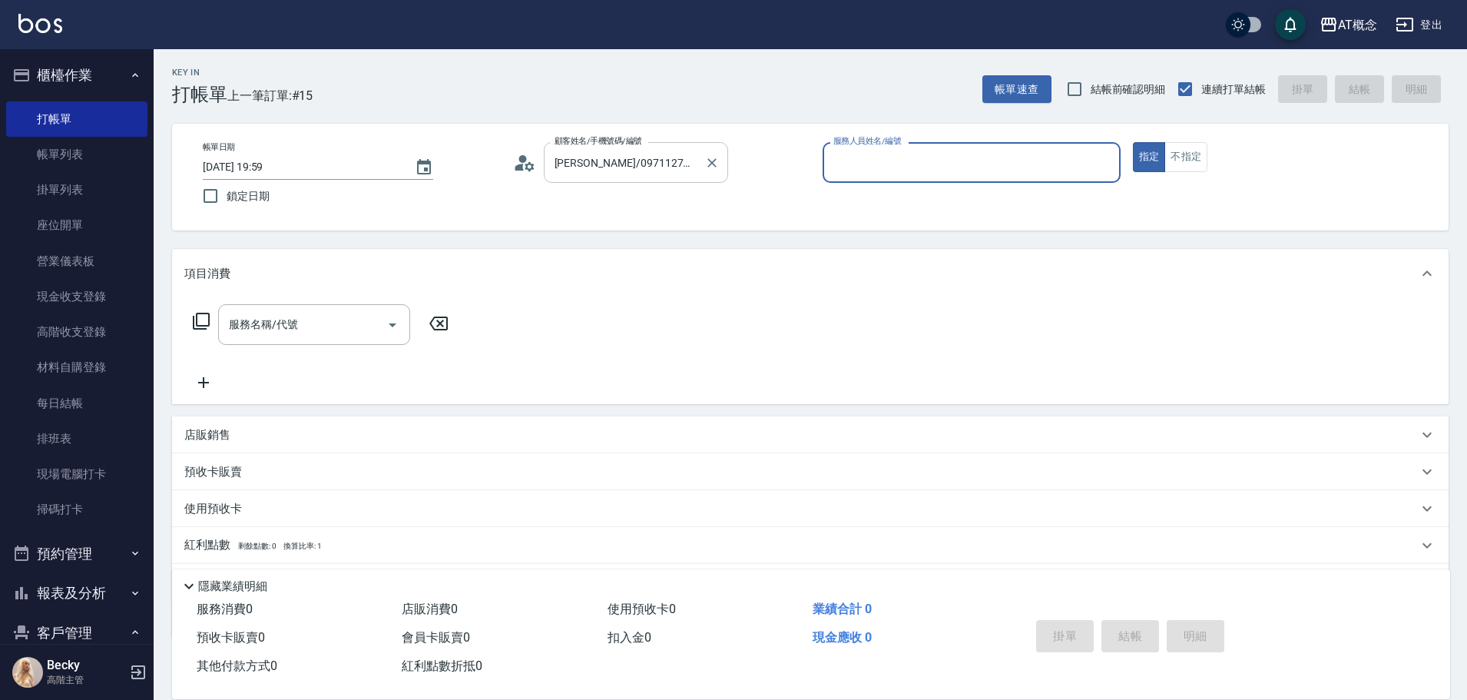
type input "[PERSON_NAME]-2"
click at [1133, 142] on button "指定" at bounding box center [1149, 157] width 33 height 30
type button "true"
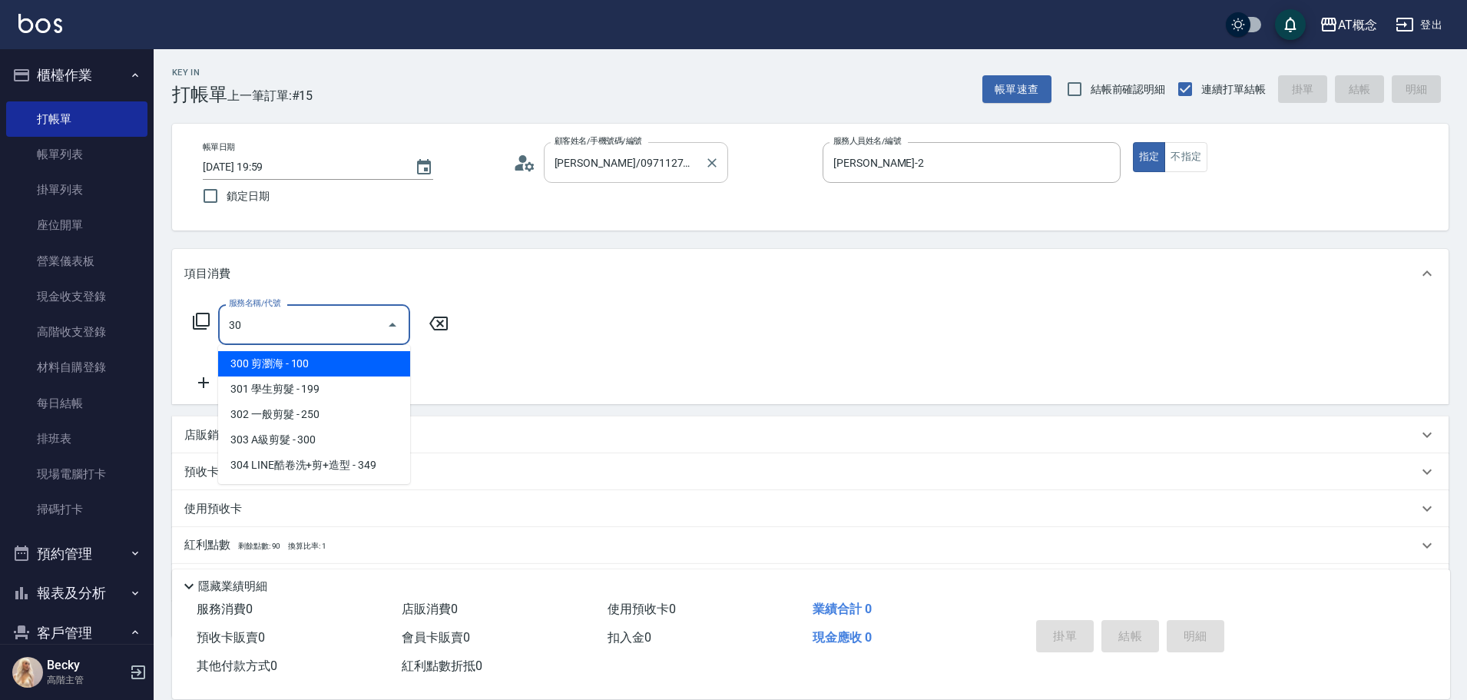
type input "303"
type input "30"
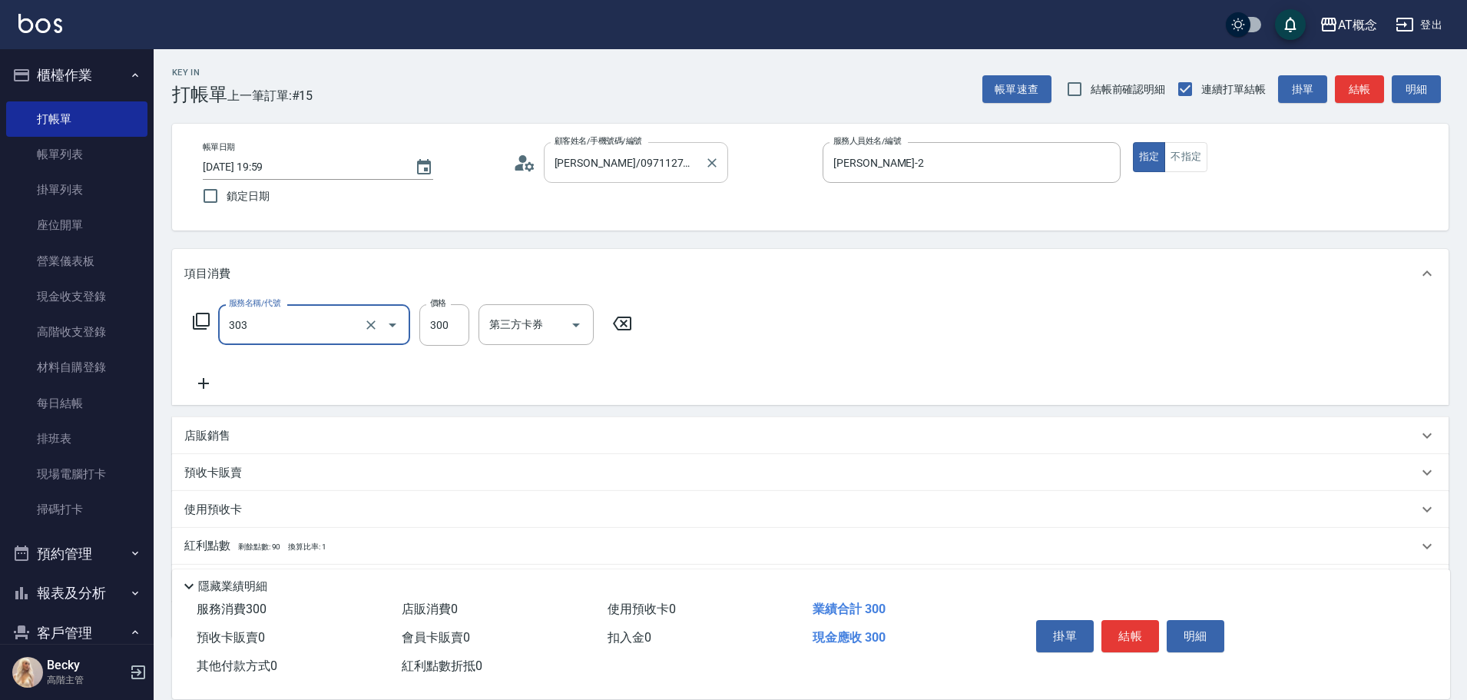
type input "303 A級剪髮(303)"
click at [1150, 628] on button "結帳" at bounding box center [1131, 636] width 58 height 32
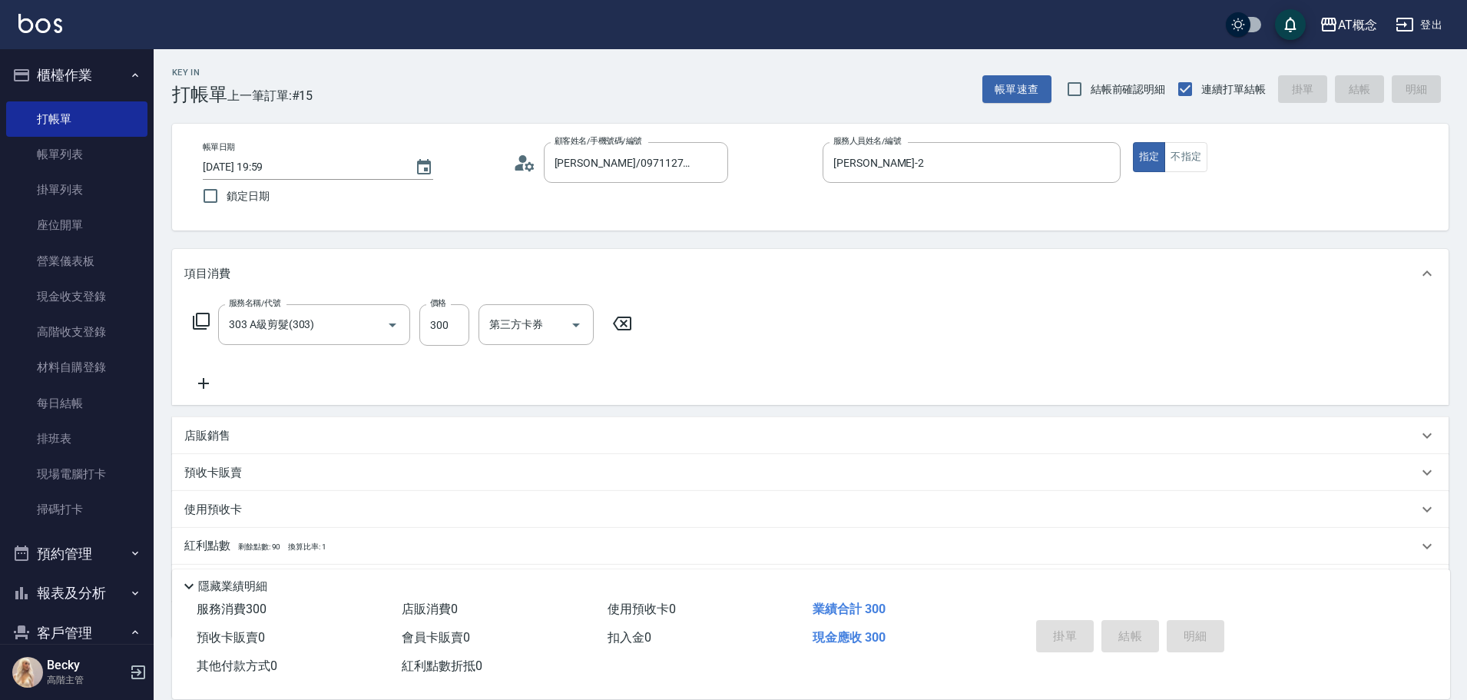
type input "0"
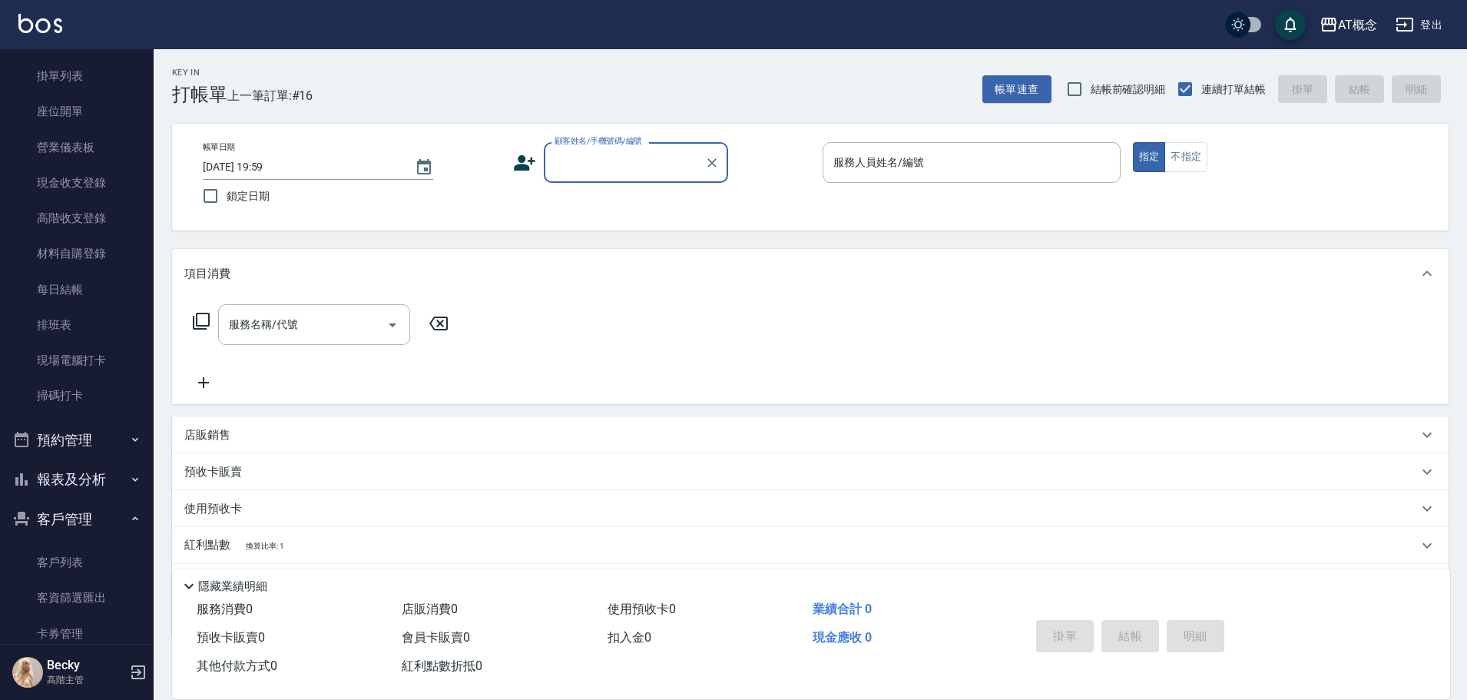
scroll to position [230, 0]
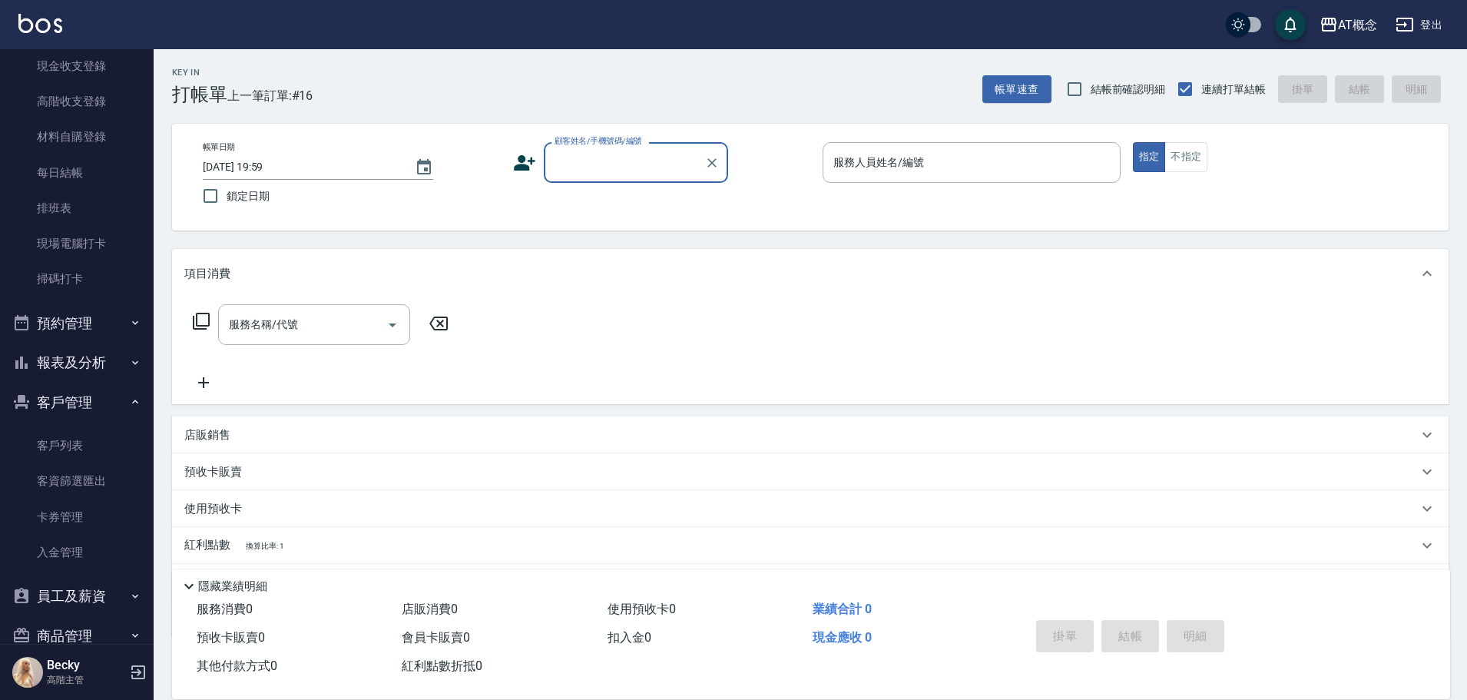
click at [72, 404] on button "客戶管理" at bounding box center [76, 403] width 141 height 40
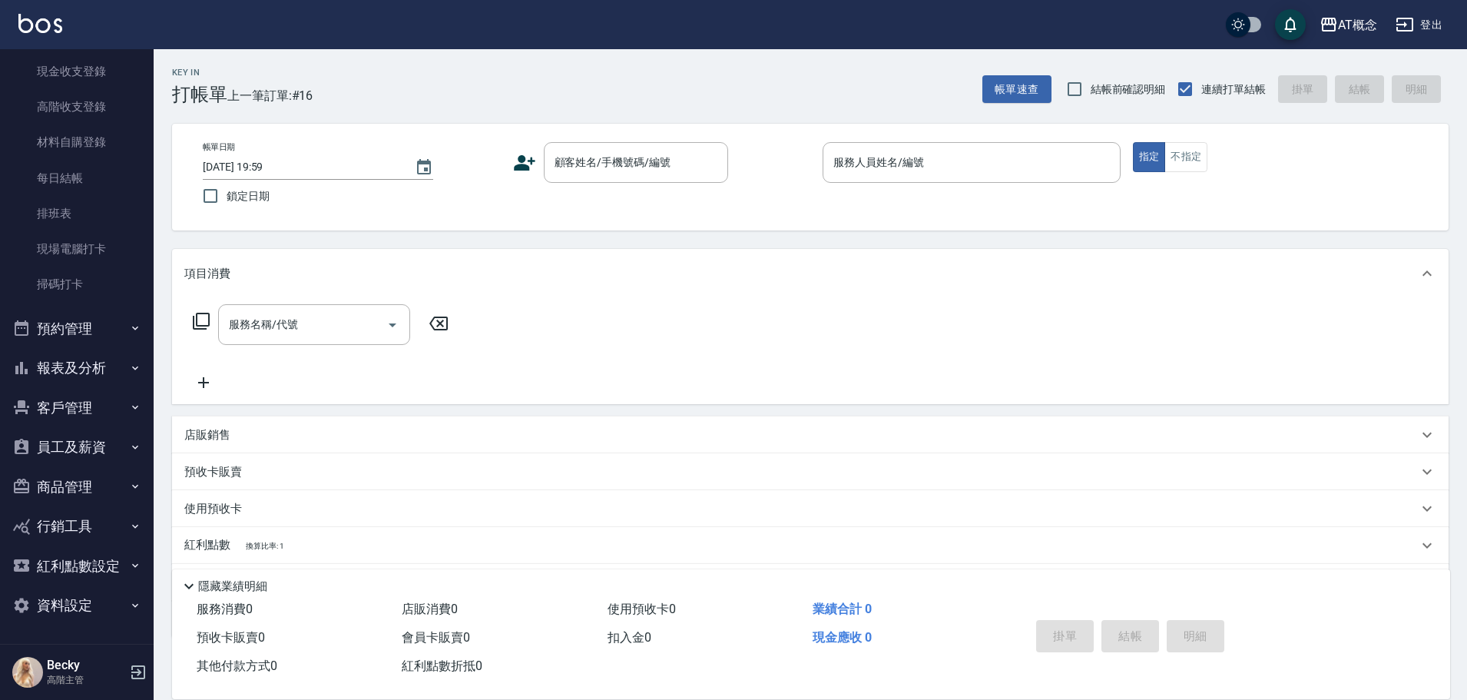
click at [67, 410] on button "客戶管理" at bounding box center [76, 408] width 141 height 40
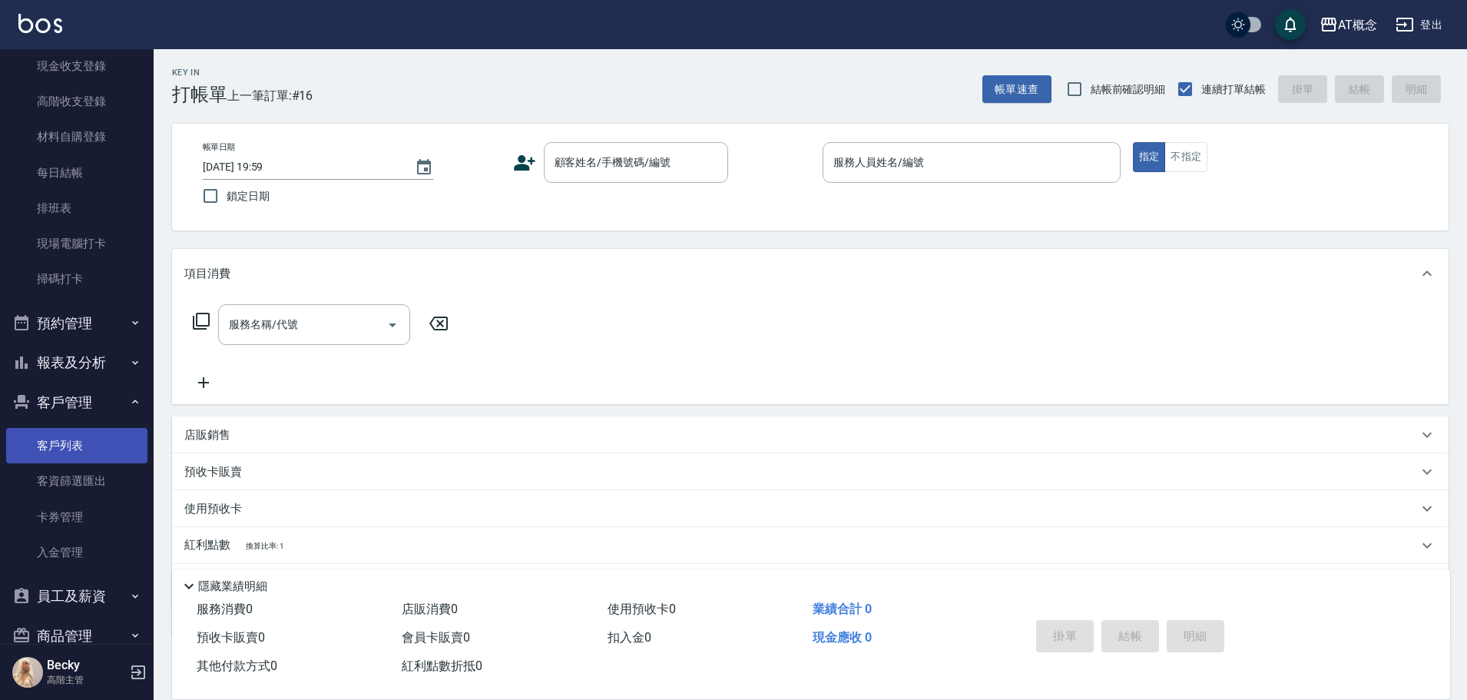
click at [60, 439] on link "客戶列表" at bounding box center [76, 445] width 141 height 35
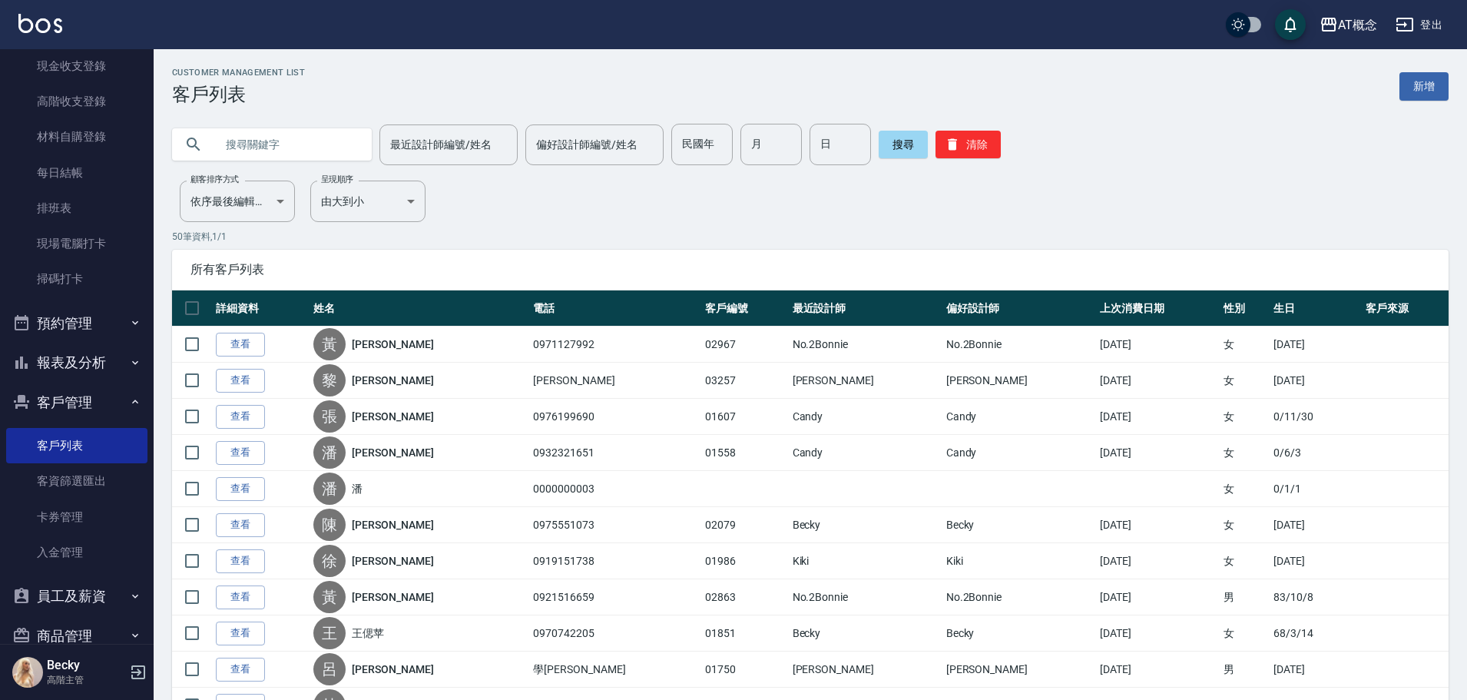
click at [250, 144] on input "text" at bounding box center [287, 144] width 144 height 41
type input "[PERSON_NAME]"
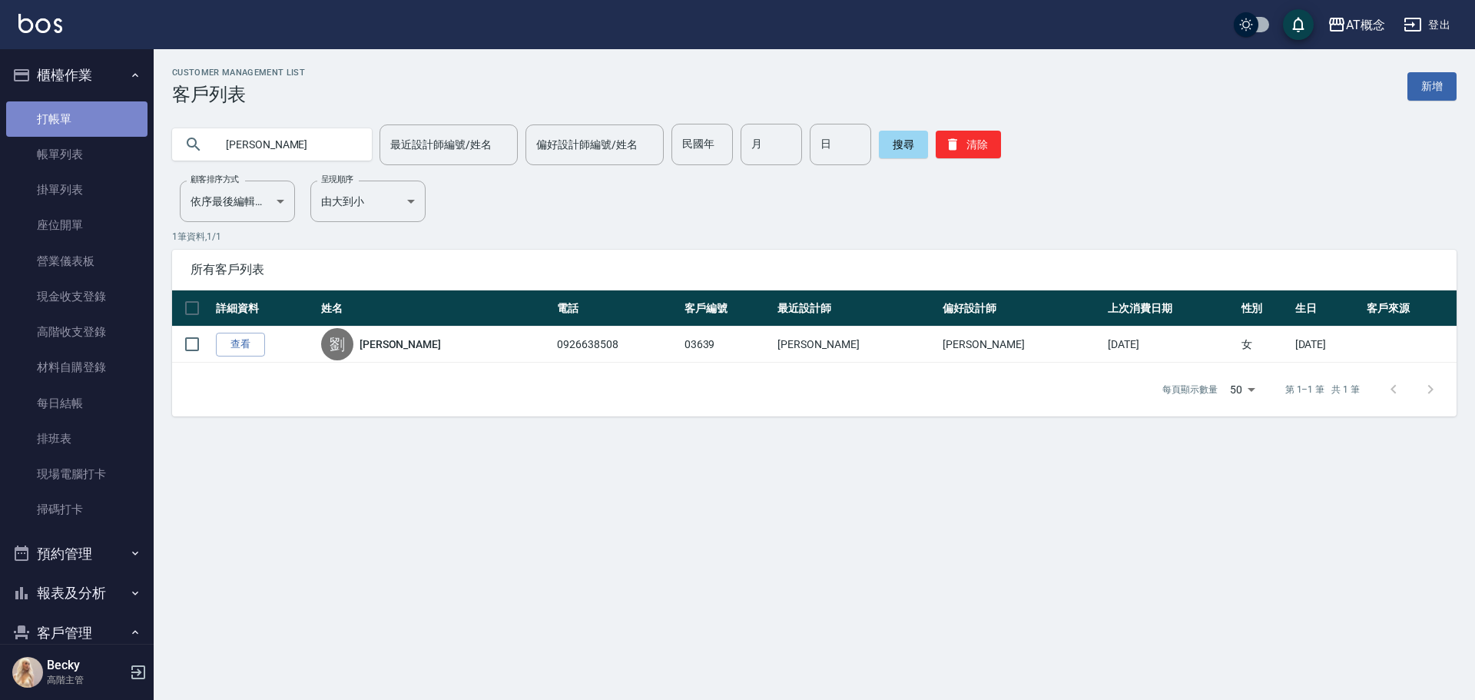
click at [84, 107] on link "打帳單" at bounding box center [76, 118] width 141 height 35
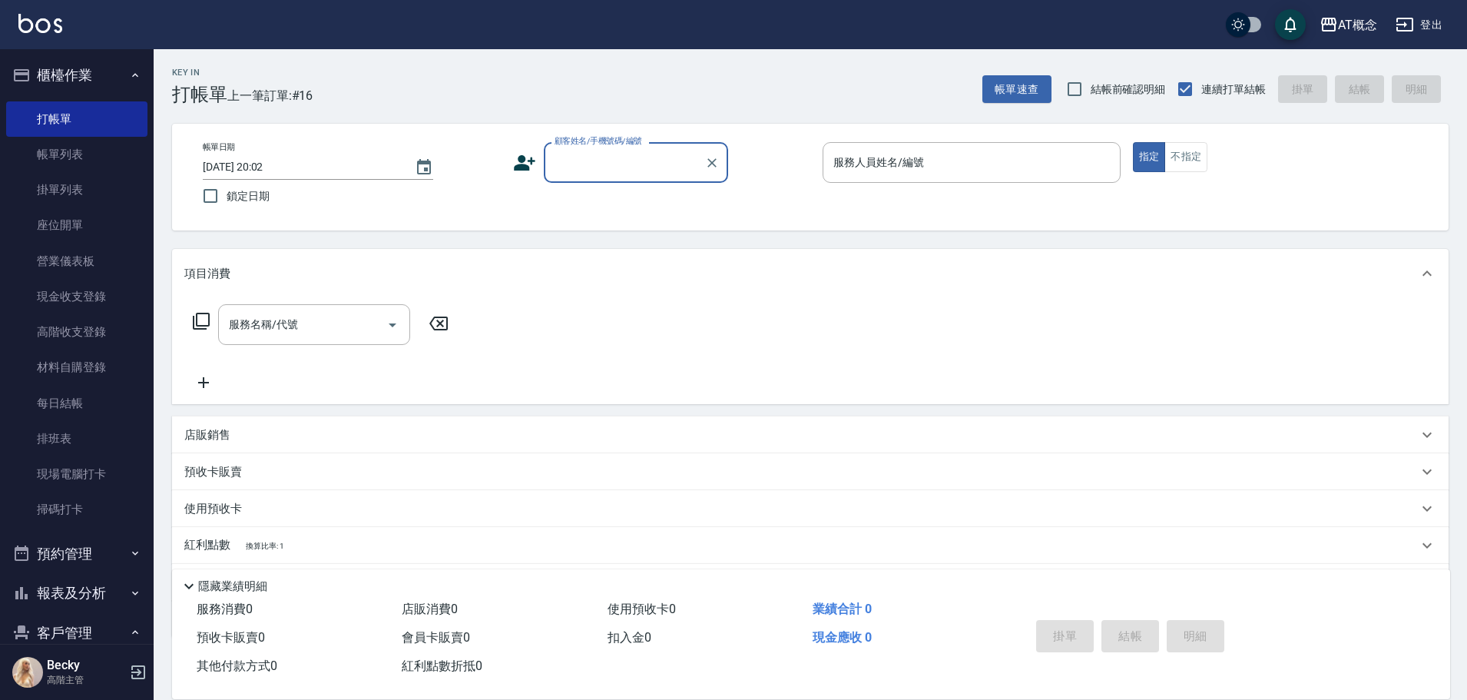
click at [584, 159] on input "顧客姓名/手機號碼/編號" at bounding box center [625, 162] width 148 height 27
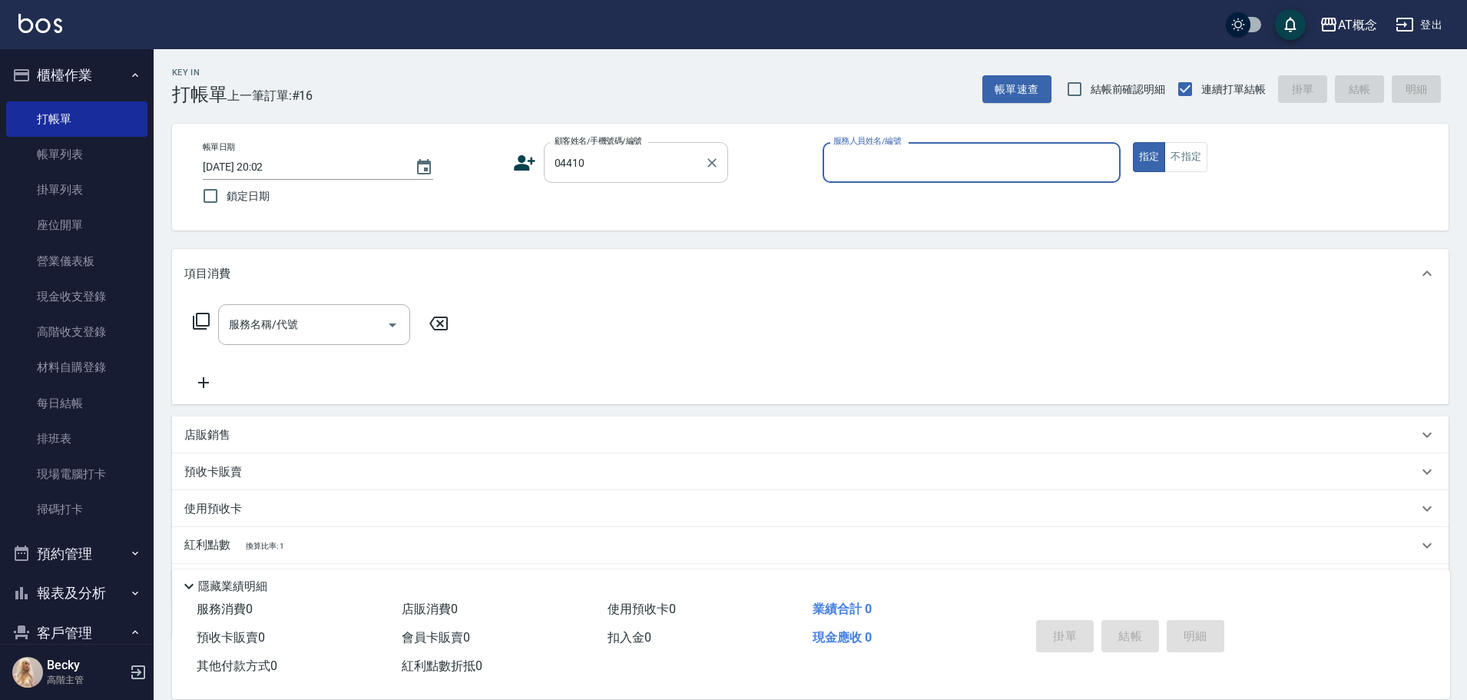
type input "[PERSON_NAME]/0983235598/04410"
type input "Becky-13"
click at [1133, 142] on button "指定" at bounding box center [1149, 157] width 33 height 30
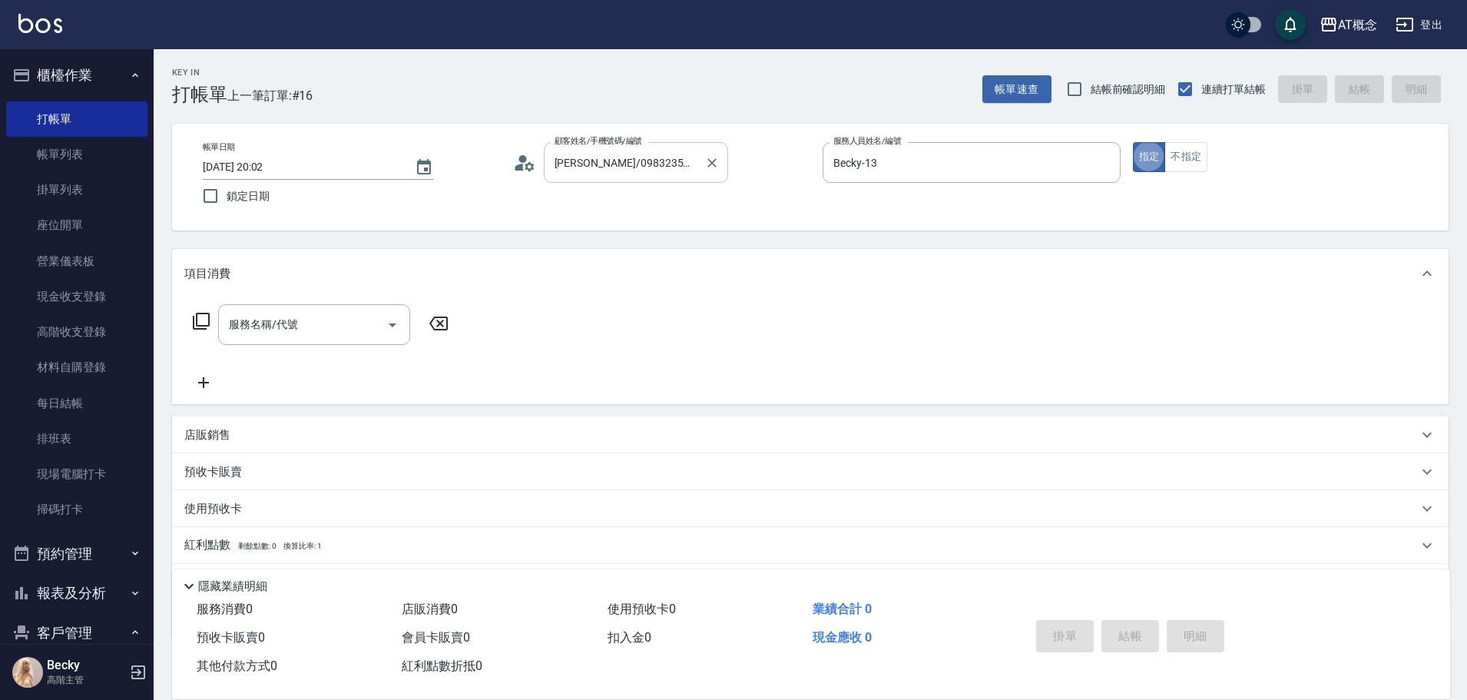
type button "true"
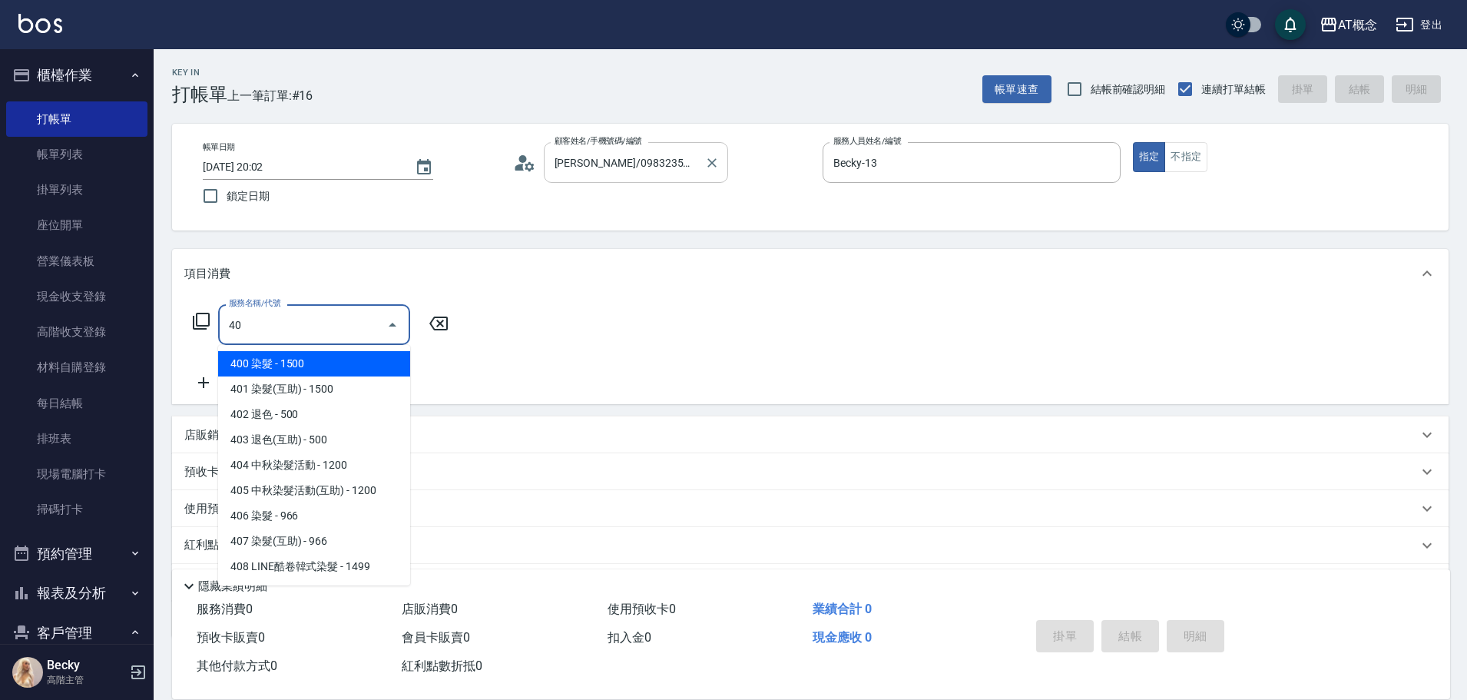
type input "400"
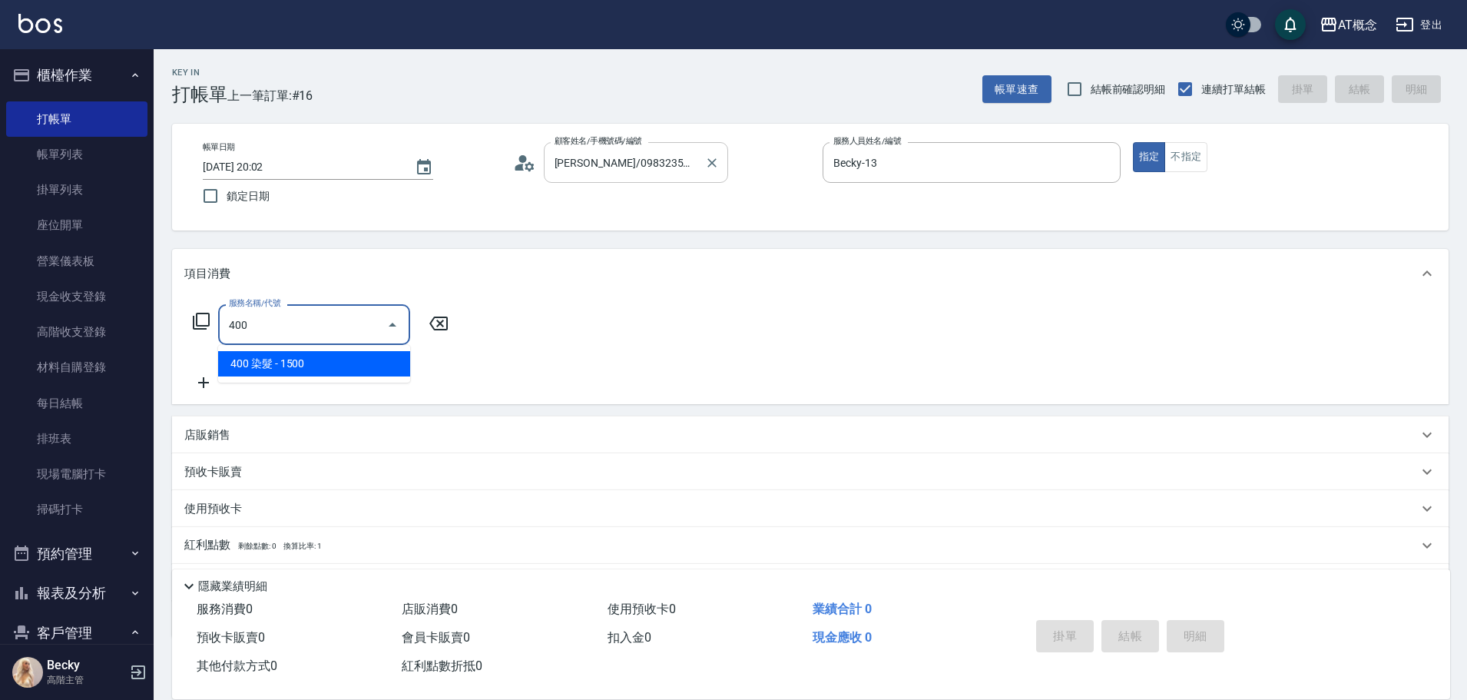
type input "150"
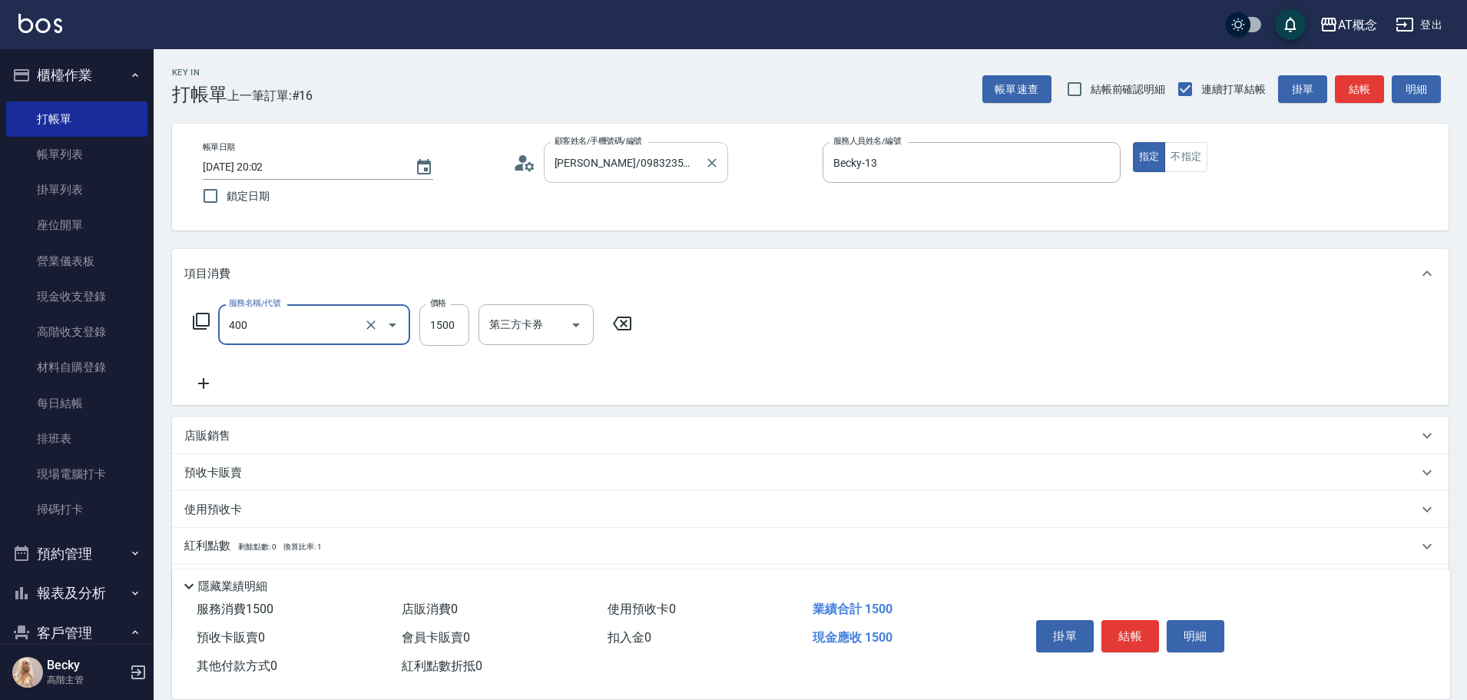
type input "400 染髮(400)"
type input "0"
type input "10"
type input "1000"
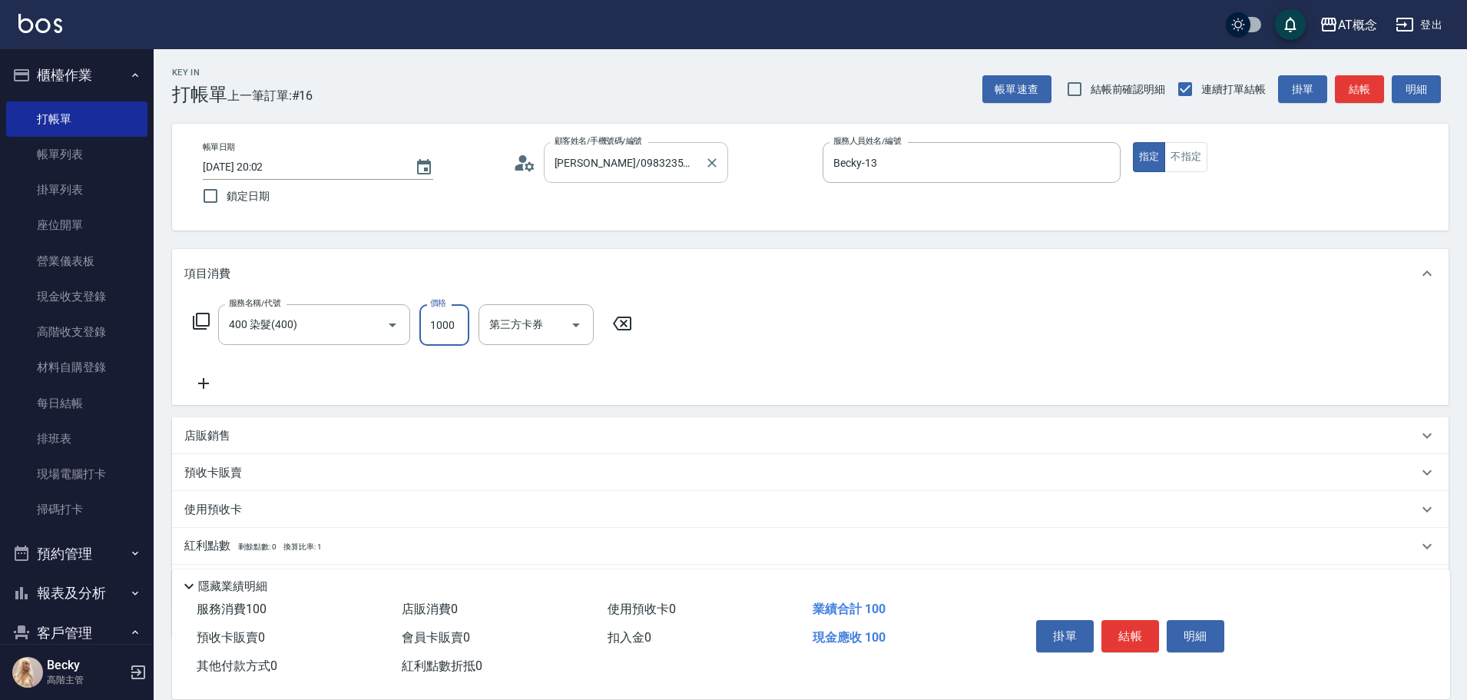
type input "100"
type input "1000"
click at [1134, 633] on button "結帳" at bounding box center [1131, 636] width 58 height 32
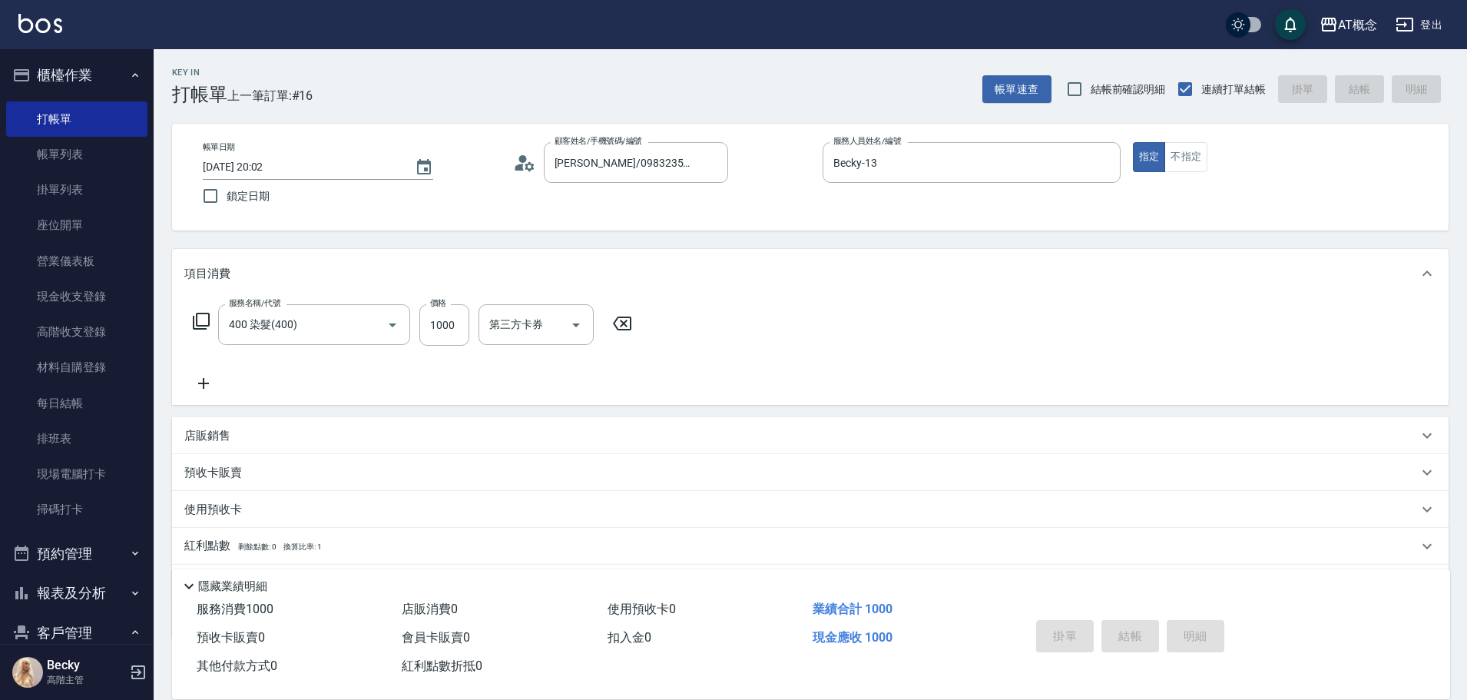
type input "[DATE] 20:04"
type input "0"
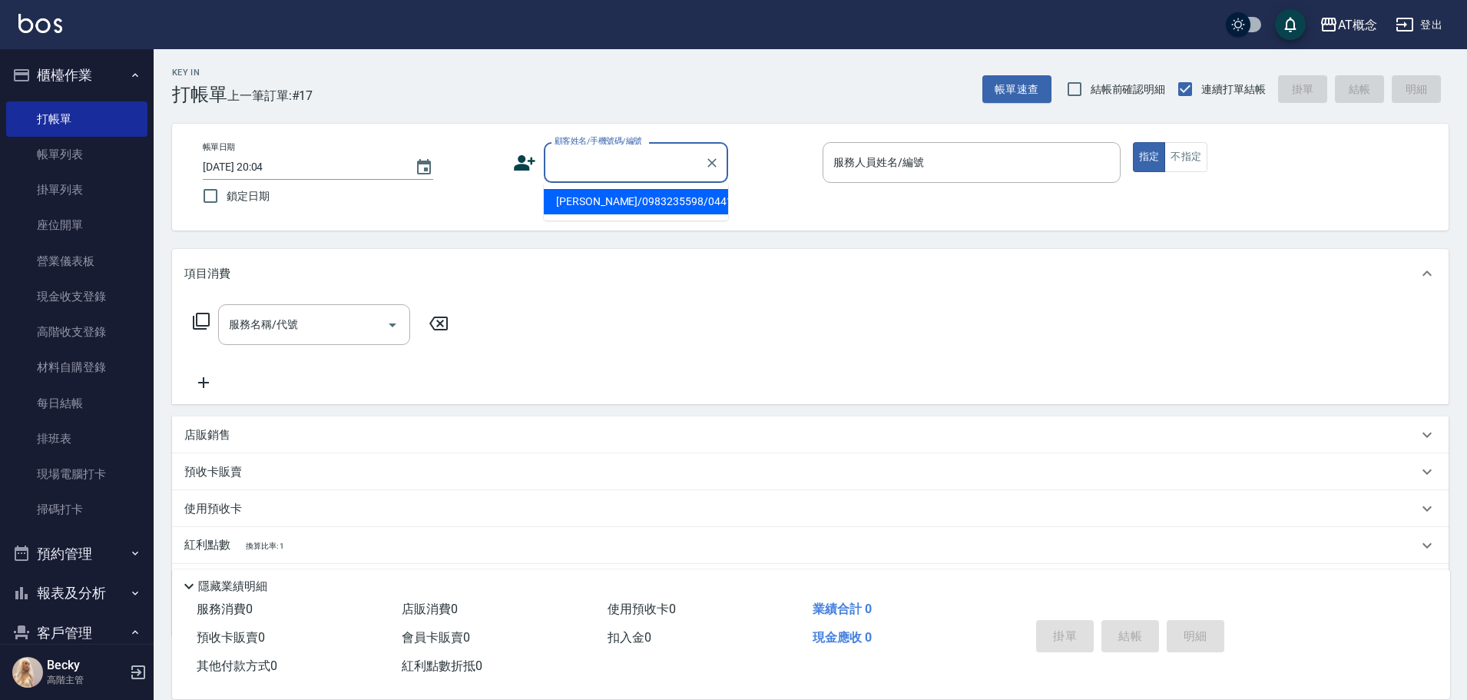
click at [598, 156] on input "顧客姓名/手機號碼/編號" at bounding box center [625, 162] width 148 height 27
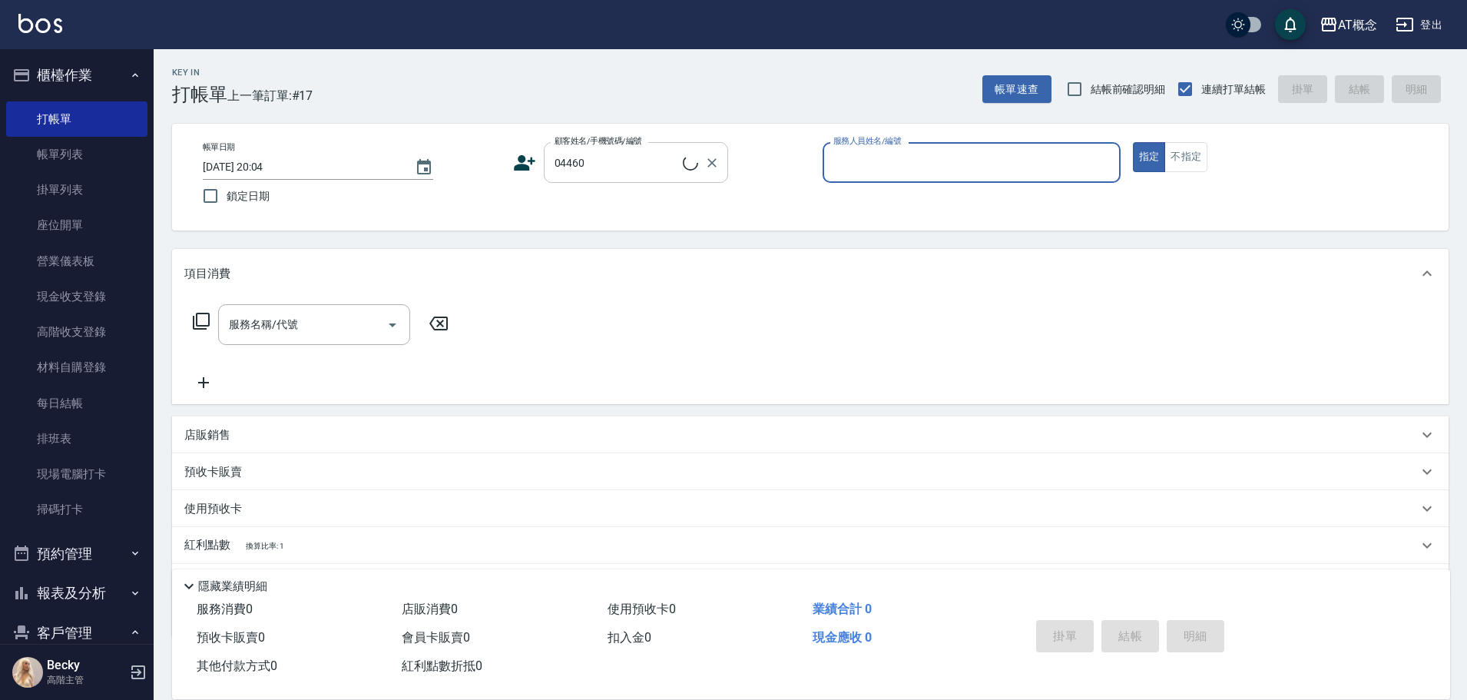
type input "[PERSON_NAME]/0931281818/04460"
type input "Anson-3"
click at [1133, 142] on button "指定" at bounding box center [1149, 157] width 33 height 30
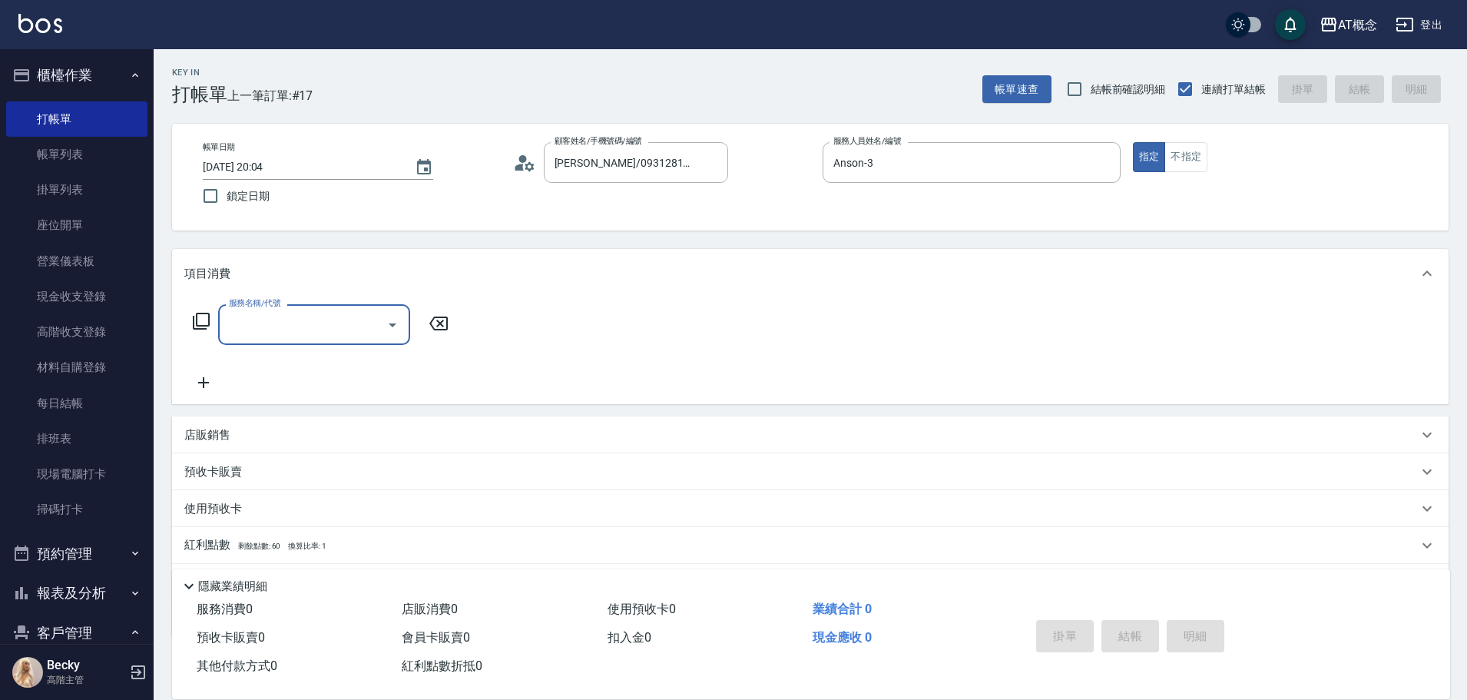
click at [328, 330] on input "服務名稱/代號" at bounding box center [302, 324] width 155 height 27
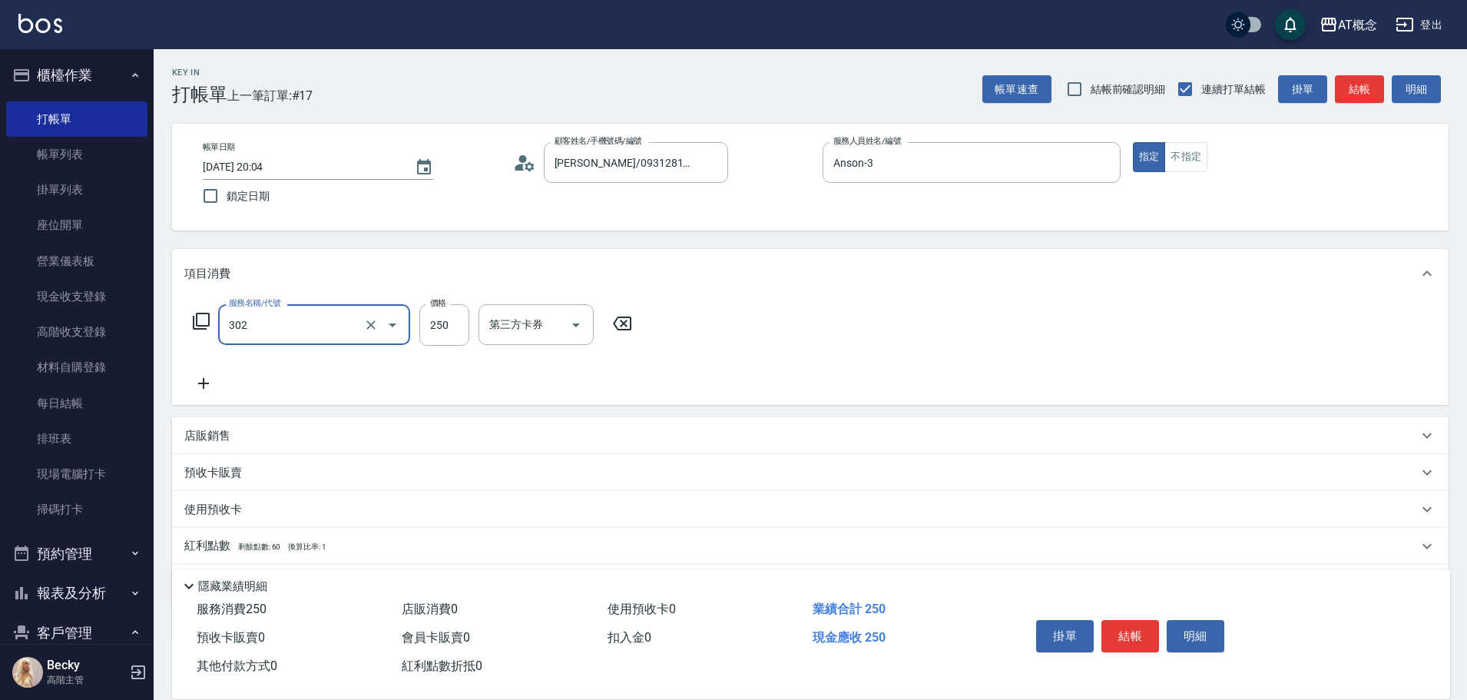
click at [302, 333] on input "302" at bounding box center [292, 324] width 135 height 27
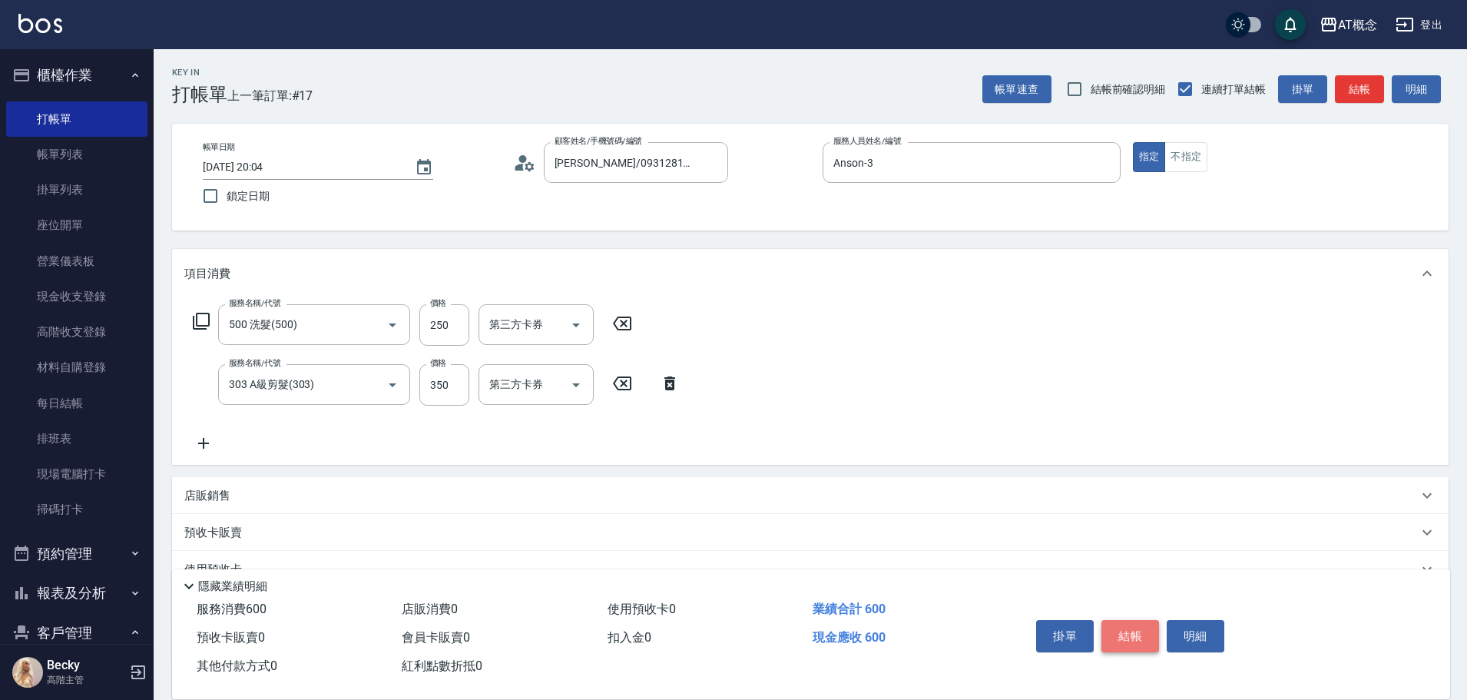
click at [1125, 623] on button "結帳" at bounding box center [1131, 636] width 58 height 32
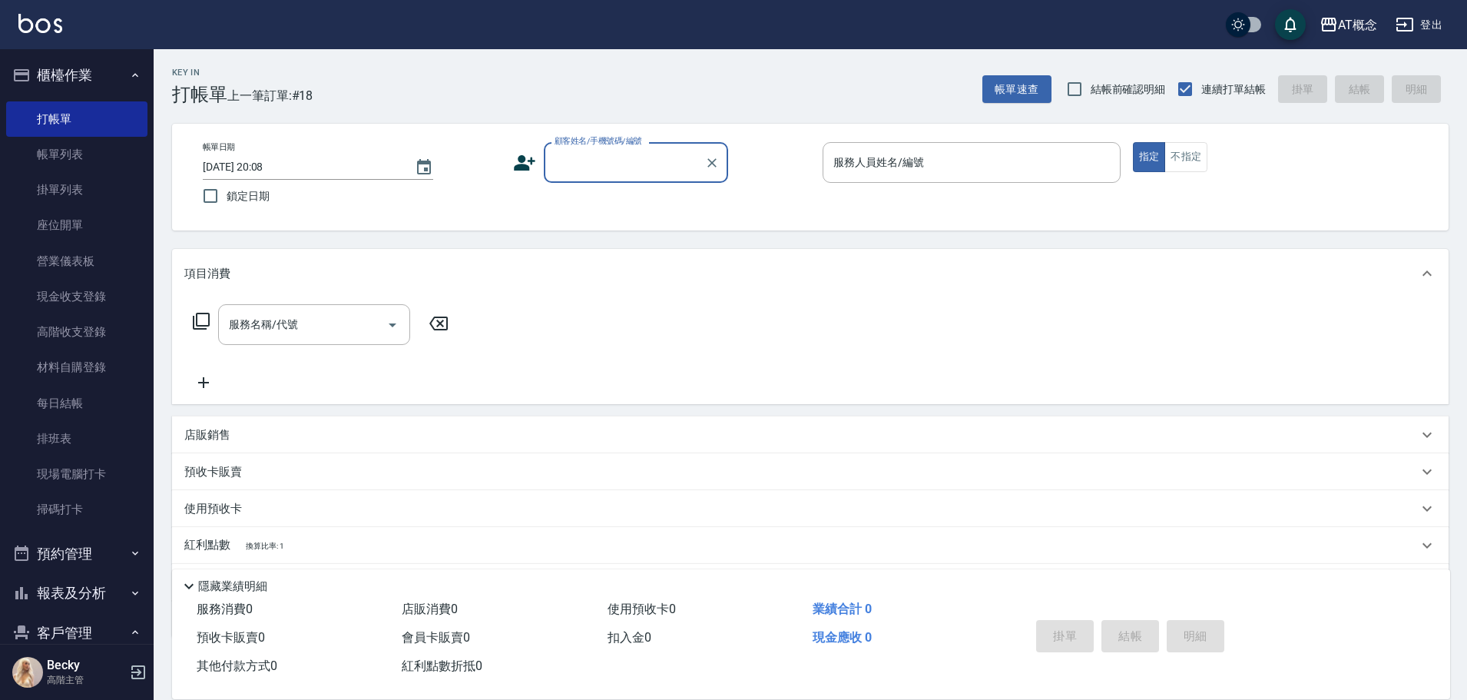
click at [587, 164] on input "顧客姓名/手機號碼/編號" at bounding box center [625, 162] width 148 height 27
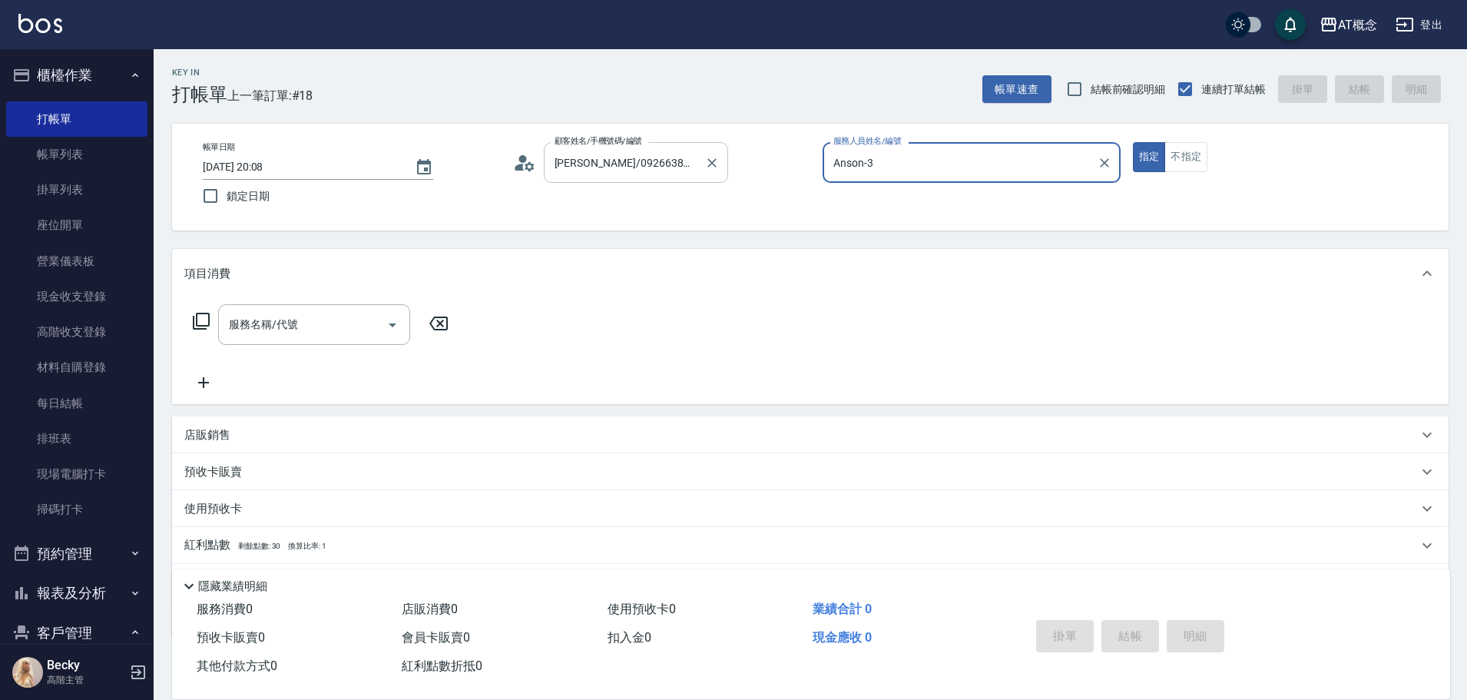
click at [1133, 142] on button "指定" at bounding box center [1149, 157] width 33 height 30
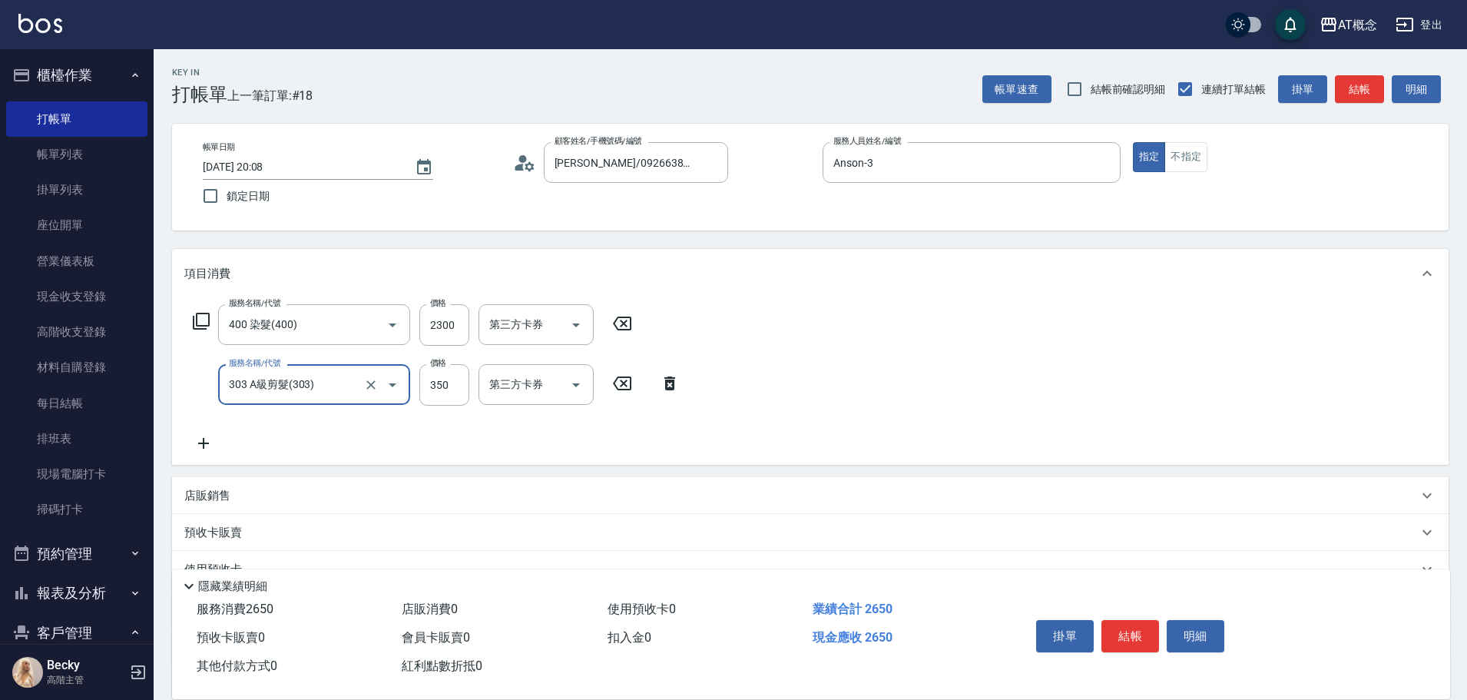
click at [350, 385] on input "303 A級剪髮(303)" at bounding box center [292, 384] width 135 height 27
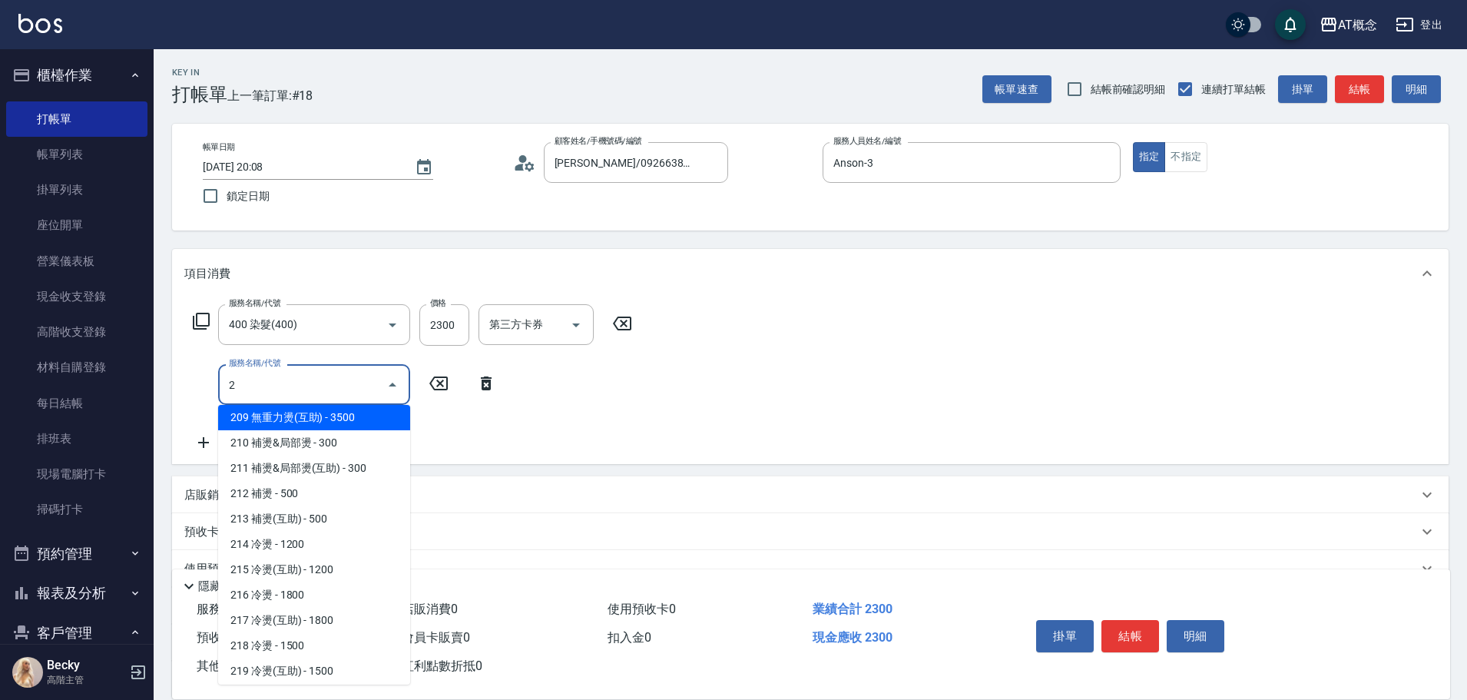
scroll to position [250, 0]
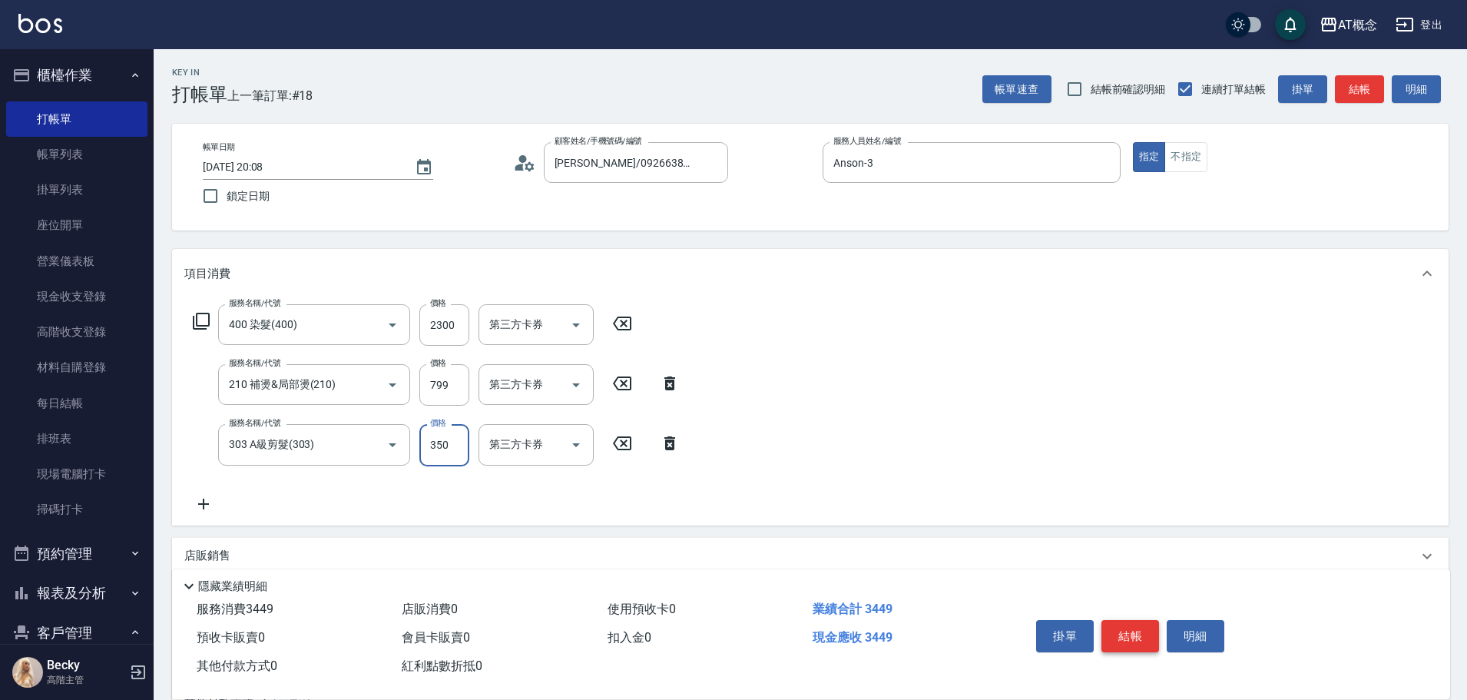
click at [1127, 628] on button "結帳" at bounding box center [1131, 636] width 58 height 32
